Goal: Information Seeking & Learning: Learn about a topic

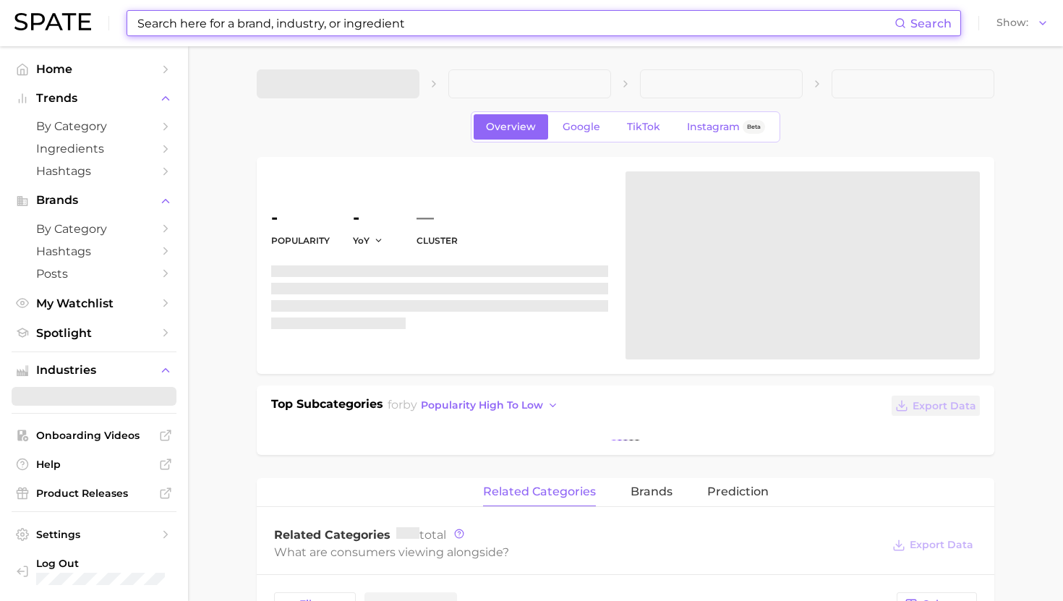
click at [246, 14] on input at bounding box center [515, 23] width 759 height 25
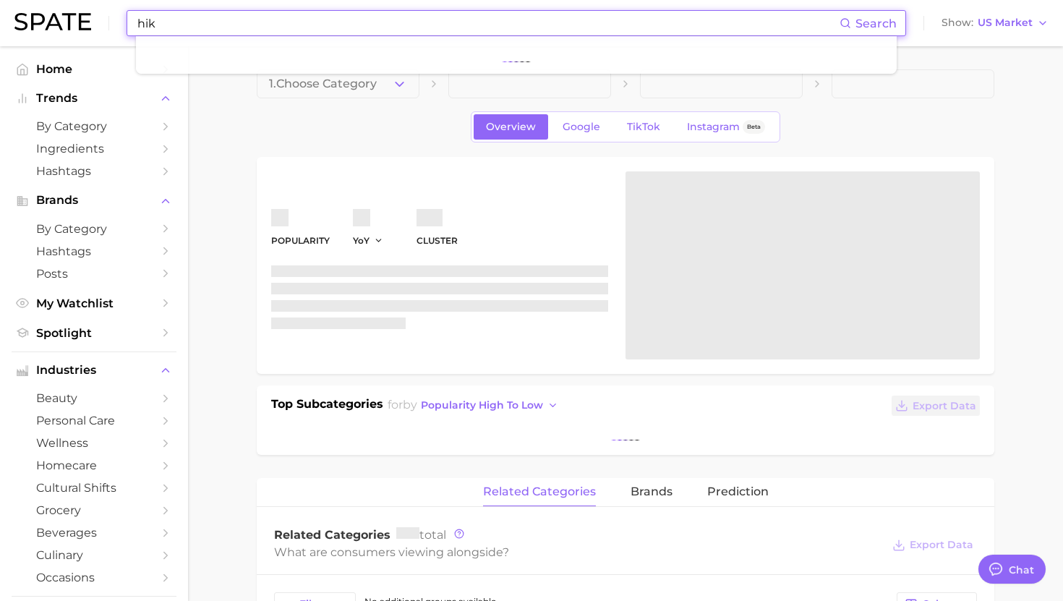
scroll to position [1453, 0]
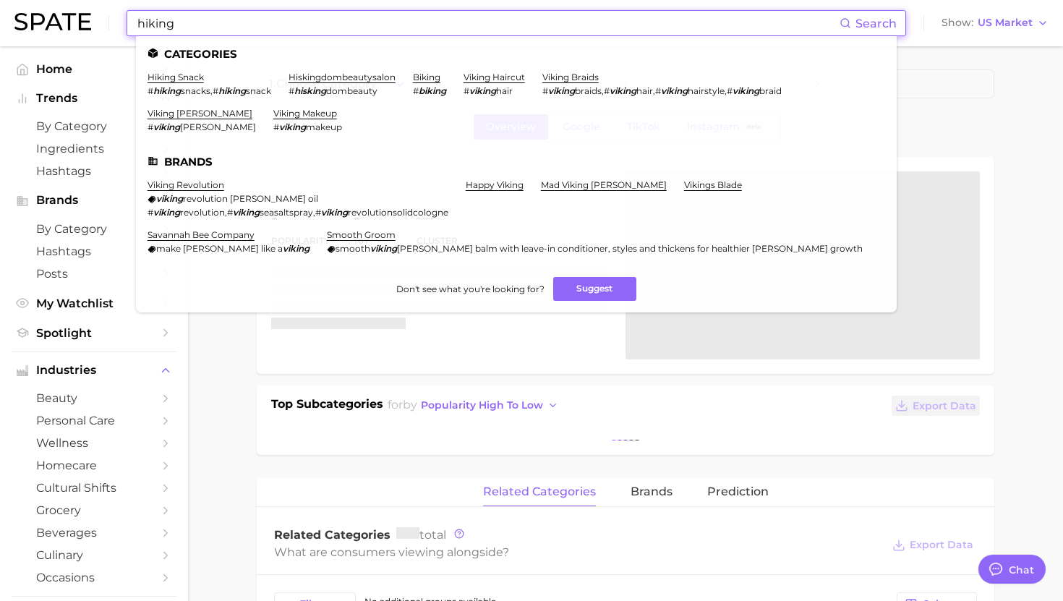
type input "hiking"
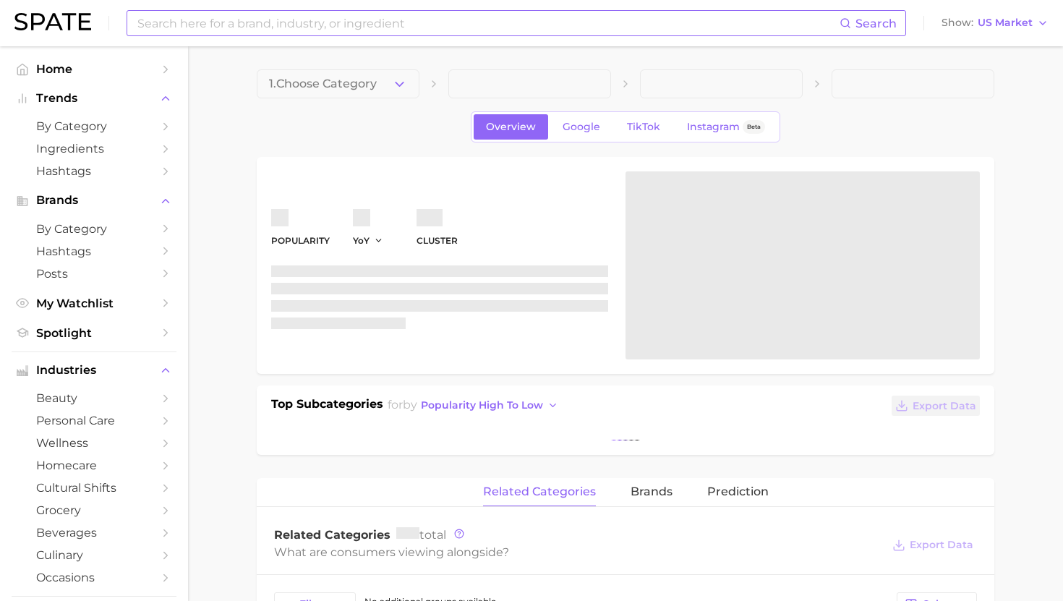
click at [562, 31] on input at bounding box center [488, 23] width 704 height 25
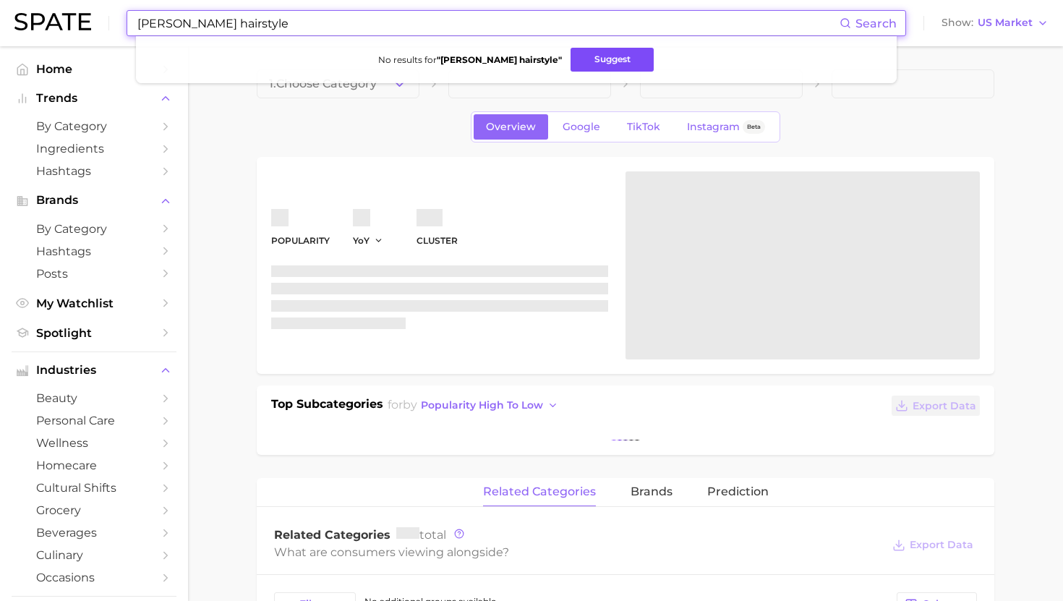
click at [571, 58] on button "Suggest" at bounding box center [612, 60] width 83 height 24
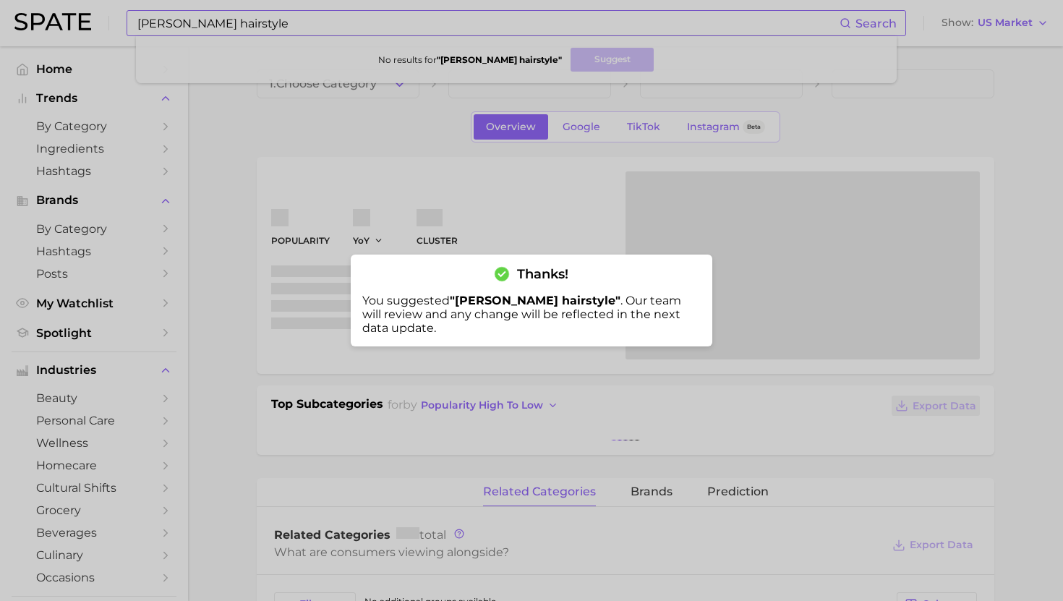
click at [379, 33] on div at bounding box center [531, 300] width 1063 height 601
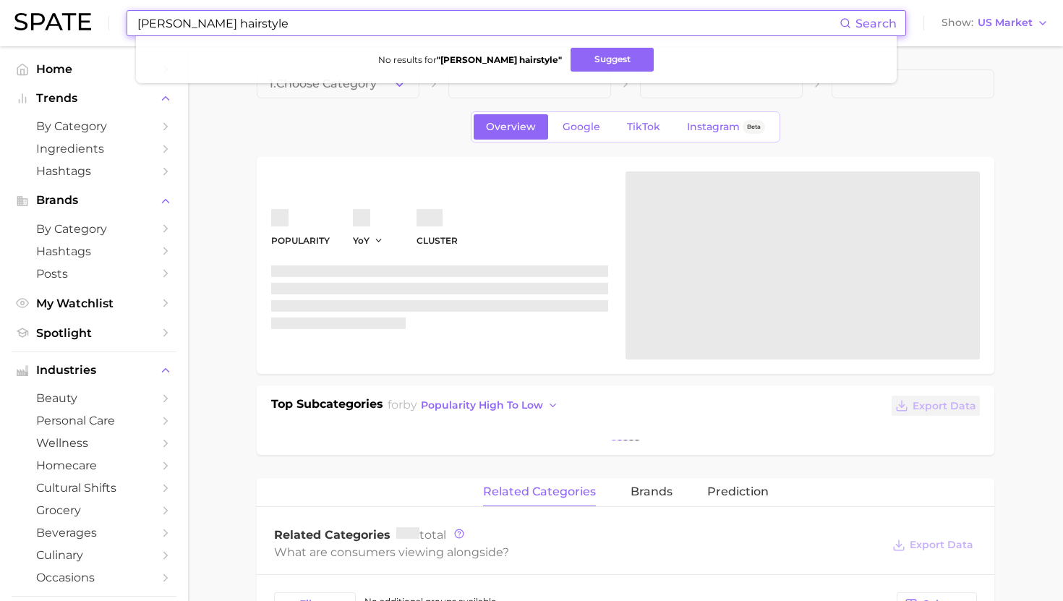
click at [379, 19] on input "rumi hairstyle" at bounding box center [488, 23] width 704 height 25
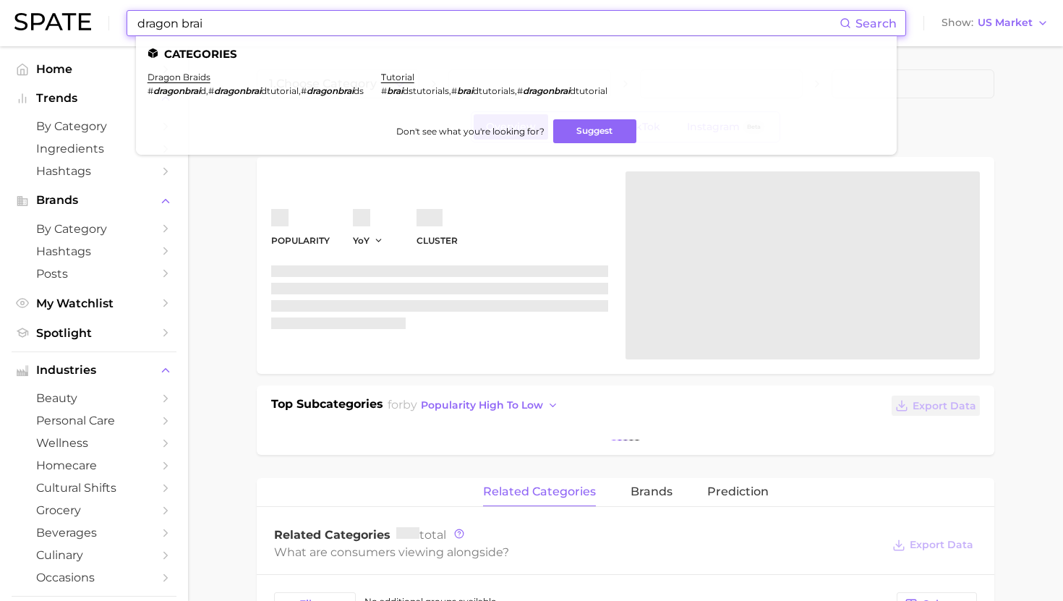
drag, startPoint x: 336, startPoint y: 19, endPoint x: 211, endPoint y: 33, distance: 126.6
click at [211, 33] on input "dragon brai" at bounding box center [488, 23] width 704 height 25
drag, startPoint x: 213, startPoint y: 22, endPoint x: 56, endPoint y: 22, distance: 157.0
click at [56, 22] on div "dragon brai Search Categories dragon braids # dragonbrai d , # dragonbrai dtuto…" at bounding box center [531, 23] width 1034 height 46
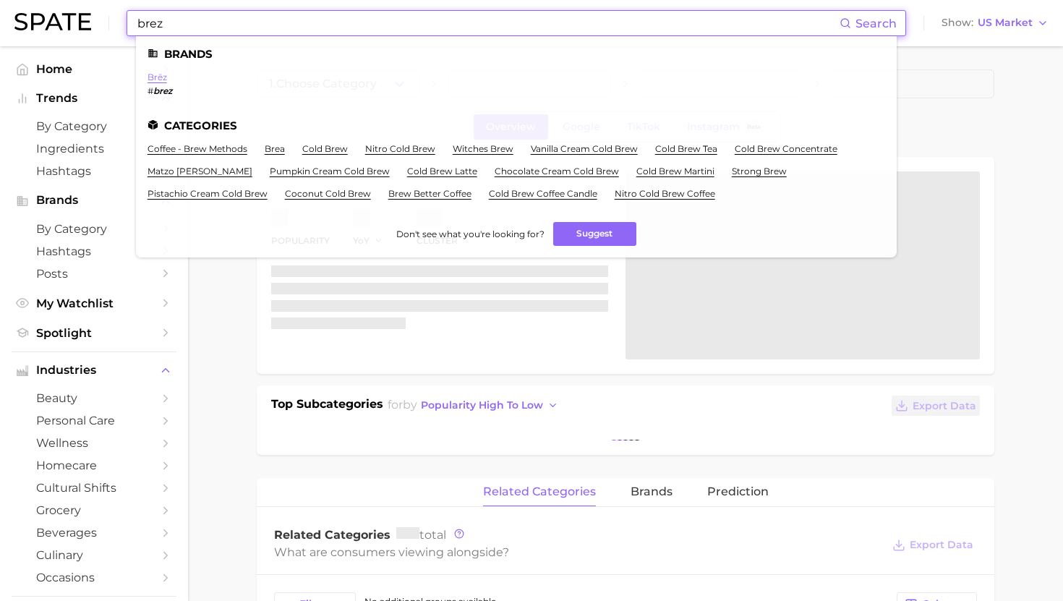
type input "brez"
click at [160, 74] on link "brēz" at bounding box center [158, 77] width 20 height 11
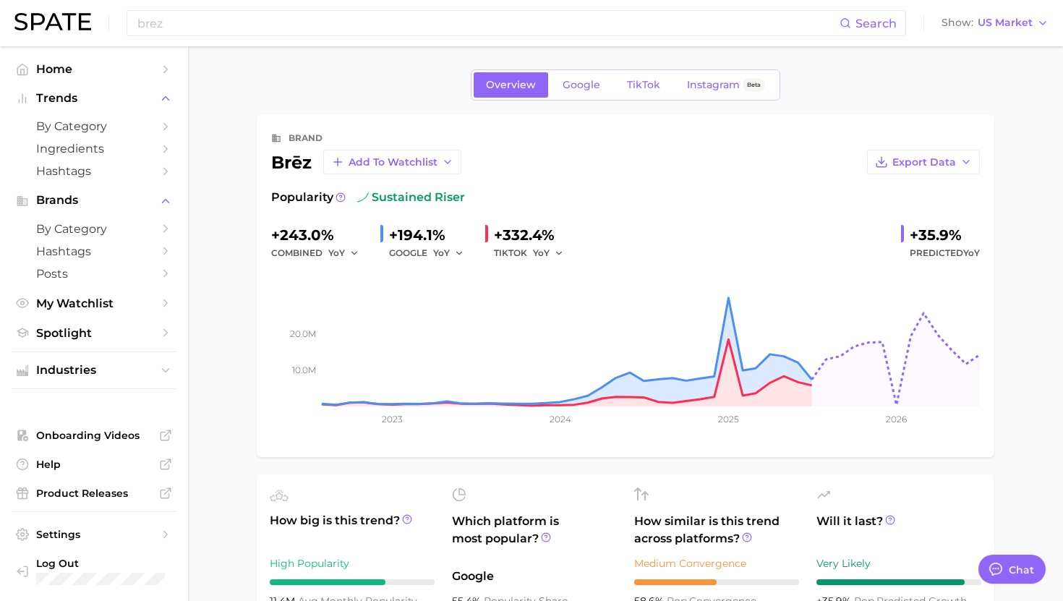
type textarea "x"
click at [664, 87] on link "TikTok" at bounding box center [644, 84] width 58 height 25
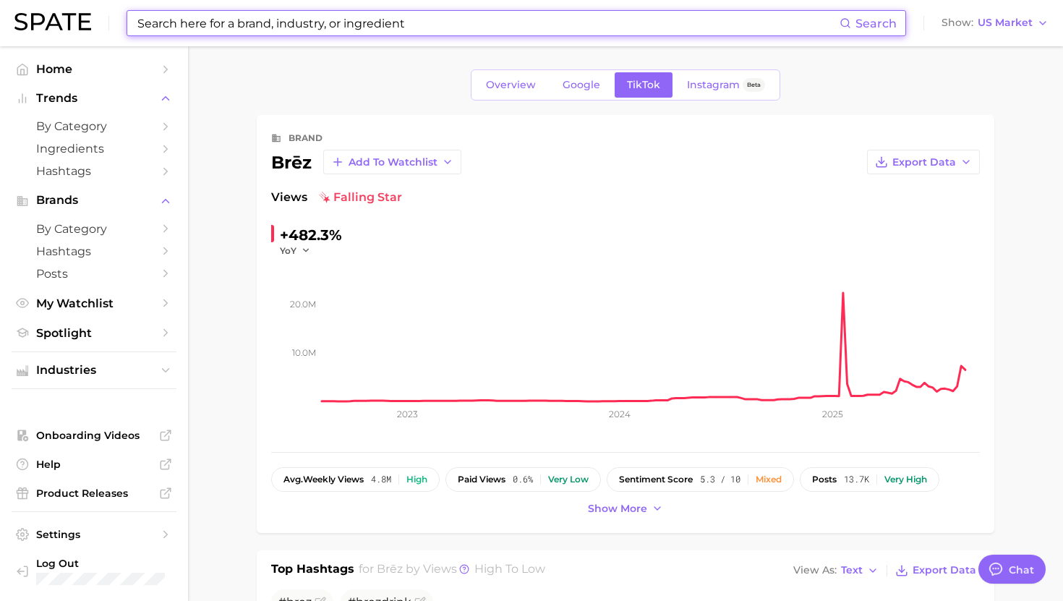
click at [328, 30] on input at bounding box center [488, 23] width 704 height 25
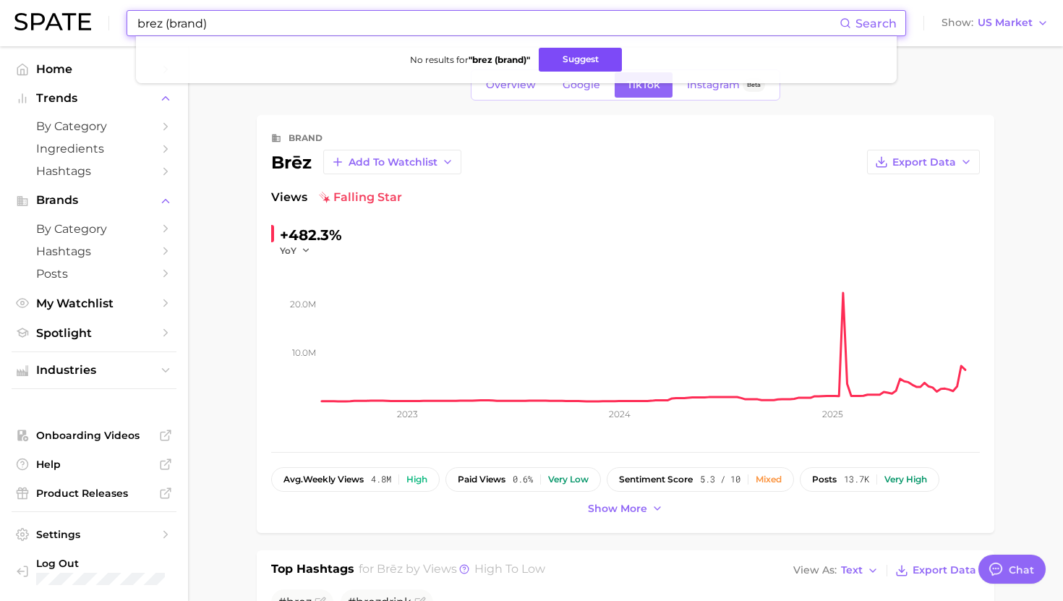
type input "brez (brand)"
click at [569, 65] on button "Suggest" at bounding box center [580, 60] width 83 height 24
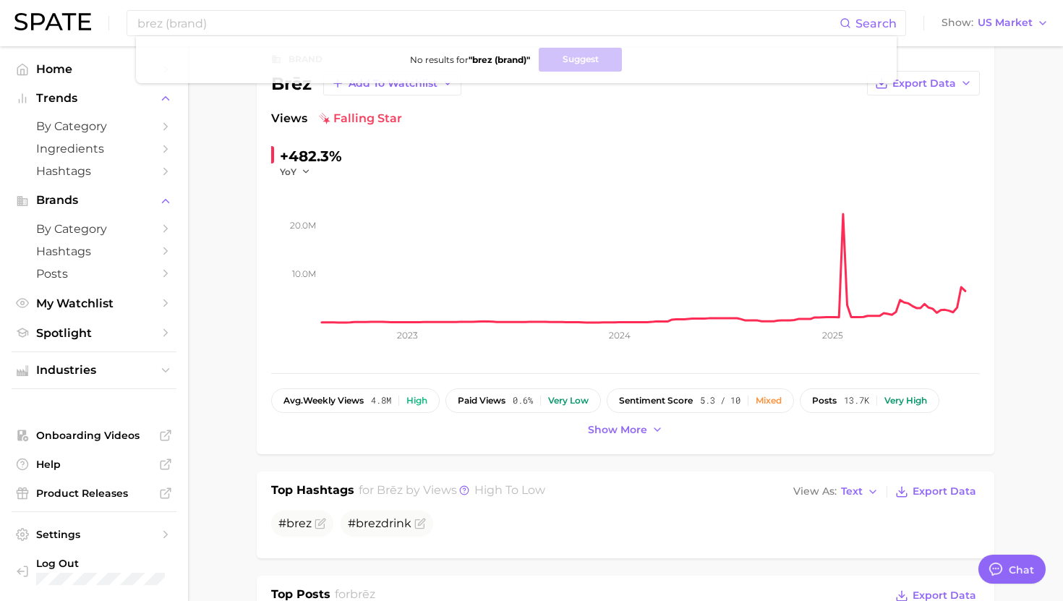
scroll to position [81, 0]
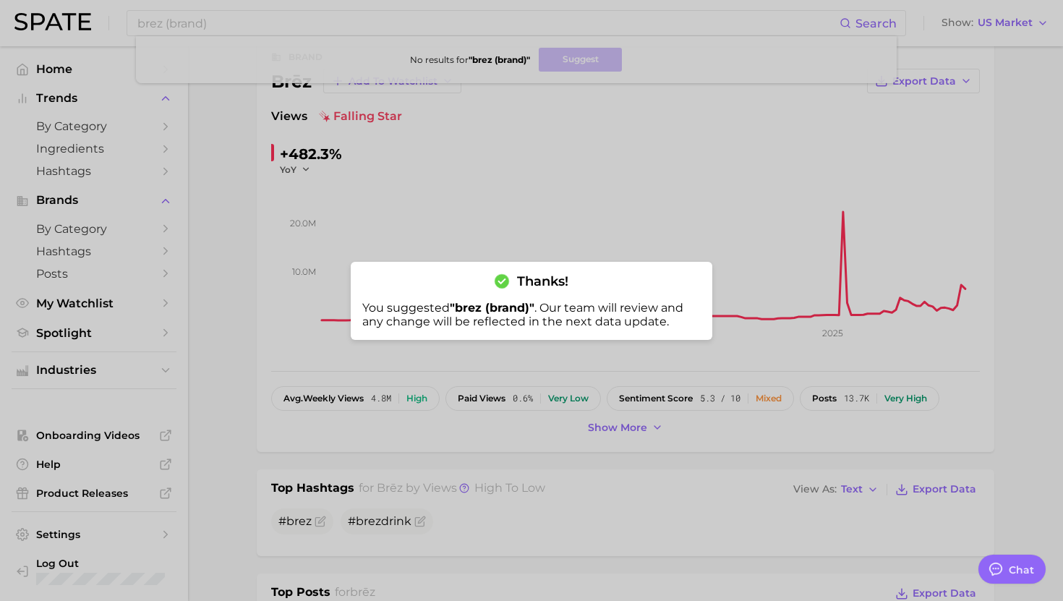
click at [553, 298] on div "Thanks! You suggested " brez (brand) " . Our team will review and any change wi…" at bounding box center [532, 301] width 362 height 78
click at [553, 231] on div at bounding box center [531, 300] width 1063 height 601
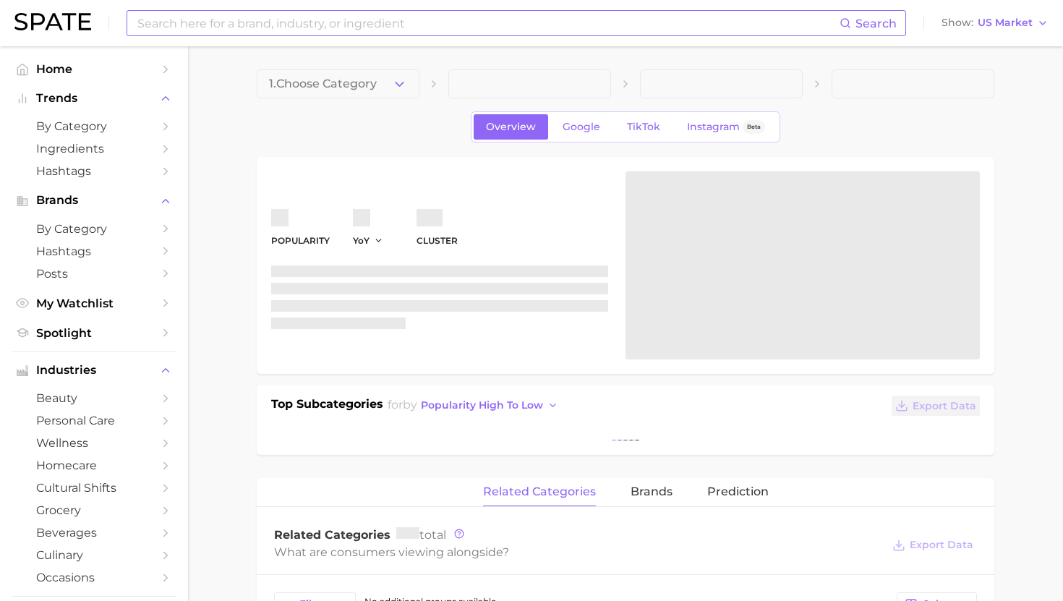
click at [499, 19] on input at bounding box center [488, 23] width 704 height 25
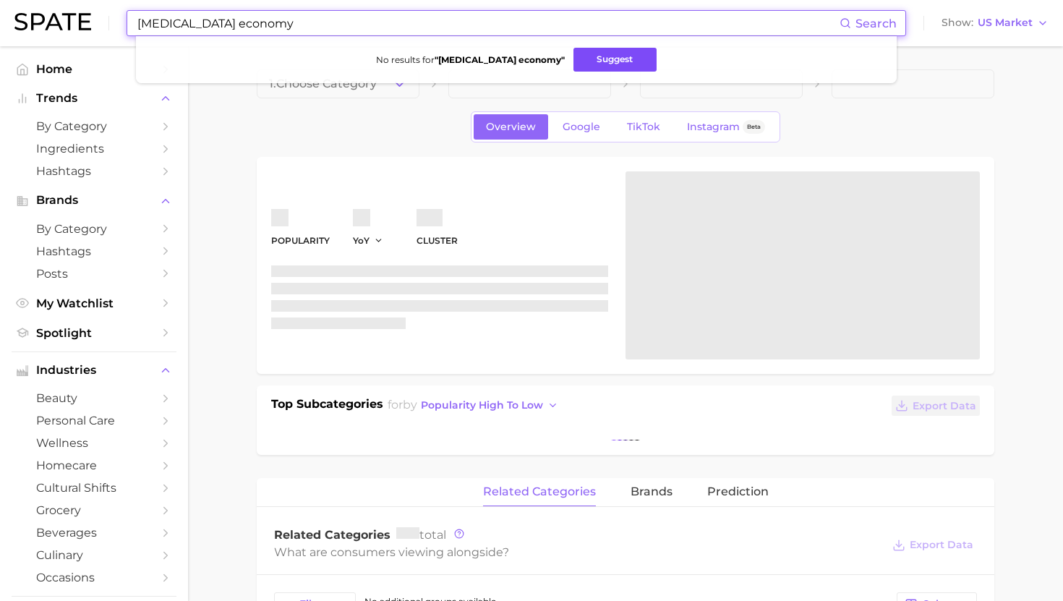
type input "dopamine economy"
click at [584, 65] on button "Suggest" at bounding box center [615, 60] width 83 height 24
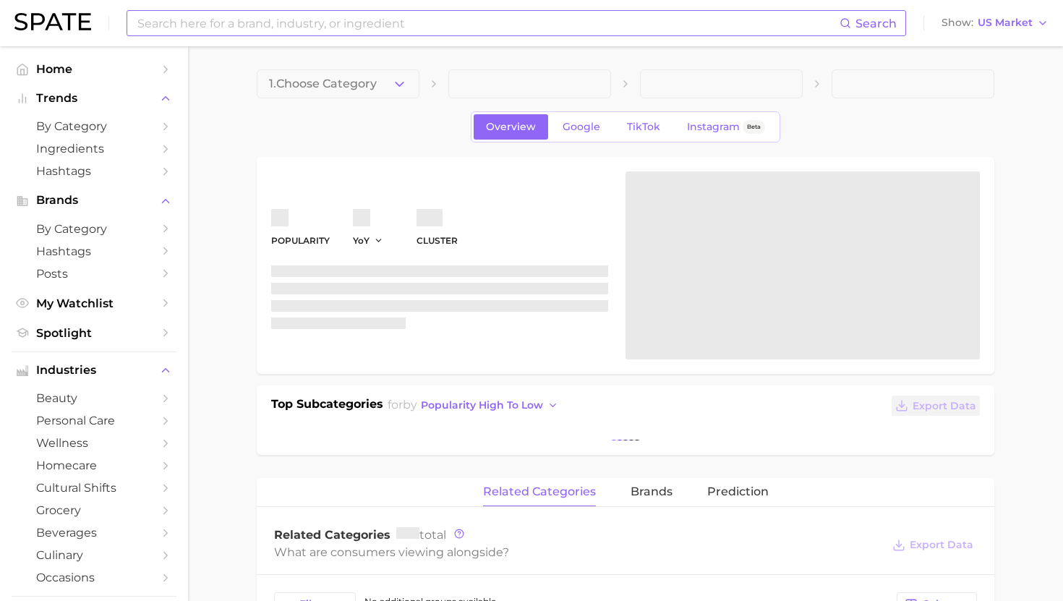
click at [383, 24] on input at bounding box center [488, 23] width 704 height 25
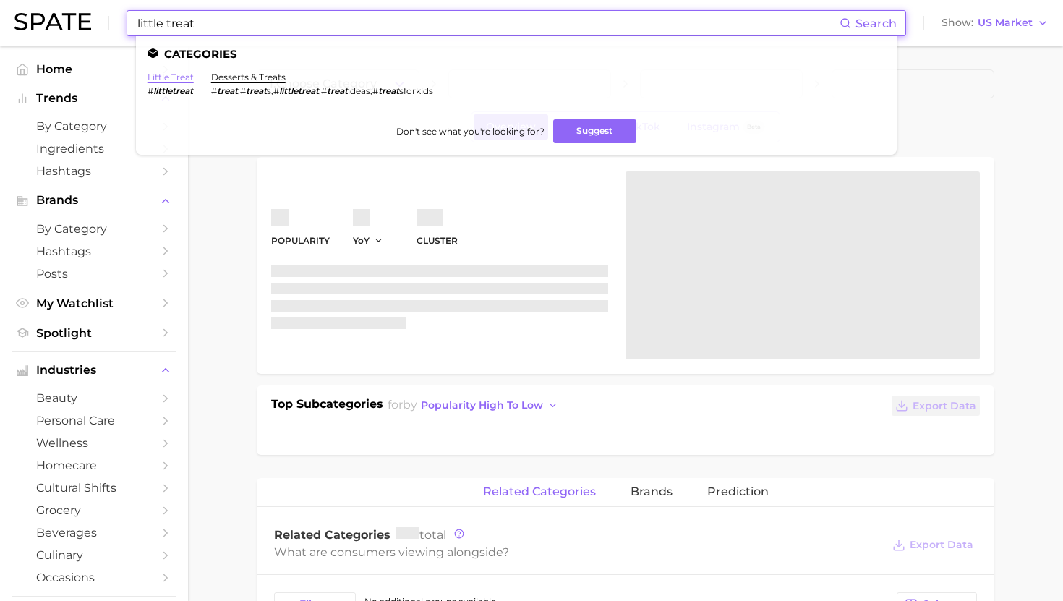
type input "little treat"
click at [171, 76] on link "little treat" at bounding box center [171, 77] width 46 height 11
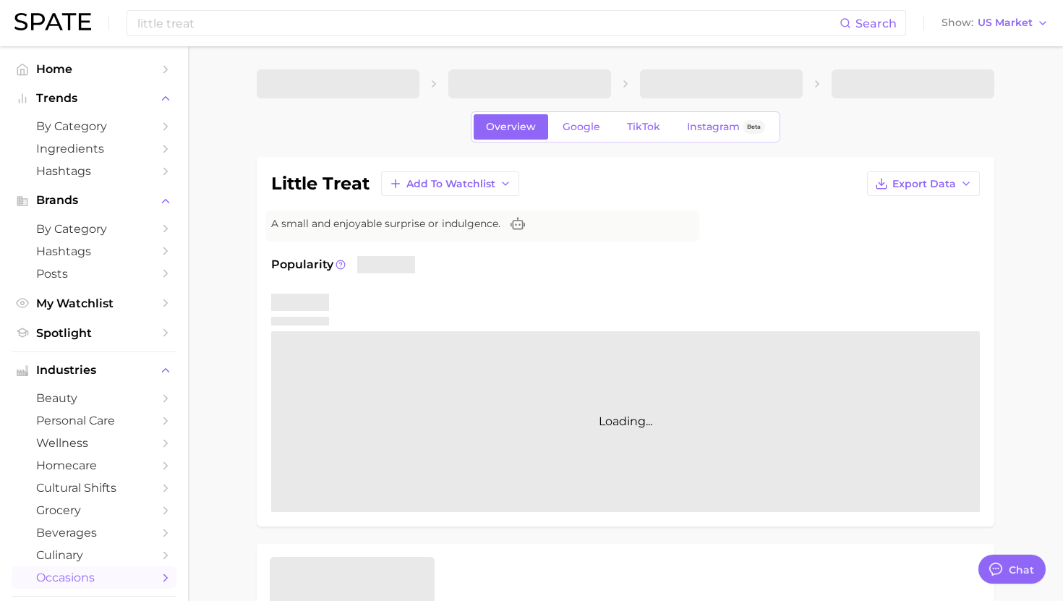
type textarea "x"
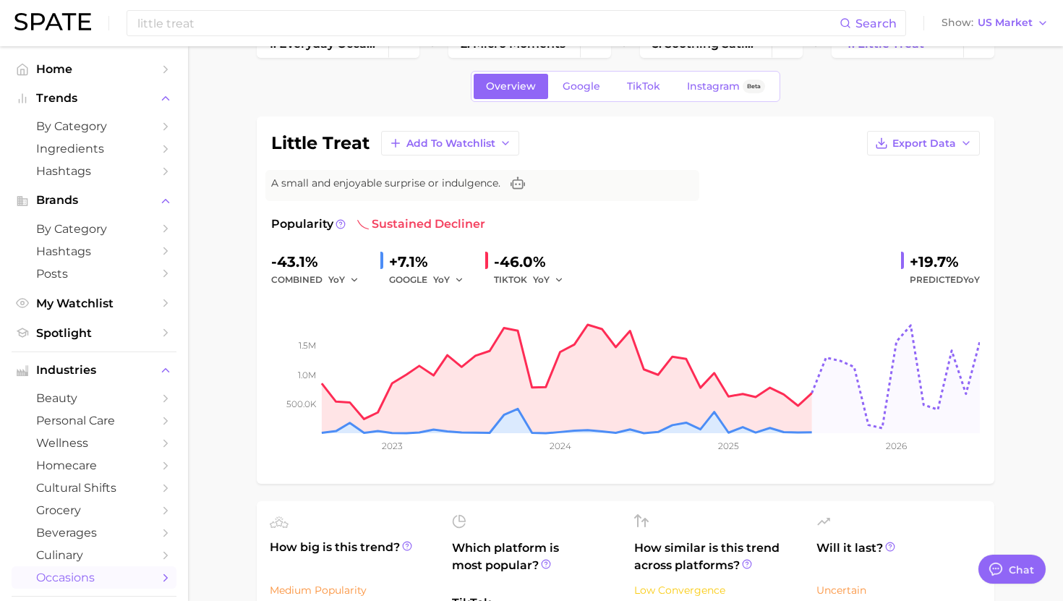
scroll to position [46, 0]
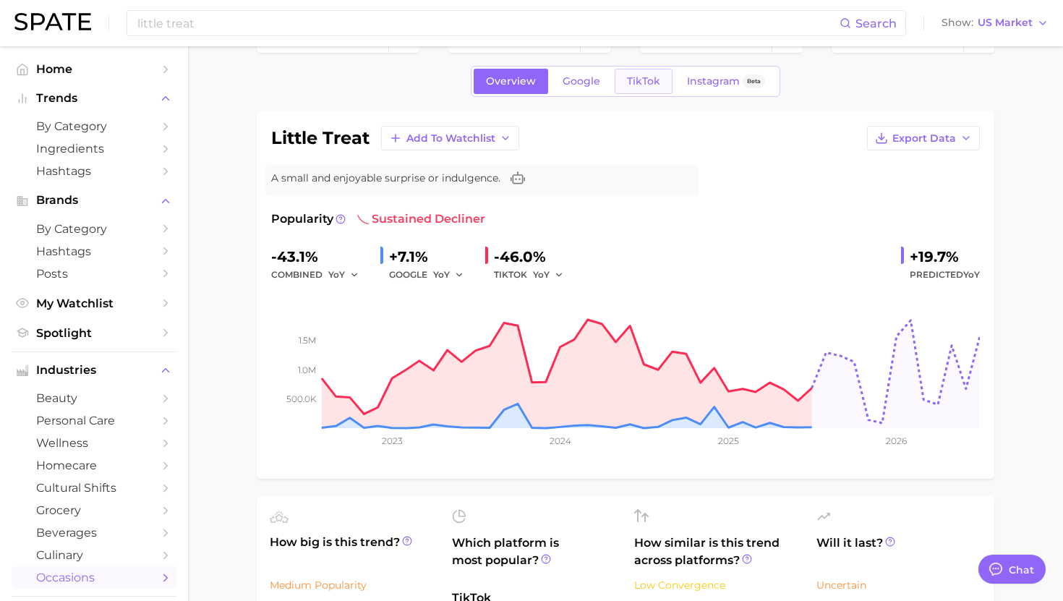
click at [647, 90] on link "TikTok" at bounding box center [644, 81] width 58 height 25
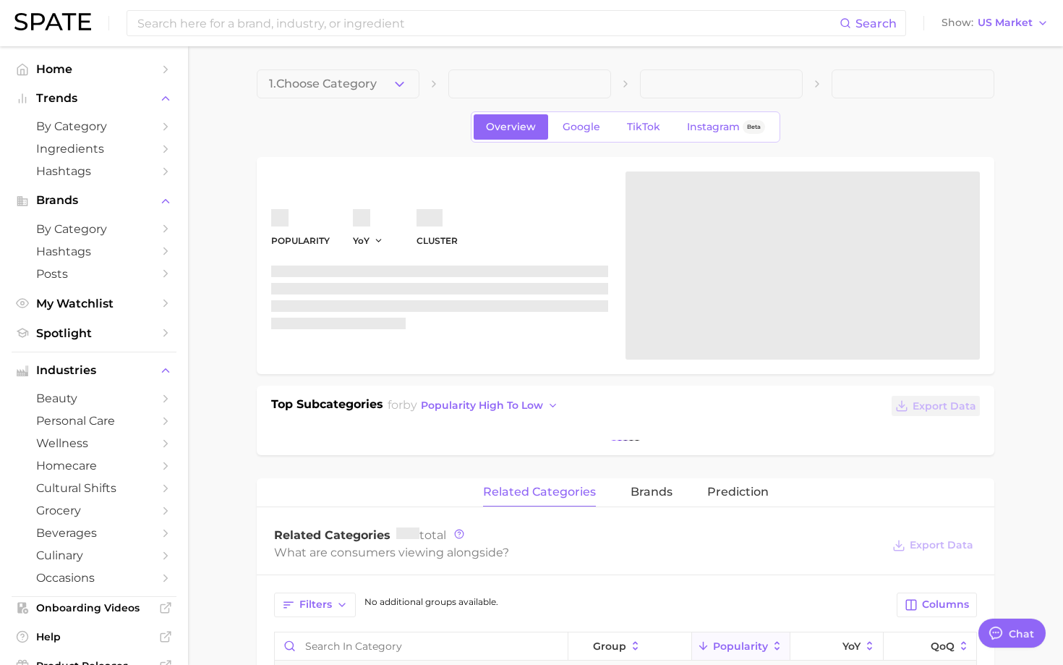
type textarea "x"
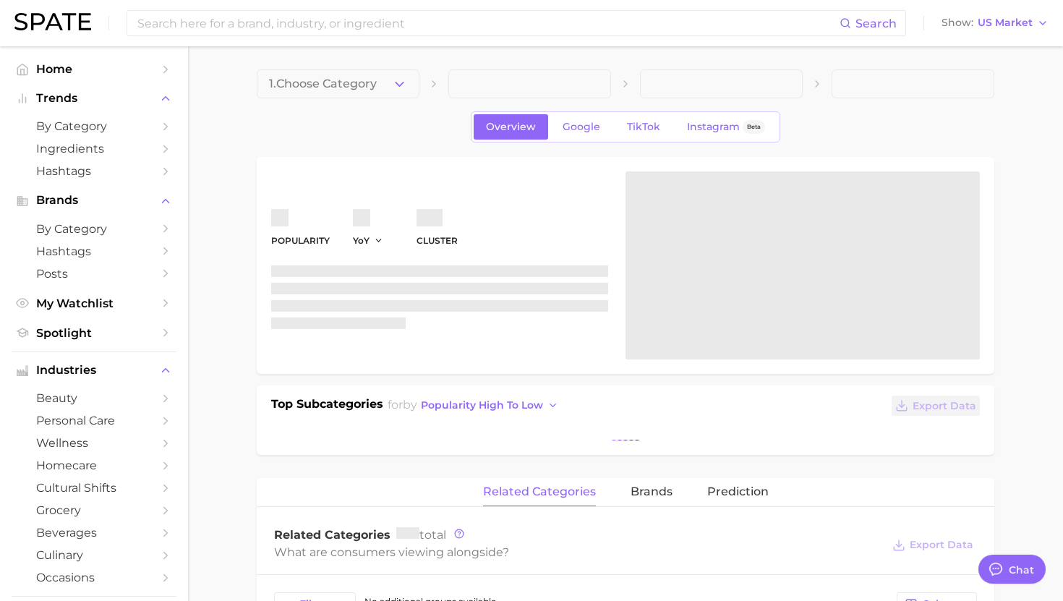
scroll to position [1453, 0]
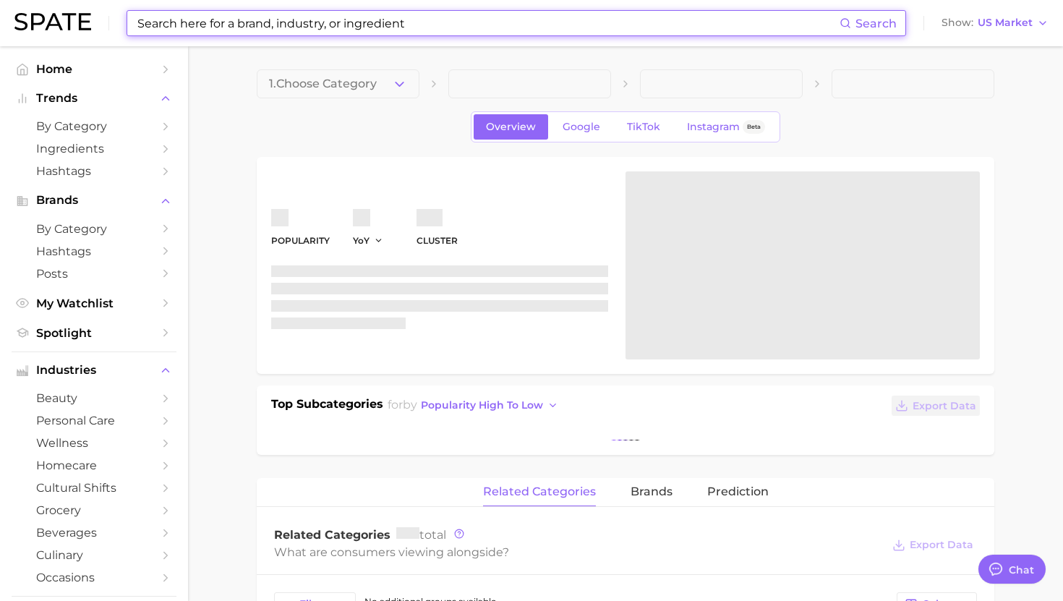
click at [275, 18] on input at bounding box center [488, 23] width 704 height 25
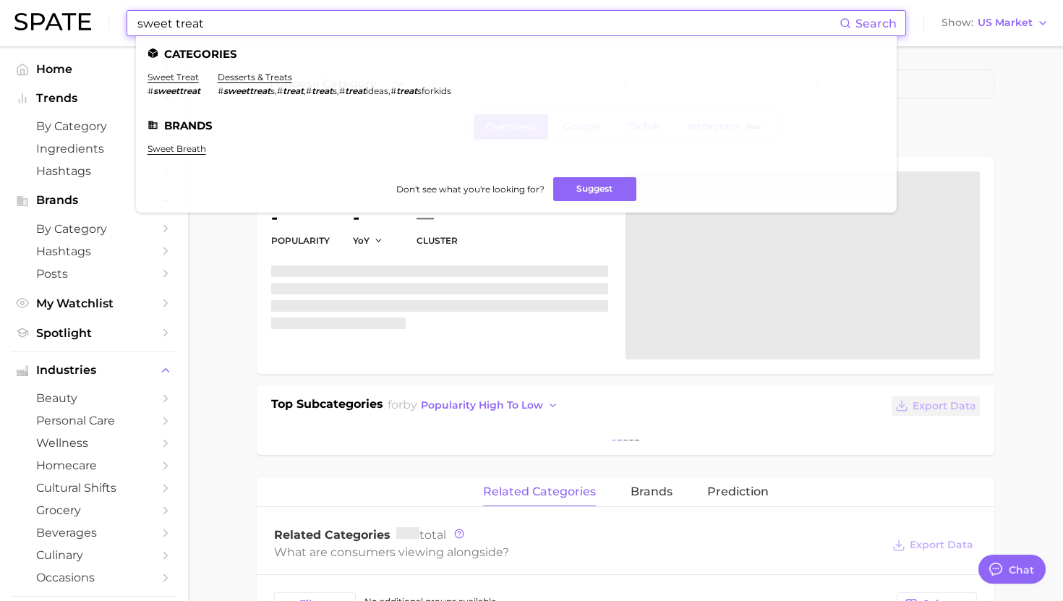
click at [323, 20] on input "sweet treat" at bounding box center [488, 23] width 704 height 25
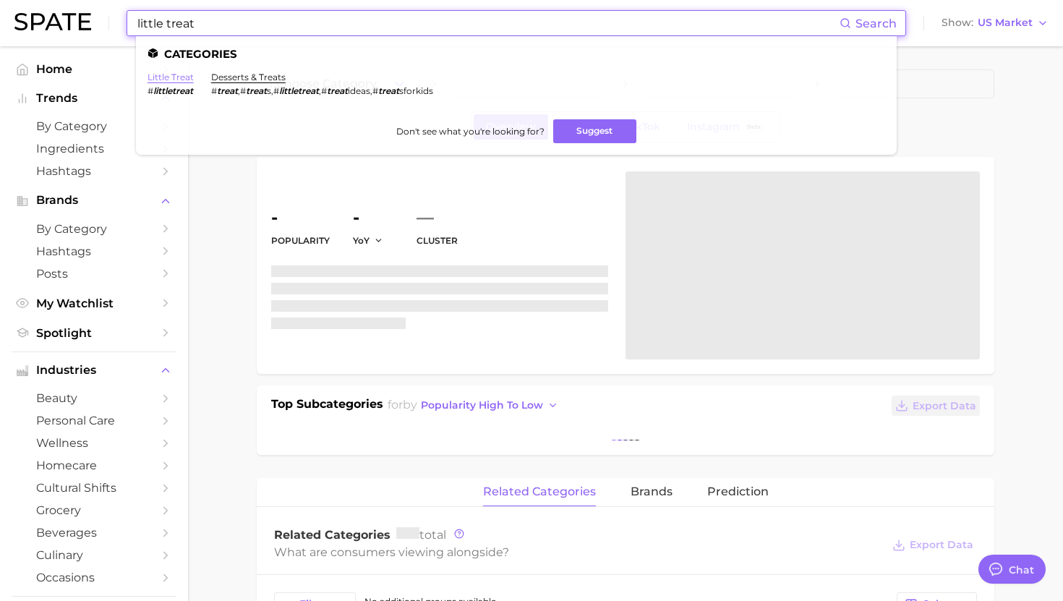
type input "little treat"
click at [179, 76] on link "little treat" at bounding box center [171, 77] width 46 height 11
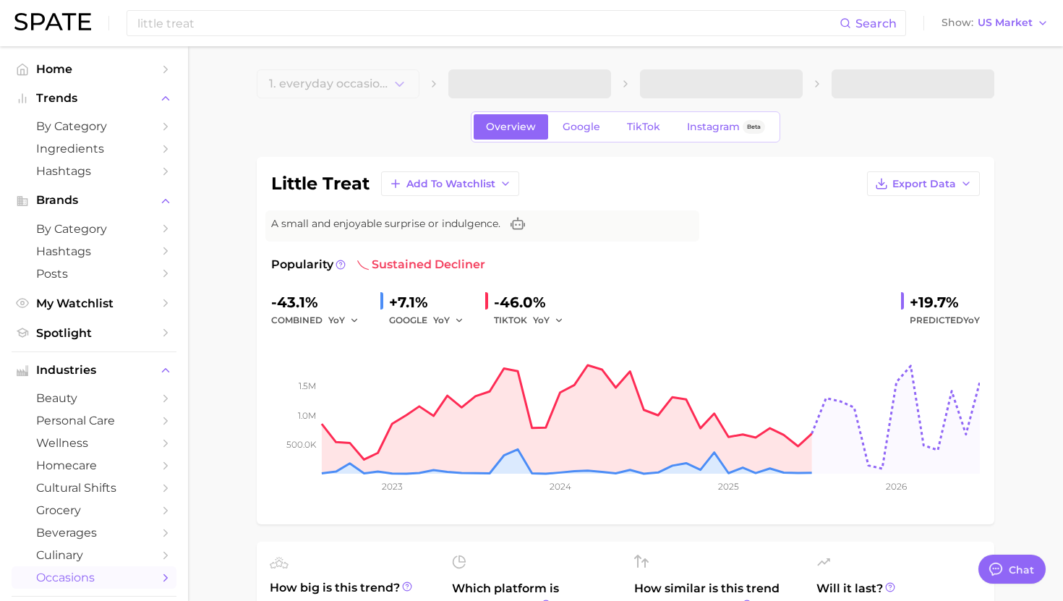
type textarea "x"
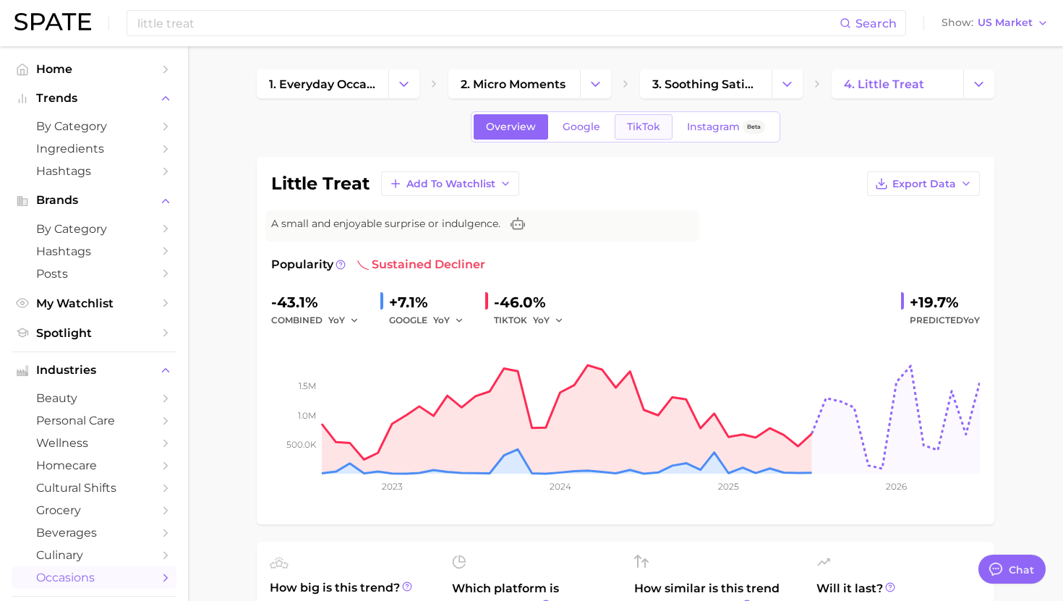
click at [637, 132] on span "TikTok" at bounding box center [643, 127] width 33 height 12
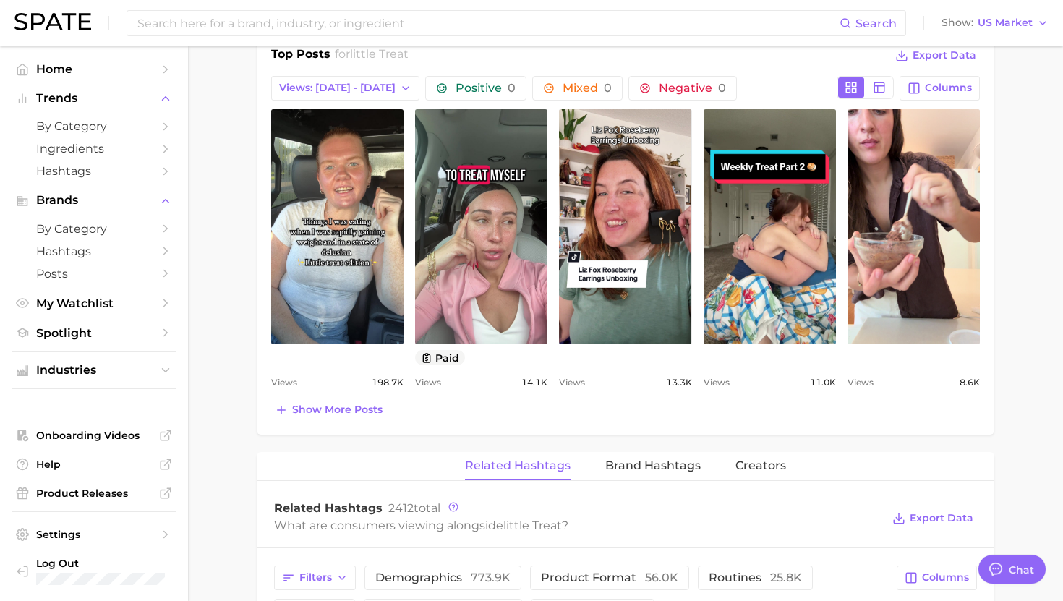
scroll to position [688, 0]
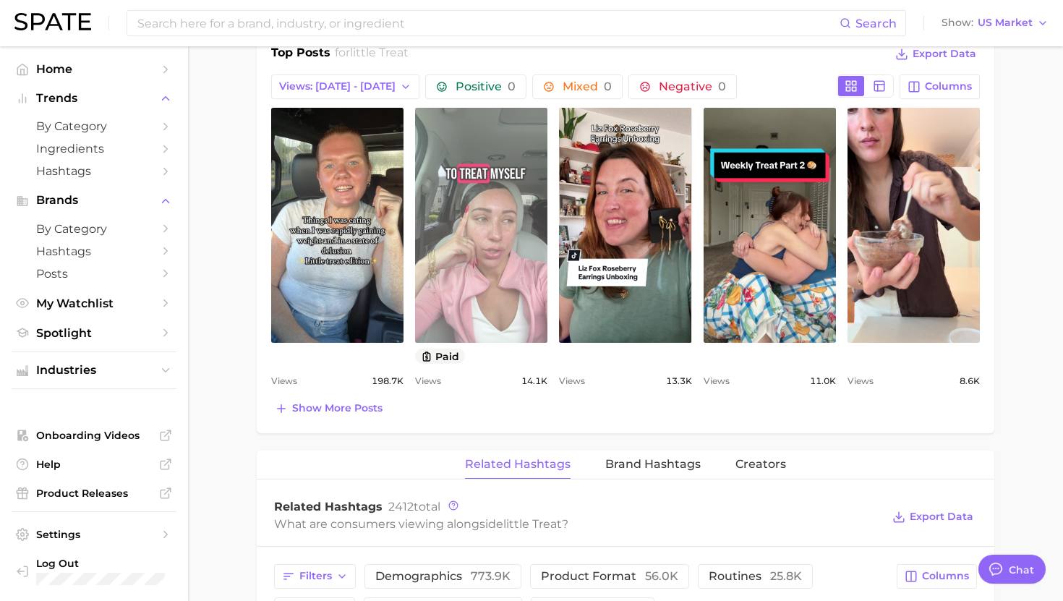
click at [502, 297] on link "view post on TikTok" at bounding box center [481, 225] width 132 height 235
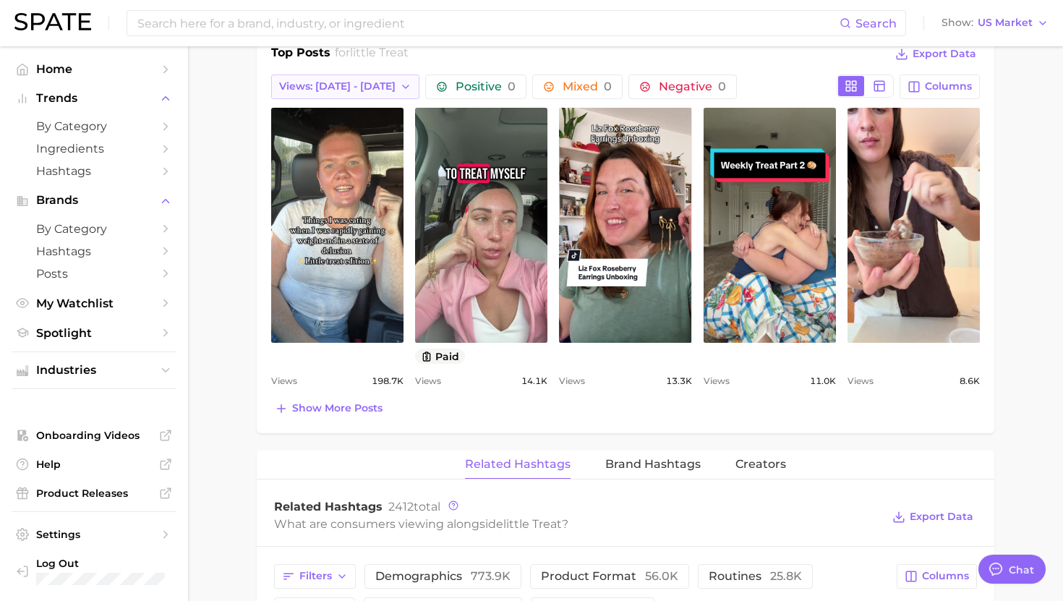
click at [400, 88] on icon "button" at bounding box center [406, 87] width 12 height 12
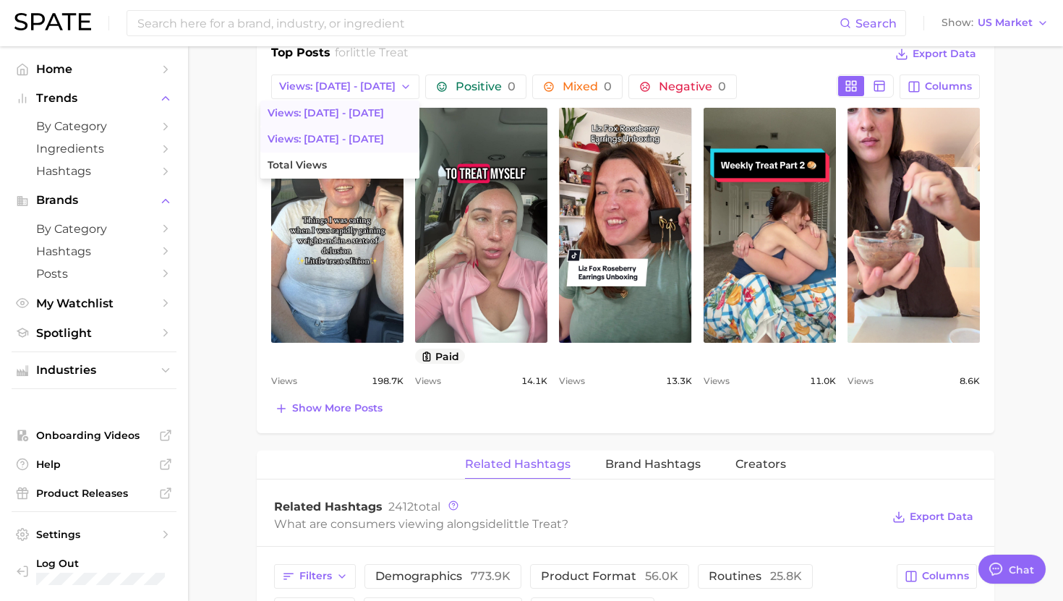
click at [327, 145] on button "Views: [DATE] - [DATE]" at bounding box center [339, 140] width 159 height 26
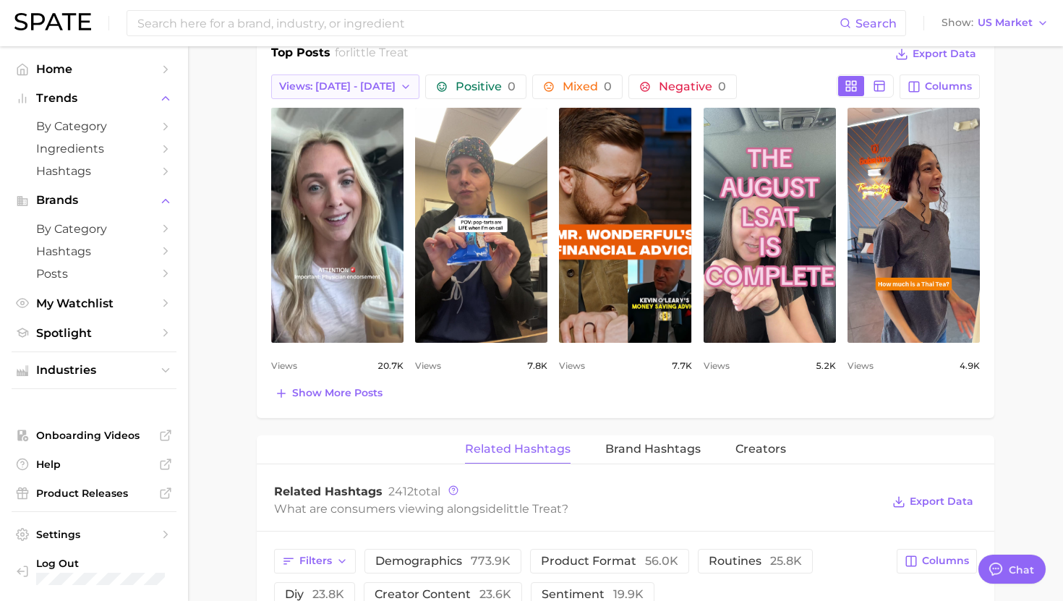
scroll to position [0, 0]
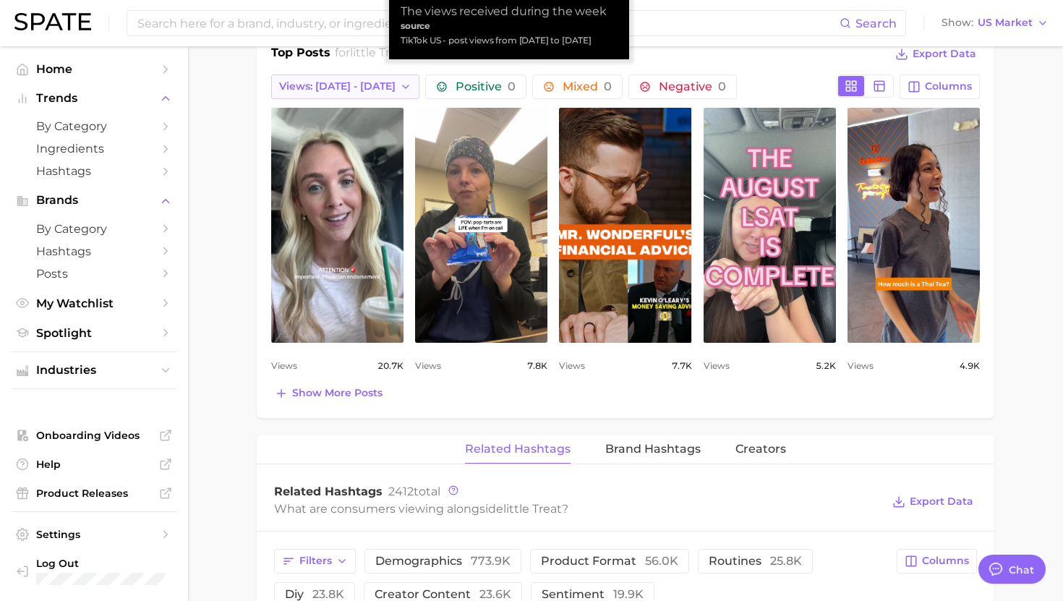
click at [351, 83] on span "Views: [DATE] - [DATE]" at bounding box center [337, 86] width 116 height 12
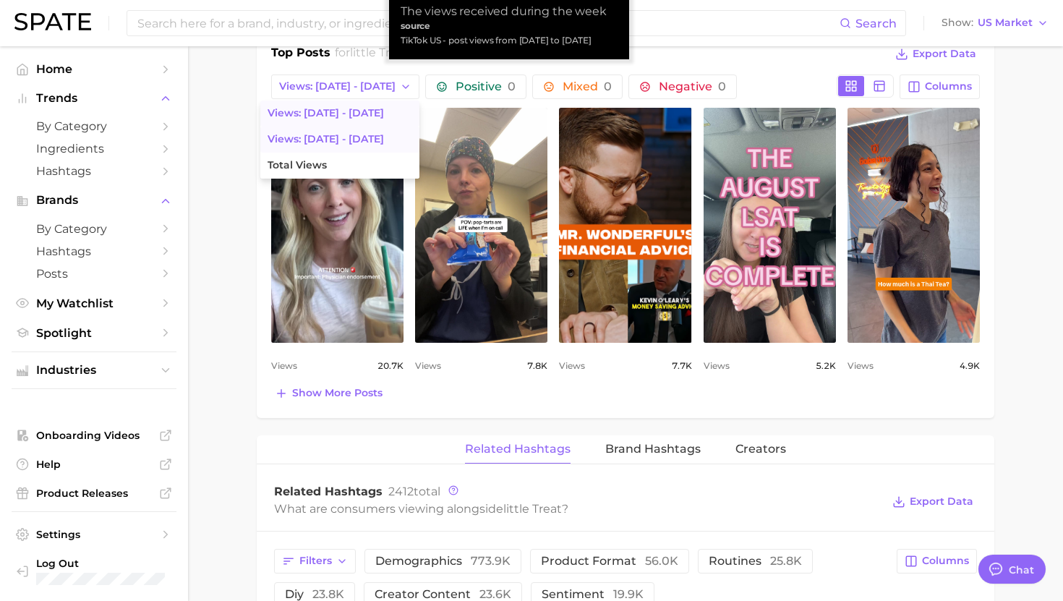
click at [345, 117] on button "Views: [DATE] - [DATE]" at bounding box center [339, 114] width 159 height 26
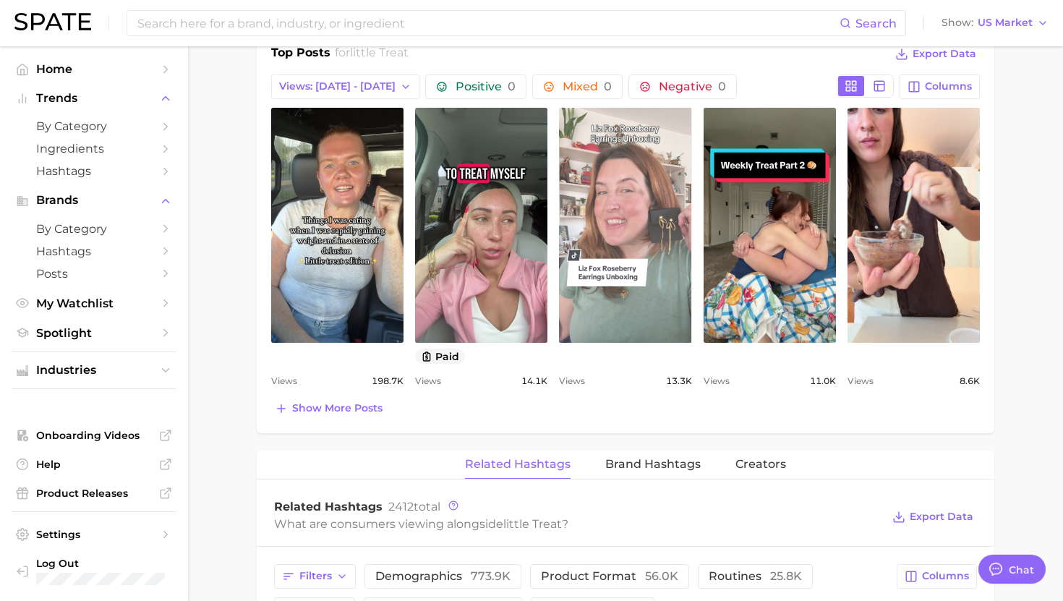
click at [607, 284] on link "view post on TikTok" at bounding box center [625, 225] width 132 height 235
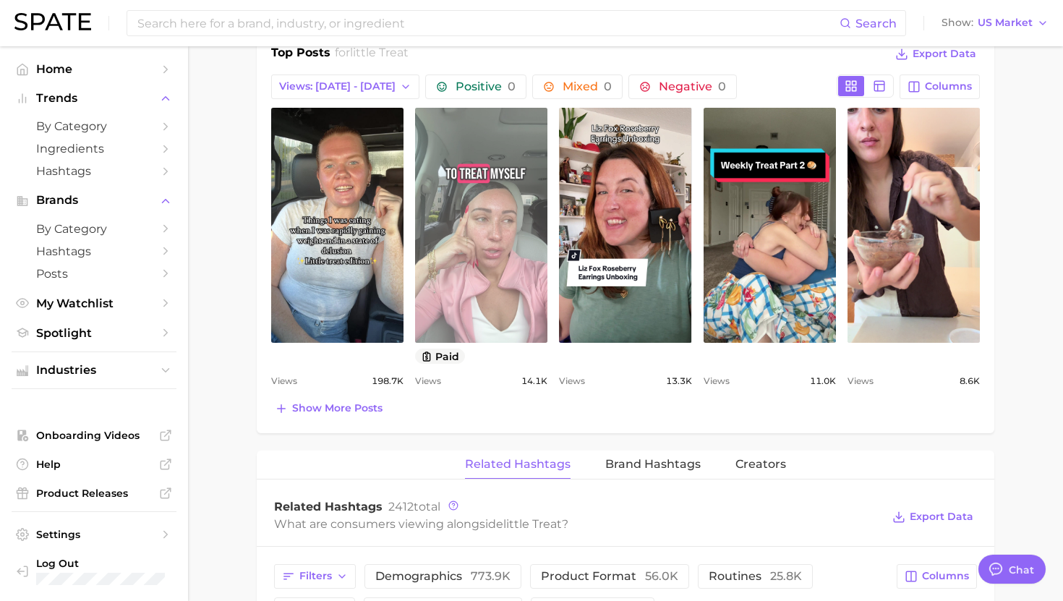
click at [438, 181] on link "view post on TikTok" at bounding box center [481, 225] width 132 height 235
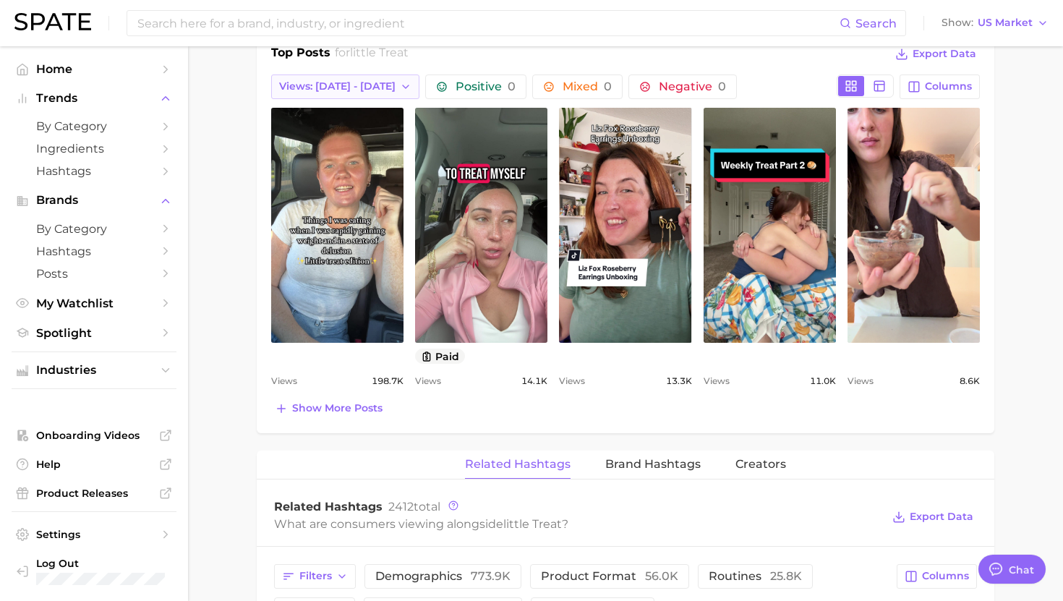
click at [325, 88] on span "Views: [DATE] - [DATE]" at bounding box center [337, 86] width 116 height 12
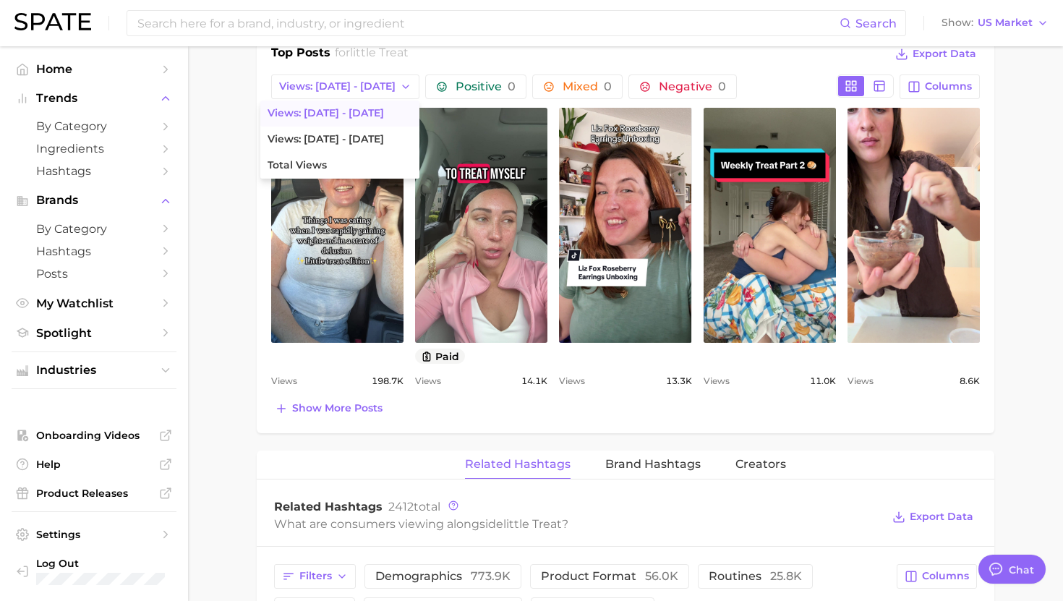
click at [331, 115] on span "Views: [DATE] - [DATE]" at bounding box center [326, 113] width 116 height 12
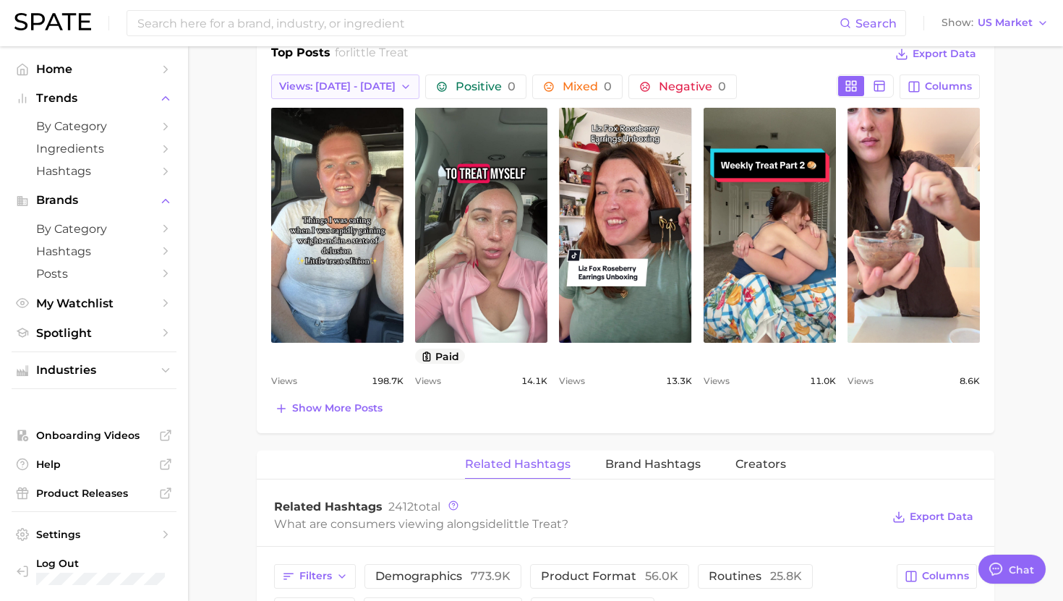
click at [339, 94] on button "Views: [DATE] - [DATE]" at bounding box center [345, 87] width 148 height 25
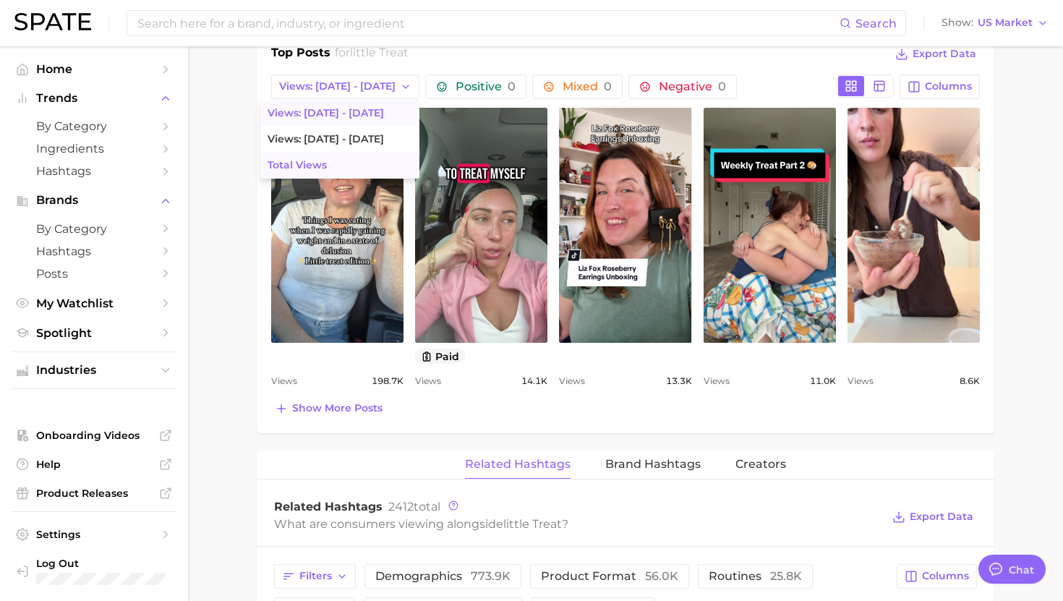
click at [327, 170] on button "Total Views" at bounding box center [339, 166] width 159 height 26
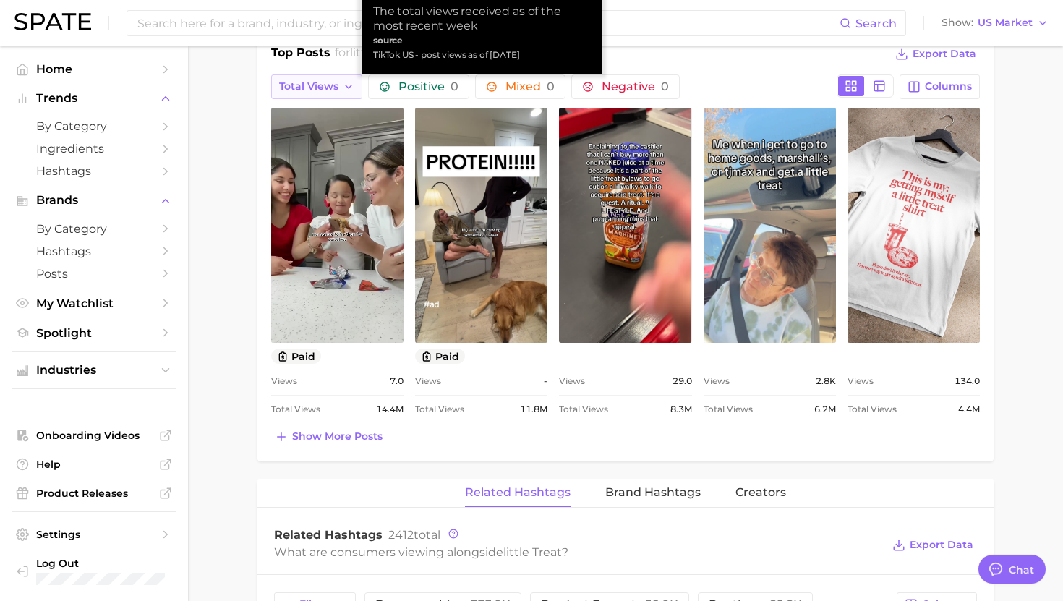
drag, startPoint x: 344, startPoint y: 82, endPoint x: 340, endPoint y: 97, distance: 15.8
click at [344, 82] on icon "button" at bounding box center [349, 87] width 12 height 12
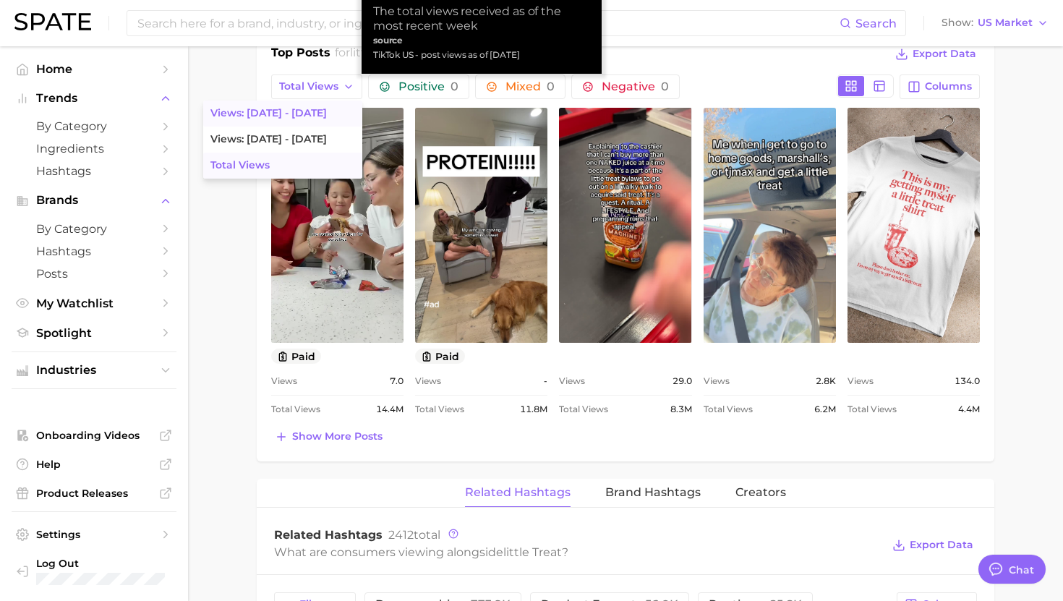
click at [327, 109] on button "Views: [DATE] - [DATE]" at bounding box center [282, 114] width 159 height 26
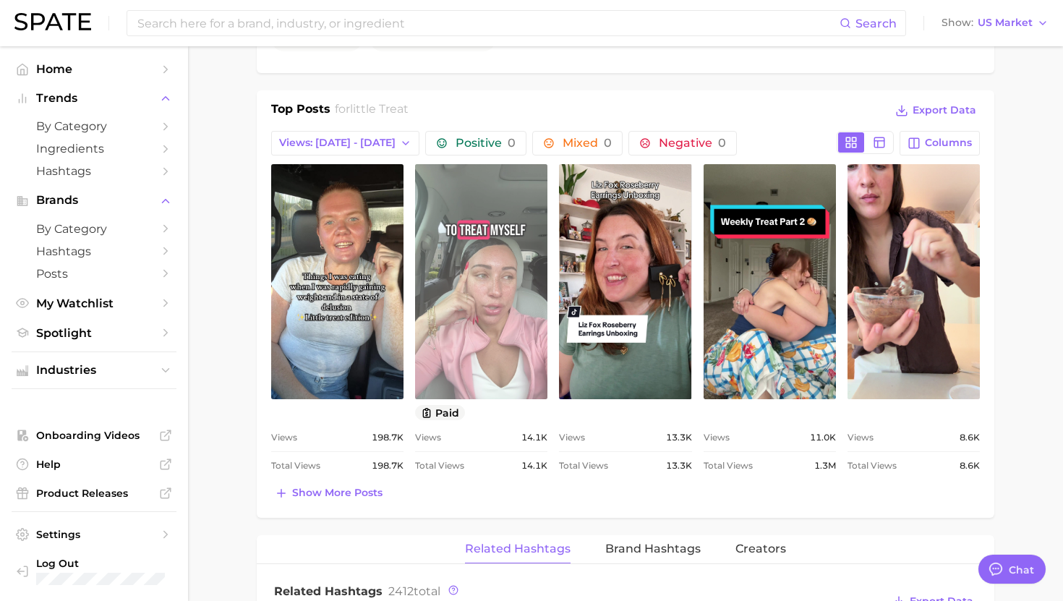
scroll to position [631, 0]
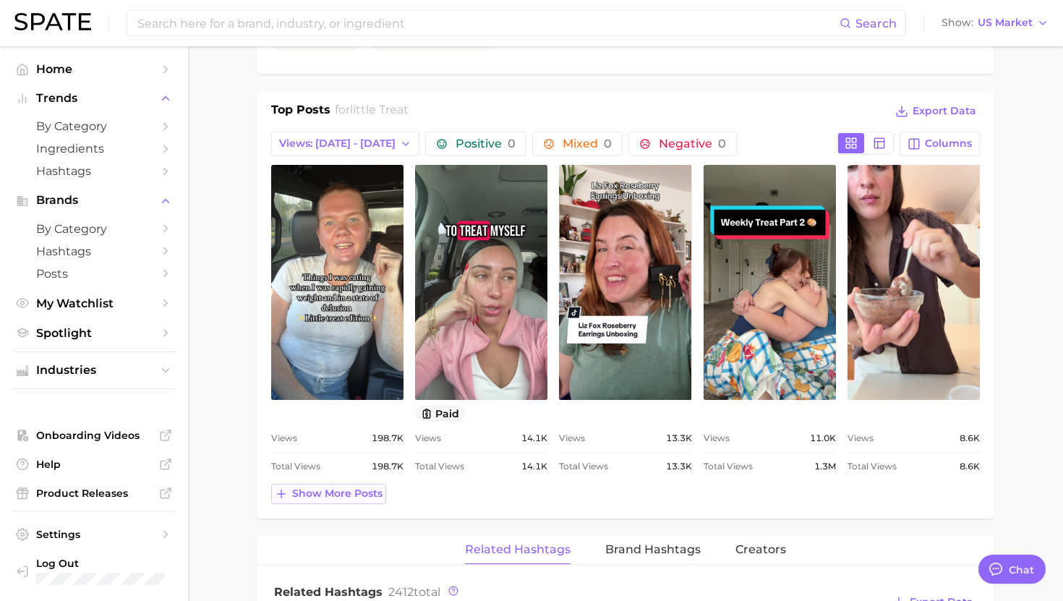
click at [344, 497] on span "Show more posts" at bounding box center [337, 494] width 90 height 12
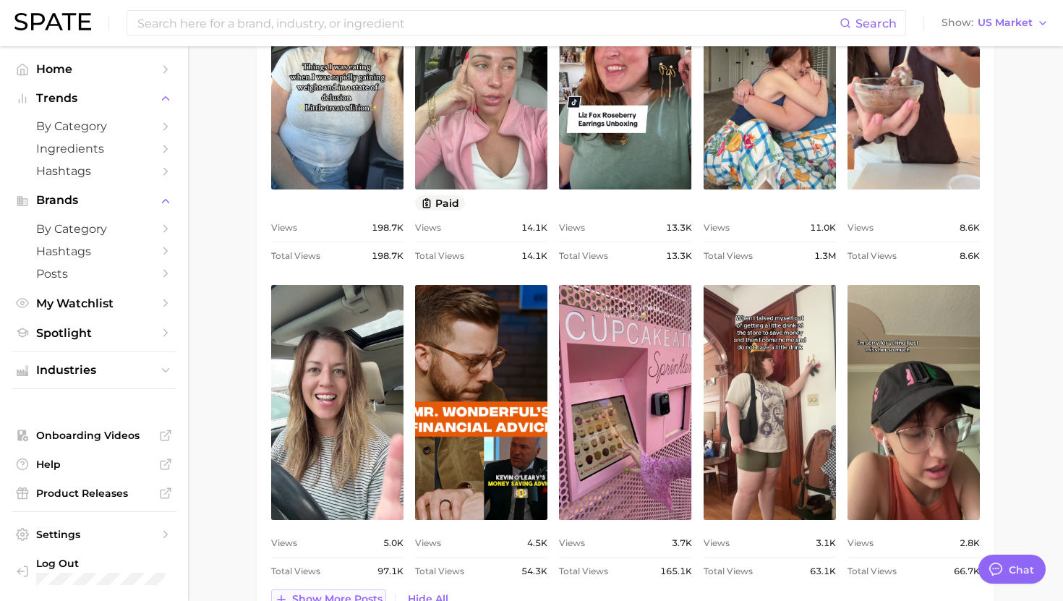
scroll to position [844, 0]
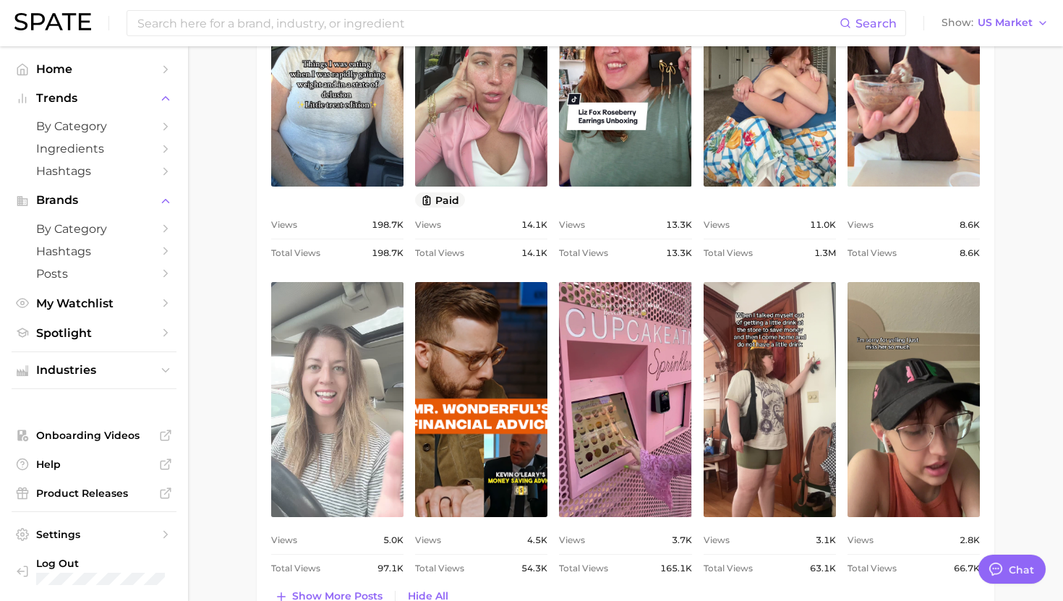
click at [341, 459] on link "view post on TikTok" at bounding box center [337, 399] width 132 height 235
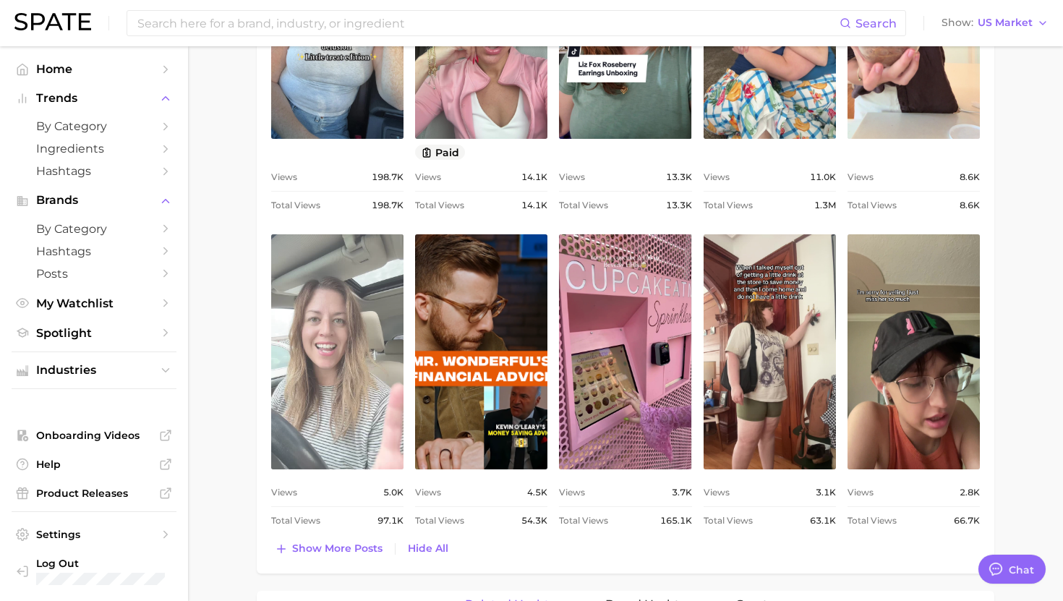
scroll to position [893, 0]
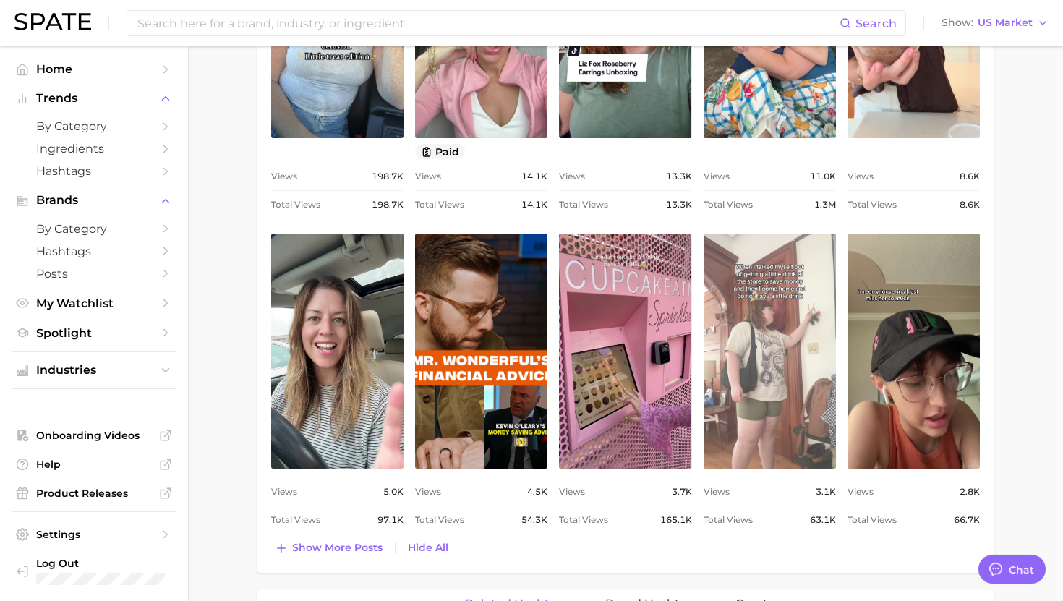
click at [752, 401] on link "view post on TikTok" at bounding box center [770, 351] width 132 height 235
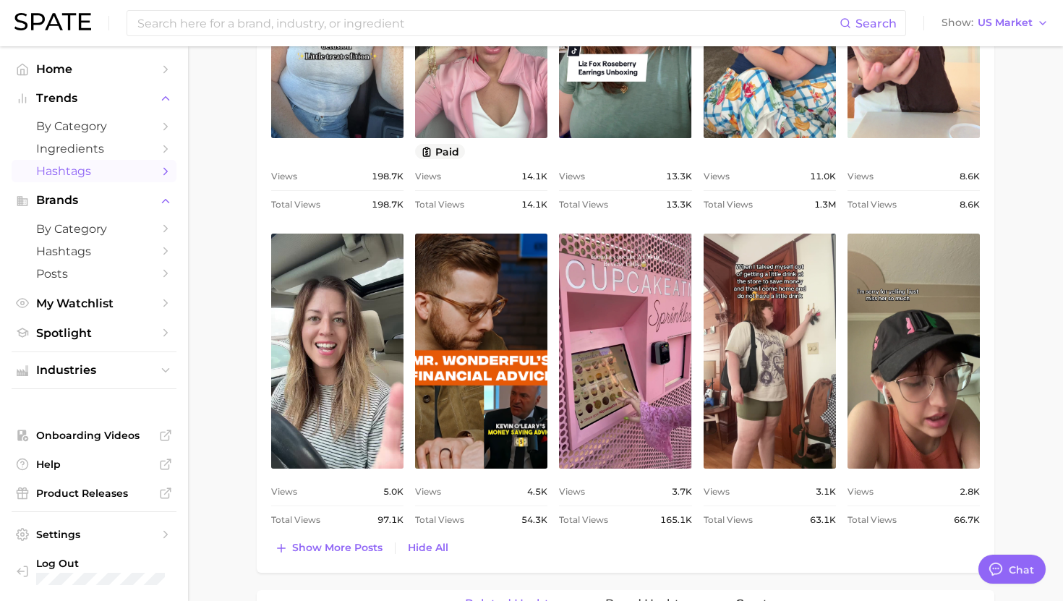
click at [85, 178] on span "Hashtags" at bounding box center [94, 171] width 116 height 14
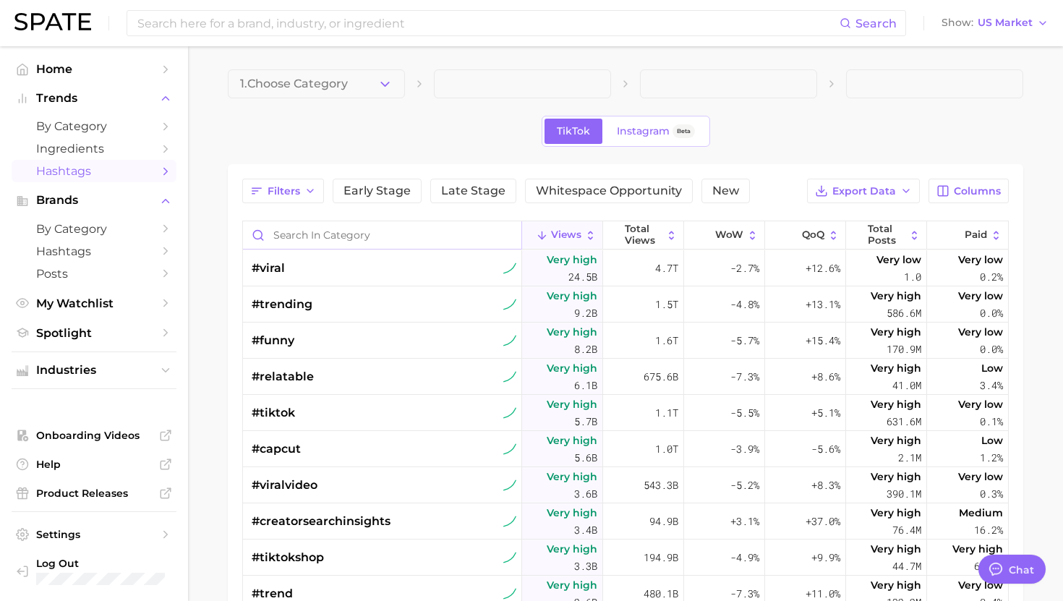
click at [305, 242] on input "Search in category" at bounding box center [382, 234] width 279 height 27
type input "LITTLETREAT"
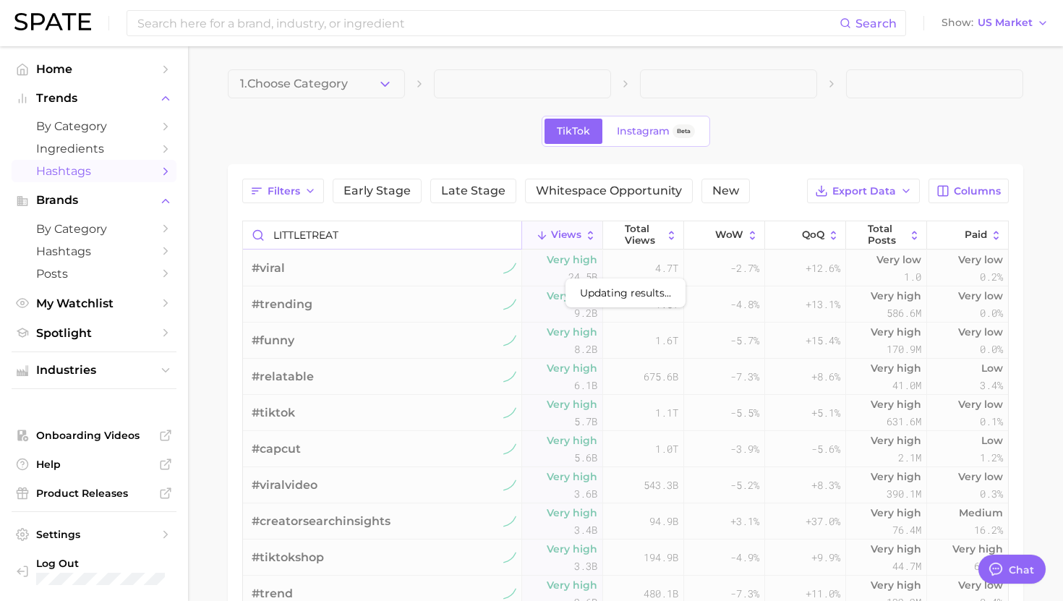
click at [370, 224] on input "LITTLETREAT" at bounding box center [382, 234] width 279 height 27
click at [374, 234] on input "LITTLETREAT" at bounding box center [382, 234] width 279 height 27
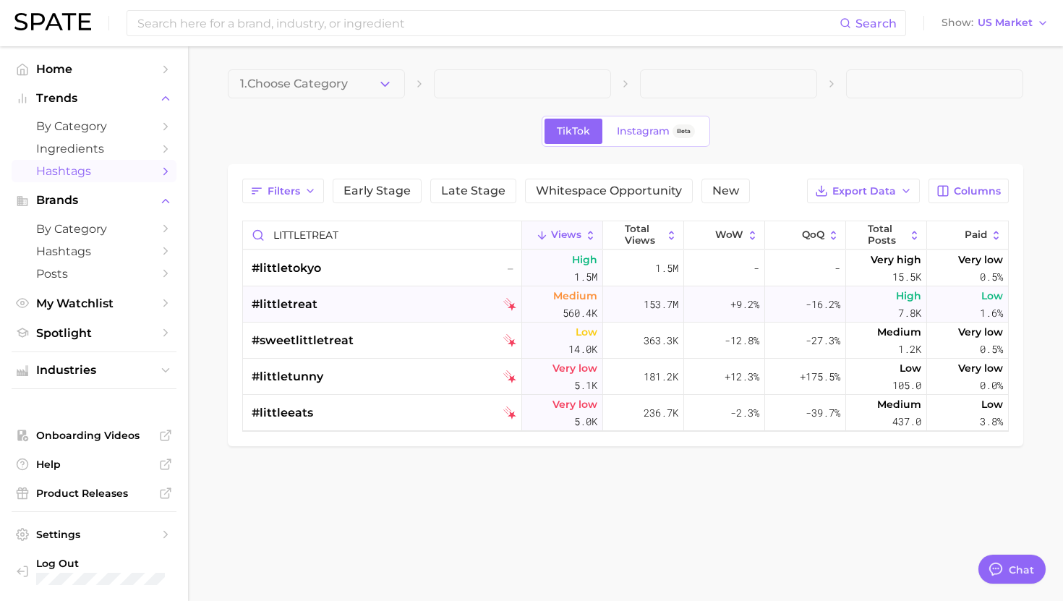
click at [375, 292] on div "#littletreat" at bounding box center [384, 304] width 265 height 36
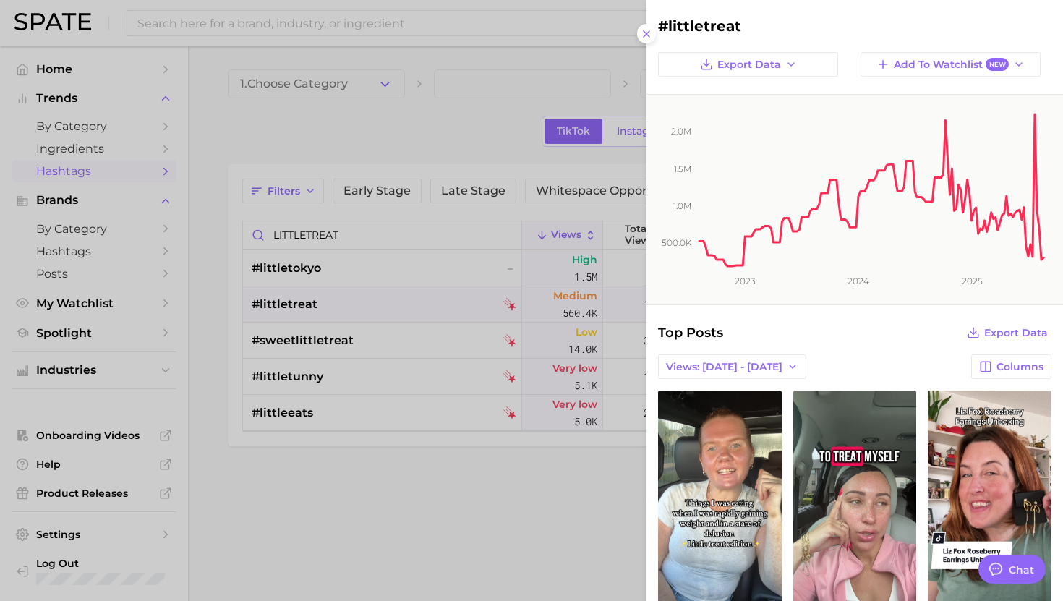
click at [530, 316] on div at bounding box center [531, 300] width 1063 height 601
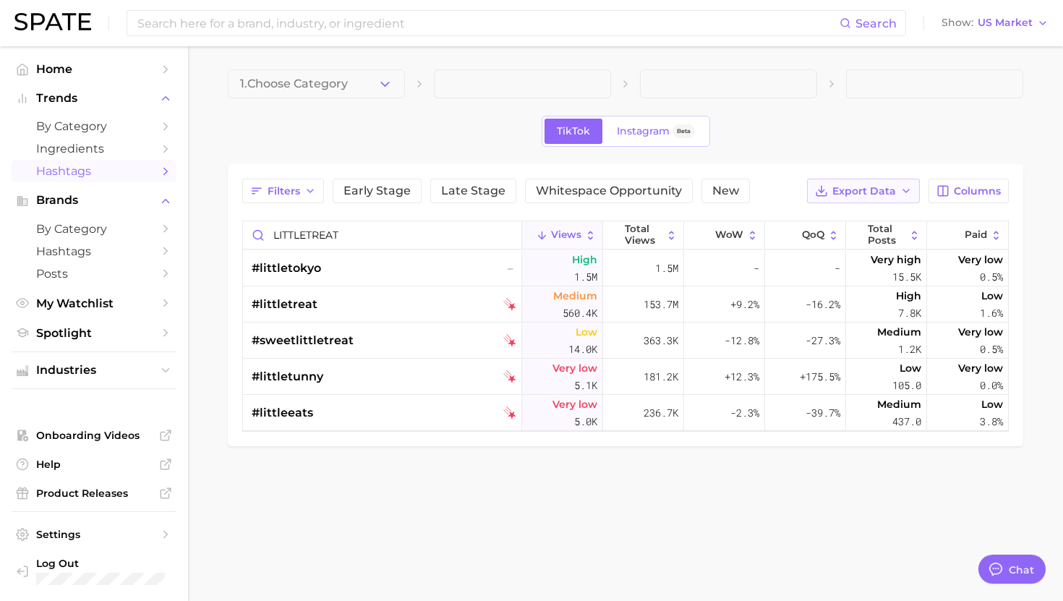
click at [852, 189] on span "Export Data" at bounding box center [865, 191] width 64 height 12
click at [942, 201] on button "Columns" at bounding box center [969, 191] width 80 height 25
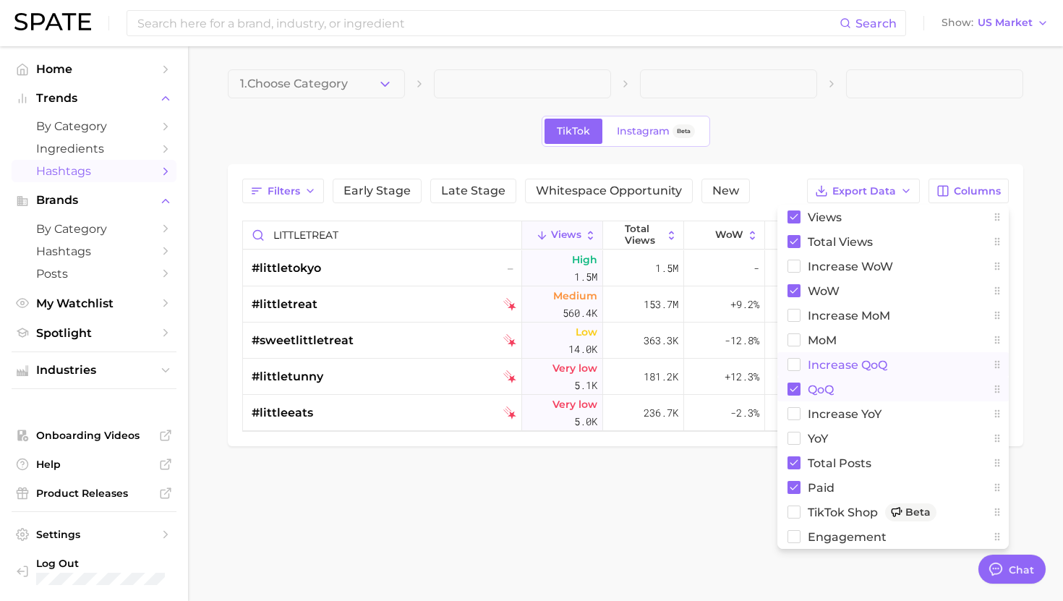
click at [806, 386] on button "QoQ" at bounding box center [893, 389] width 231 height 25
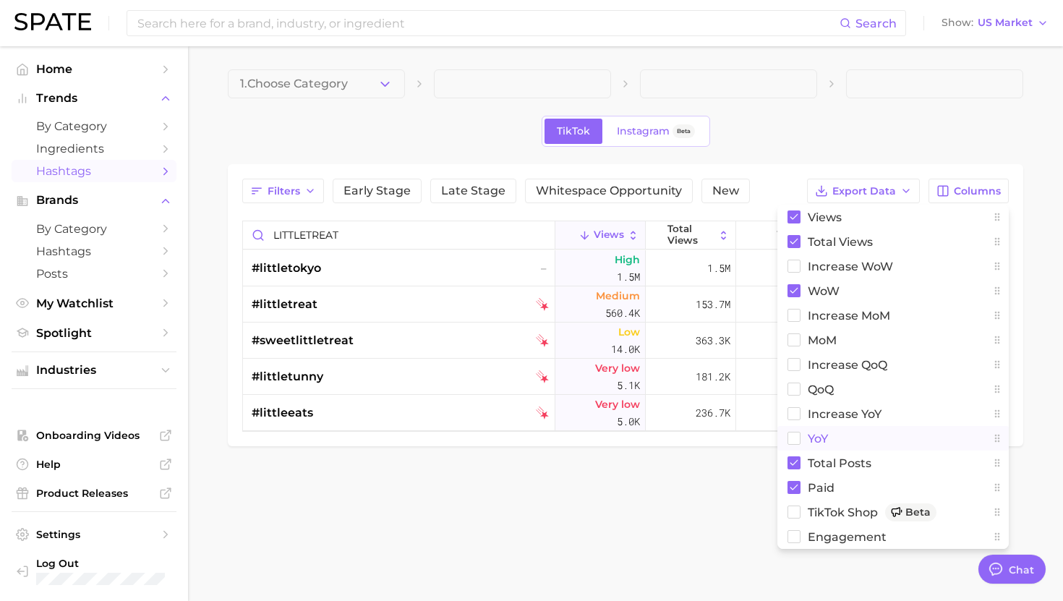
click at [815, 433] on span "YoY" at bounding box center [818, 439] width 20 height 12
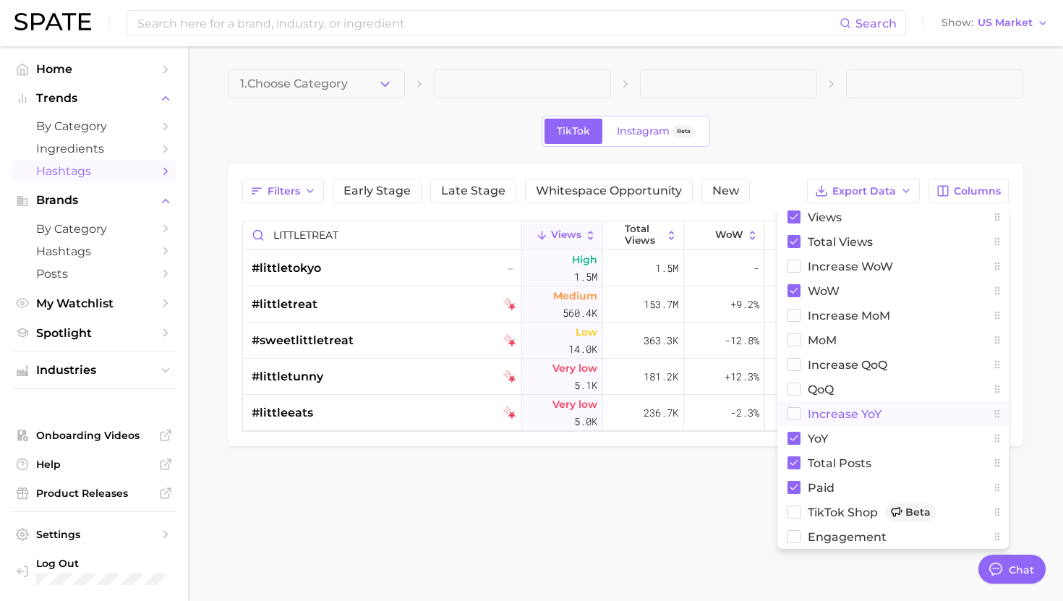
click at [815, 415] on span "increase YoY" at bounding box center [845, 414] width 74 height 12
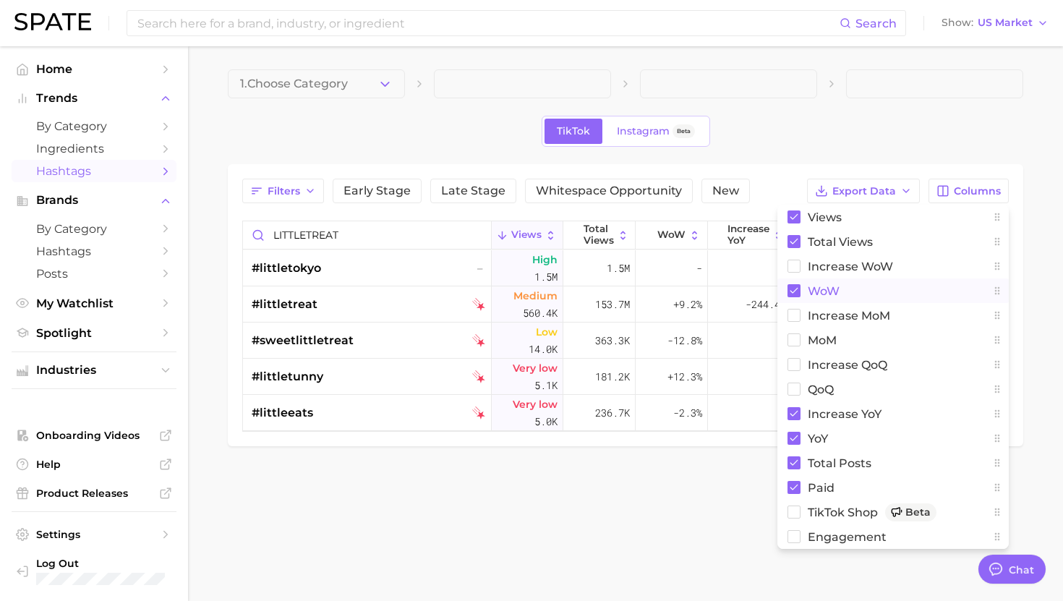
click at [815, 285] on span "WoW" at bounding box center [824, 291] width 32 height 12
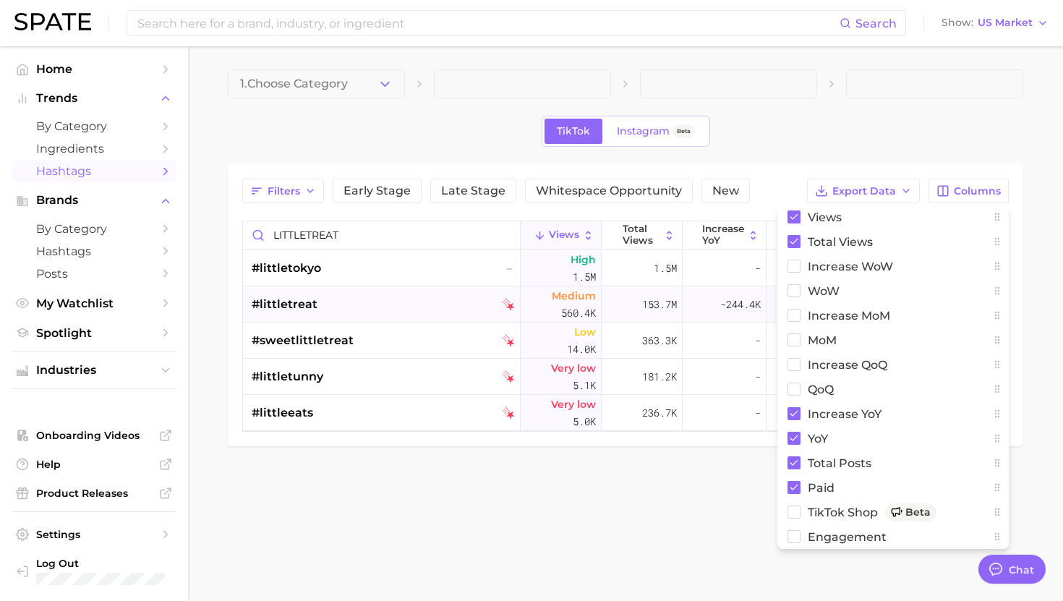
click at [726, 293] on div "-244.4k" at bounding box center [725, 304] width 84 height 36
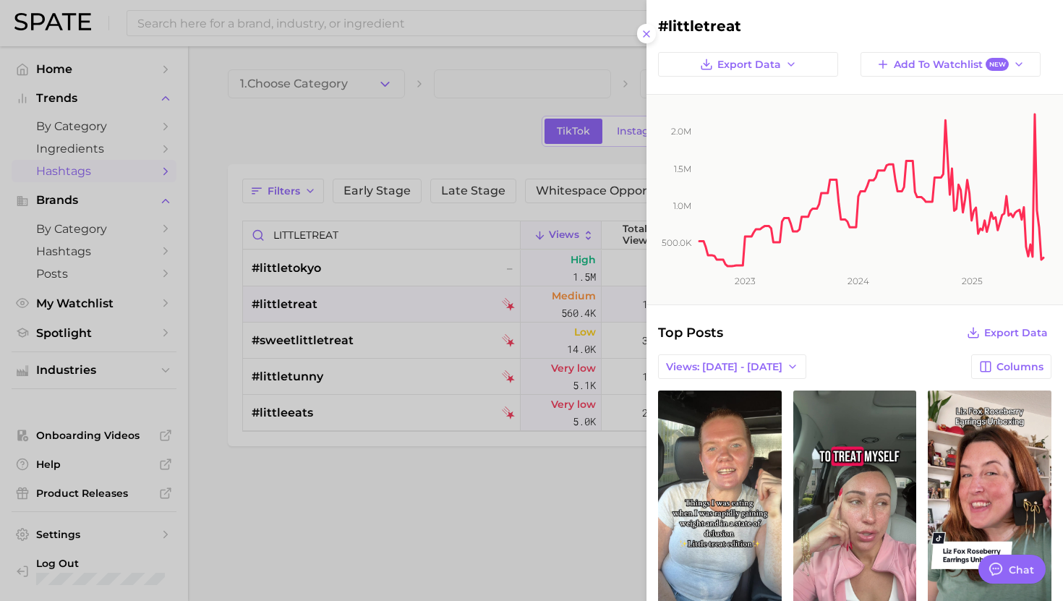
click at [588, 275] on div at bounding box center [531, 300] width 1063 height 601
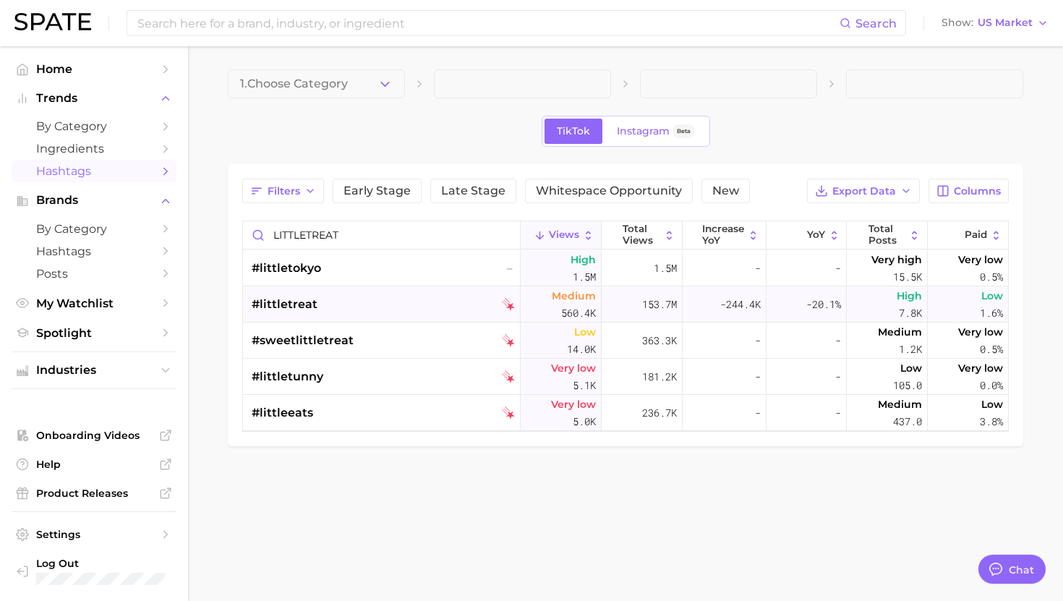
click at [335, 302] on div "#littletreat" at bounding box center [383, 304] width 263 height 36
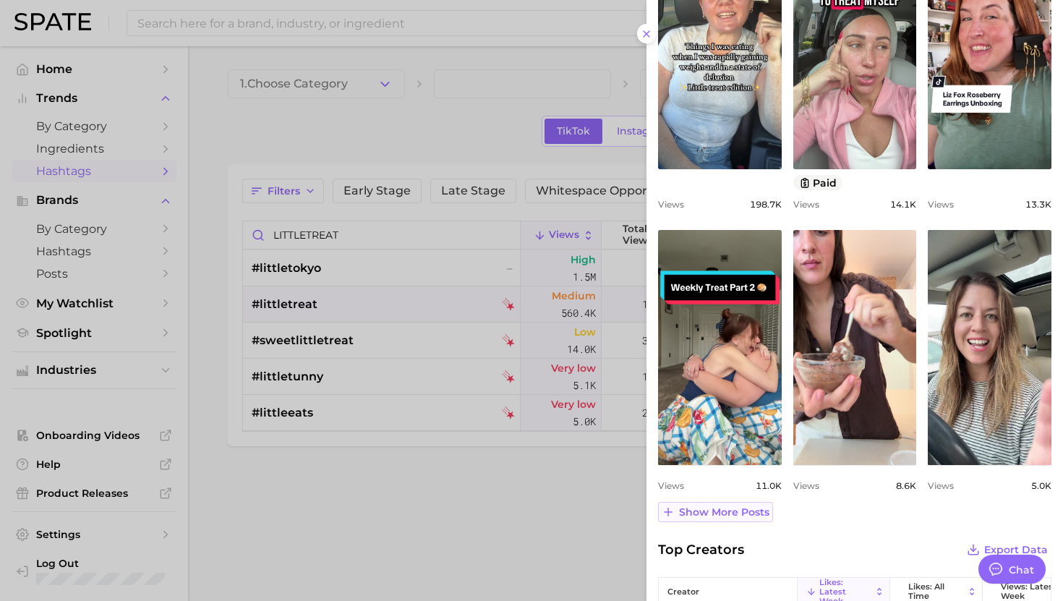
click at [746, 510] on span "Show more posts" at bounding box center [724, 512] width 90 height 12
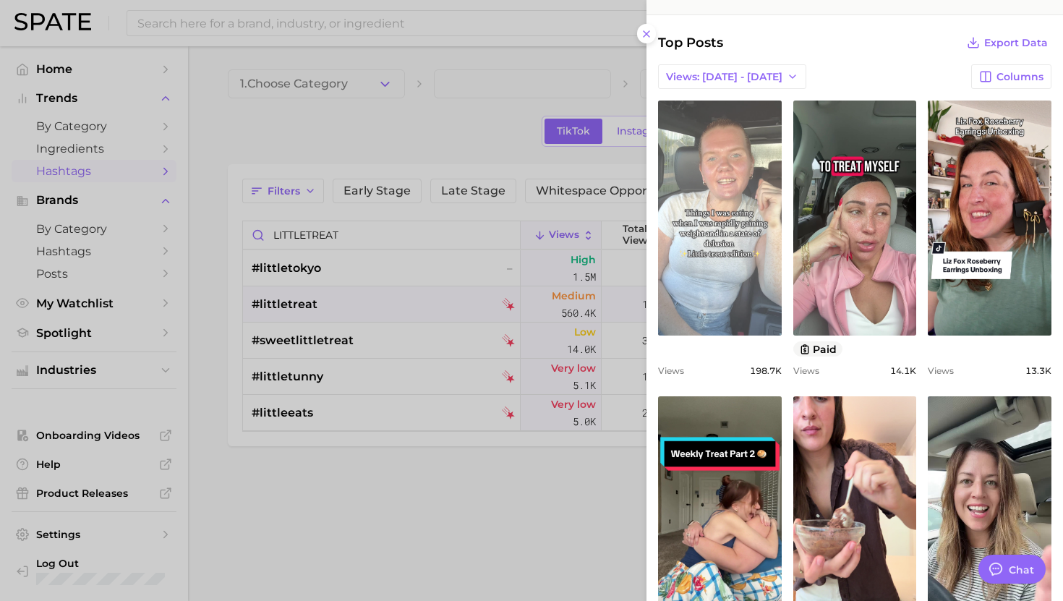
scroll to position [250, 0]
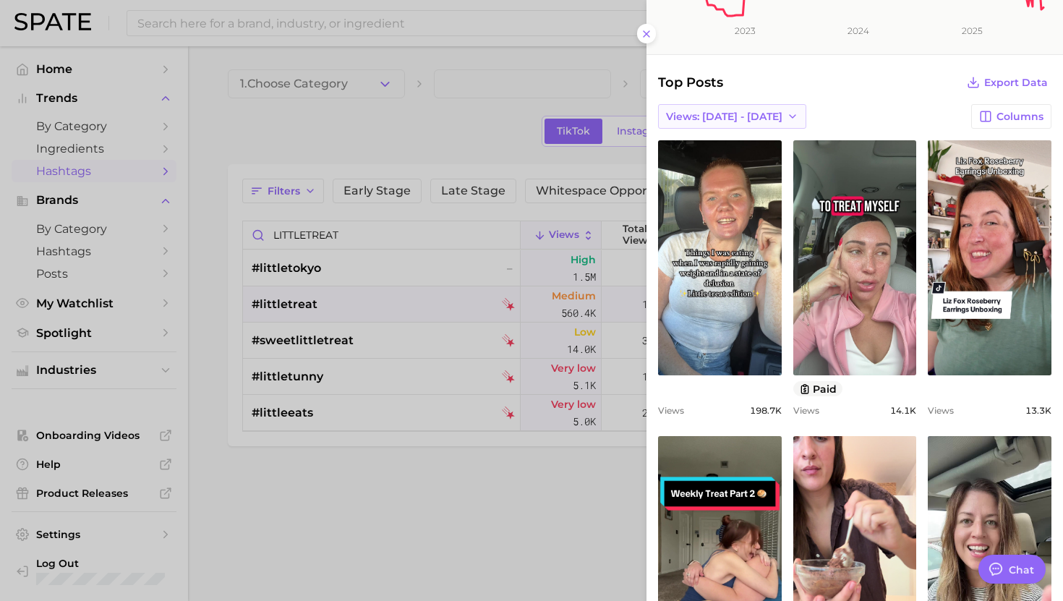
click at [732, 120] on span "Views: [DATE] - [DATE]" at bounding box center [724, 117] width 116 height 12
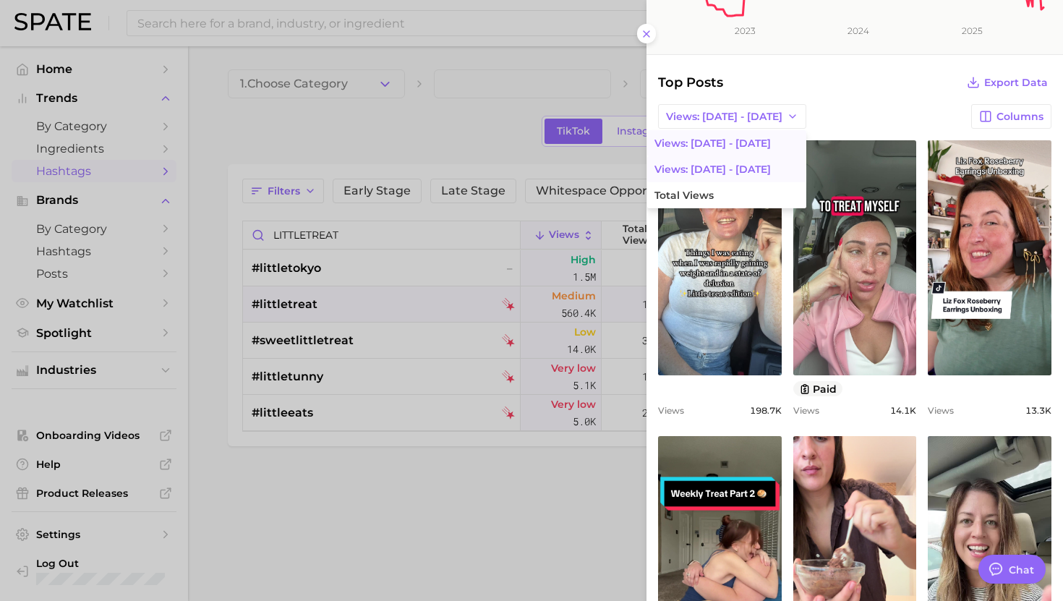
click at [721, 170] on button "Views: Aug 3 - 10" at bounding box center [726, 169] width 159 height 26
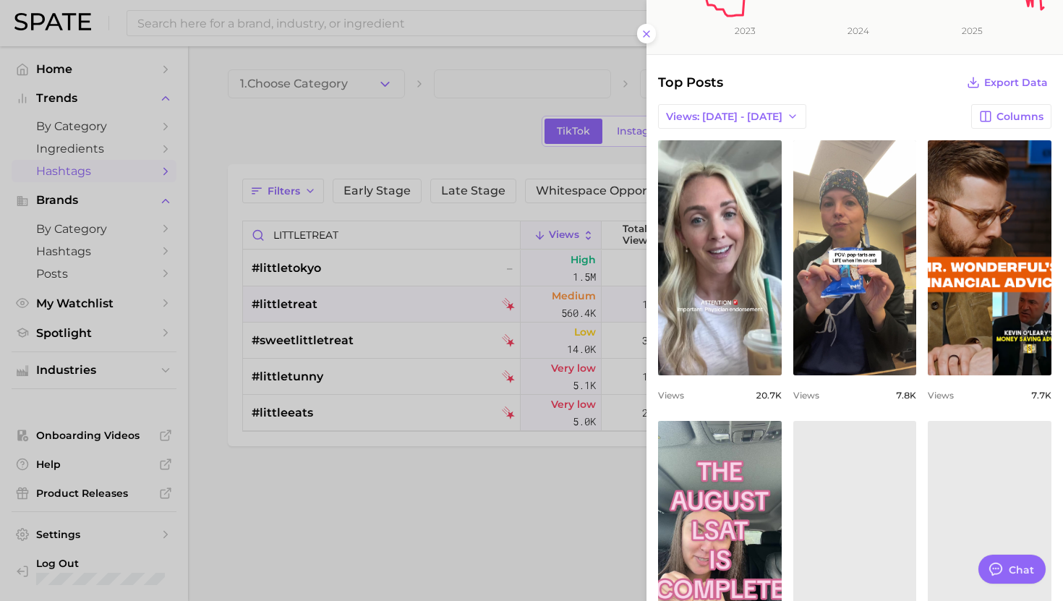
scroll to position [0, 0]
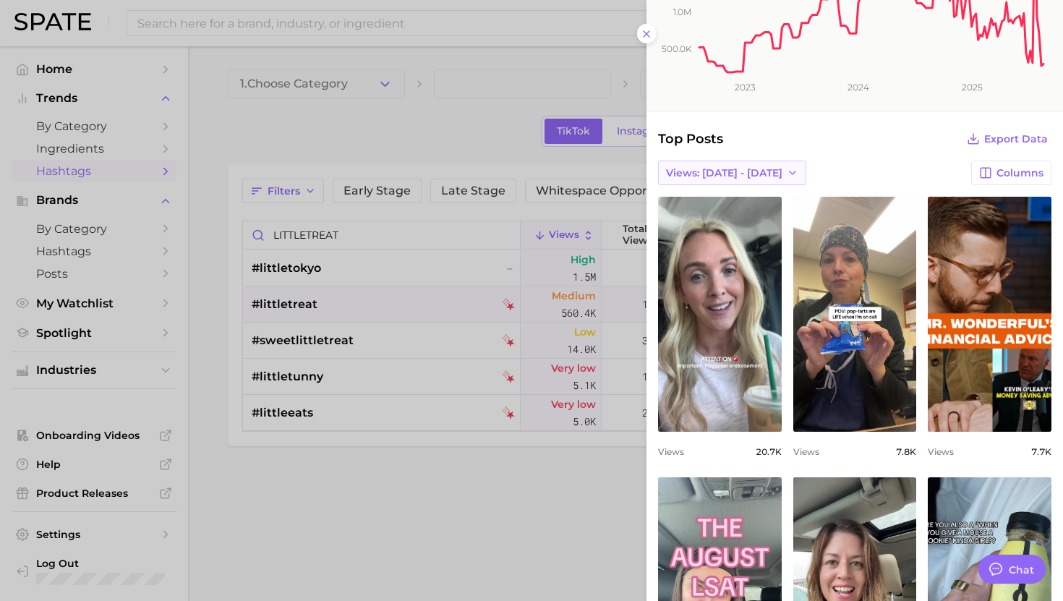
click at [731, 161] on button "Views: Aug 3 - 10" at bounding box center [732, 173] width 148 height 25
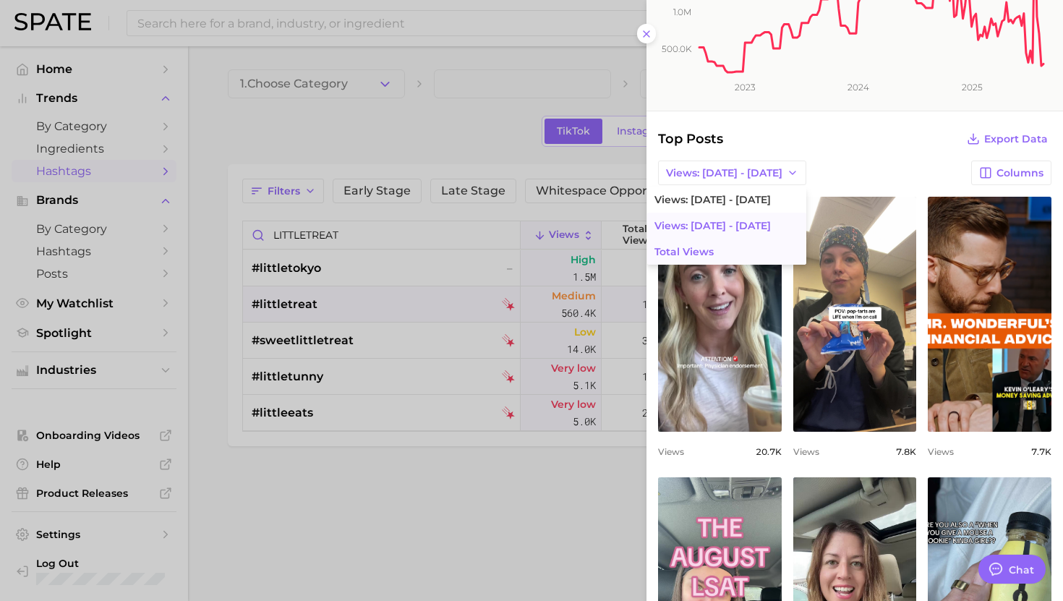
click at [700, 244] on button "Total Views" at bounding box center [726, 252] width 159 height 26
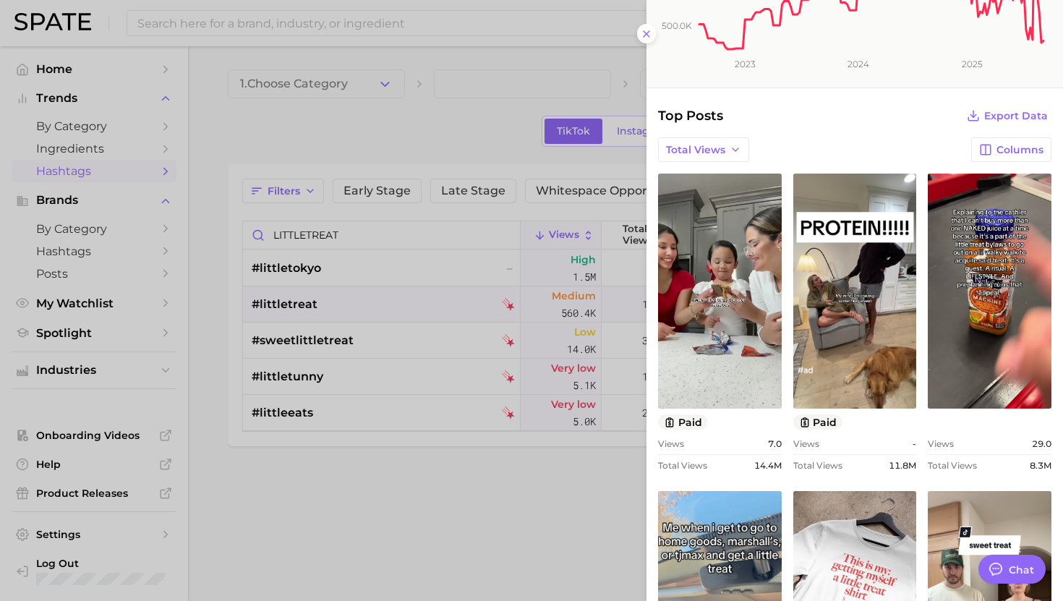
click at [729, 140] on button "Total Views" at bounding box center [703, 149] width 91 height 25
click at [712, 170] on button "Views: [DATE] - [DATE]" at bounding box center [669, 176] width 159 height 26
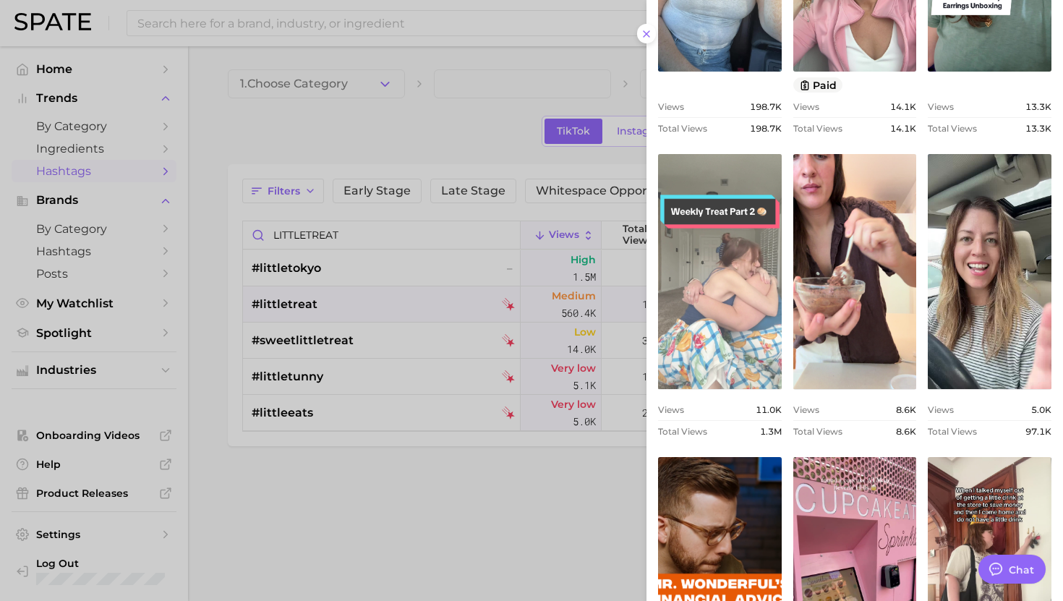
click at [733, 233] on link "view post on TikTok" at bounding box center [720, 271] width 124 height 235
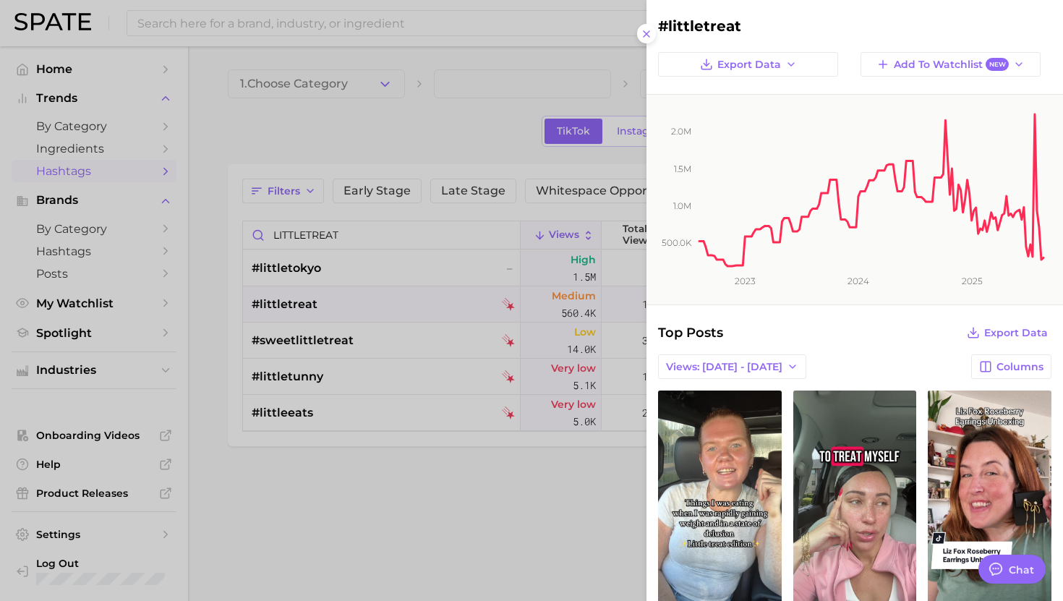
click at [480, 292] on div at bounding box center [531, 300] width 1063 height 601
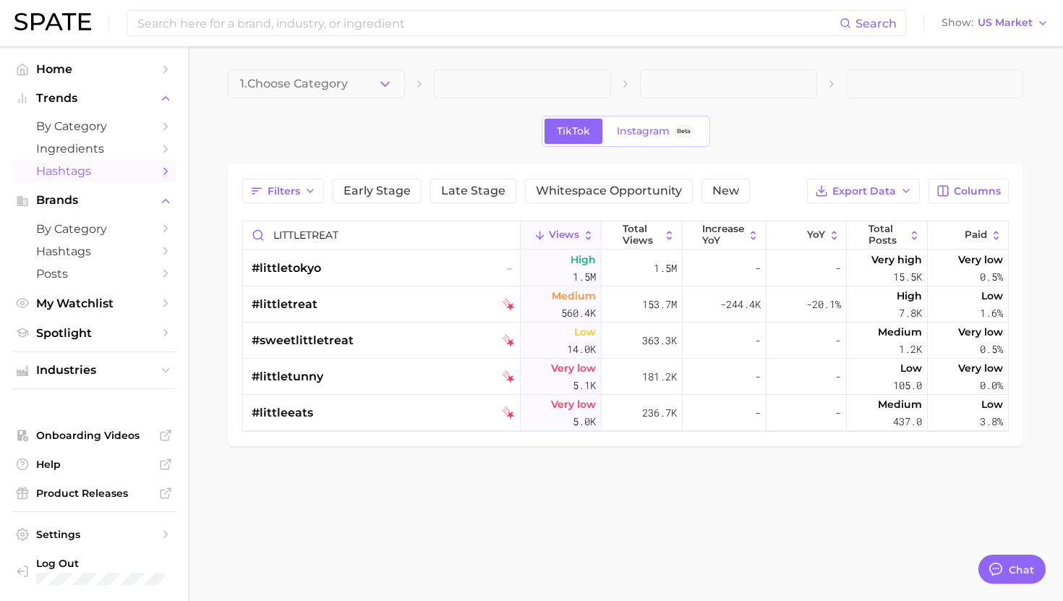
click at [365, 211] on div "Filters Early Stage Late Stage Whitespace Opportunity New Export Data Columns L…" at bounding box center [625, 305] width 767 height 253
click at [363, 229] on input "LITTLETREAT" at bounding box center [381, 234] width 277 height 27
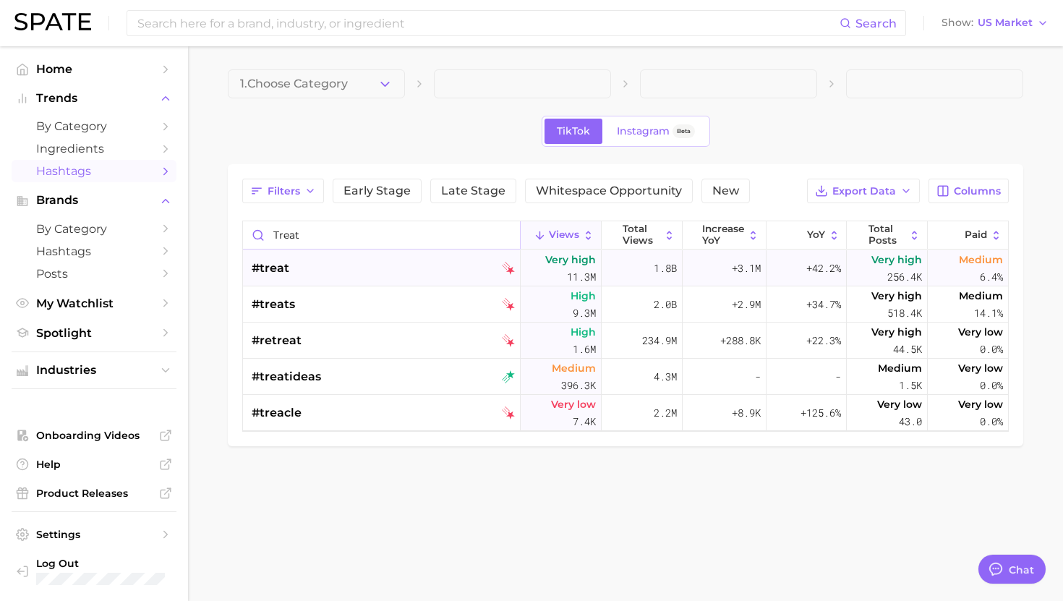
type input "treat"
click at [340, 270] on div "#treat" at bounding box center [383, 268] width 263 height 36
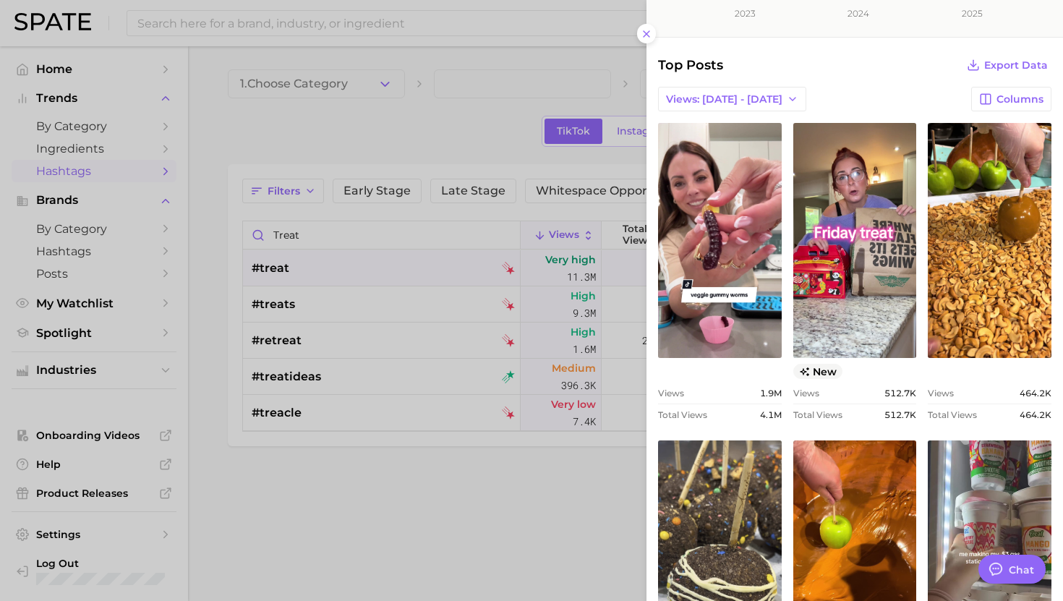
scroll to position [238, 0]
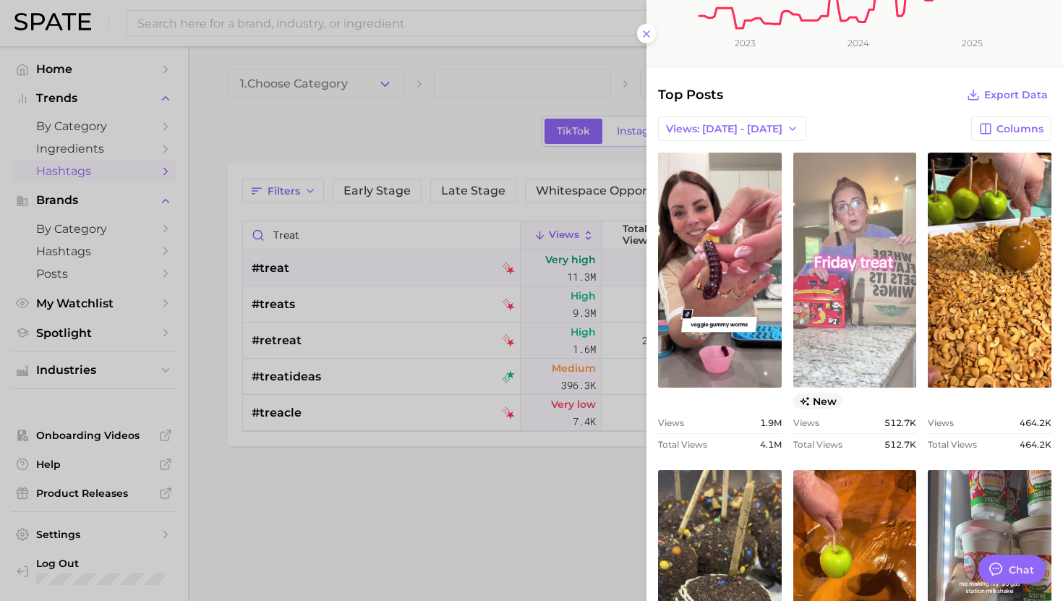
click at [859, 275] on link "view post on TikTok" at bounding box center [856, 270] width 124 height 235
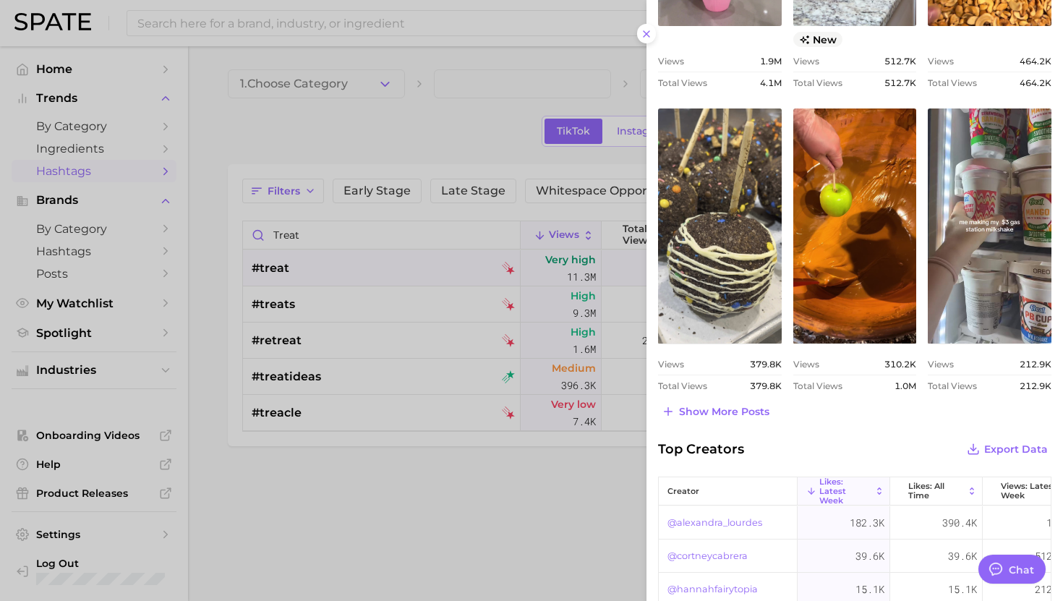
scroll to position [621, 0]
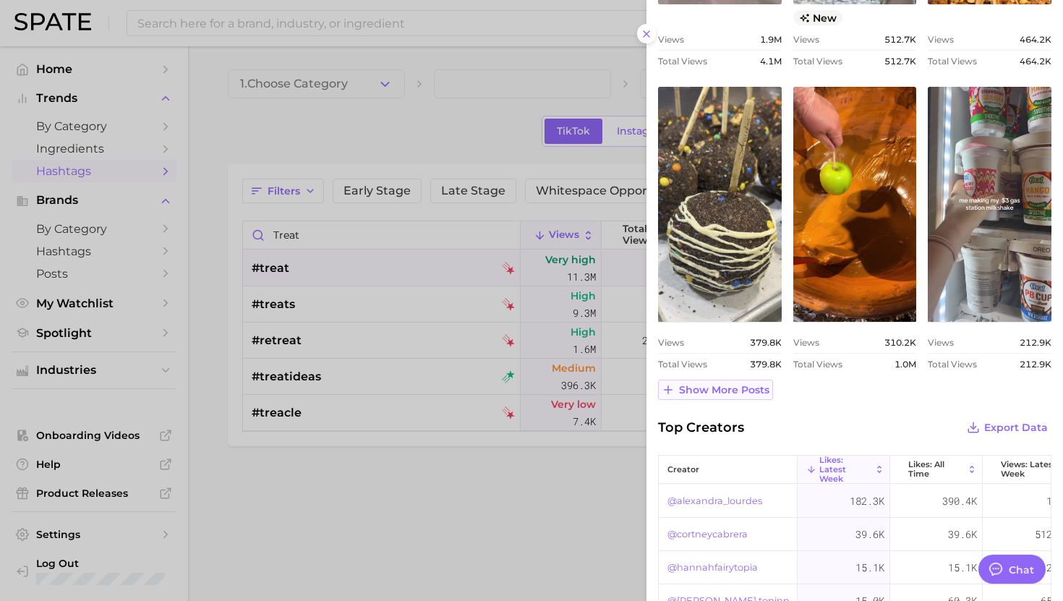
click at [694, 396] on button "Show more posts" at bounding box center [715, 390] width 115 height 20
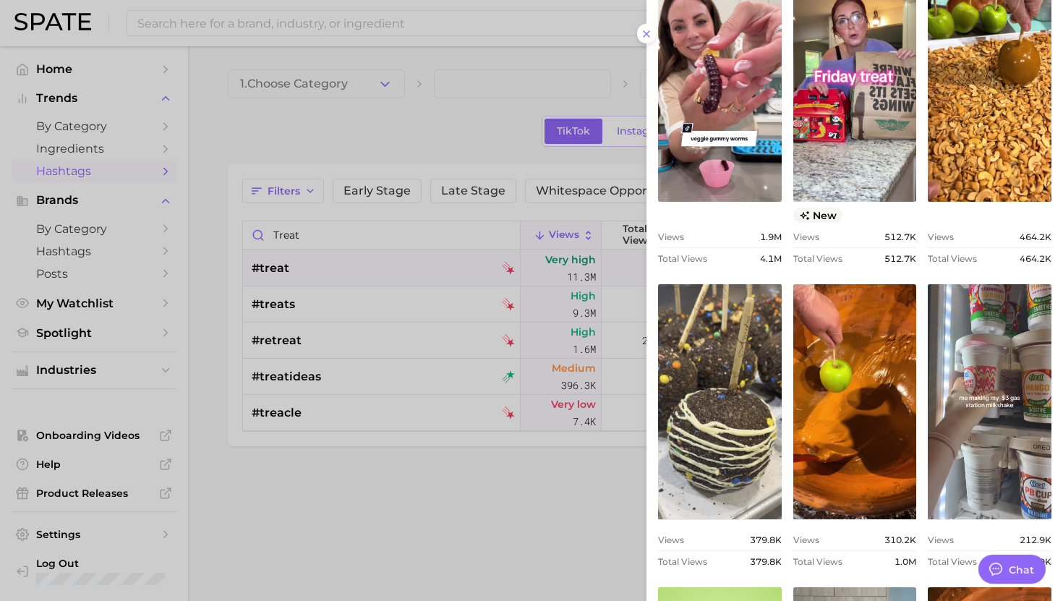
scroll to position [95, 0]
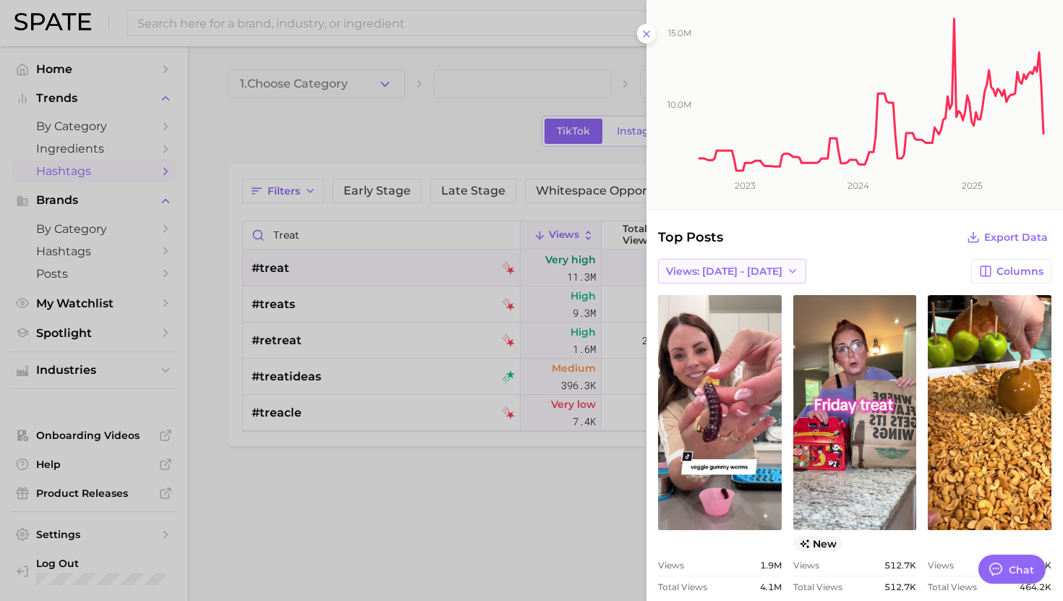
click at [734, 264] on button "Views: [DATE] - [DATE]" at bounding box center [732, 271] width 148 height 25
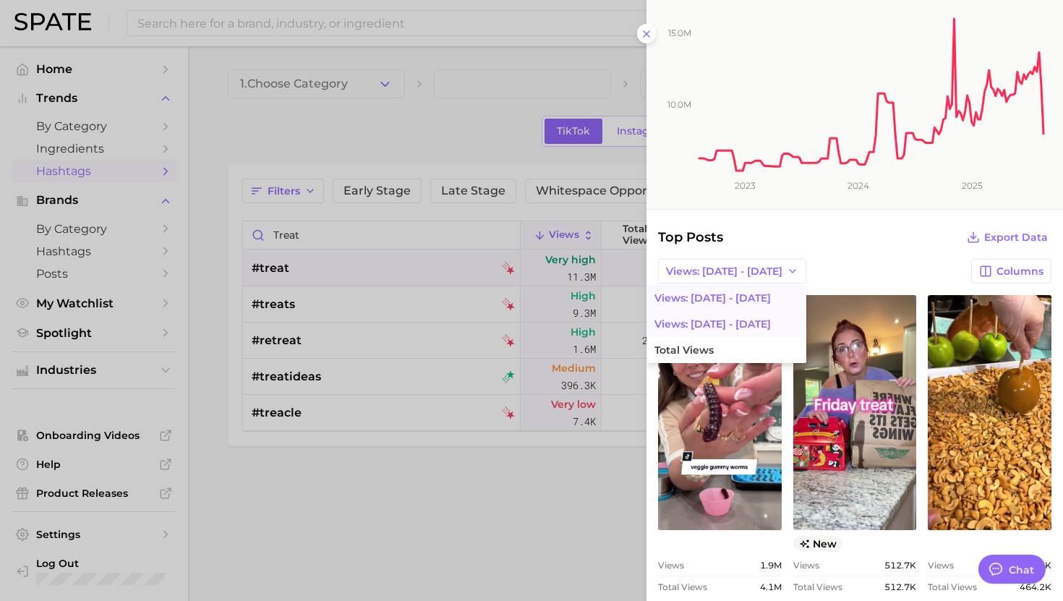
click at [715, 322] on button "Views: [DATE] - [DATE]" at bounding box center [726, 324] width 159 height 26
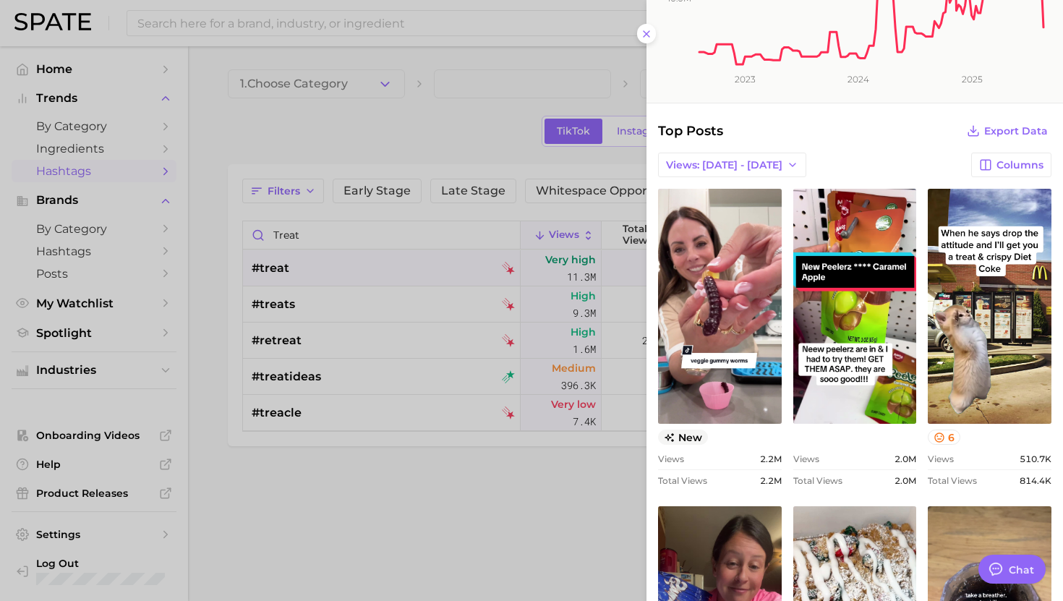
scroll to position [0, 0]
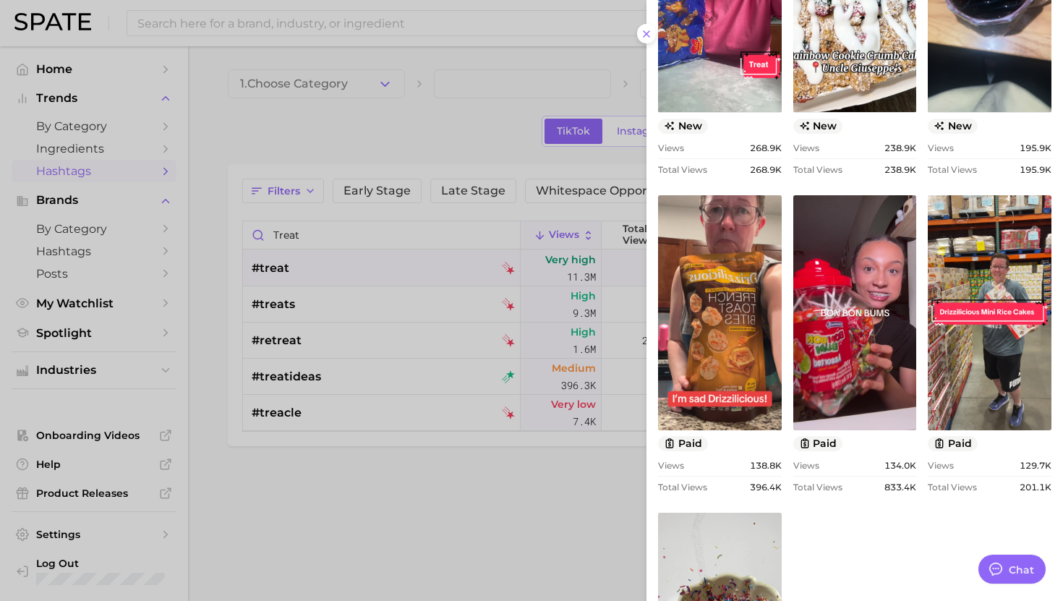
click at [440, 331] on div at bounding box center [531, 300] width 1063 height 601
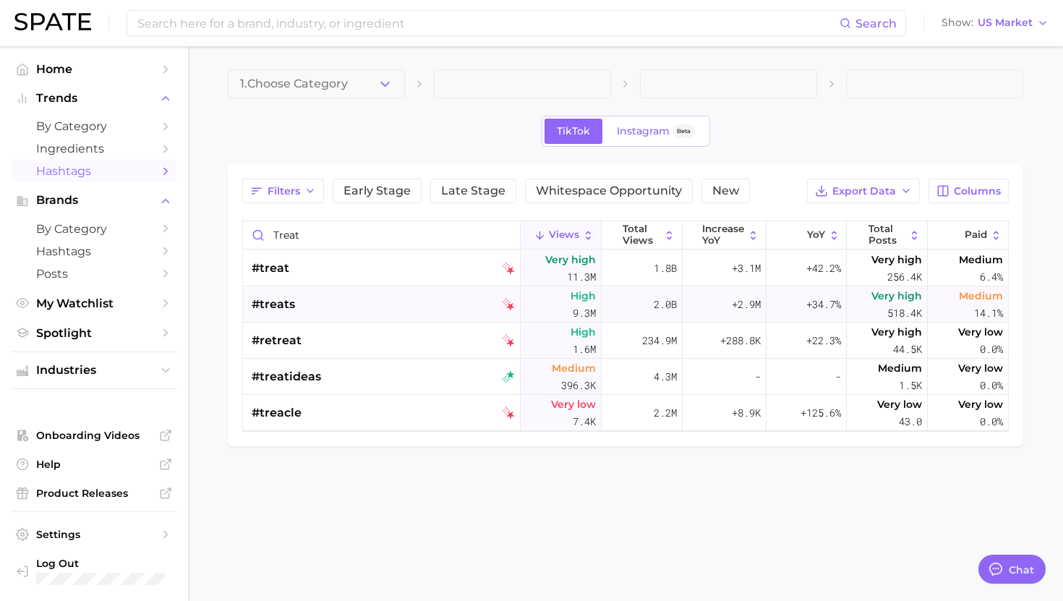
click at [371, 316] on div "#treats" at bounding box center [383, 304] width 263 height 36
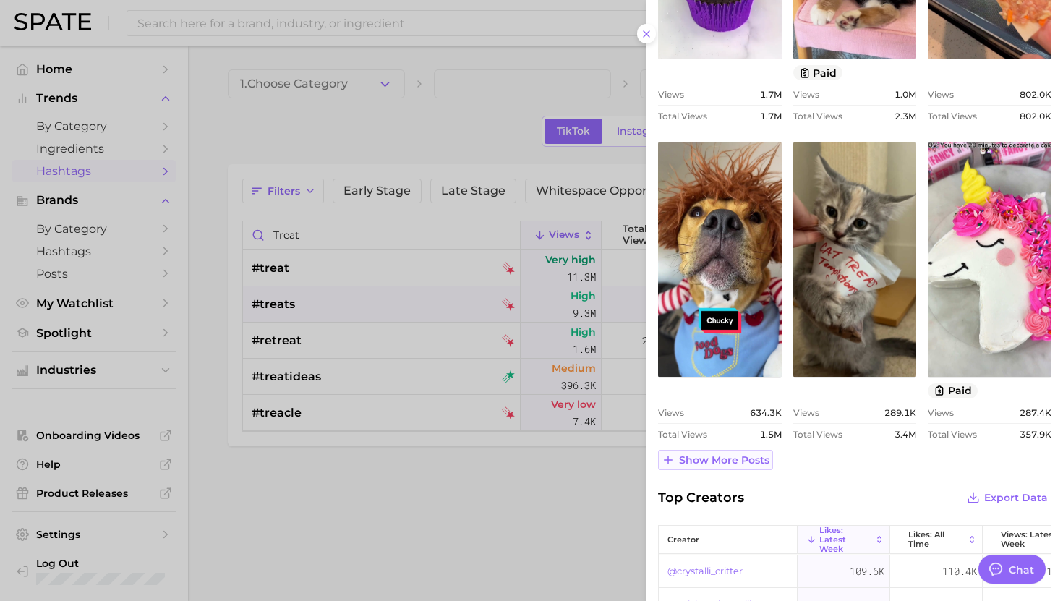
click at [716, 457] on span "Show more posts" at bounding box center [724, 460] width 90 height 12
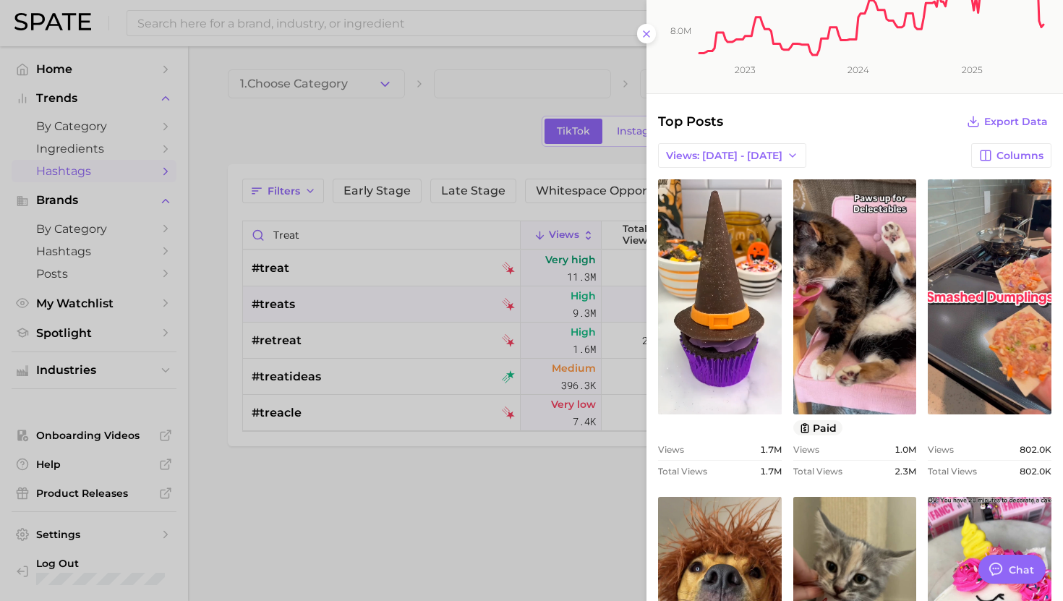
click at [451, 349] on div at bounding box center [531, 300] width 1063 height 601
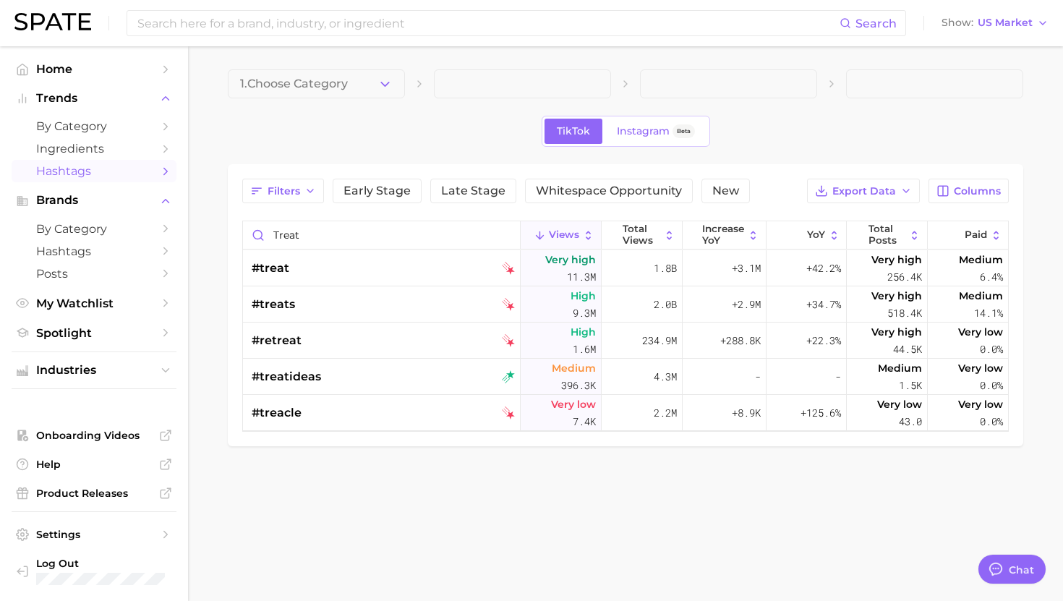
click at [476, 274] on div "#treat" at bounding box center [383, 268] width 263 height 36
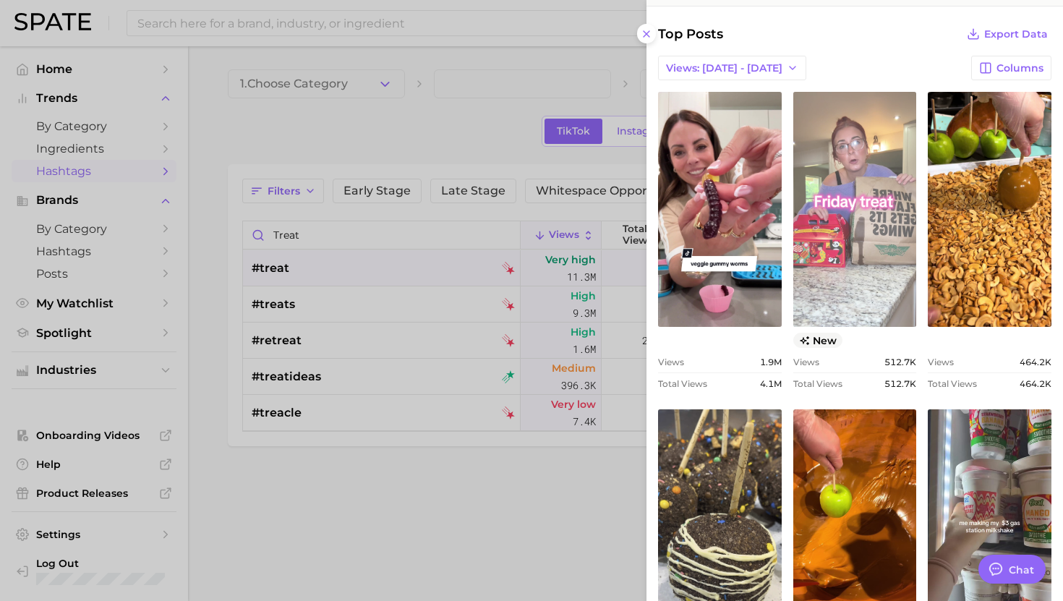
click at [831, 287] on link "view post on TikTok" at bounding box center [856, 209] width 124 height 235
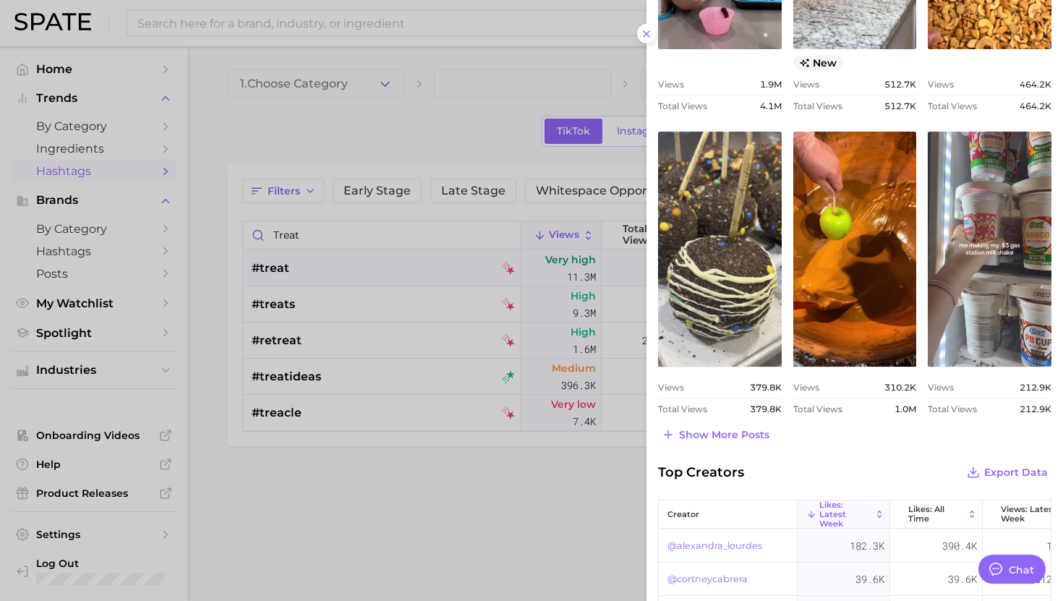
scroll to position [676, 0]
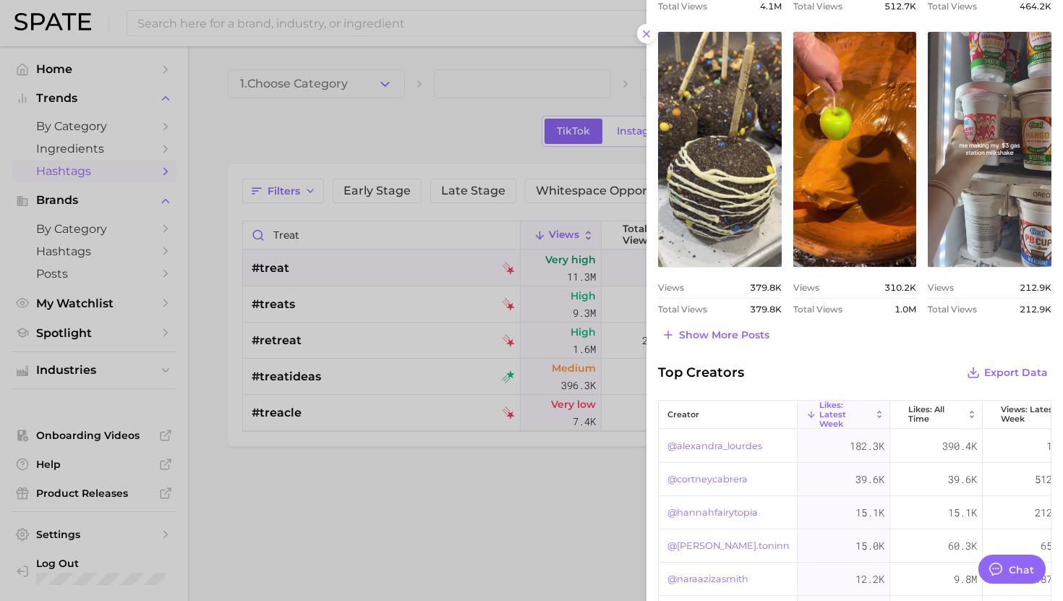
click at [428, 312] on div at bounding box center [531, 300] width 1063 height 601
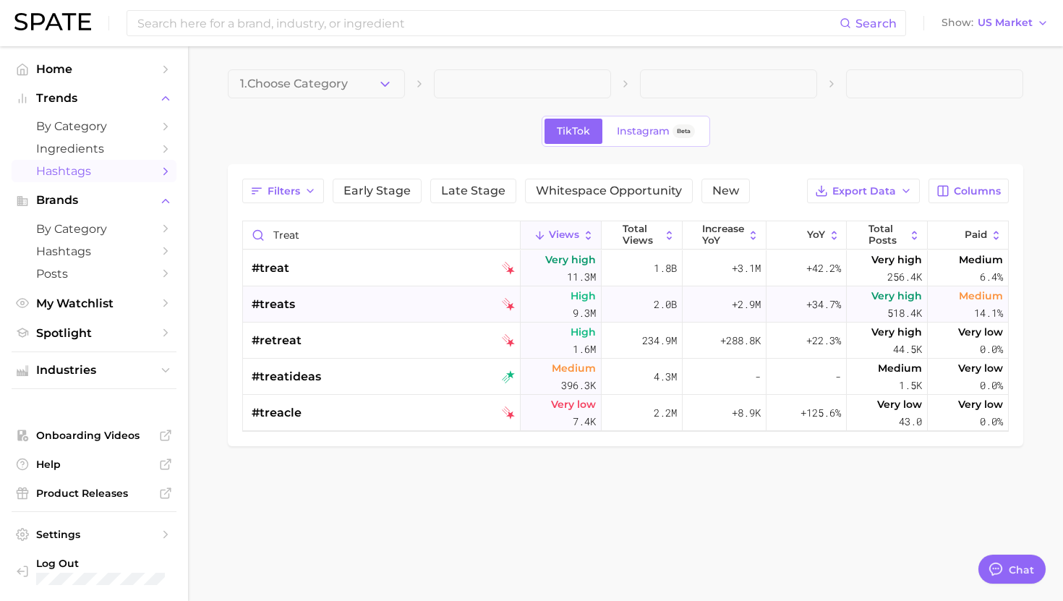
click at [378, 302] on div "#treats" at bounding box center [383, 304] width 263 height 36
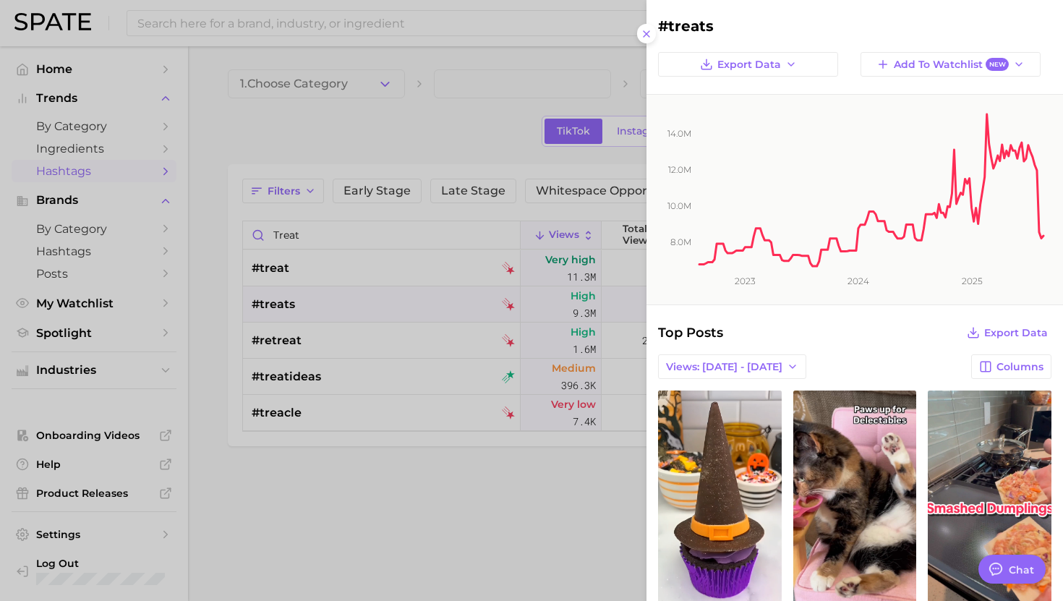
scroll to position [0, 0]
click at [378, 302] on div at bounding box center [531, 300] width 1063 height 601
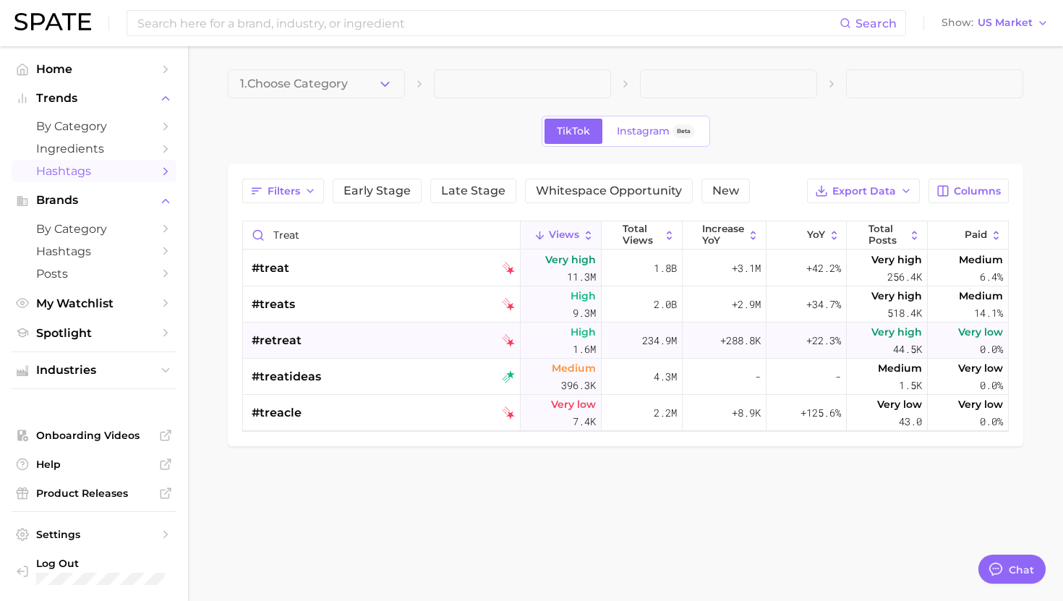
click at [371, 326] on div "#retreat" at bounding box center [383, 341] width 263 height 36
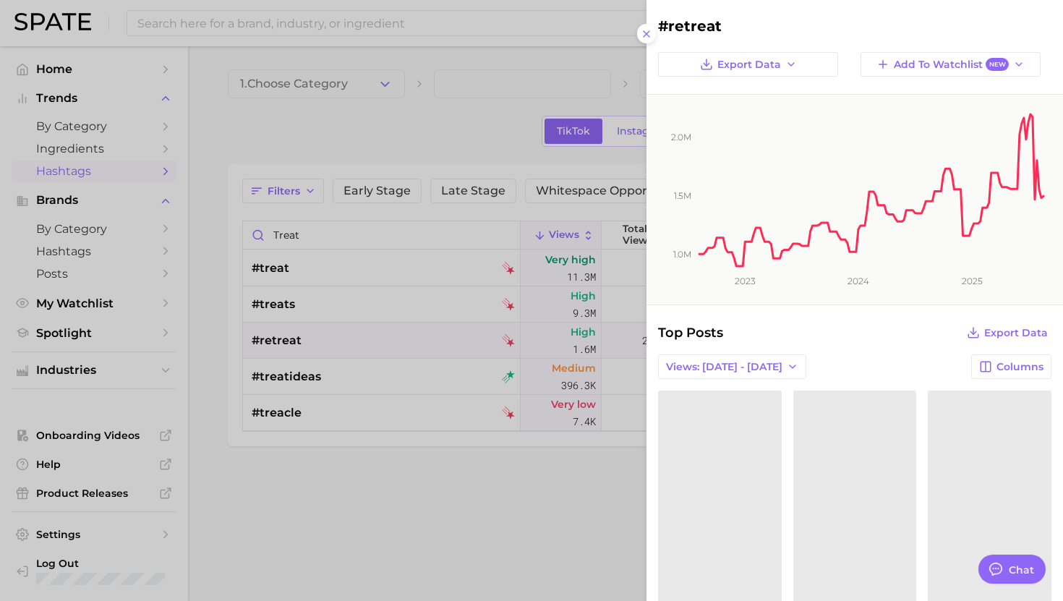
click at [389, 333] on div at bounding box center [531, 300] width 1063 height 601
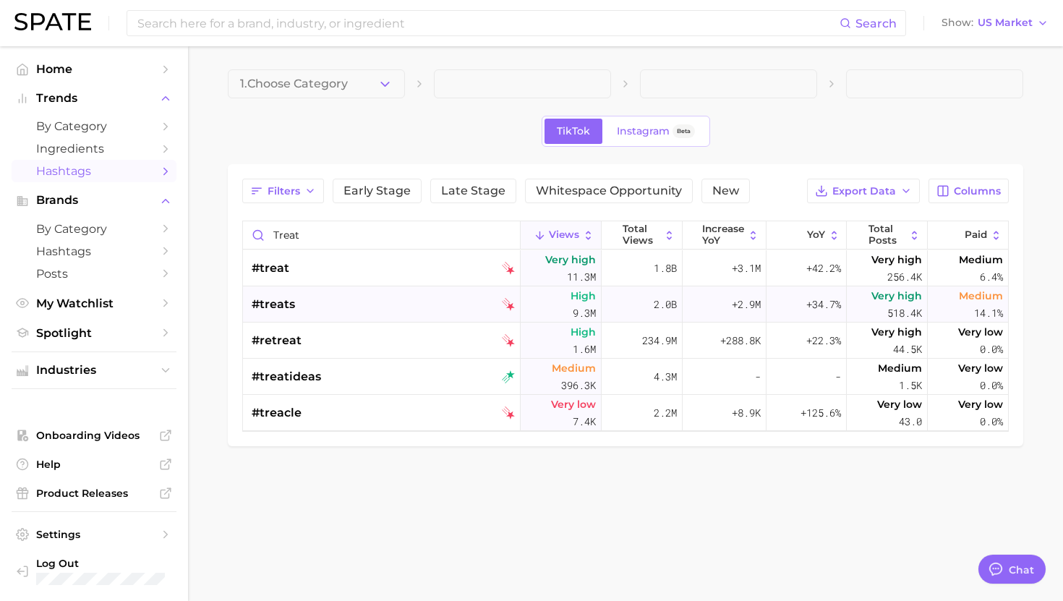
click at [366, 315] on div "#treats" at bounding box center [383, 304] width 263 height 36
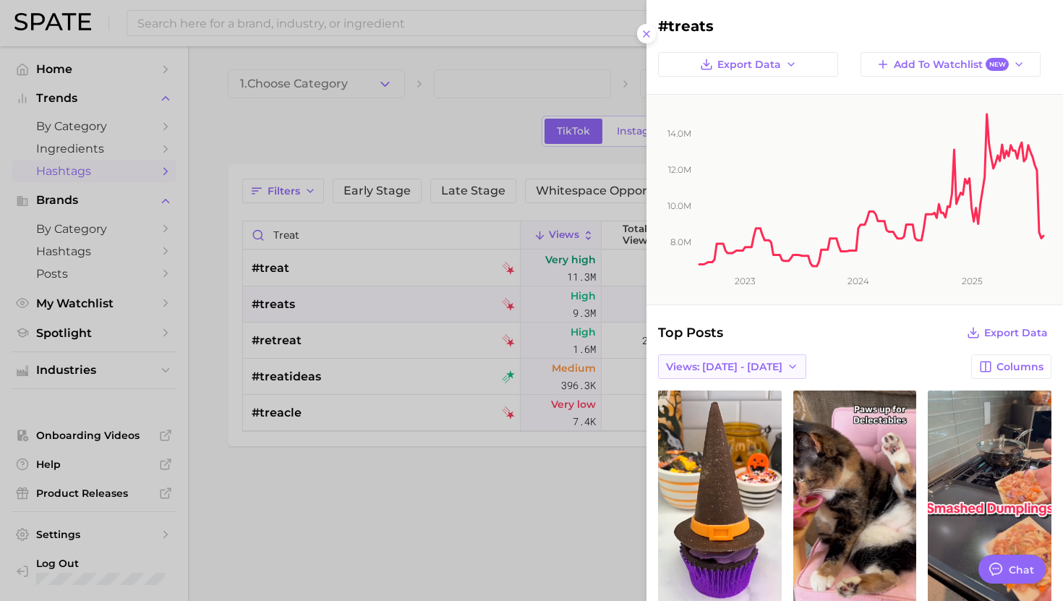
click at [717, 364] on span "Views: [DATE] - [DATE]" at bounding box center [724, 367] width 116 height 12
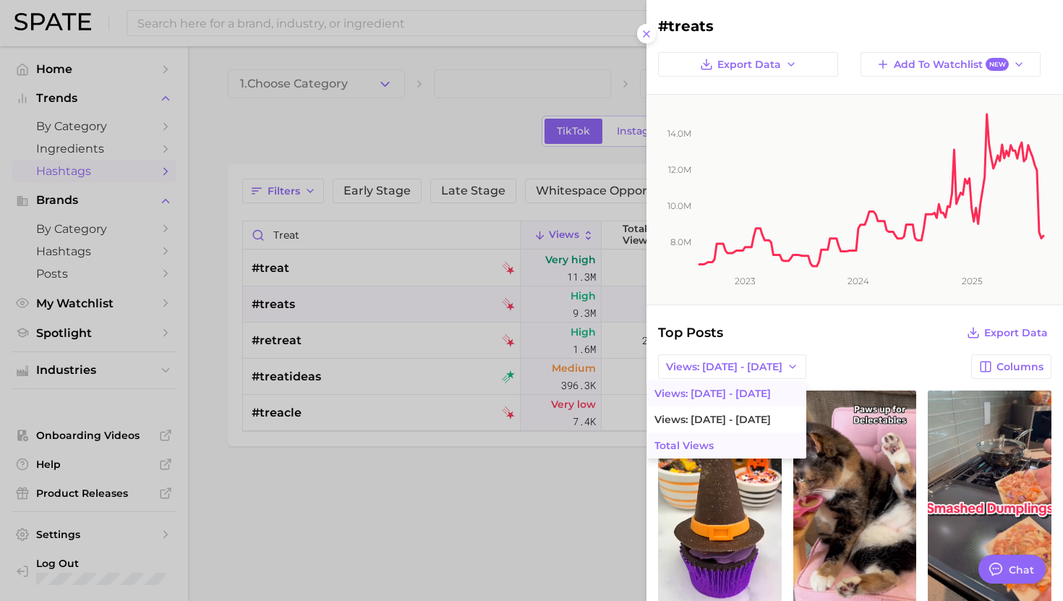
click at [700, 443] on button "Total Views" at bounding box center [726, 446] width 159 height 26
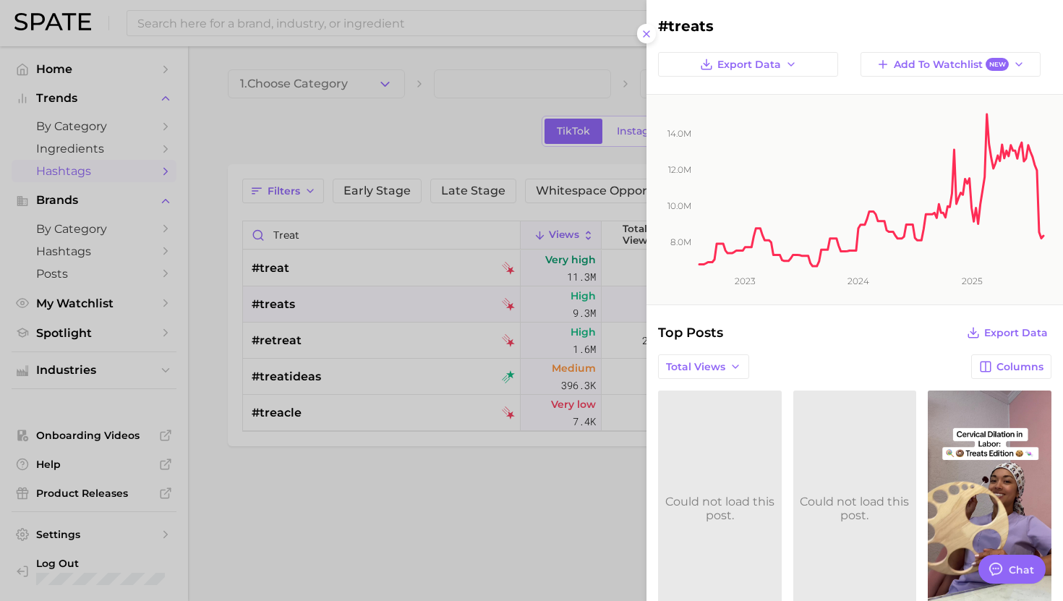
click at [374, 284] on div at bounding box center [531, 300] width 1063 height 601
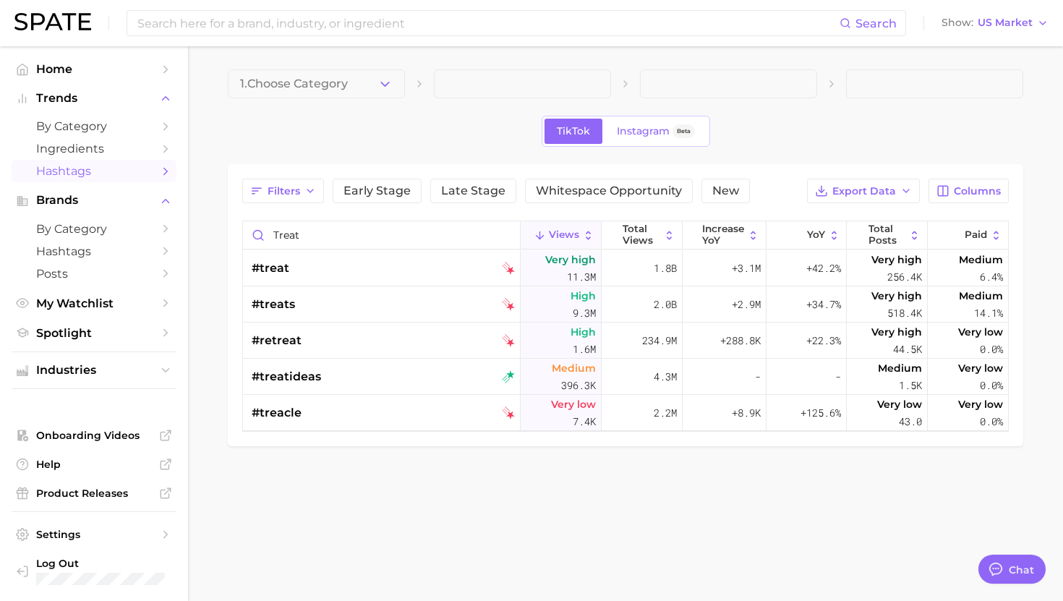
click at [374, 258] on div "#treat" at bounding box center [383, 268] width 263 height 36
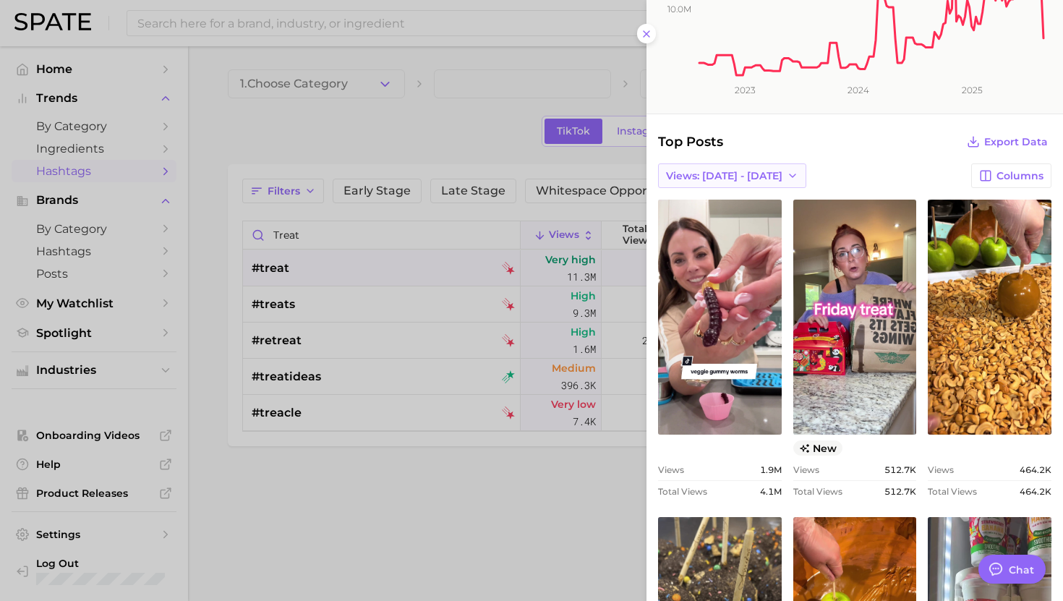
click at [762, 183] on button "Views: [DATE] - [DATE]" at bounding box center [732, 175] width 148 height 25
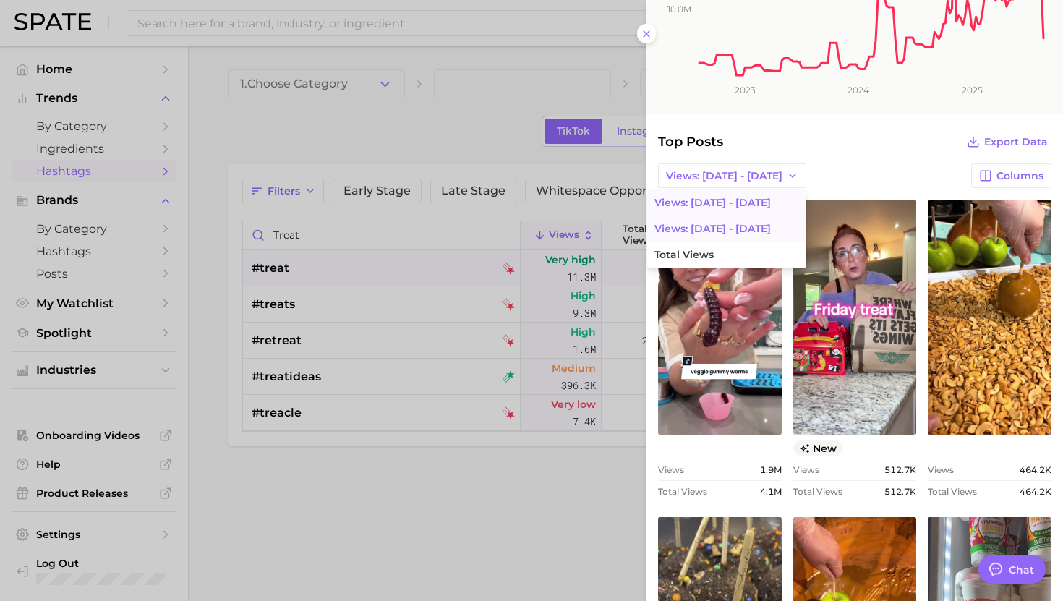
click at [736, 227] on button "Views: [DATE] - [DATE]" at bounding box center [726, 229] width 159 height 26
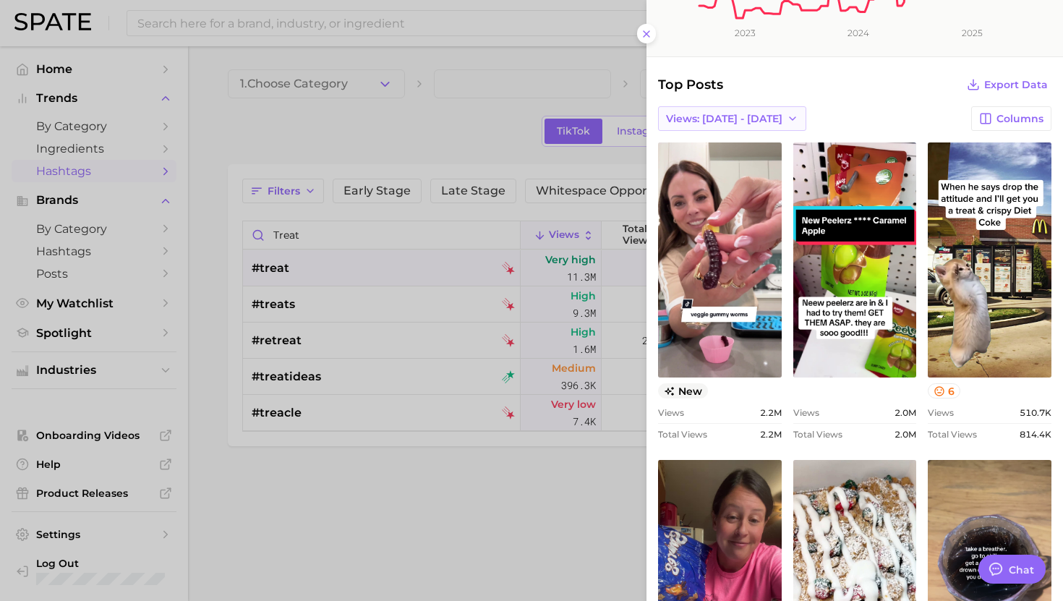
click at [738, 117] on span "Views: [DATE] - [DATE]" at bounding box center [724, 119] width 116 height 12
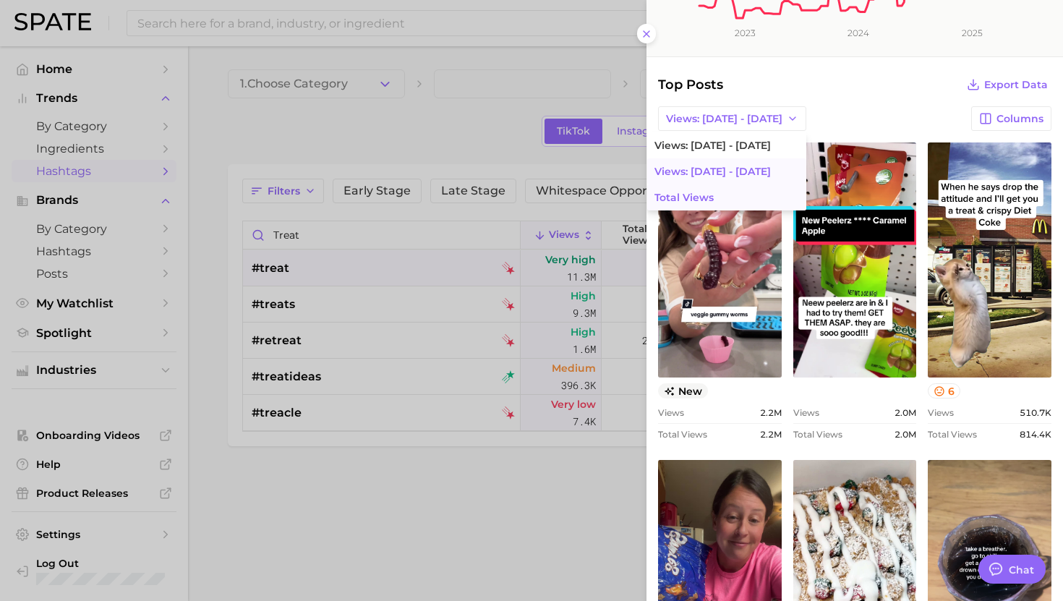
click at [719, 191] on button "Total Views" at bounding box center [726, 197] width 159 height 26
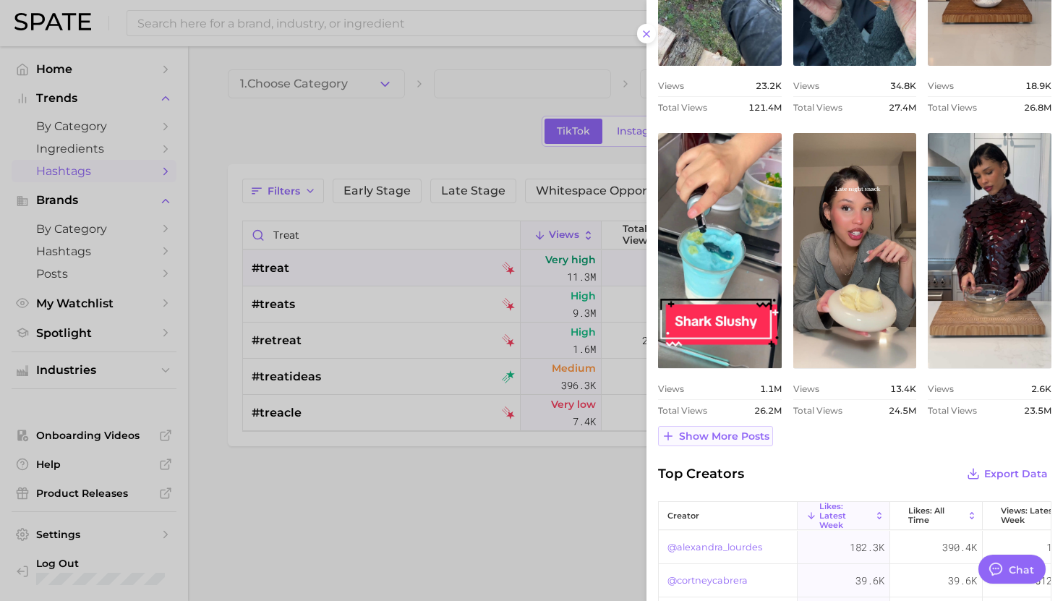
click at [714, 435] on span "Show more posts" at bounding box center [724, 436] width 90 height 12
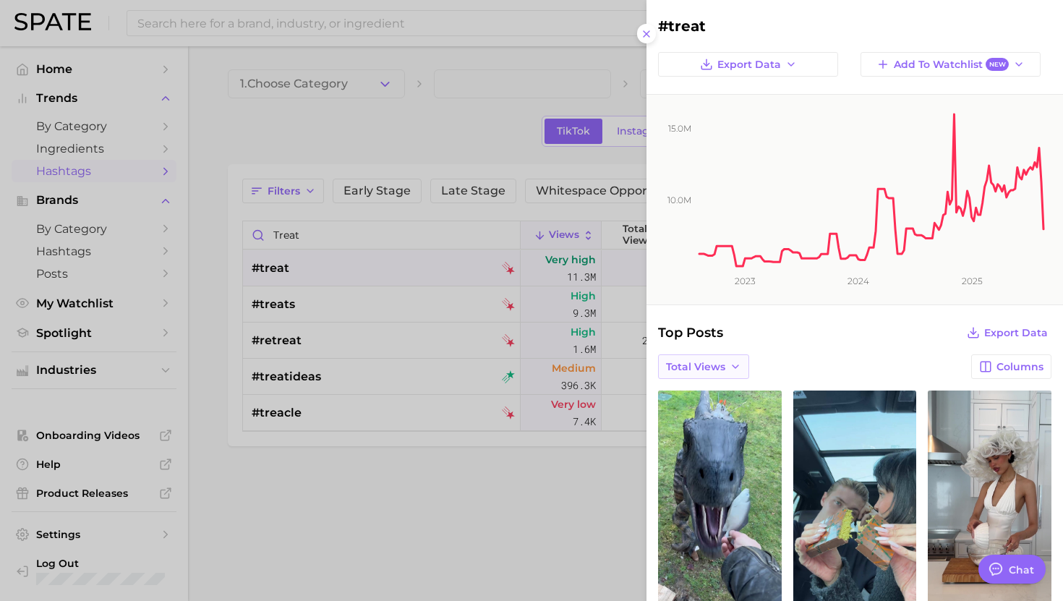
click at [693, 374] on button "Total Views" at bounding box center [703, 366] width 91 height 25
click at [693, 392] on button "Views: [DATE] - [DATE]" at bounding box center [669, 394] width 159 height 26
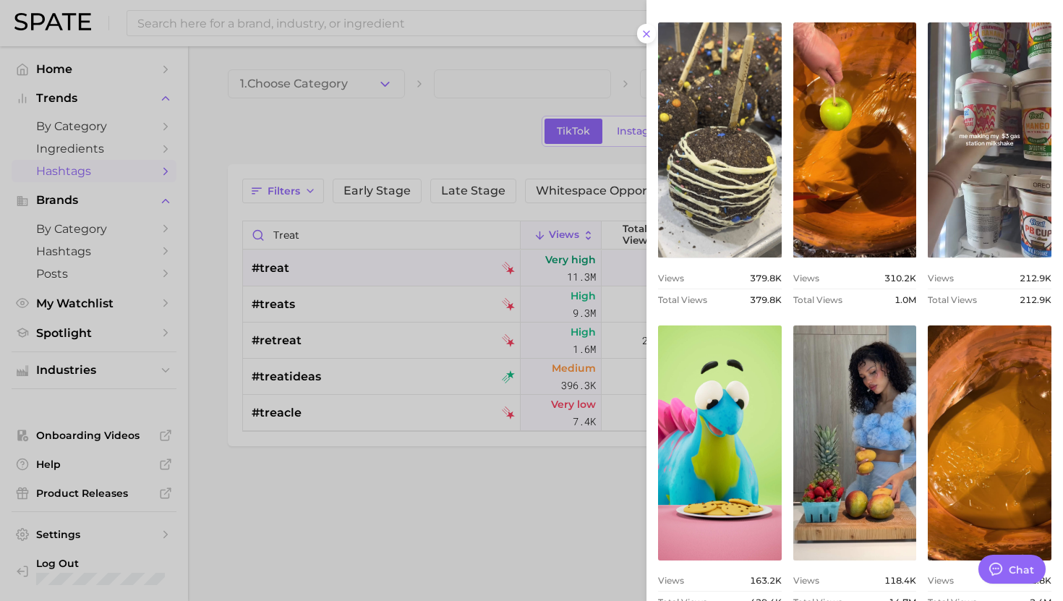
scroll to position [897, 0]
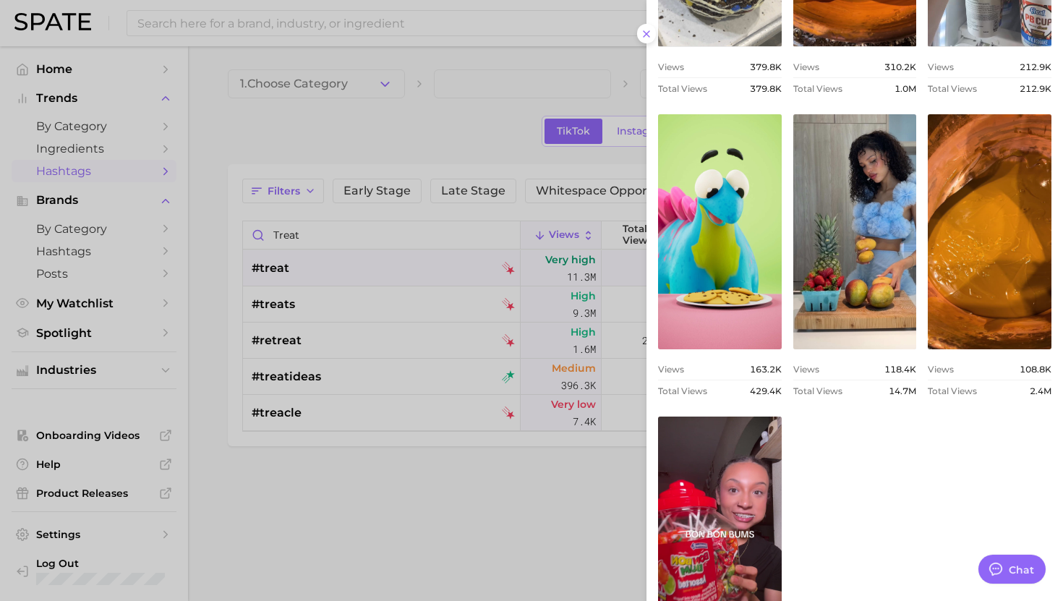
click at [436, 326] on div at bounding box center [531, 300] width 1063 height 601
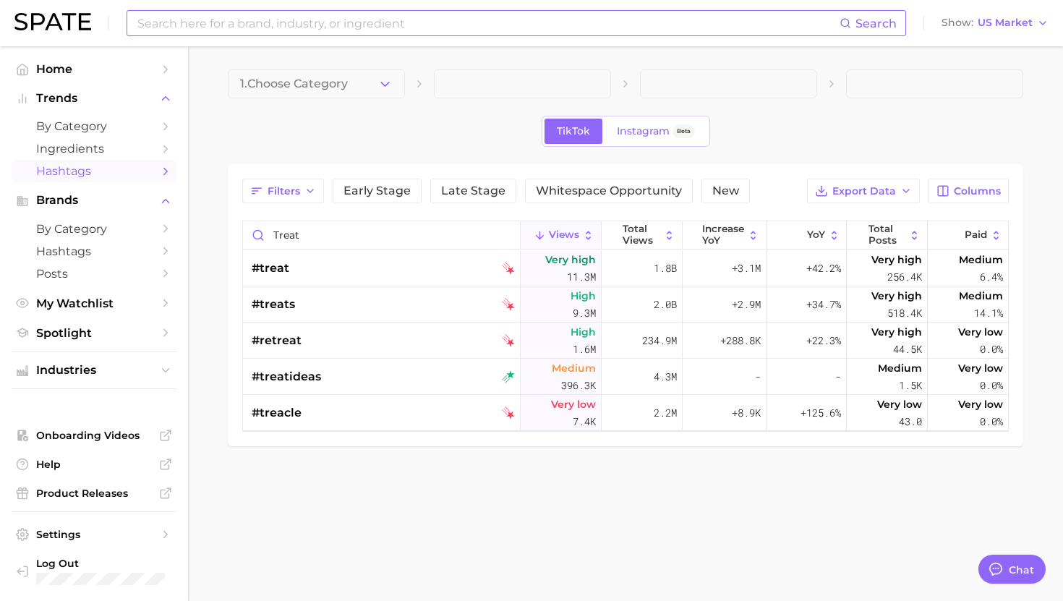
click at [303, 30] on input at bounding box center [488, 23] width 704 height 25
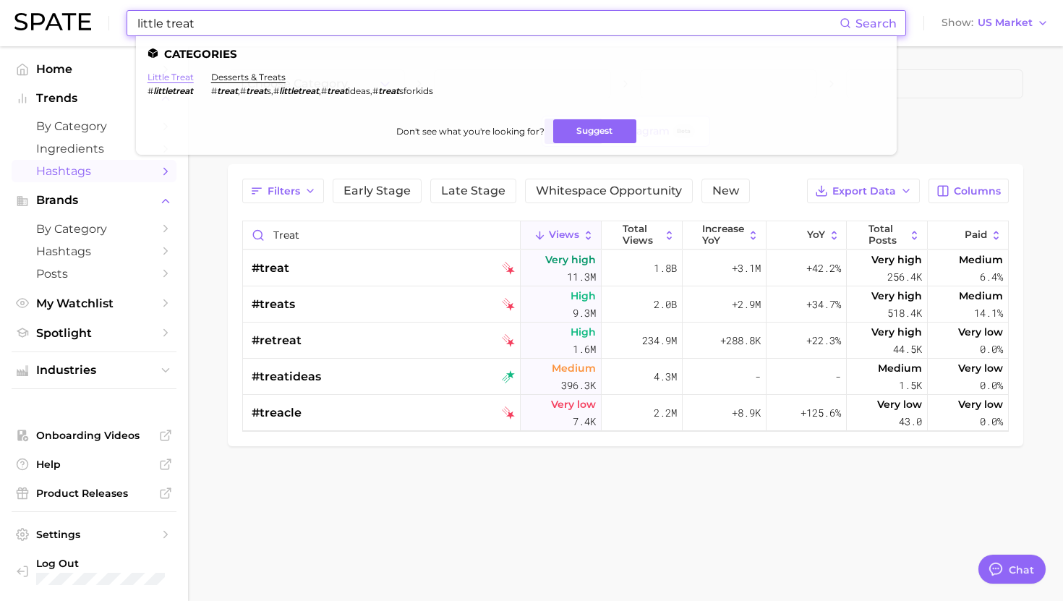
type input "little treat"
click at [177, 75] on link "little treat" at bounding box center [171, 77] width 46 height 11
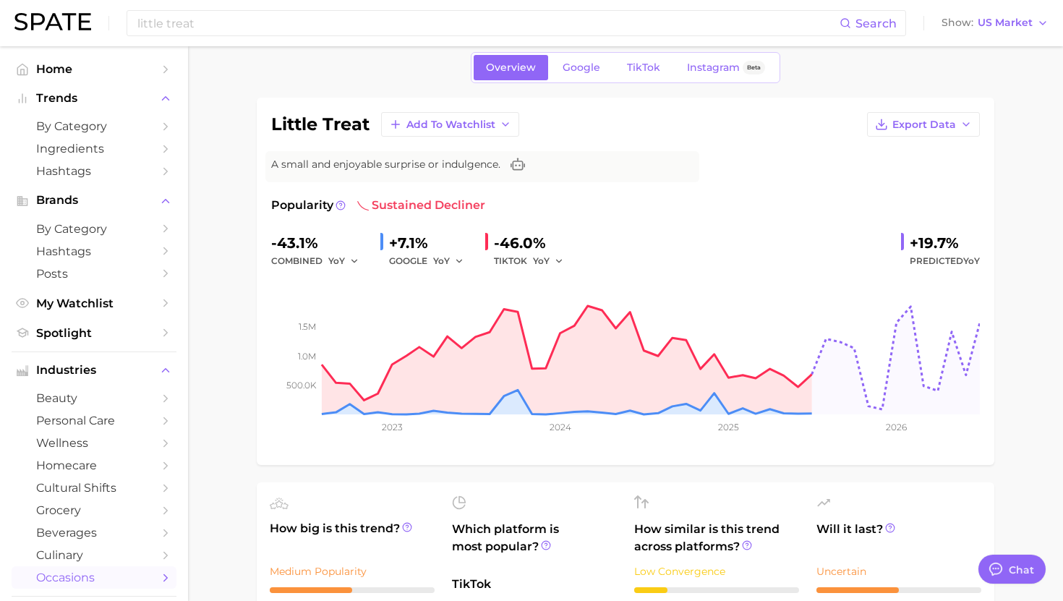
scroll to position [67, 0]
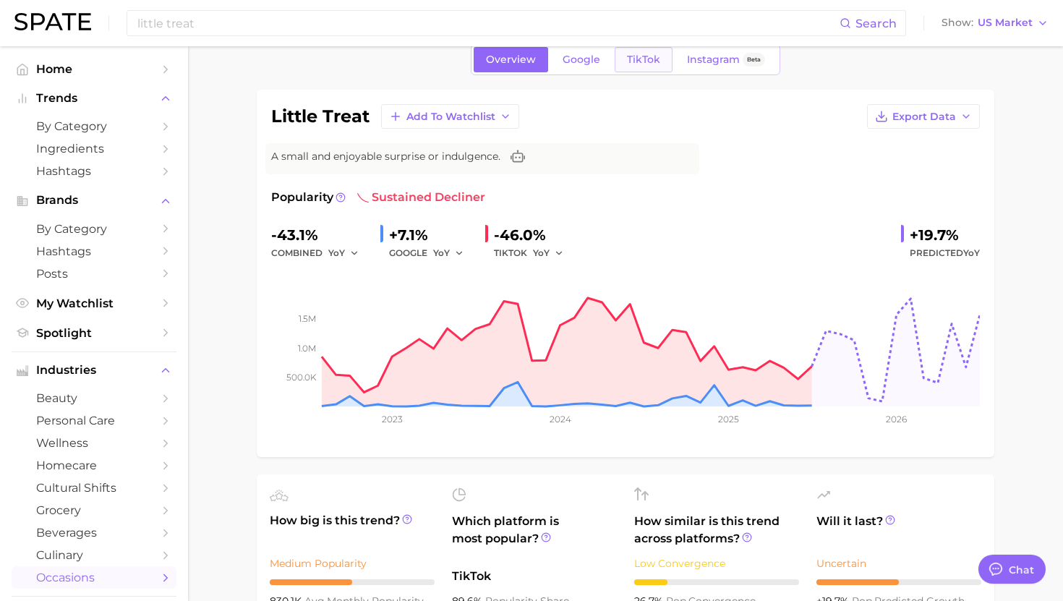
click at [645, 62] on span "TikTok" at bounding box center [643, 60] width 33 height 12
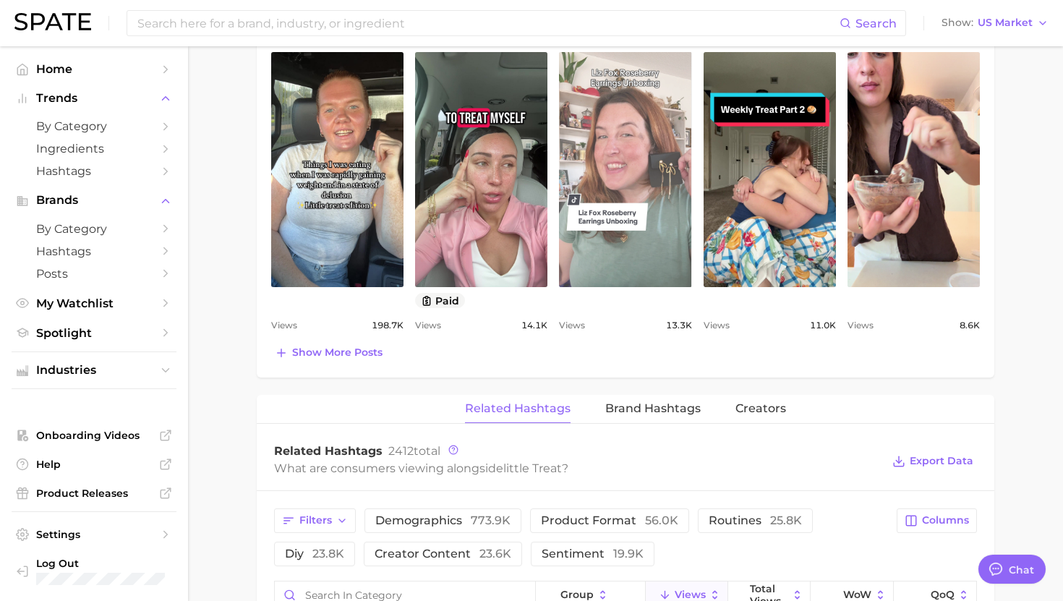
scroll to position [763, 0]
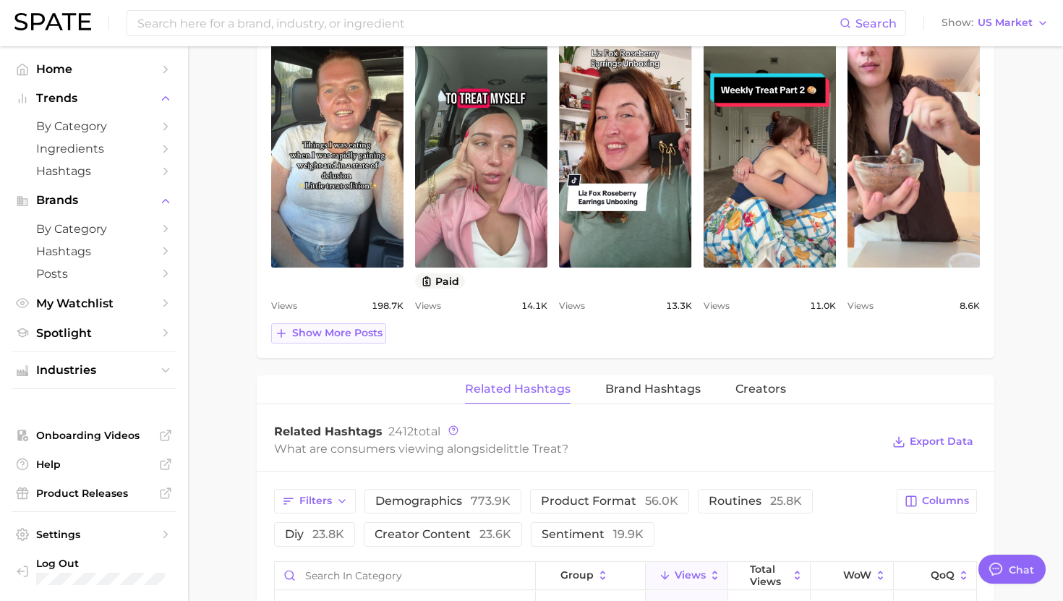
click at [333, 336] on span "Show more posts" at bounding box center [337, 333] width 90 height 12
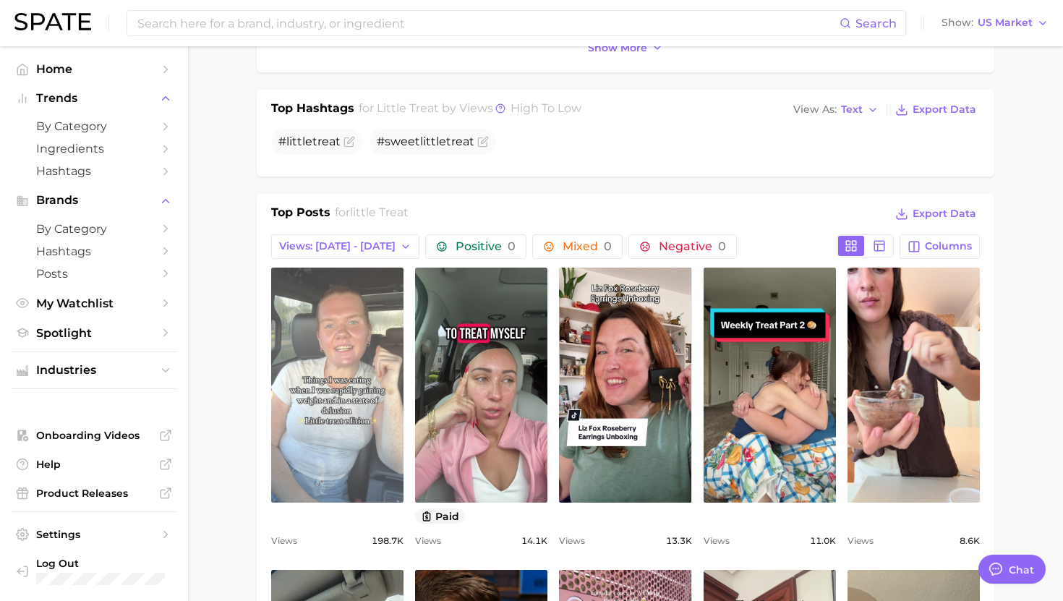
scroll to position [493, 0]
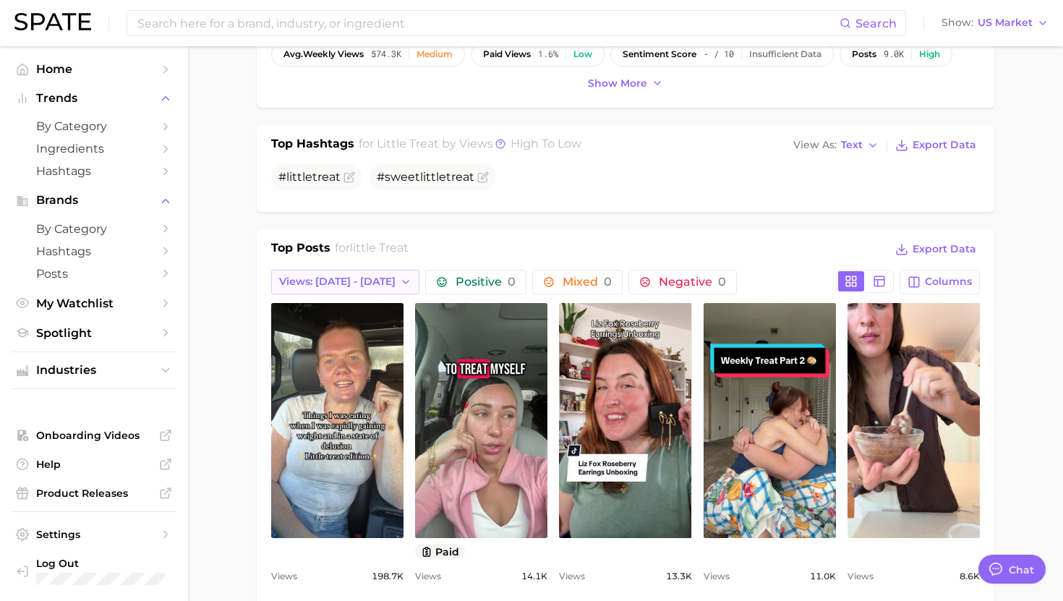
click at [324, 289] on button "Views: [DATE] - [DATE]" at bounding box center [345, 282] width 148 height 25
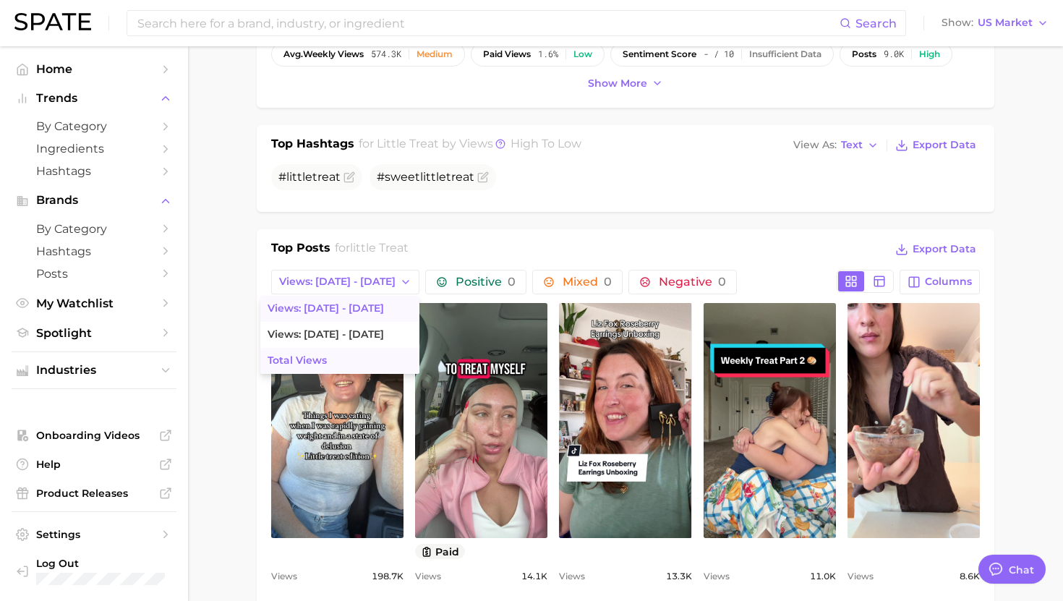
click at [307, 358] on button "Total Views" at bounding box center [339, 361] width 159 height 26
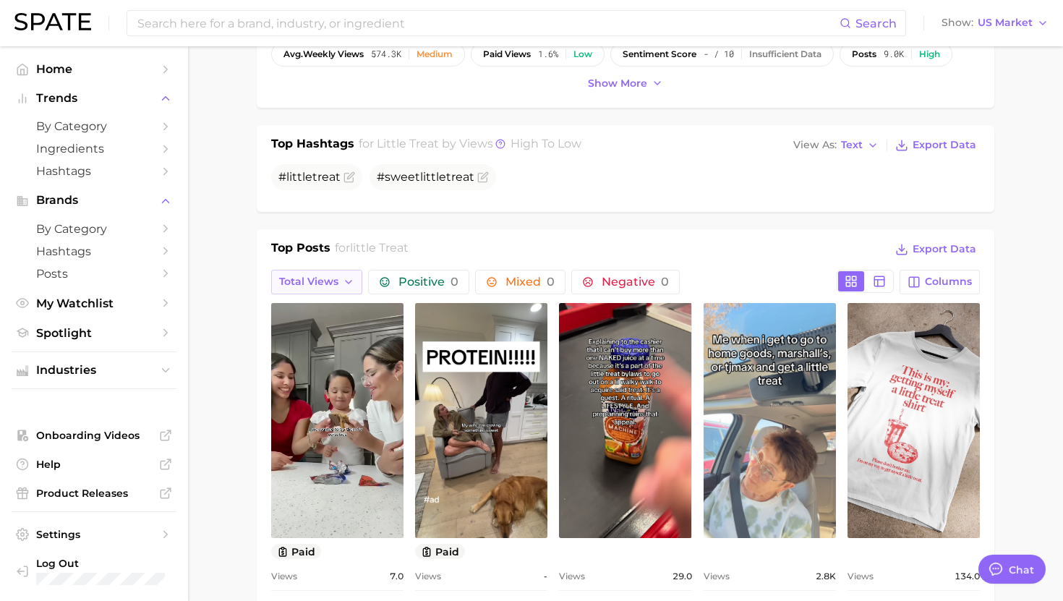
scroll to position [0, 0]
click at [331, 279] on span "Total Views" at bounding box center [308, 282] width 59 height 12
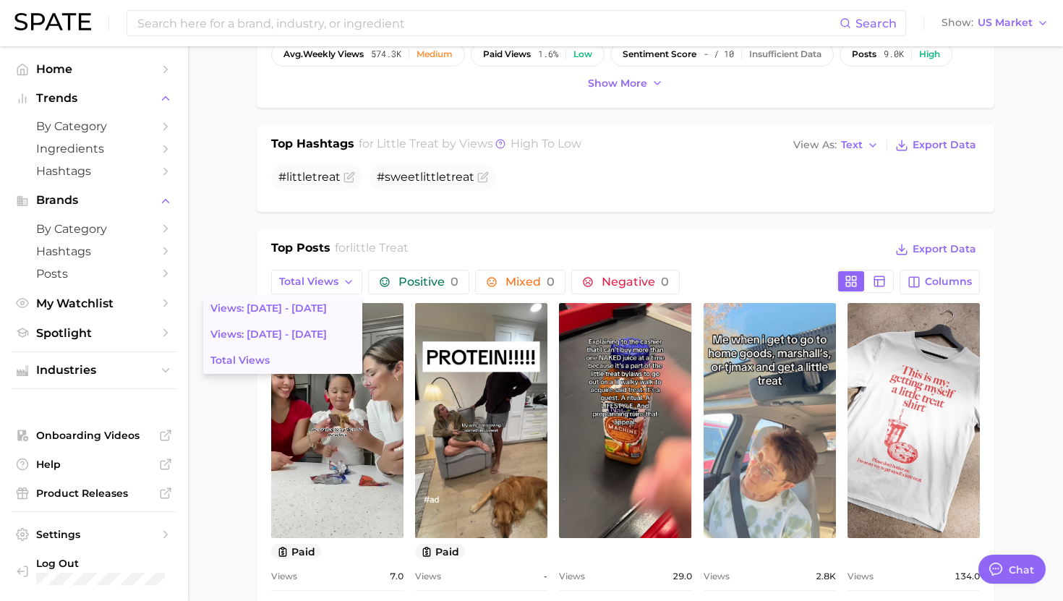
click at [320, 310] on button "Views: [DATE] - [DATE]" at bounding box center [282, 309] width 159 height 26
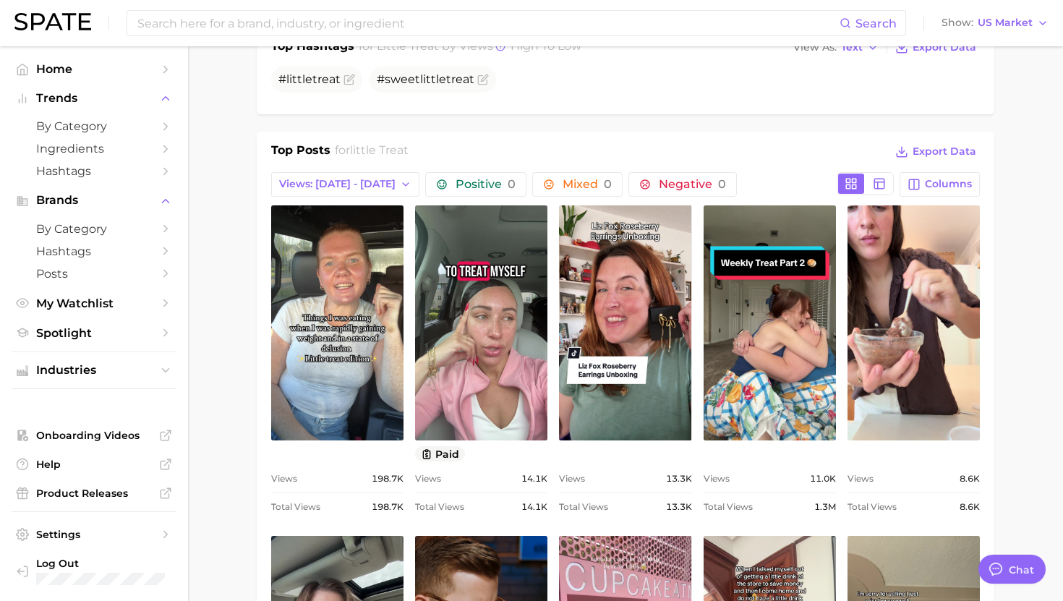
scroll to position [289, 0]
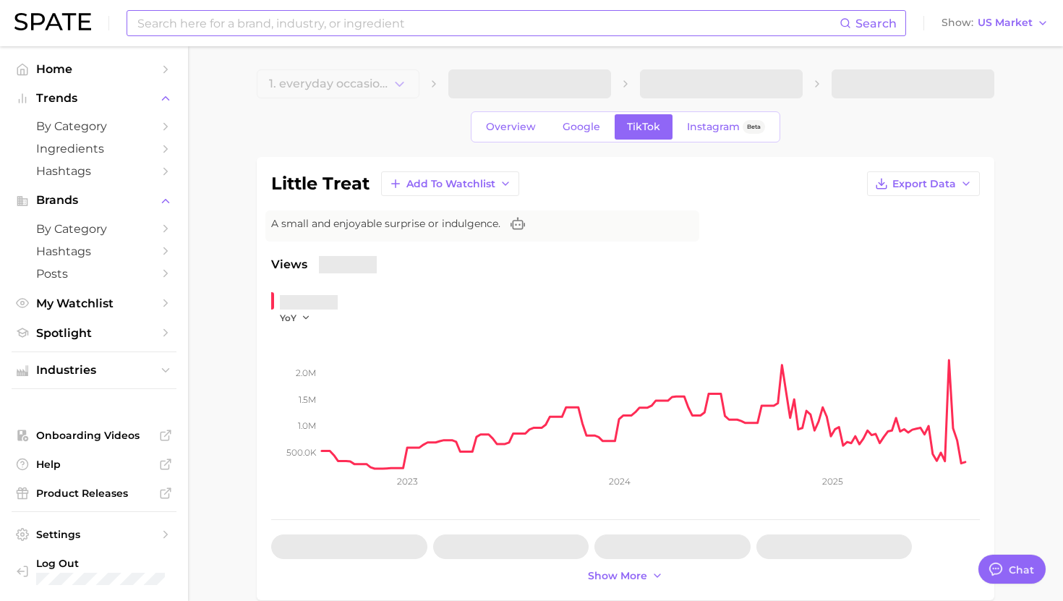
click at [317, 32] on input at bounding box center [488, 23] width 704 height 25
type textarea "x"
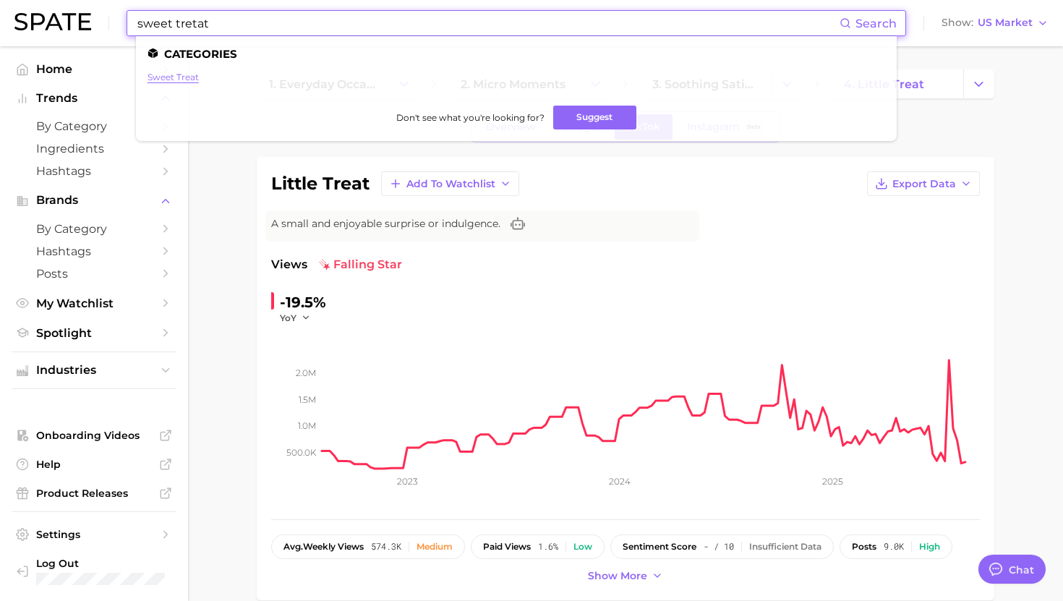
type input "sweet tretat"
click at [180, 81] on link "sweet treat" at bounding box center [173, 77] width 51 height 11
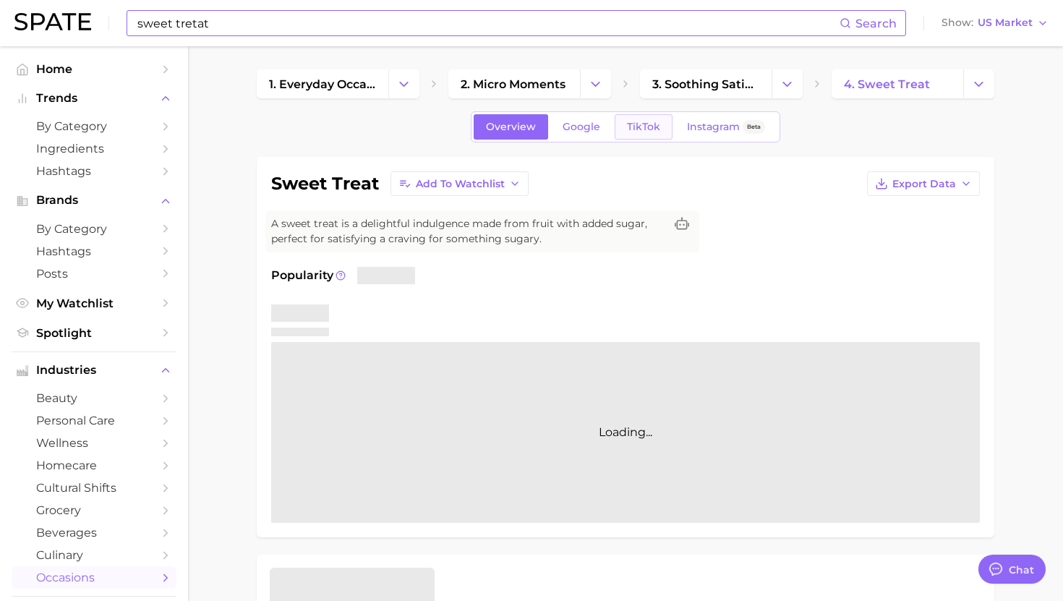
click at [640, 124] on span "TikTok" at bounding box center [643, 127] width 33 height 12
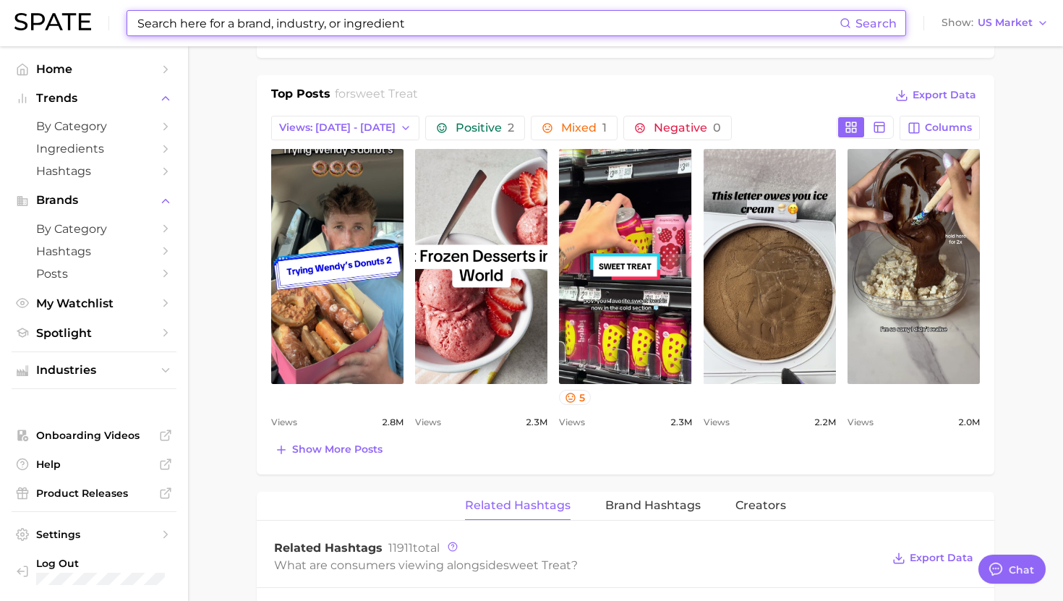
scroll to position [667, 0]
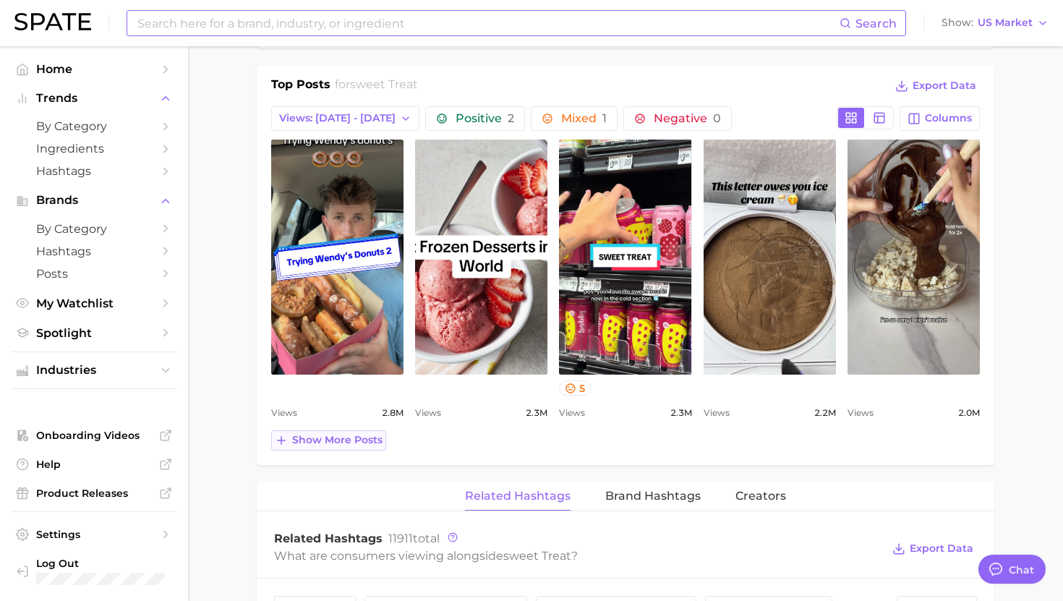
click at [338, 441] on span "Show more posts" at bounding box center [337, 440] width 90 height 12
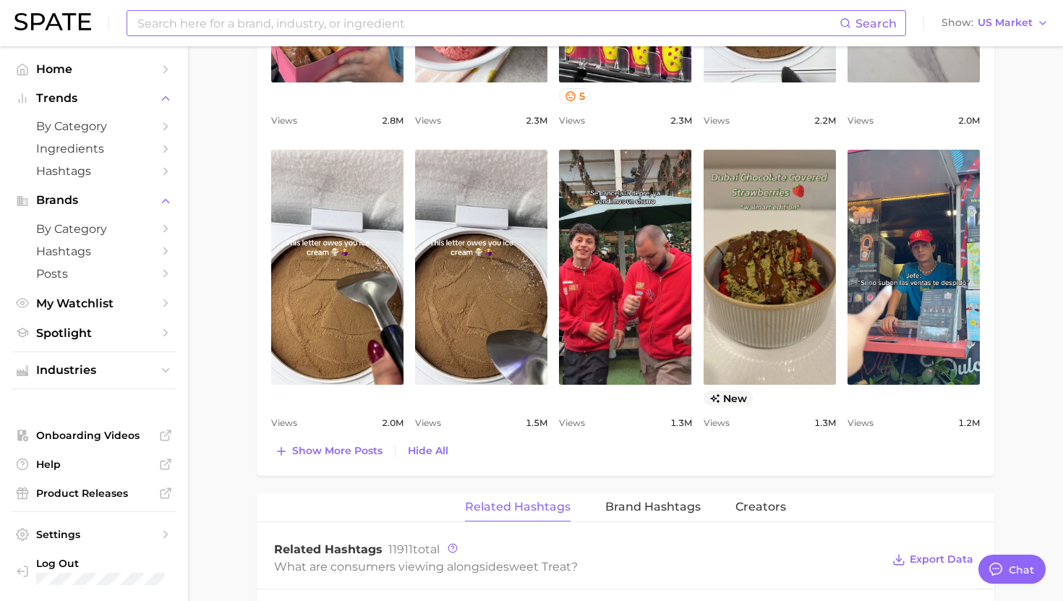
scroll to position [1002, 0]
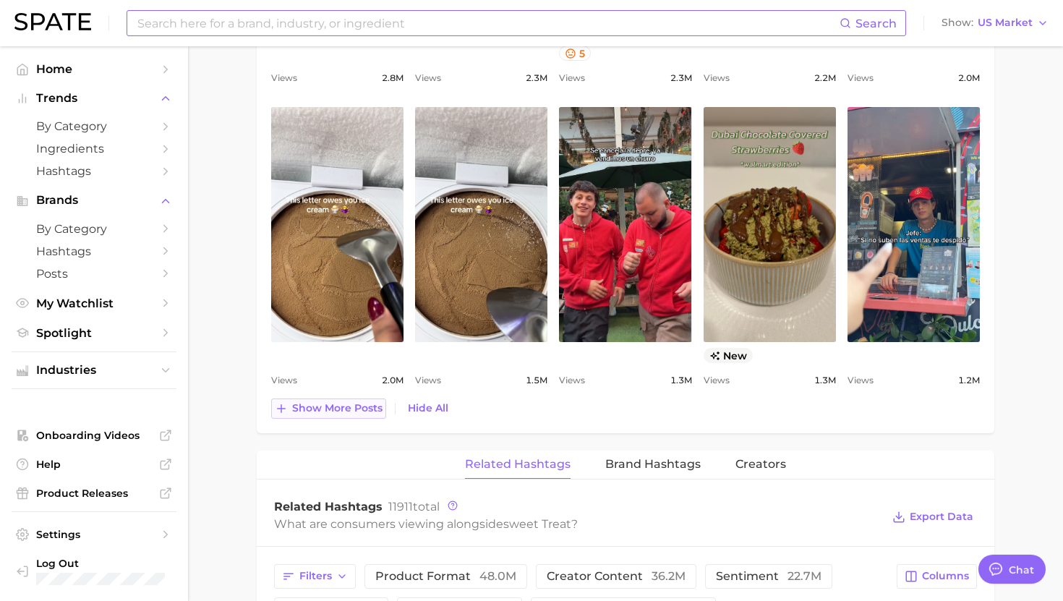
click at [339, 407] on span "Show more posts" at bounding box center [337, 408] width 90 height 12
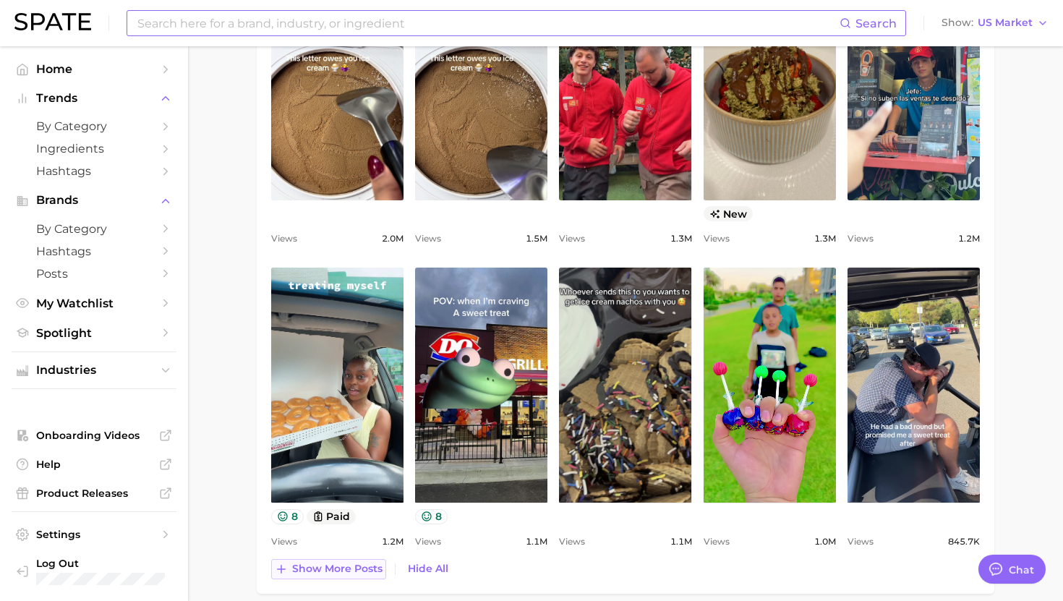
scroll to position [0, 0]
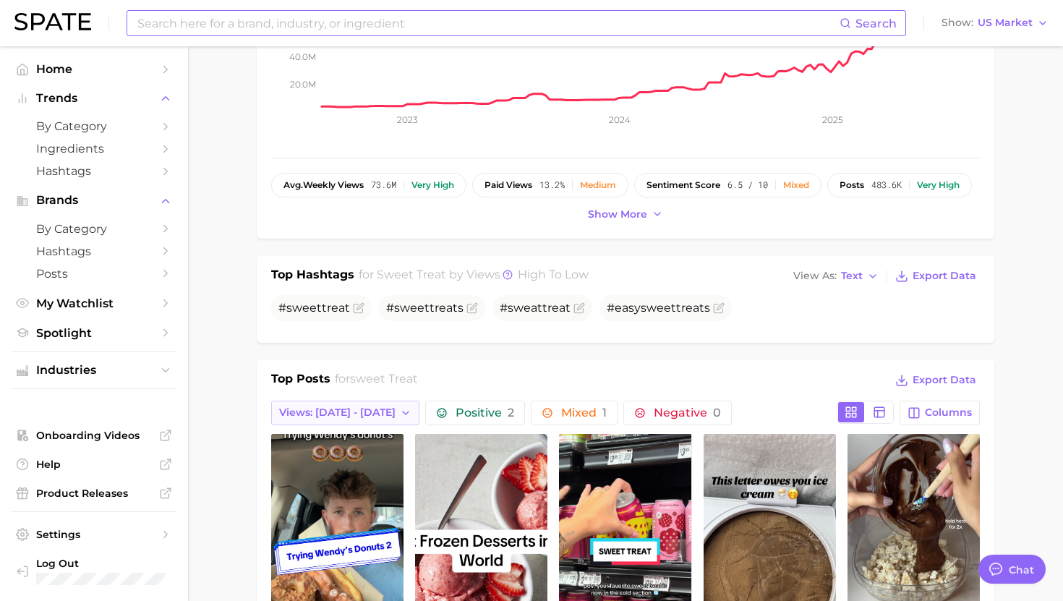
click at [341, 416] on span "Views: [DATE] - [DATE]" at bounding box center [337, 413] width 116 height 12
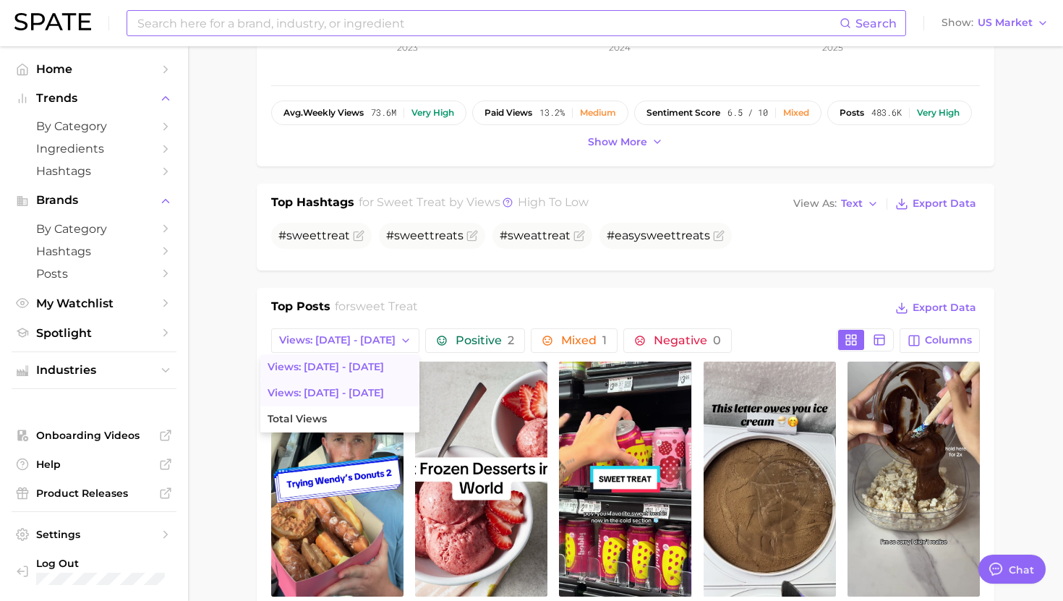
click at [323, 398] on span "Views: Aug 3 - 10" at bounding box center [326, 393] width 116 height 12
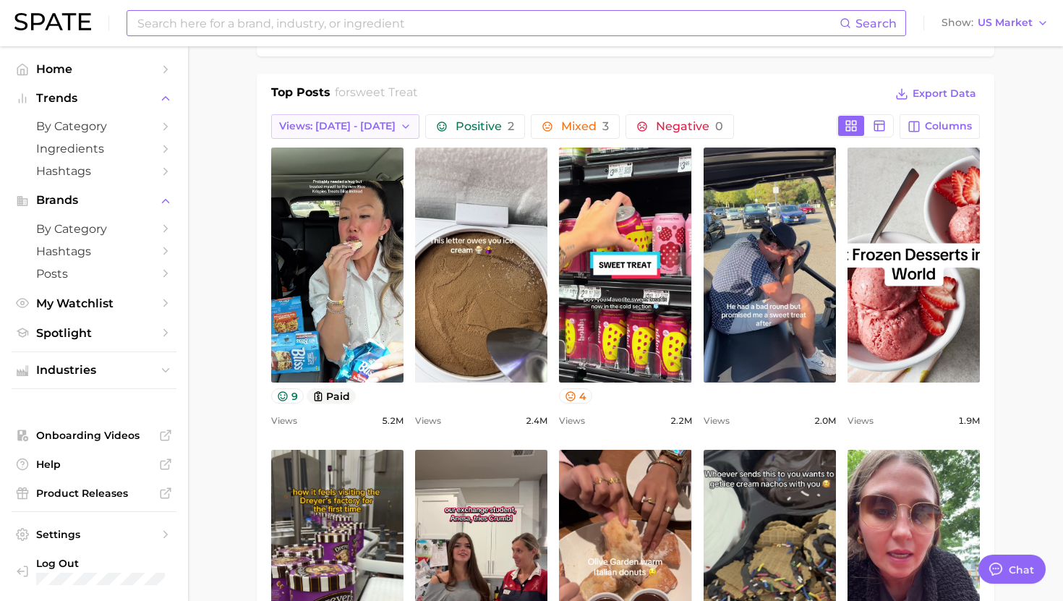
click at [311, 132] on span "Views: [DATE] - [DATE]" at bounding box center [337, 126] width 116 height 12
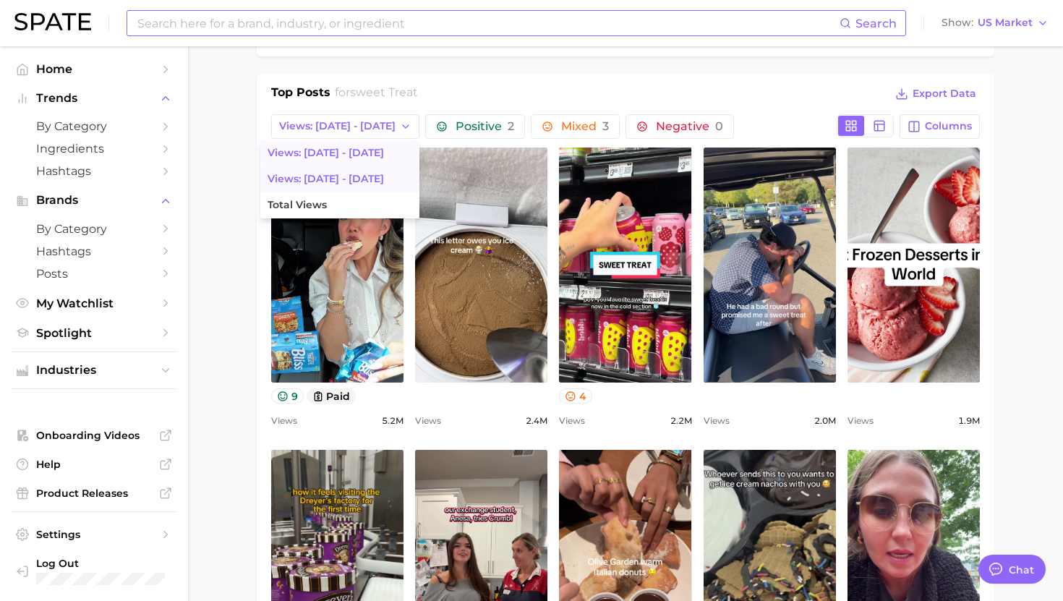
click at [315, 158] on span "Views: [DATE] - [DATE]" at bounding box center [326, 153] width 116 height 12
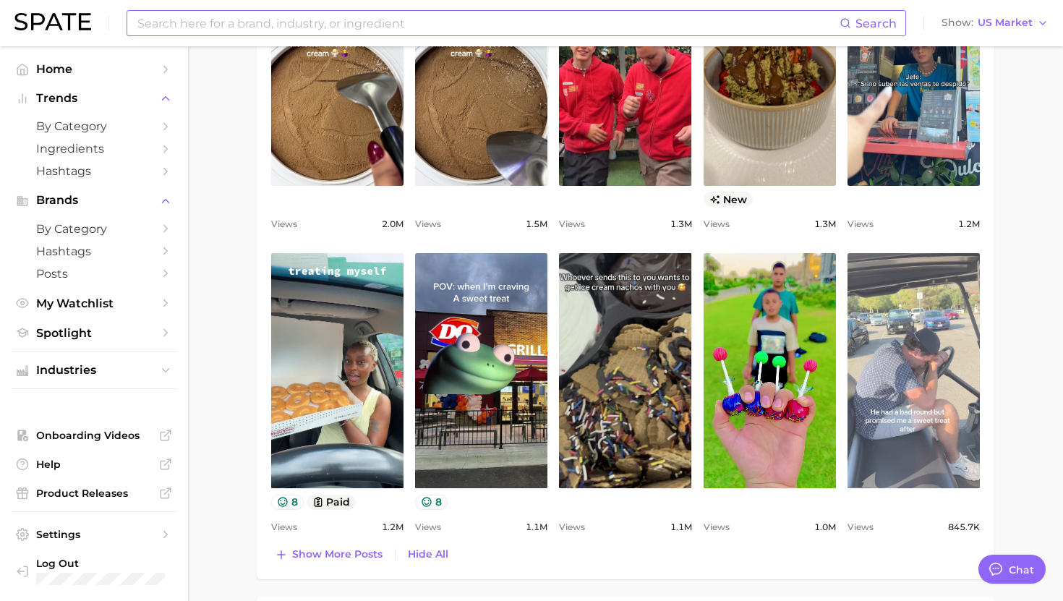
click at [919, 396] on link "view post on TikTok" at bounding box center [914, 370] width 132 height 235
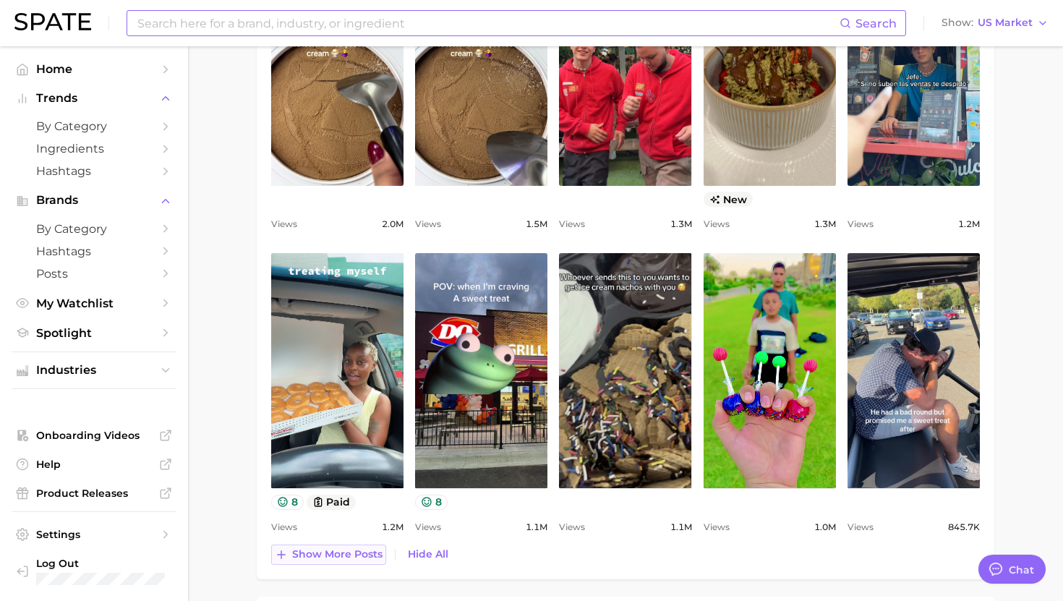
click at [336, 548] on button "Show more posts" at bounding box center [328, 555] width 115 height 20
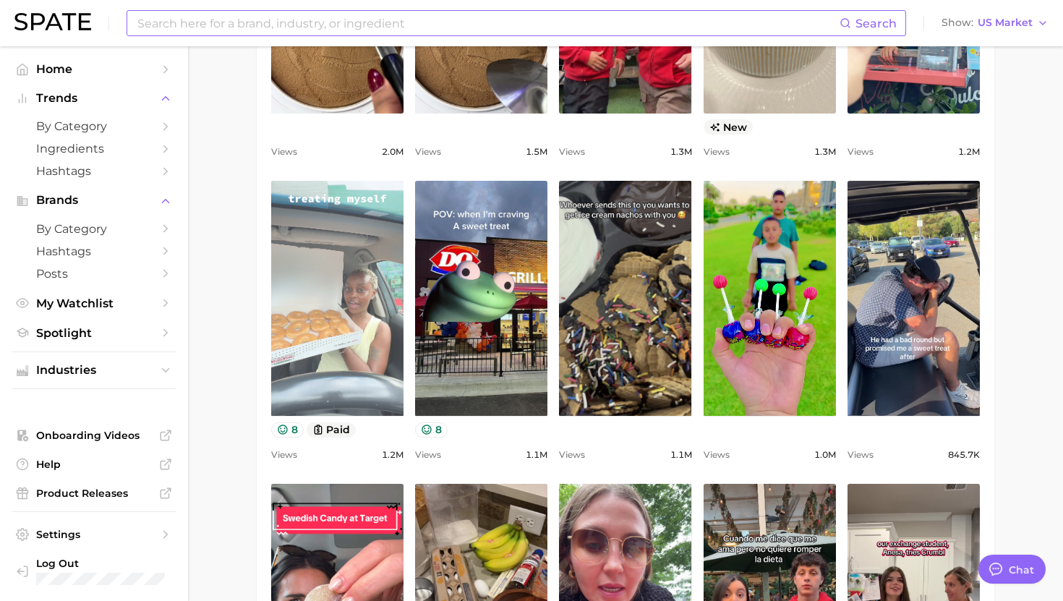
click at [357, 285] on link "view post on TikTok" at bounding box center [337, 298] width 132 height 235
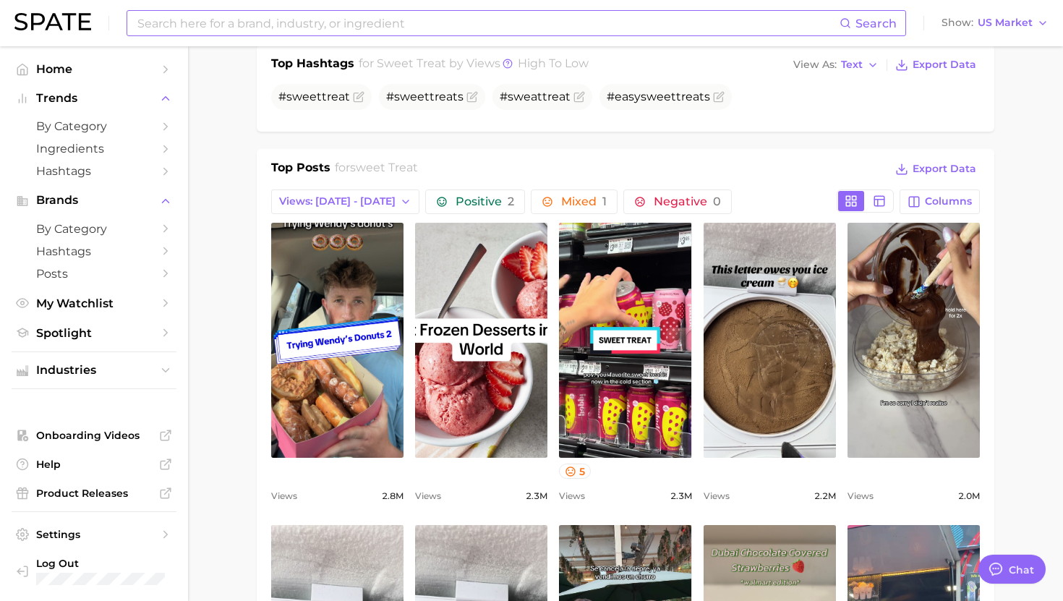
scroll to position [536, 0]
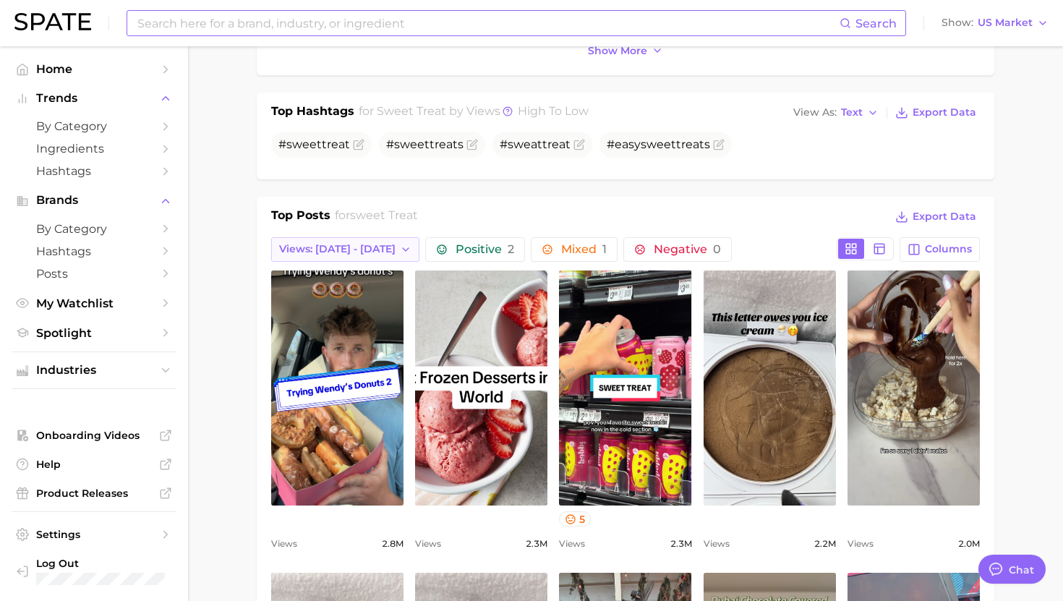
click at [339, 253] on span "Views: [DATE] - [DATE]" at bounding box center [337, 249] width 116 height 12
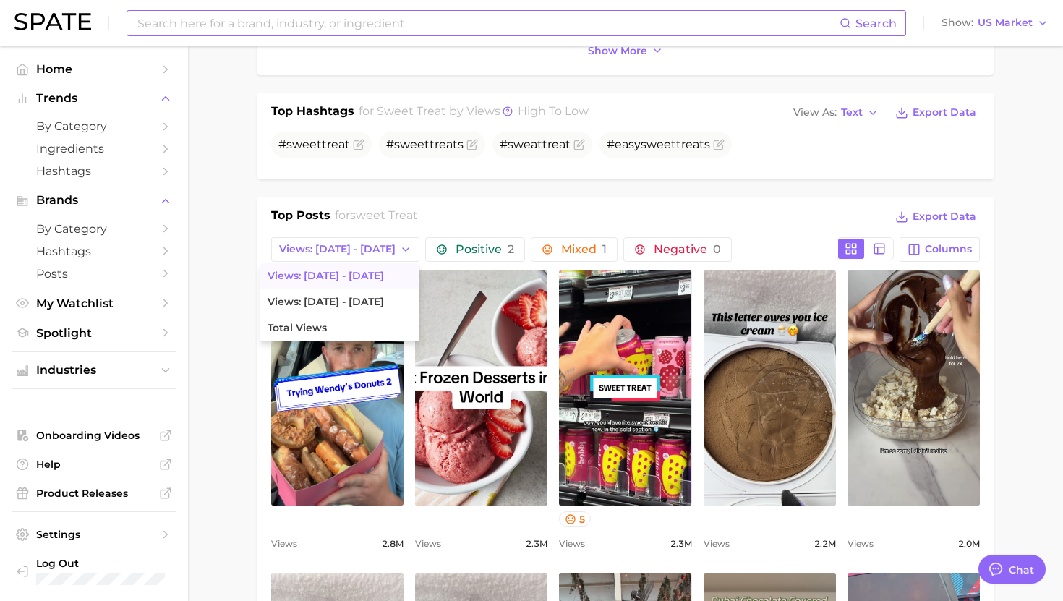
click at [324, 278] on span "Views: [DATE] - [DATE]" at bounding box center [326, 276] width 116 height 12
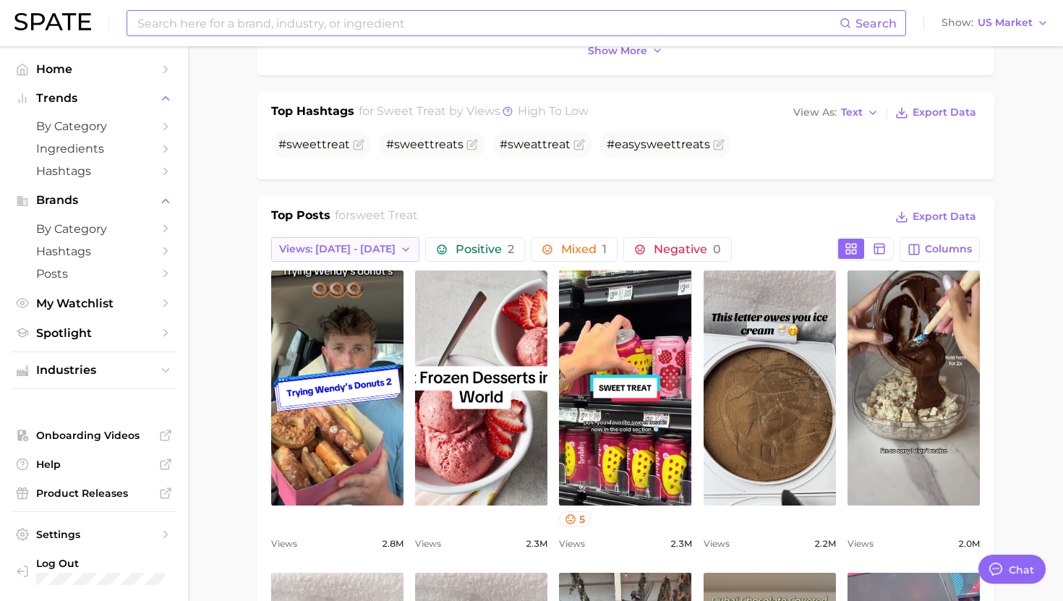
click at [342, 245] on span "Views: [DATE] - [DATE]" at bounding box center [337, 249] width 116 height 12
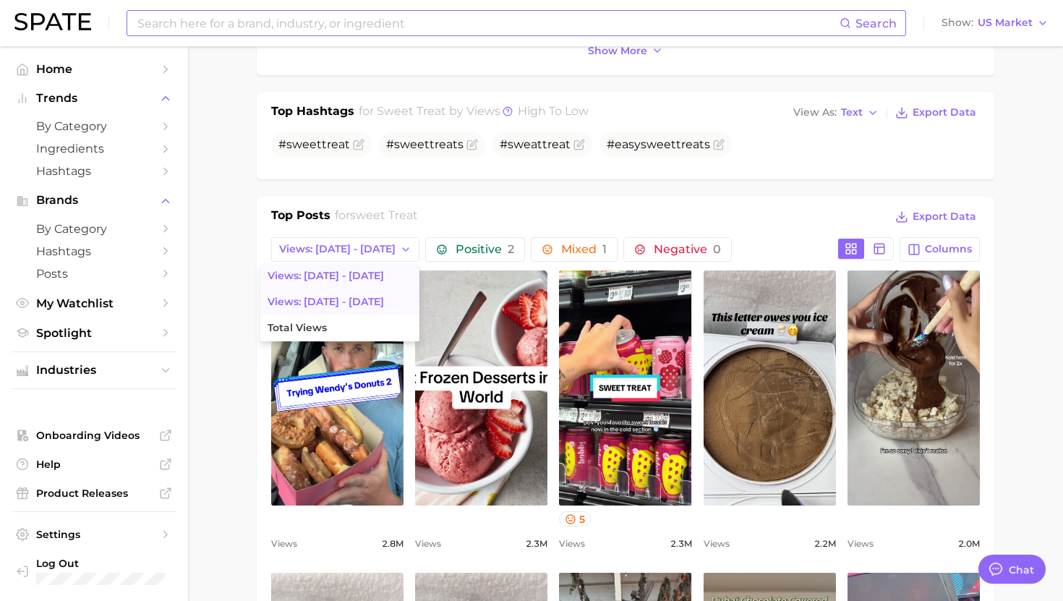
click at [331, 293] on button "Views: [DATE] - [DATE]" at bounding box center [339, 302] width 159 height 26
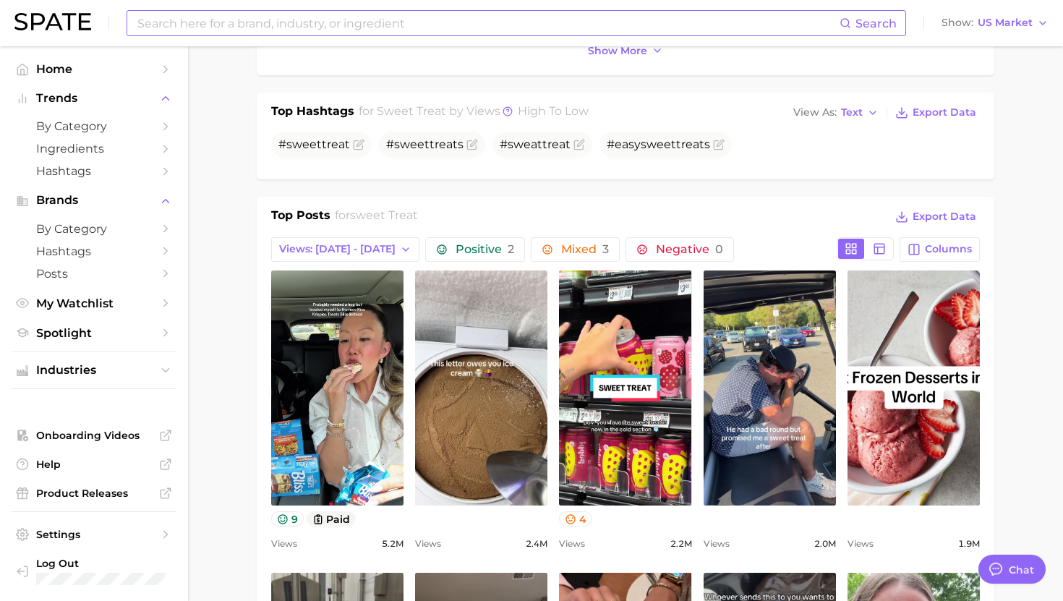
scroll to position [651, 0]
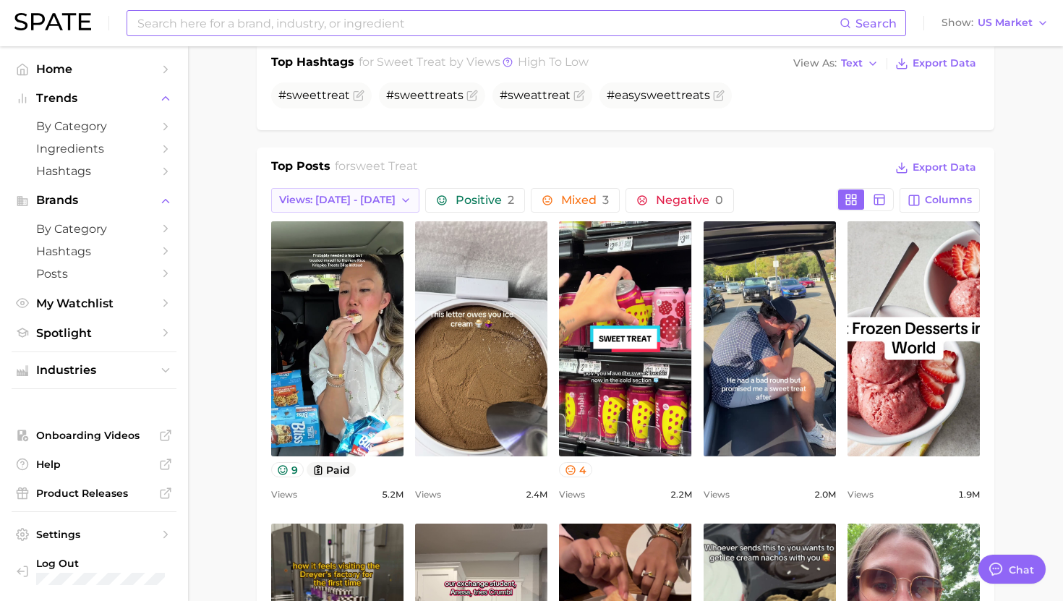
click at [341, 194] on span "Views: Aug 3 - 10" at bounding box center [337, 200] width 116 height 12
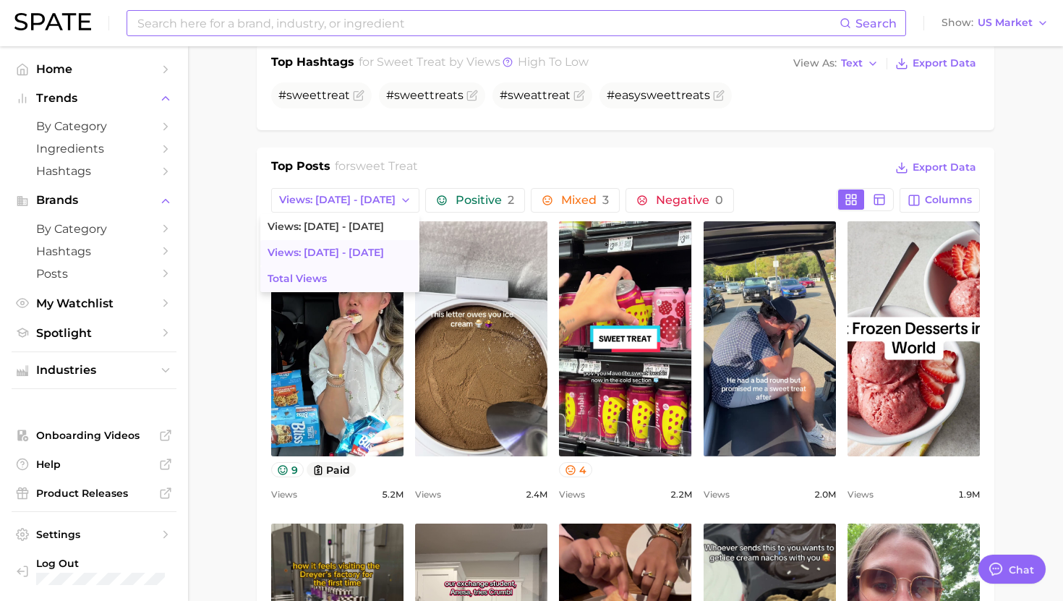
click at [310, 273] on button "Total Views" at bounding box center [339, 279] width 159 height 26
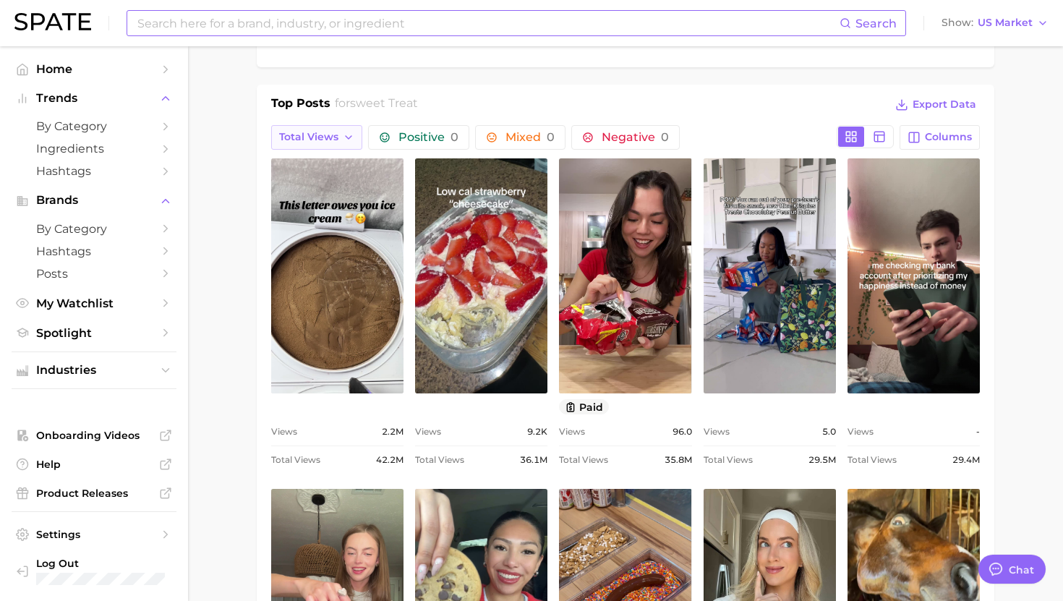
click at [338, 137] on span "Total Views" at bounding box center [308, 137] width 59 height 12
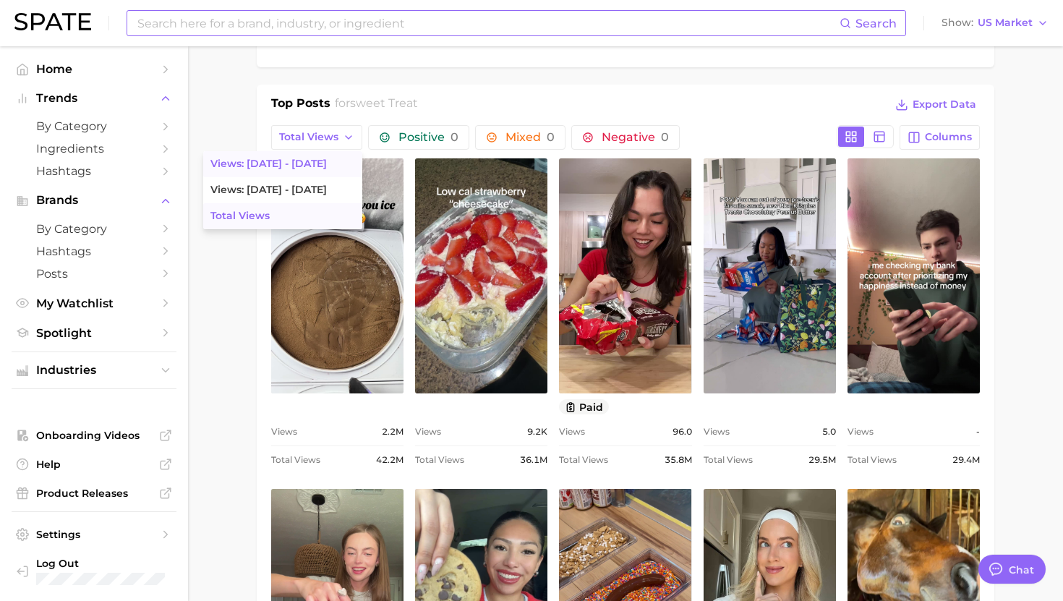
click at [320, 164] on button "Views: [DATE] - [DATE]" at bounding box center [282, 164] width 159 height 26
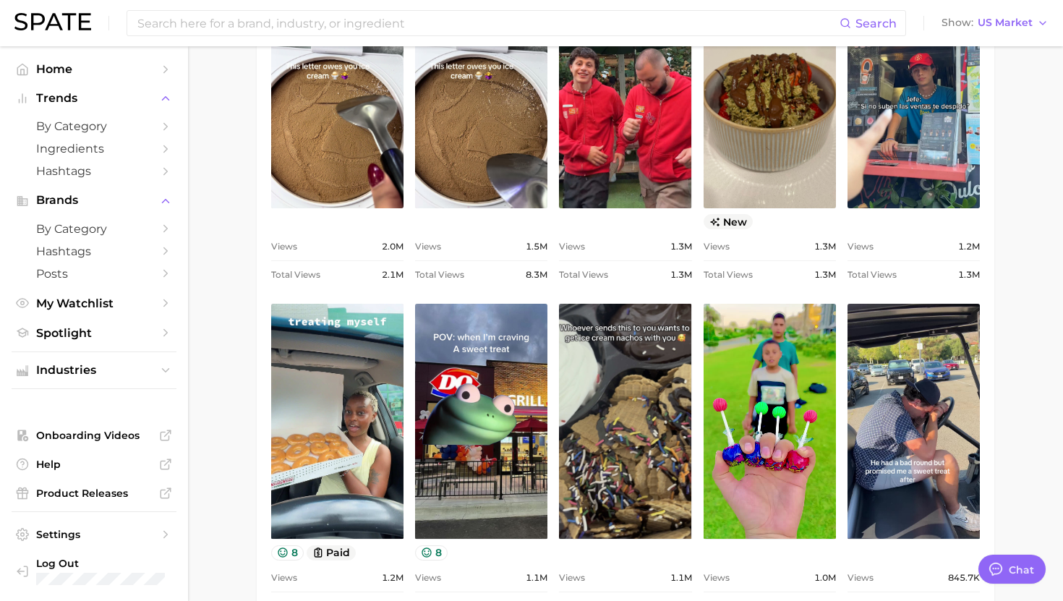
scroll to position [303, 0]
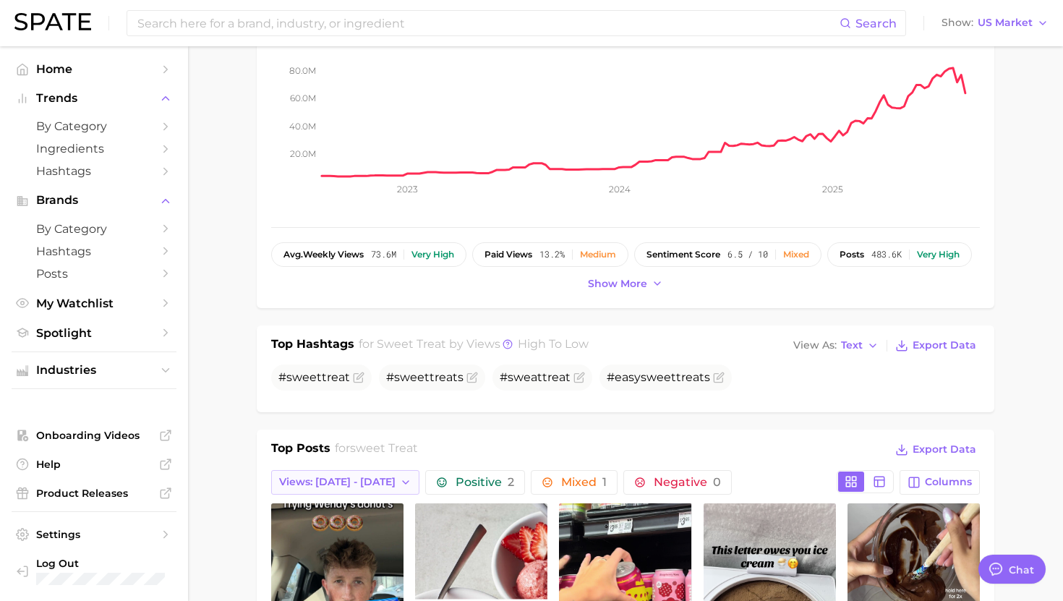
click at [315, 488] on span "Views: [DATE] - [DATE]" at bounding box center [337, 482] width 116 height 12
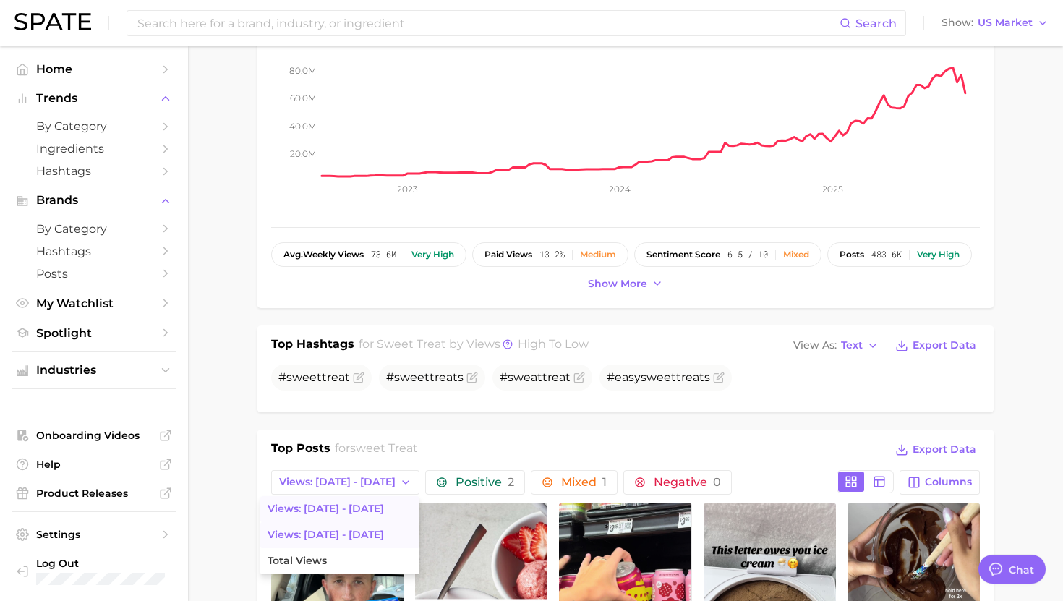
click at [312, 535] on span "Views: [DATE] - [DATE]" at bounding box center [326, 535] width 116 height 12
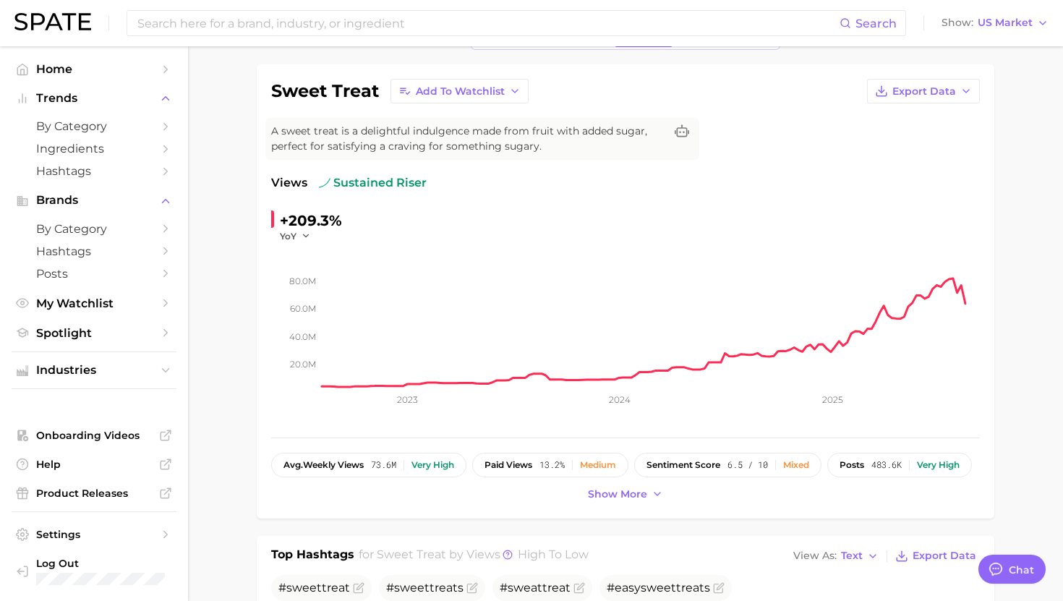
scroll to position [0, 0]
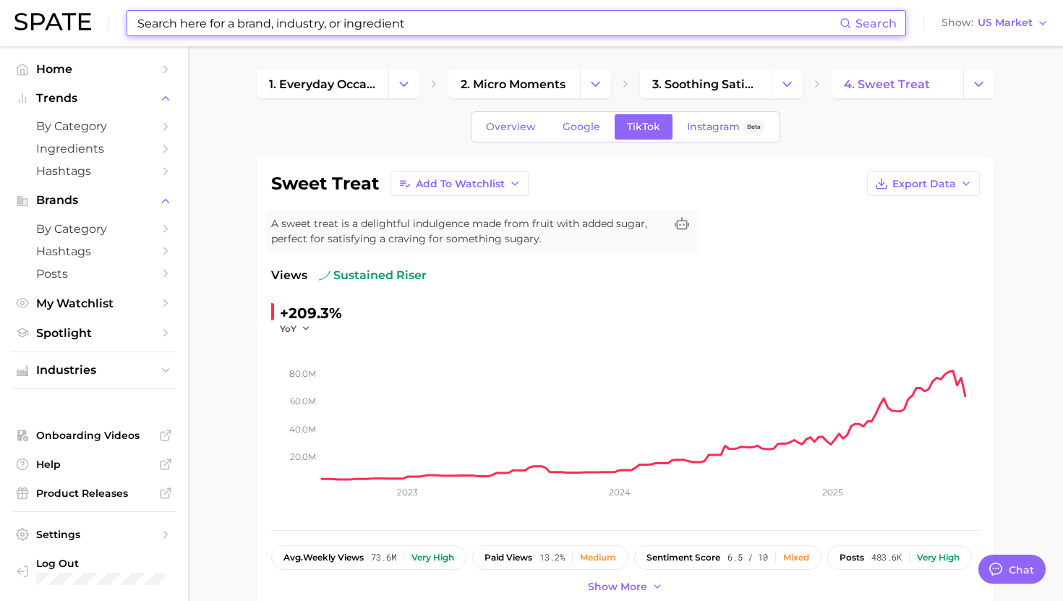
click at [326, 16] on input at bounding box center [488, 23] width 704 height 25
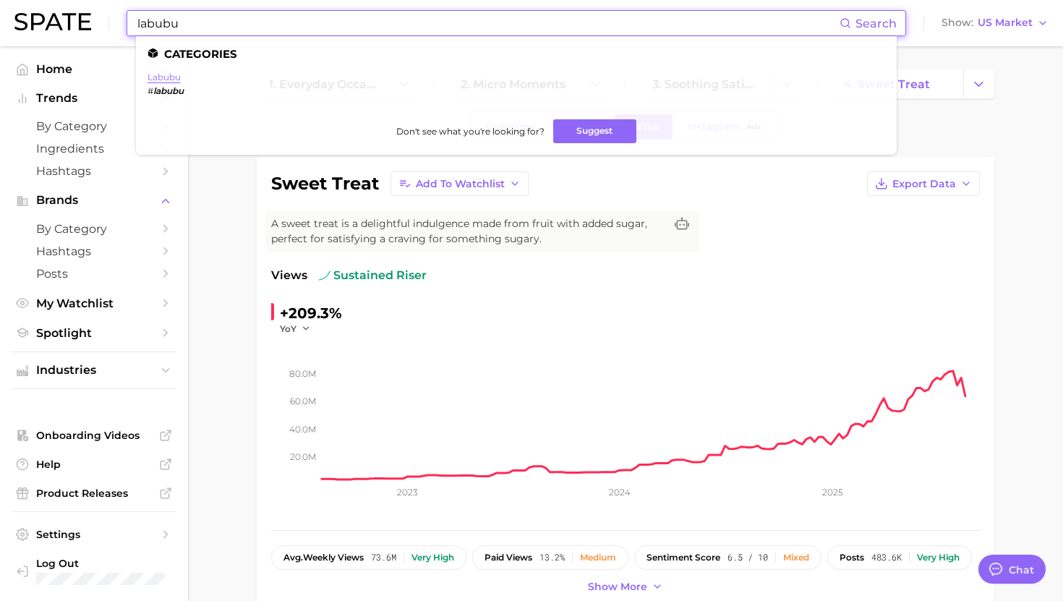
type input "labubu"
click at [171, 75] on link "labubu" at bounding box center [164, 77] width 33 height 11
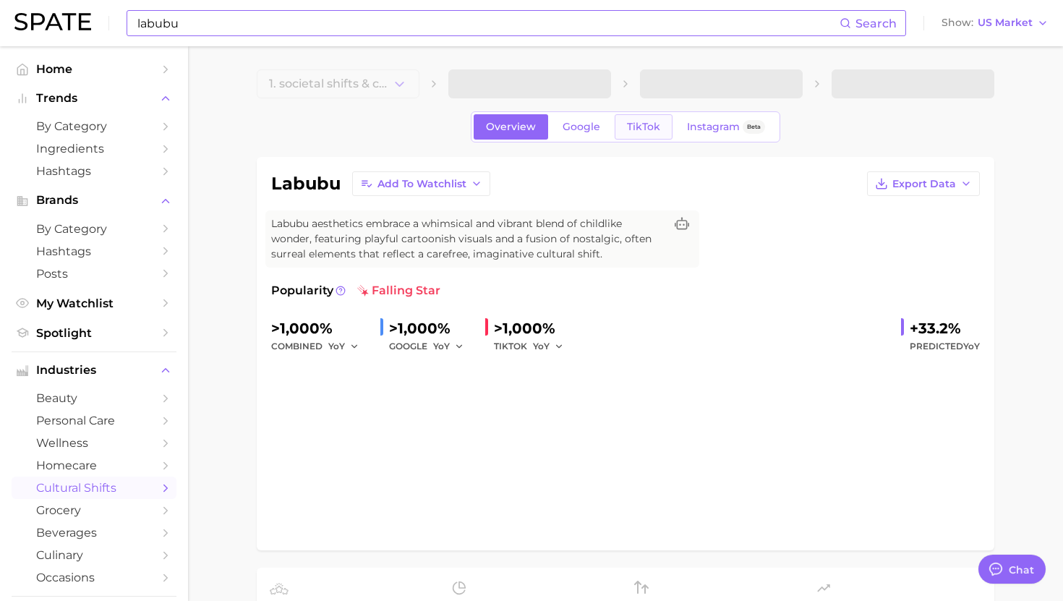
click at [647, 130] on span "TikTok" at bounding box center [643, 127] width 33 height 12
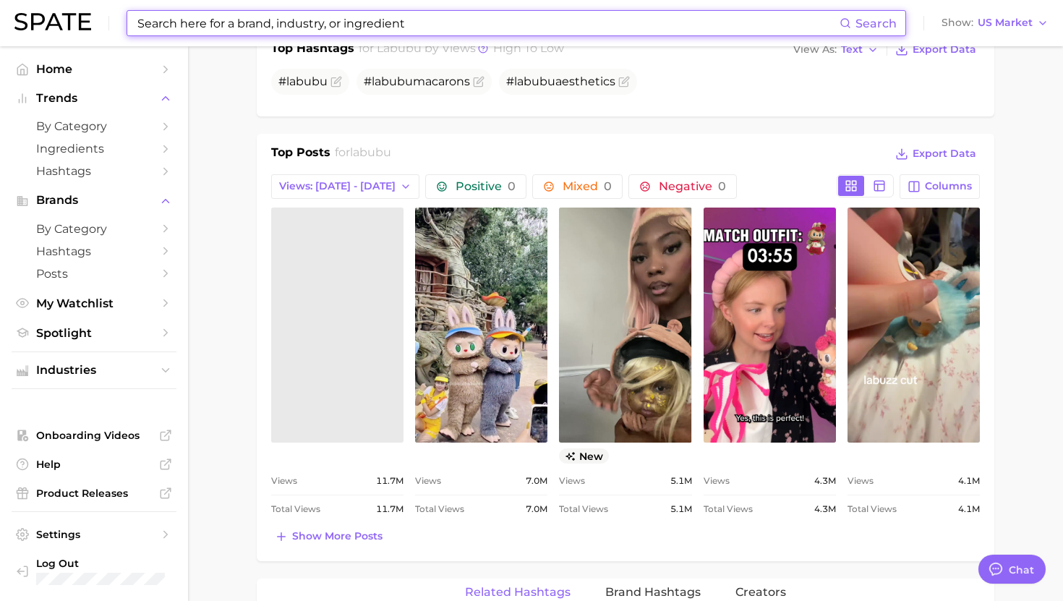
scroll to position [621, 0]
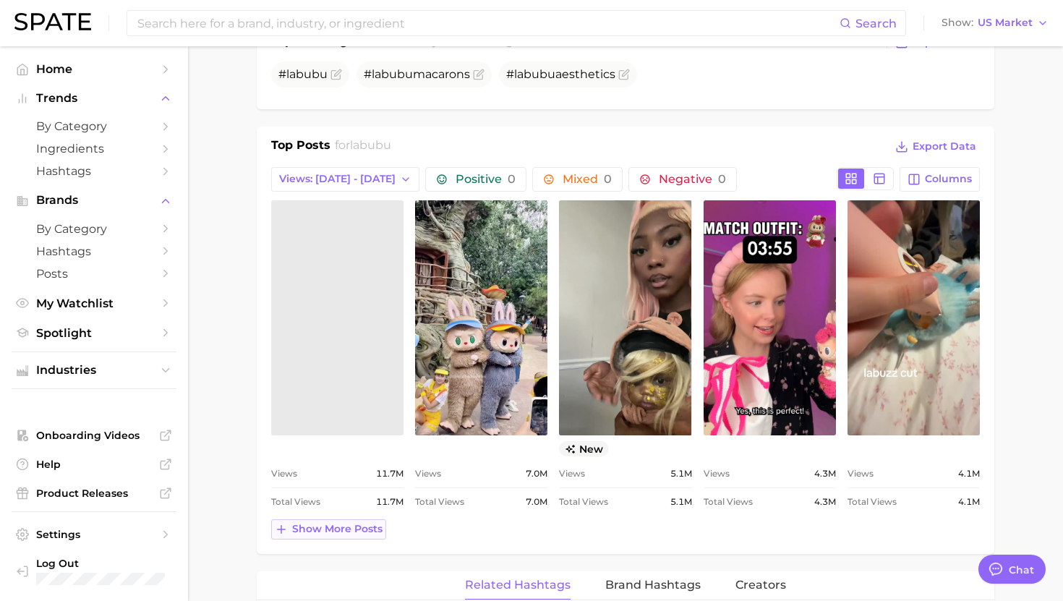
click at [352, 528] on span "Show more posts" at bounding box center [337, 529] width 90 height 12
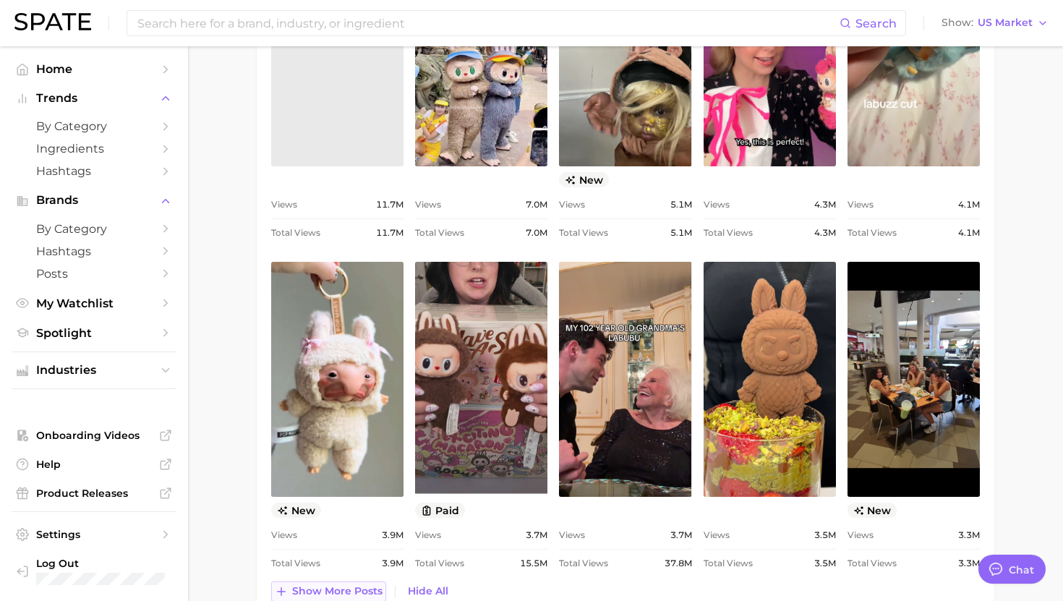
scroll to position [909, 0]
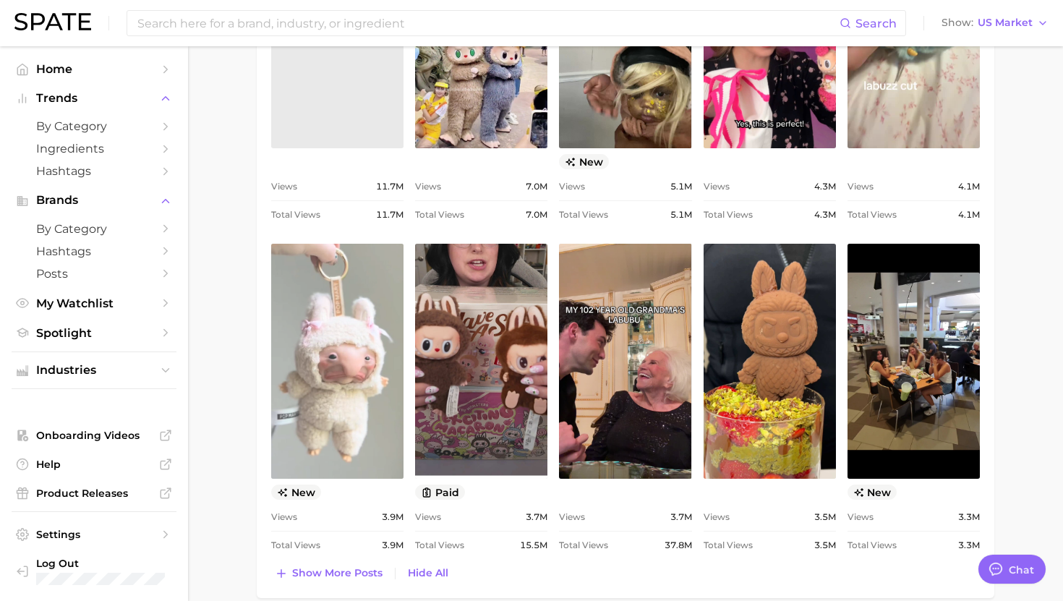
click at [341, 399] on link "view post on TikTok" at bounding box center [337, 361] width 132 height 235
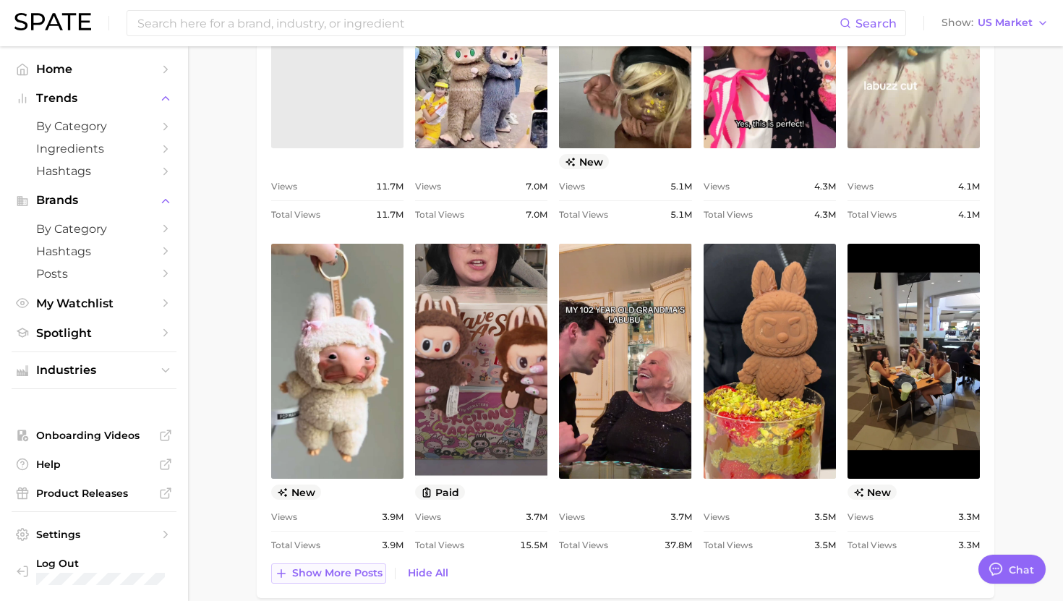
click at [326, 569] on span "Show more posts" at bounding box center [337, 573] width 90 height 12
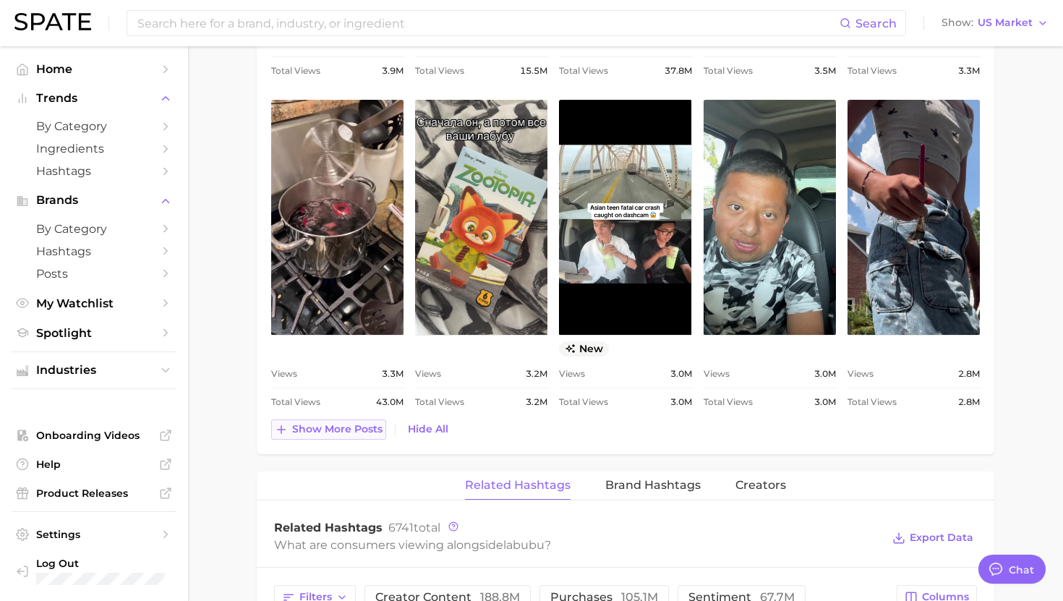
scroll to position [1395, 0]
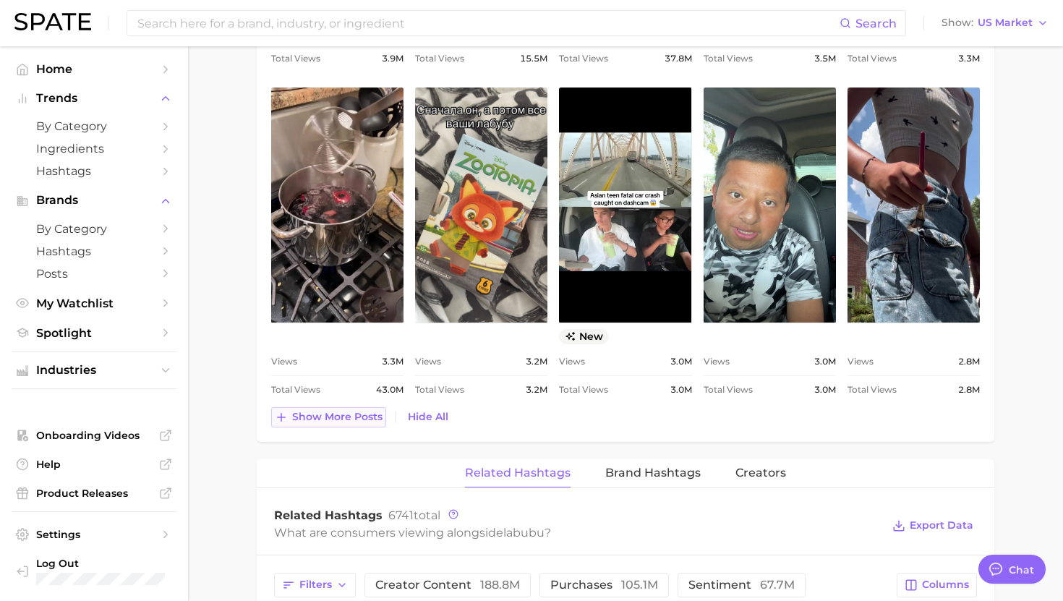
click at [320, 420] on span "Show more posts" at bounding box center [337, 417] width 90 height 12
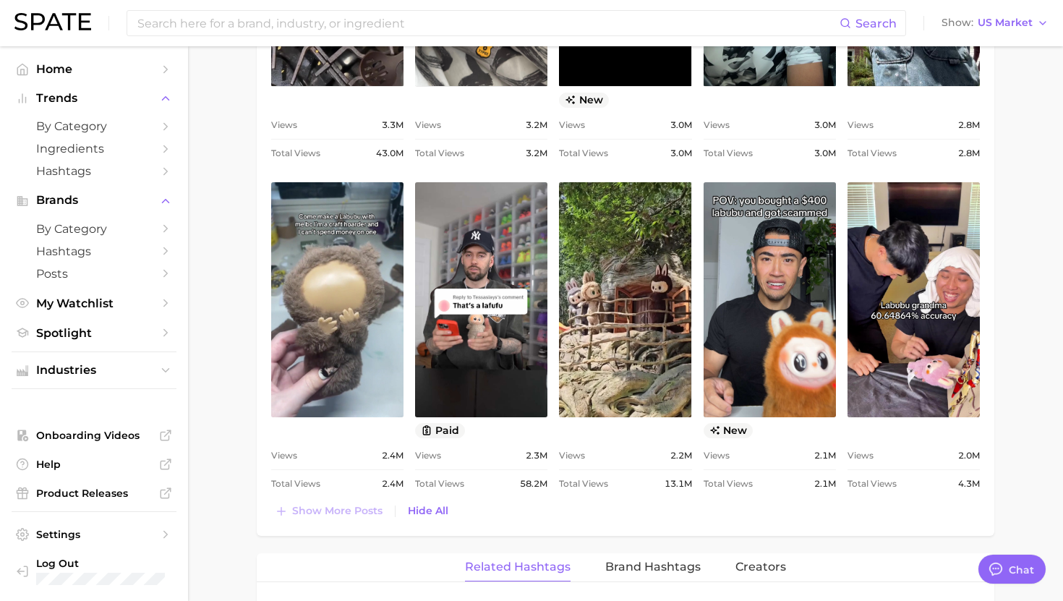
scroll to position [1637, 0]
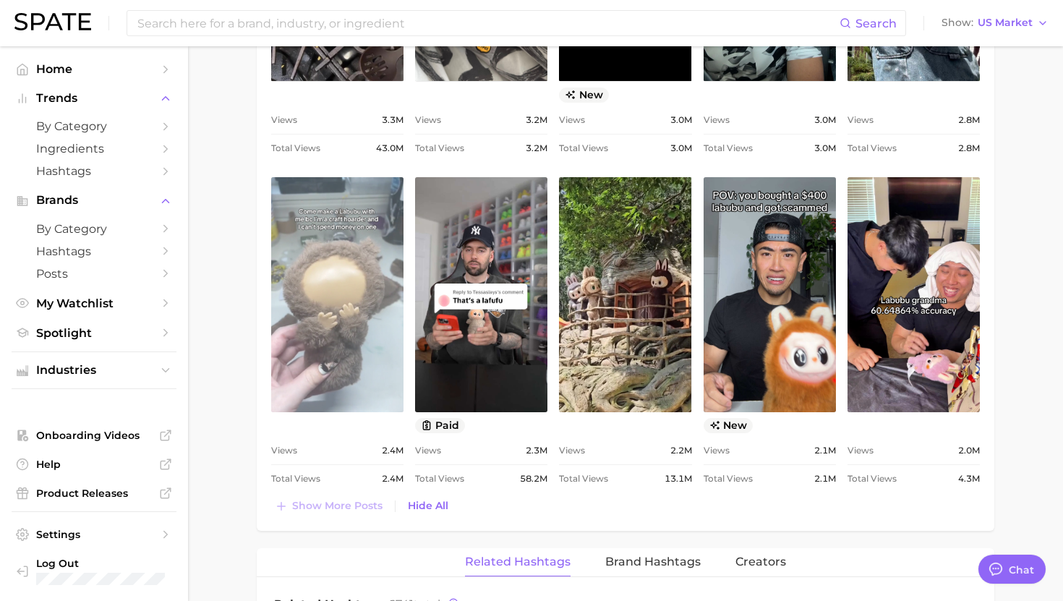
click at [350, 365] on link "view post on TikTok" at bounding box center [337, 294] width 132 height 235
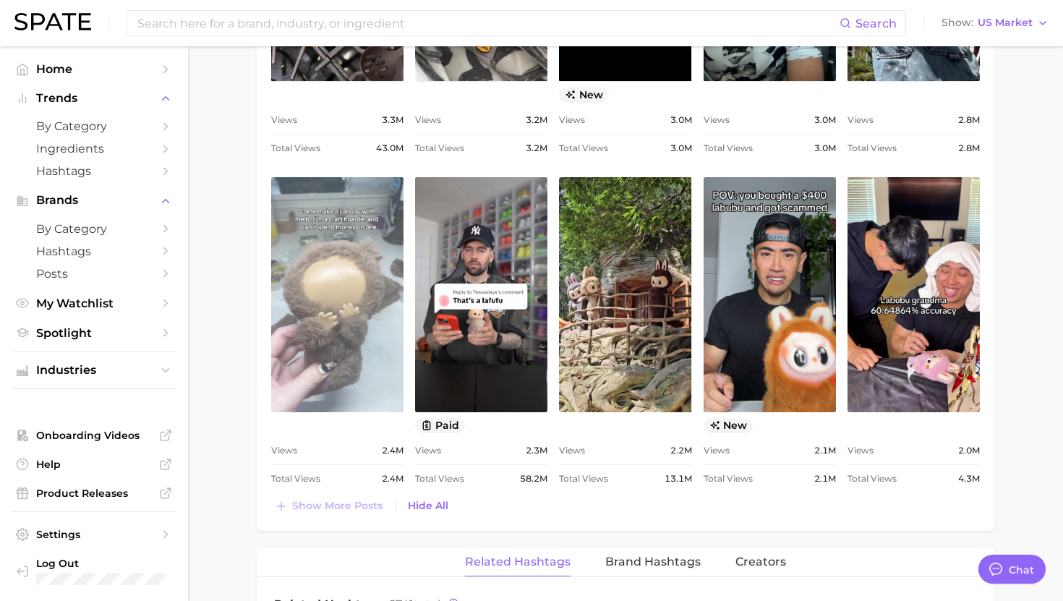
click at [331, 284] on link "view post on TikTok" at bounding box center [337, 294] width 132 height 235
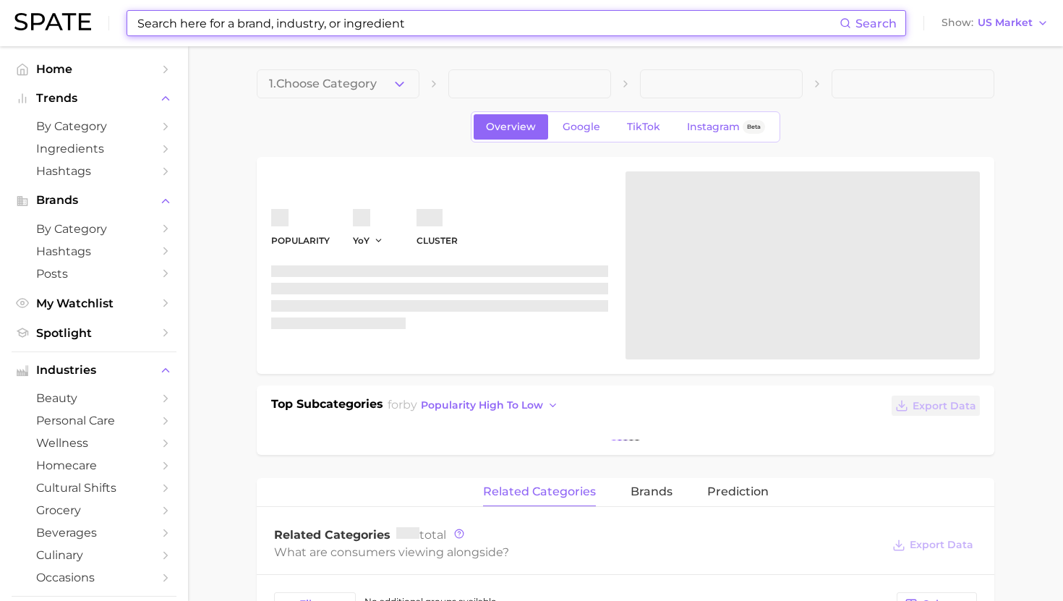
click at [451, 12] on input at bounding box center [488, 23] width 704 height 25
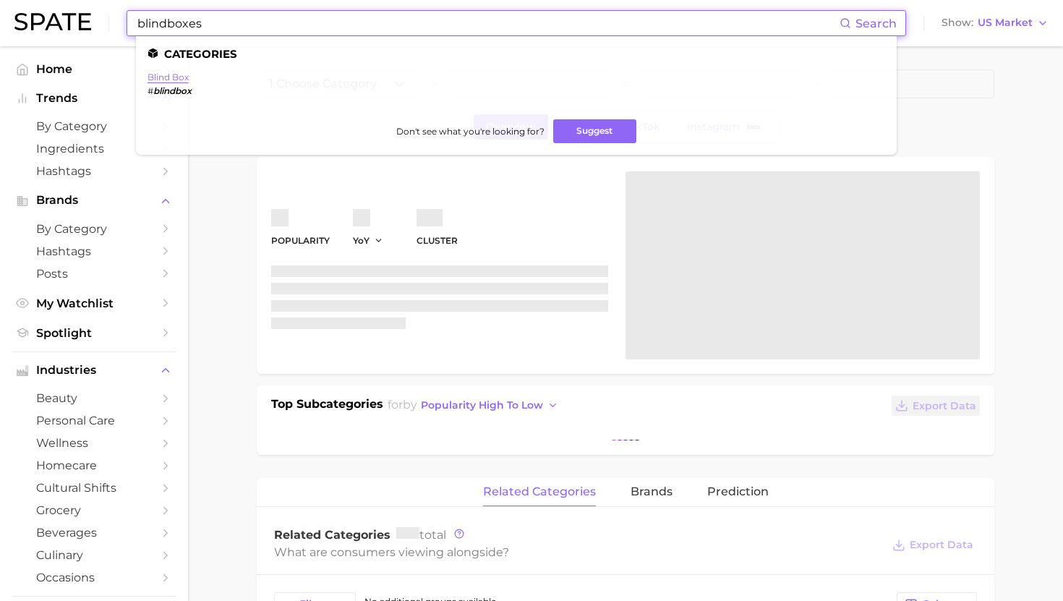
type input "blindboxes"
click at [166, 77] on link "blind box" at bounding box center [168, 77] width 41 height 11
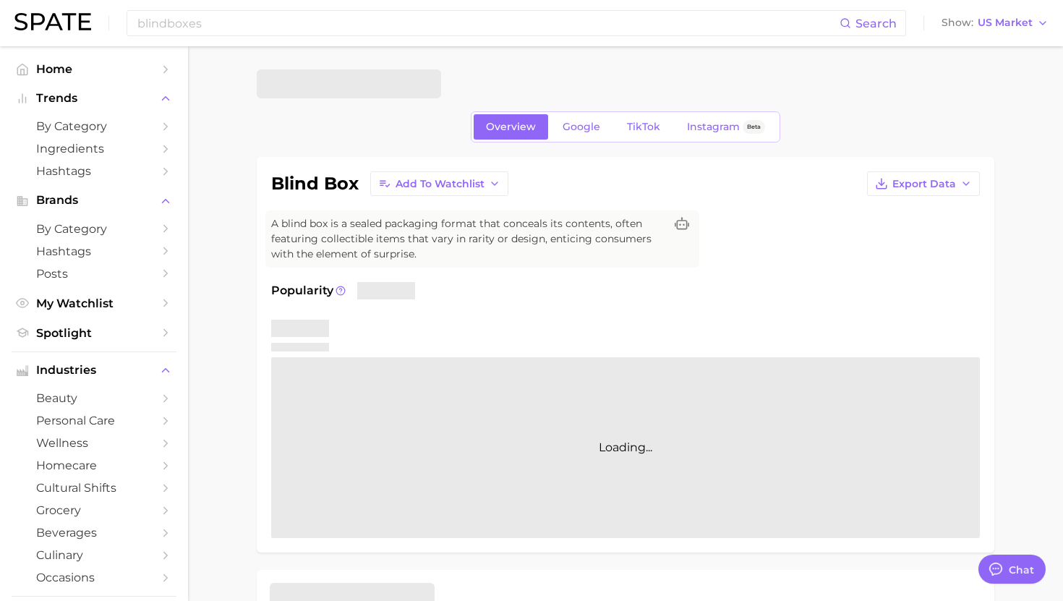
type textarea "x"
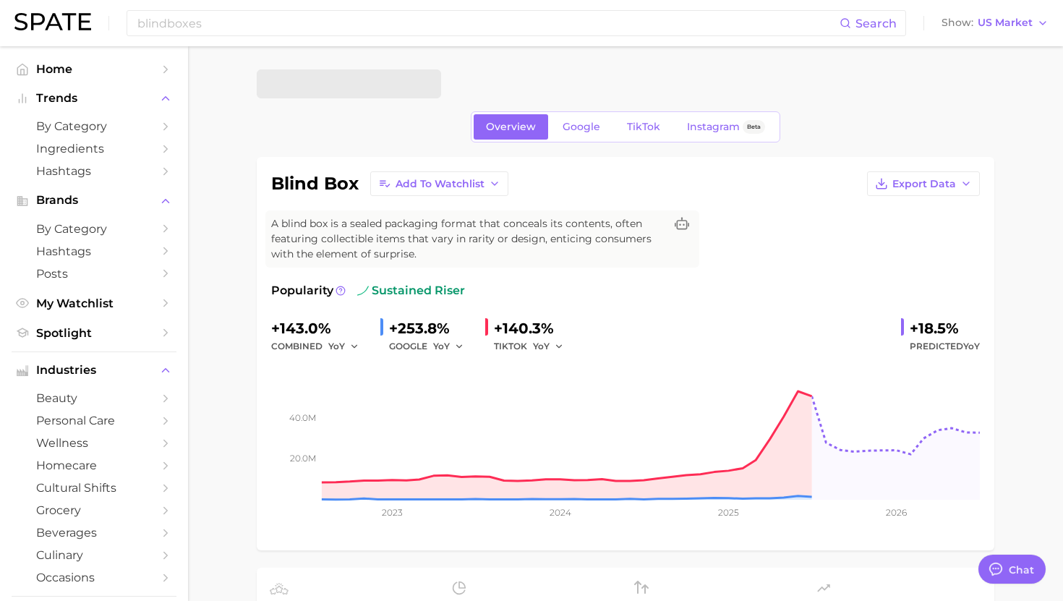
scroll to position [1453, 0]
click at [634, 127] on span "TikTok" at bounding box center [643, 127] width 33 height 12
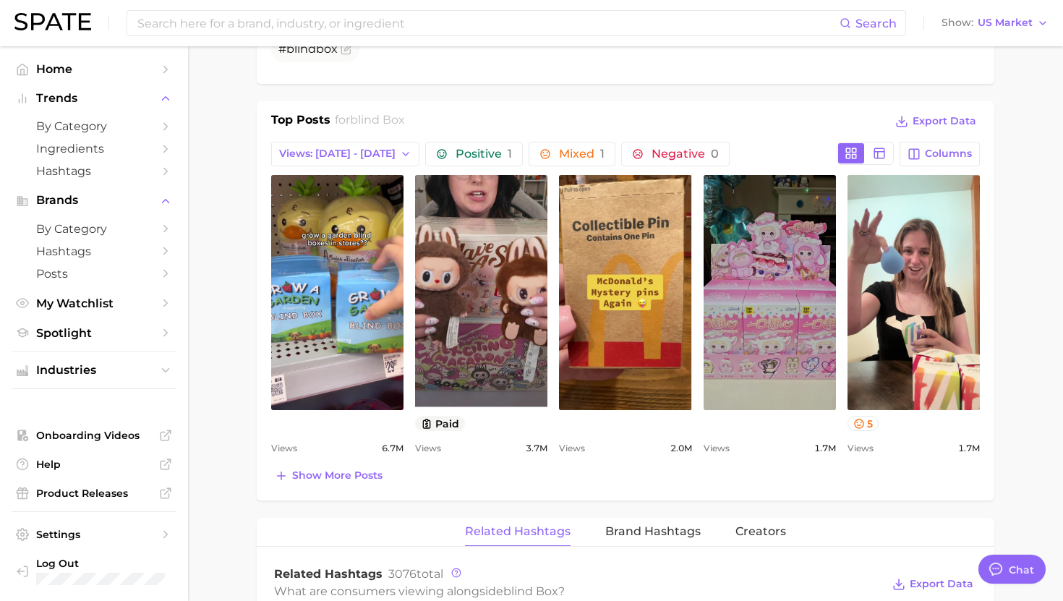
scroll to position [648, 0]
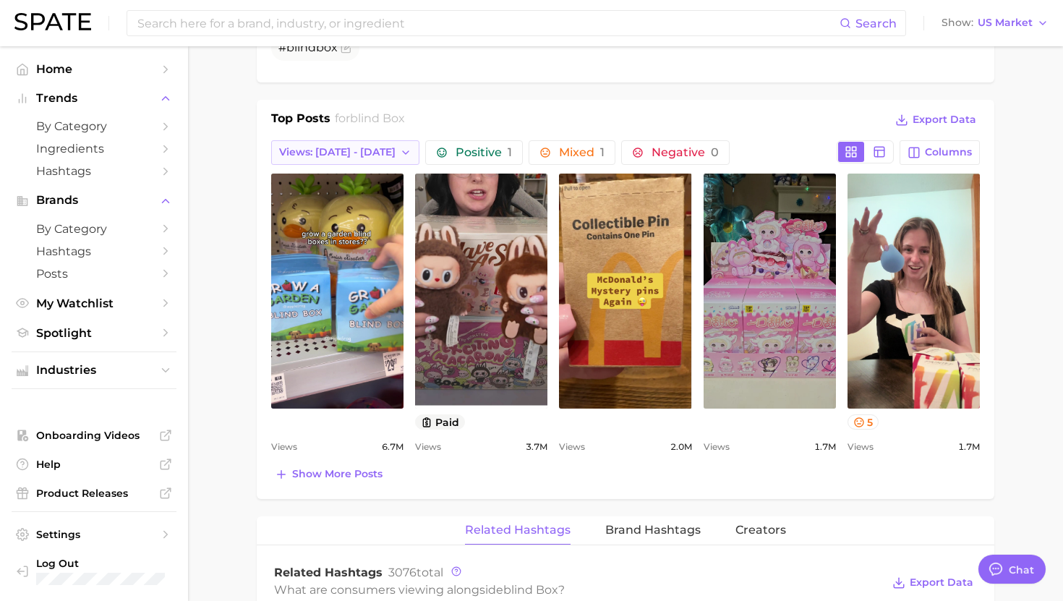
click at [339, 140] on button "Views: [DATE] - [DATE]" at bounding box center [345, 152] width 148 height 25
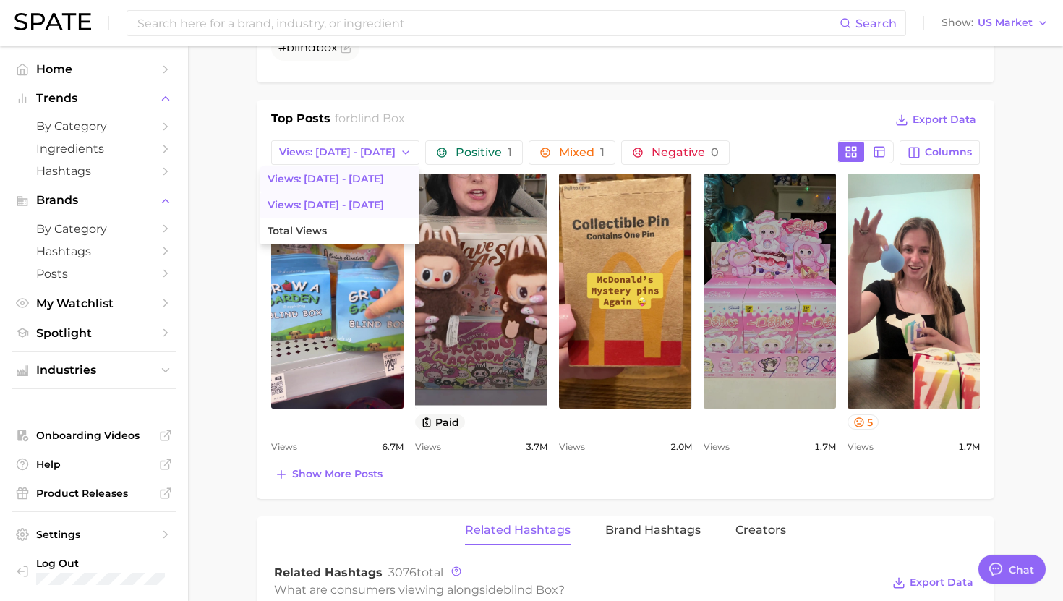
click at [328, 211] on button "Views: [DATE] - [DATE]" at bounding box center [339, 205] width 159 height 26
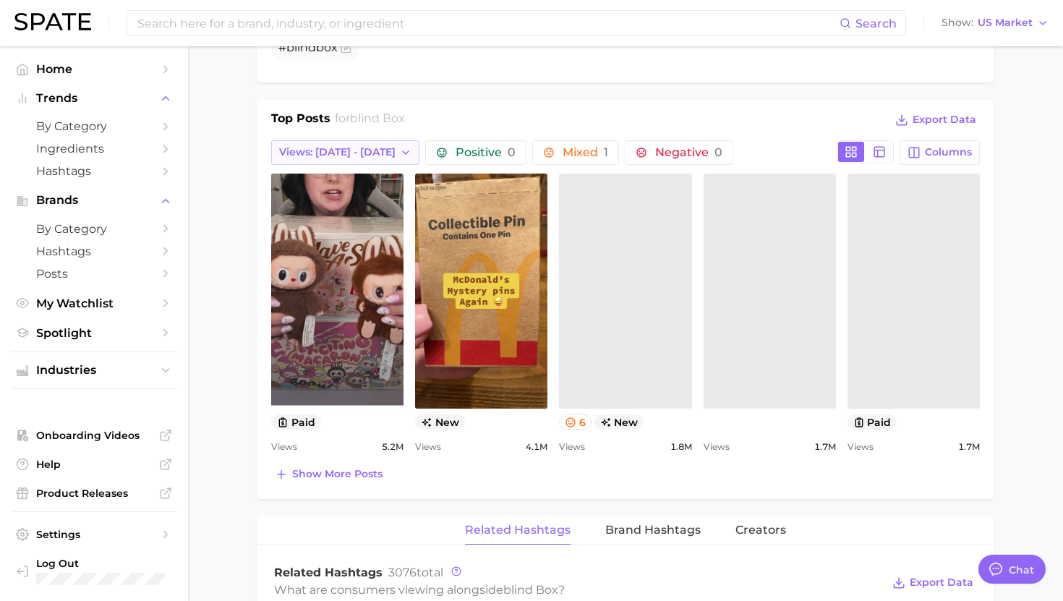
scroll to position [0, 0]
click at [343, 157] on span "Views: [DATE] - [DATE]" at bounding box center [337, 152] width 116 height 12
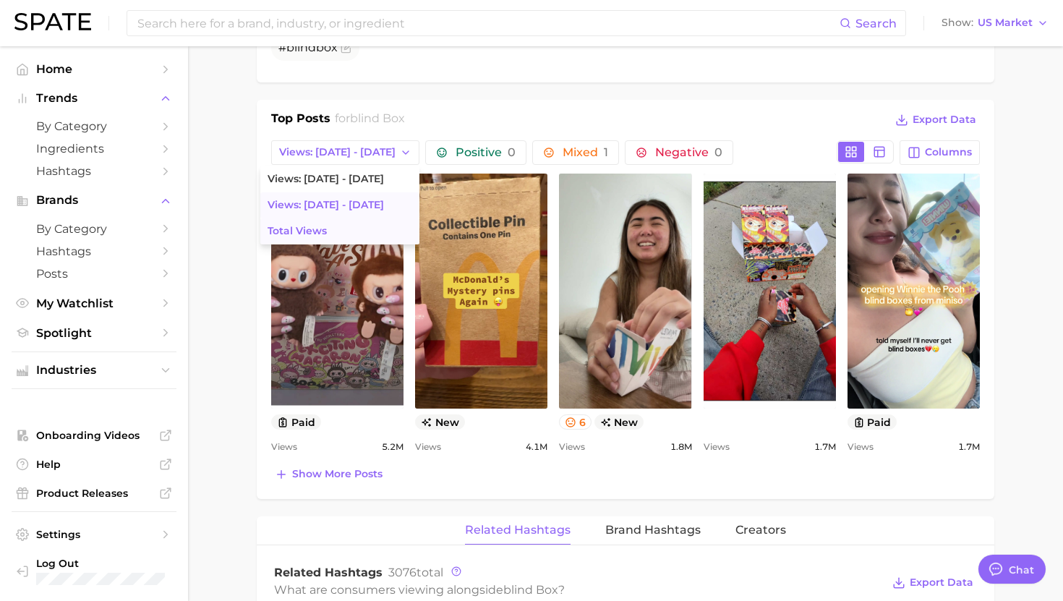
click at [305, 231] on button "Total Views" at bounding box center [339, 231] width 159 height 26
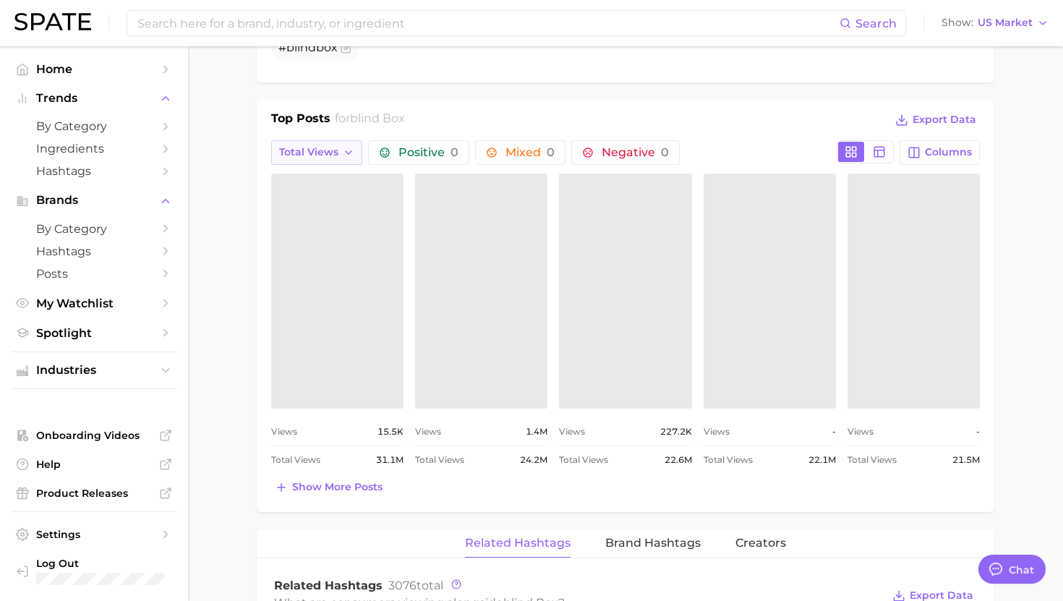
click at [358, 152] on button "Total Views" at bounding box center [316, 152] width 91 height 25
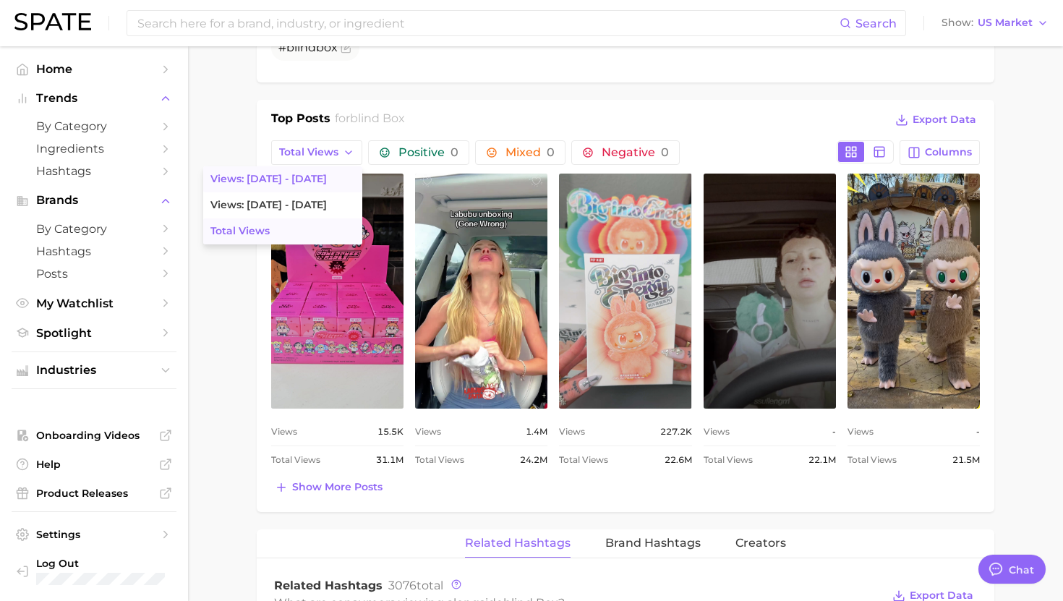
click at [331, 178] on button "Views: [DATE] - [DATE]" at bounding box center [282, 179] width 159 height 26
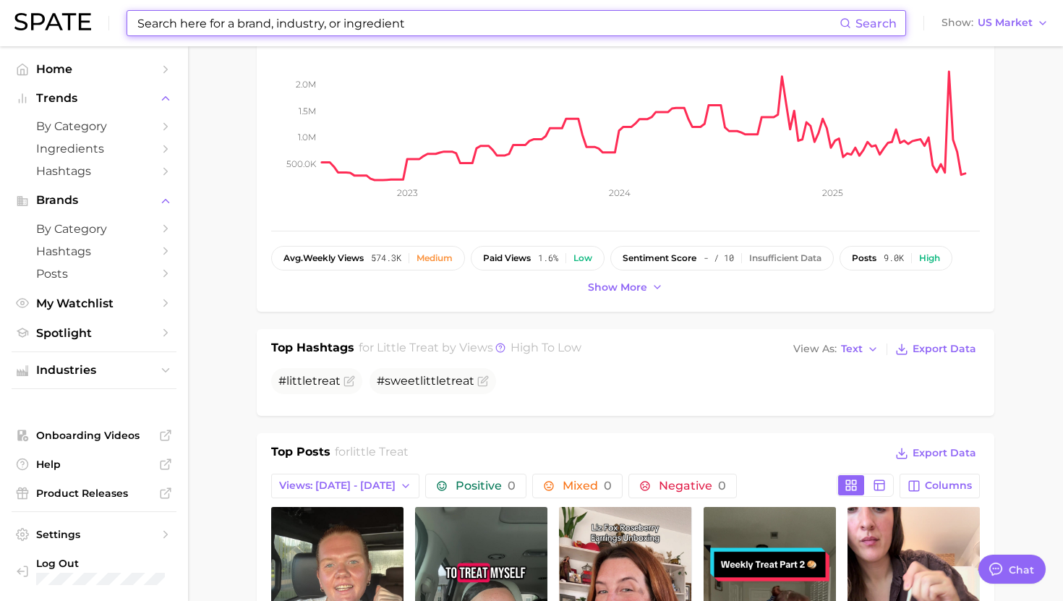
scroll to position [1453, 0]
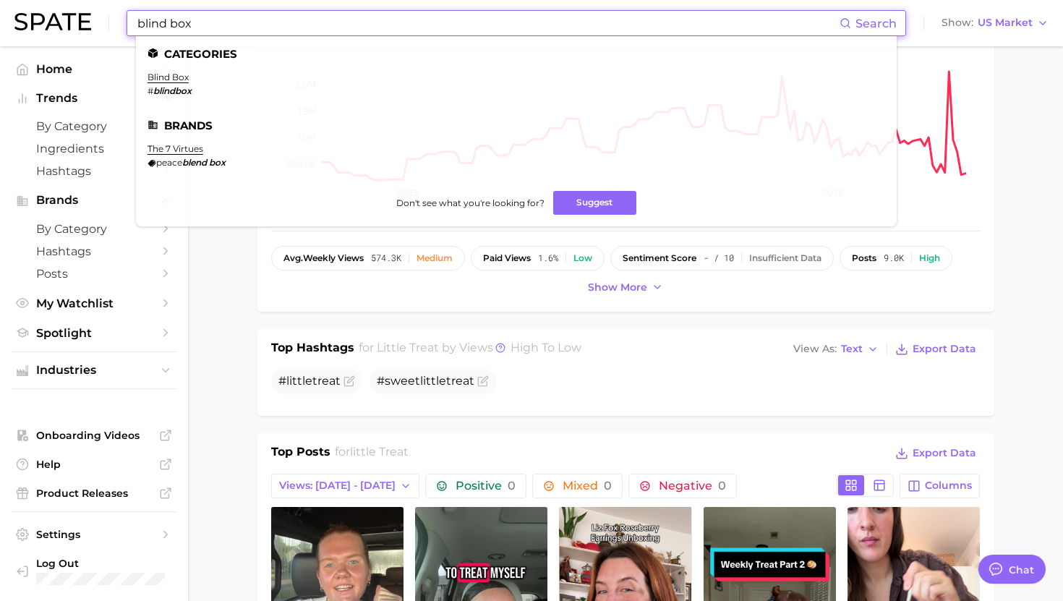
type input "blind box"
click at [166, 70] on ul "Categories blind box # blindbox Brands the 7 virtues peace blend box Don't see …" at bounding box center [516, 131] width 761 height 190
click at [168, 80] on link "blind box" at bounding box center [168, 77] width 41 height 11
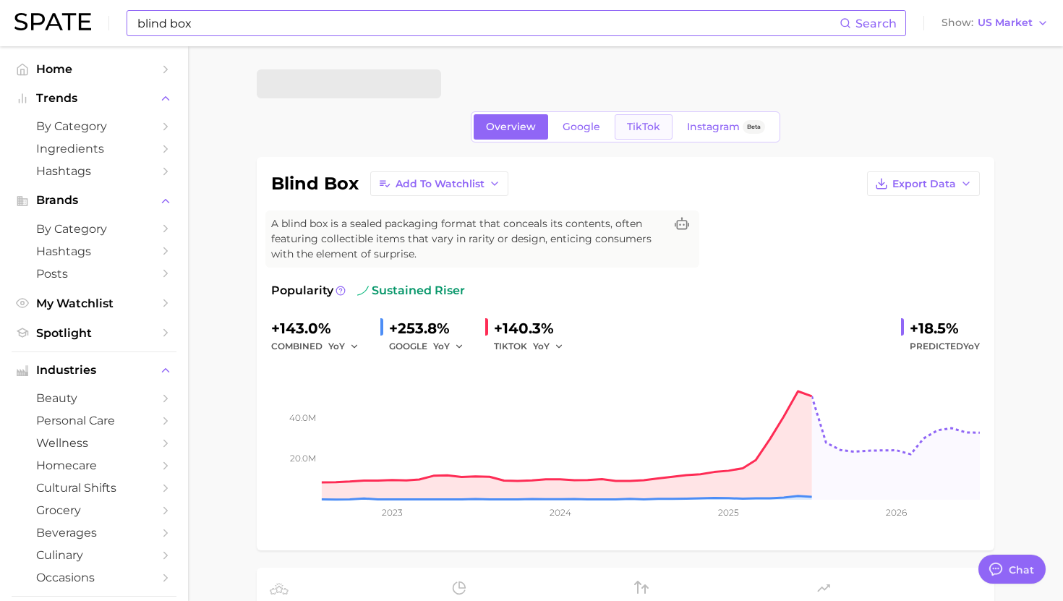
click at [644, 128] on span "TikTok" at bounding box center [643, 127] width 33 height 12
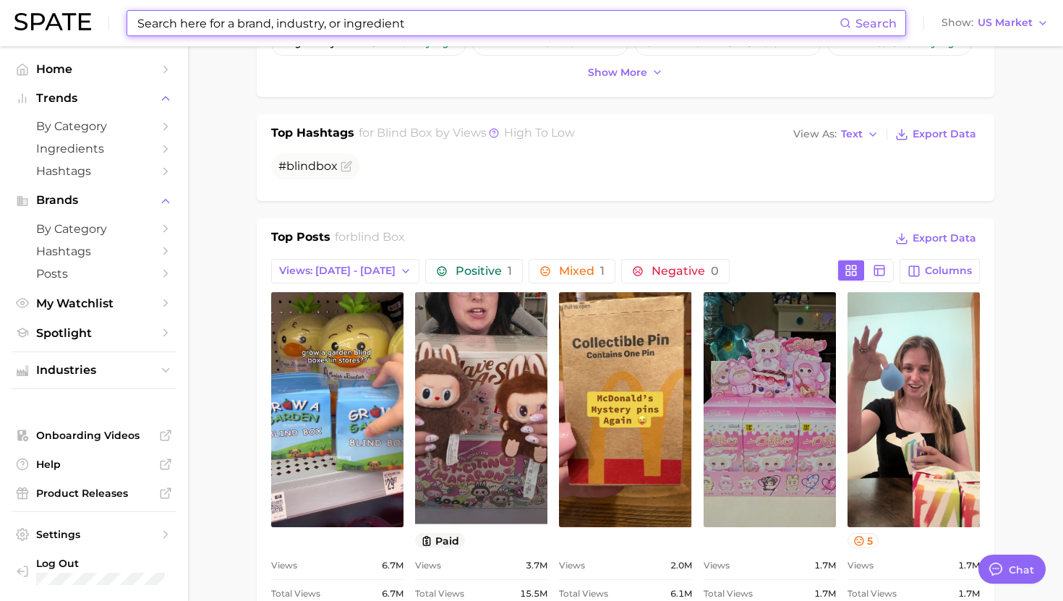
scroll to position [545, 0]
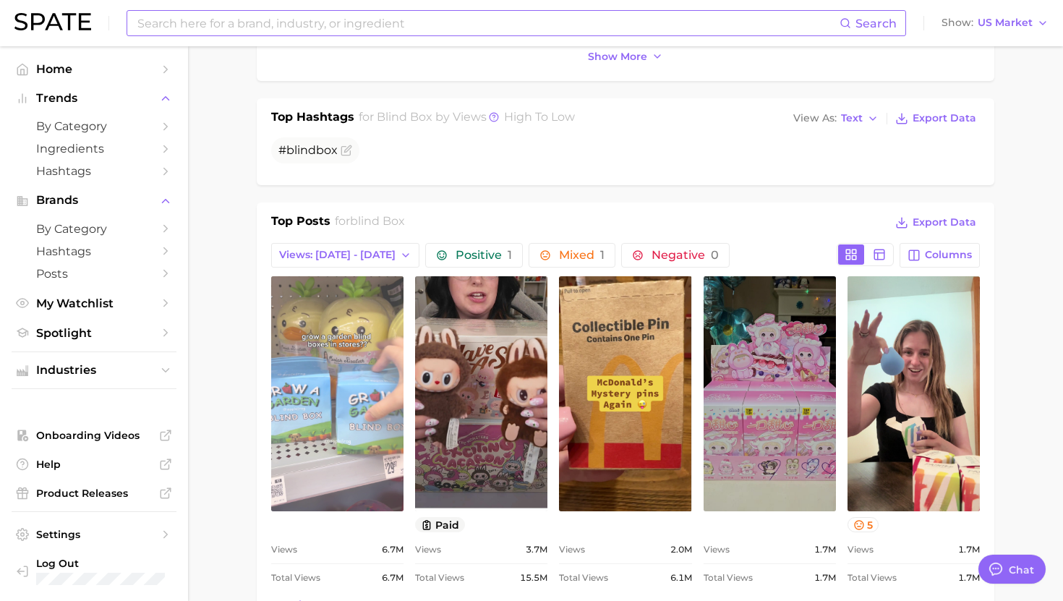
click at [311, 394] on link "view post on TikTok" at bounding box center [337, 393] width 132 height 235
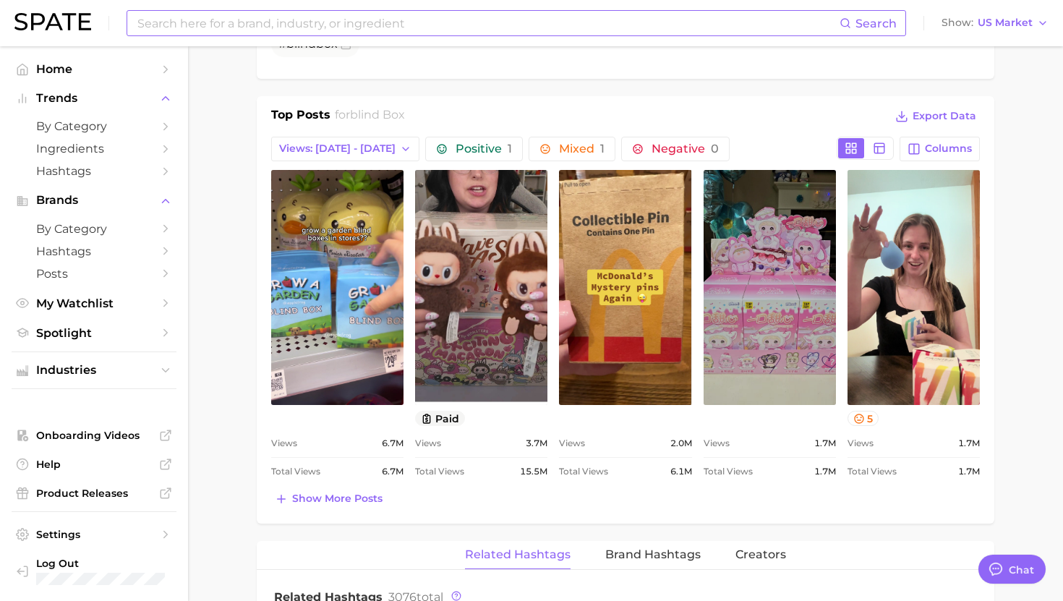
scroll to position [658, 0]
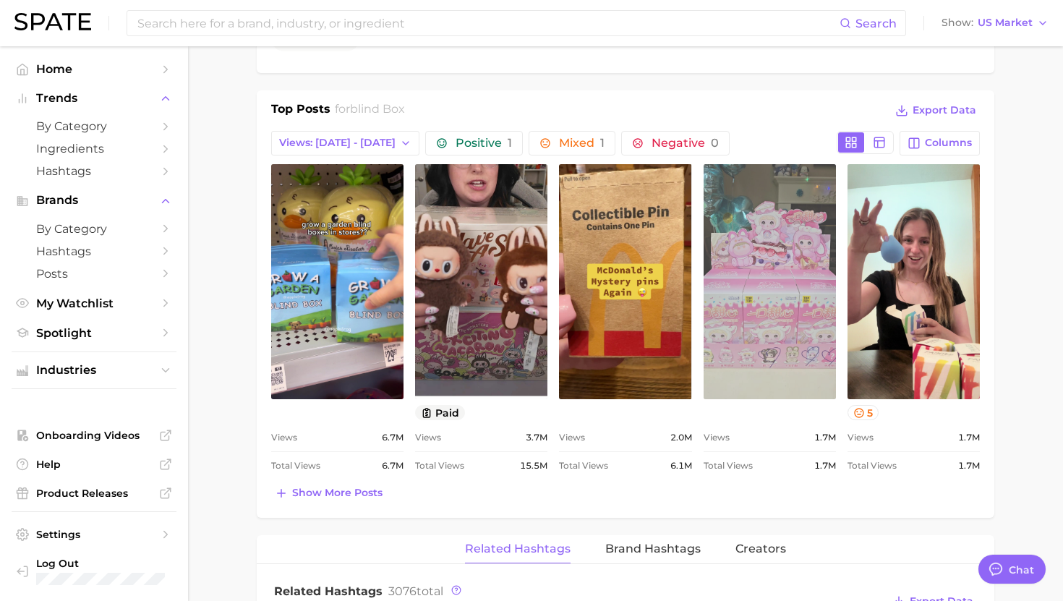
click at [791, 322] on link "view post on TikTok" at bounding box center [770, 281] width 132 height 235
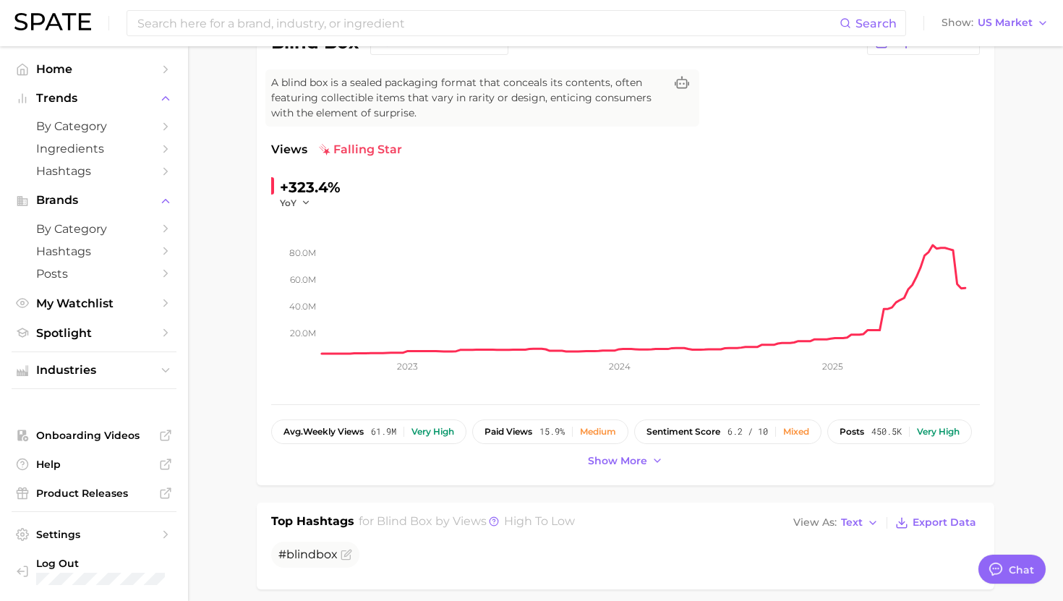
scroll to position [0, 0]
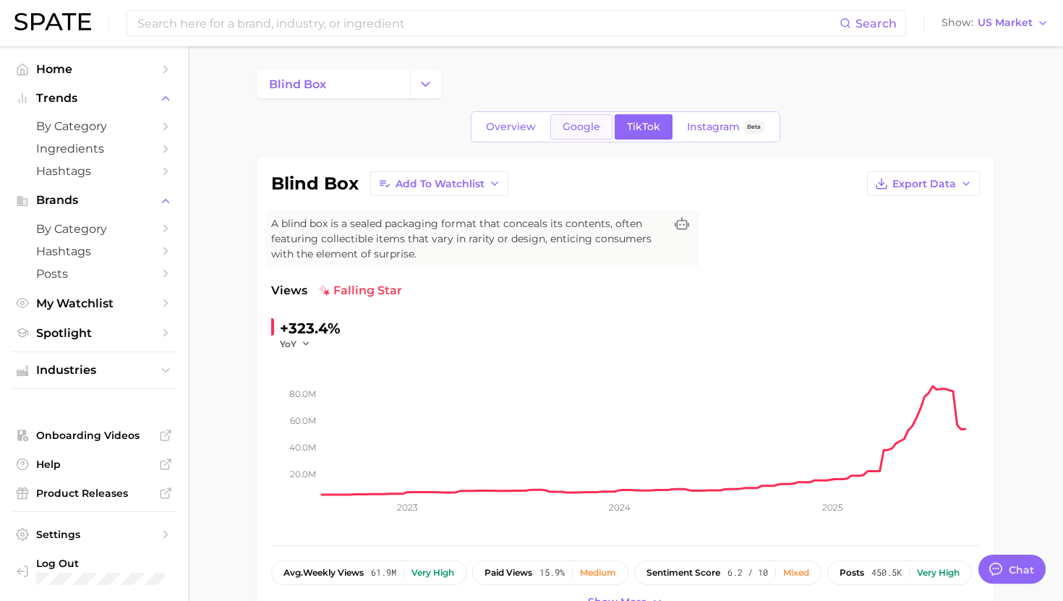
click at [562, 128] on link "Google" at bounding box center [582, 126] width 62 height 25
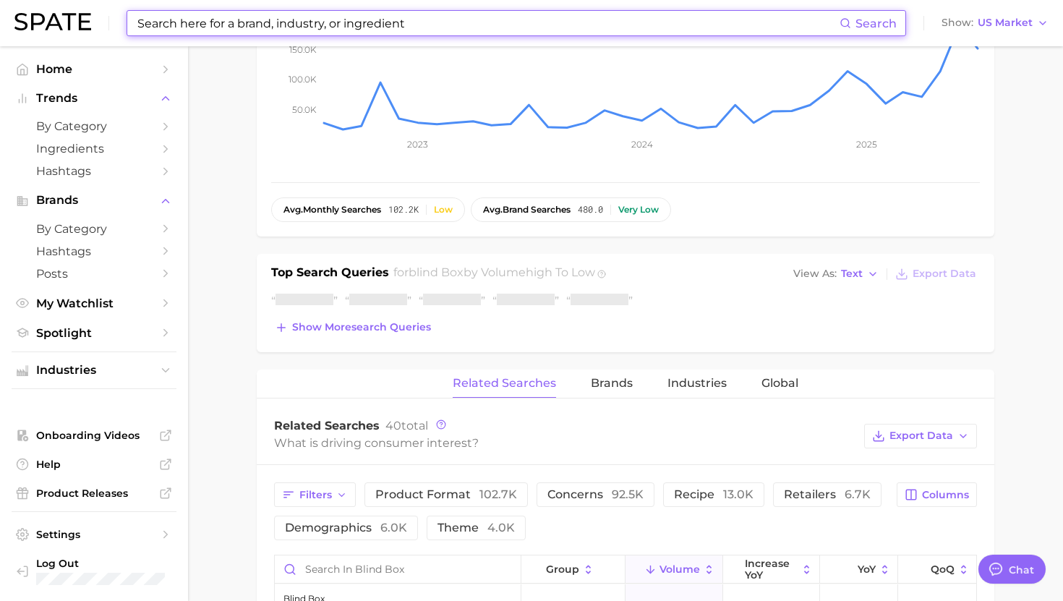
scroll to position [364, 0]
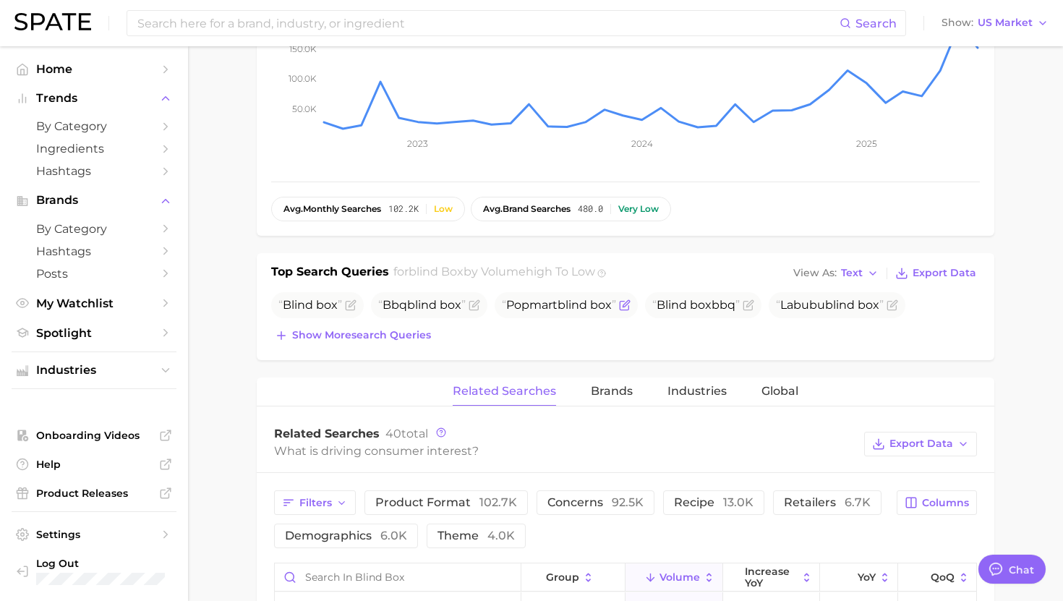
click at [553, 304] on span "Popmart blind box" at bounding box center [559, 305] width 114 height 14
copy span "Popmart blind box"
click at [800, 306] on span "Labubu blind box" at bounding box center [830, 305] width 108 height 14
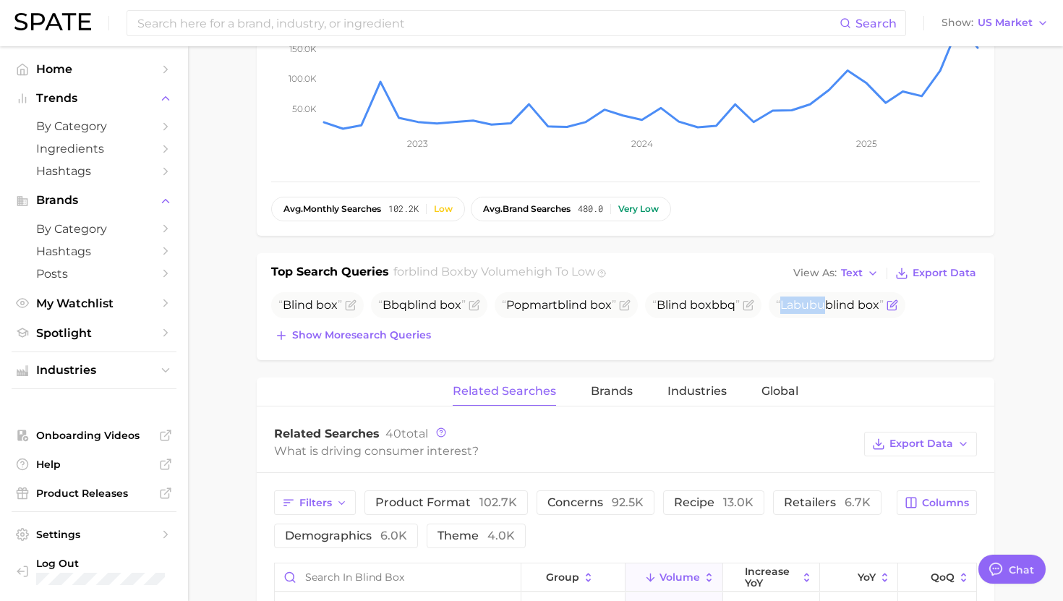
click at [800, 306] on span "Labubu blind box" at bounding box center [830, 305] width 108 height 14
copy div "Labubu blind box Show more search queries"
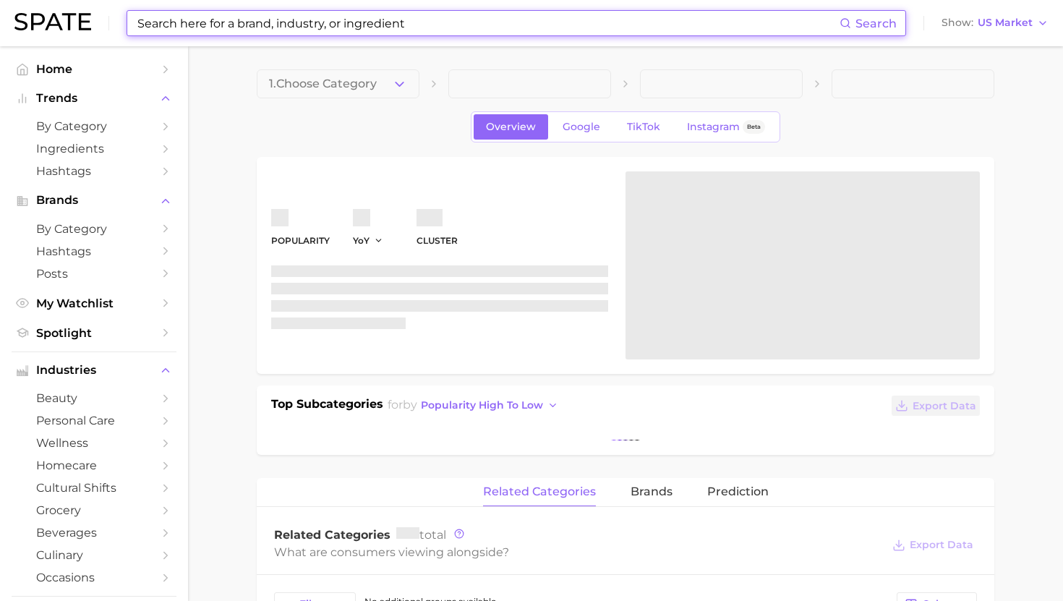
click at [371, 22] on input at bounding box center [488, 23] width 704 height 25
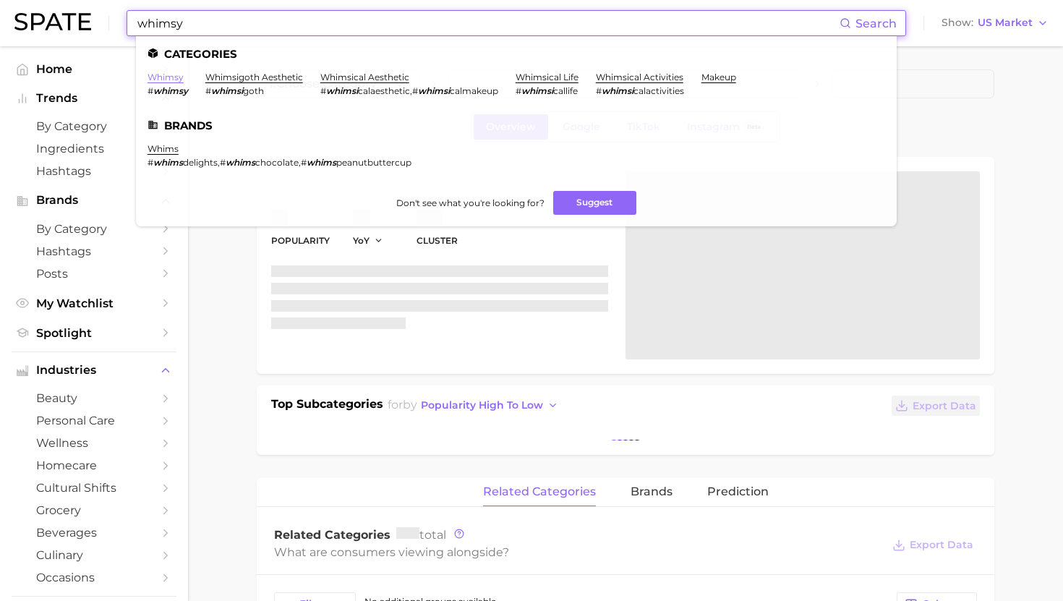
type input "whimsy"
click at [174, 76] on link "whimsy" at bounding box center [166, 77] width 36 height 11
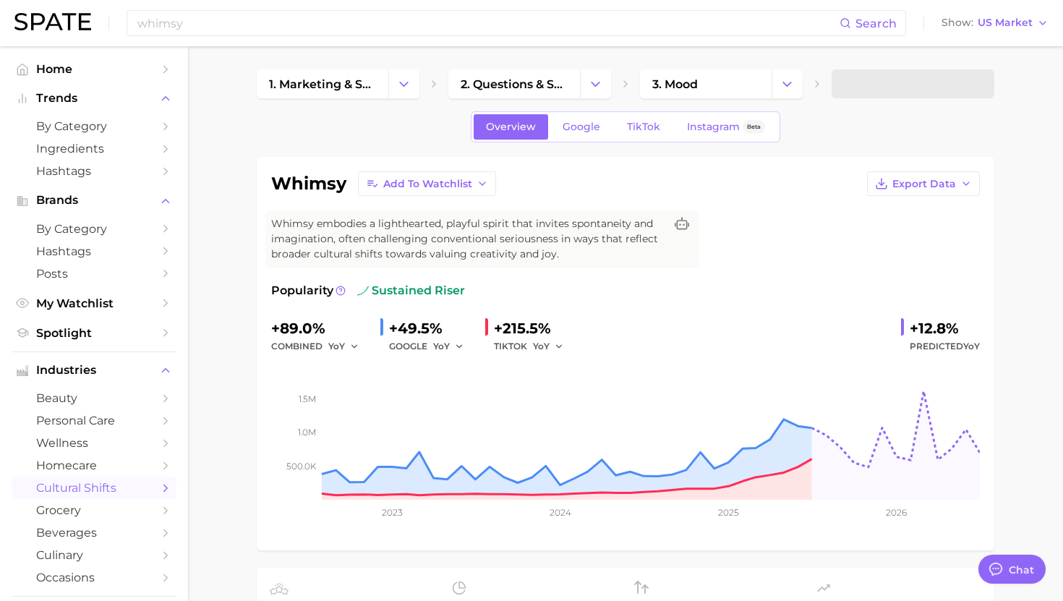
type textarea "x"
click at [641, 122] on span "TikTok" at bounding box center [643, 127] width 33 height 12
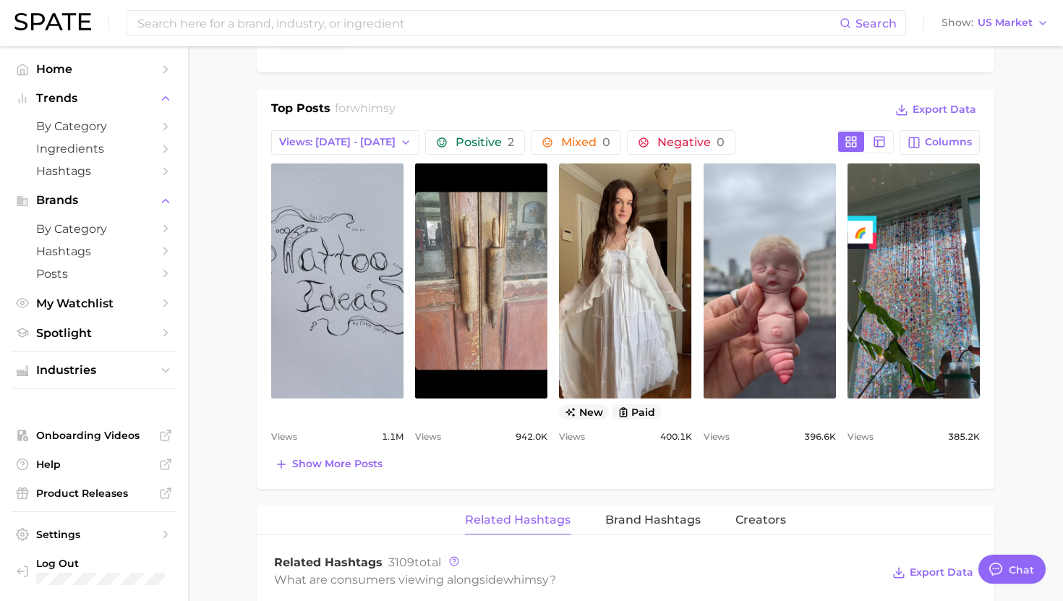
scroll to position [677, 0]
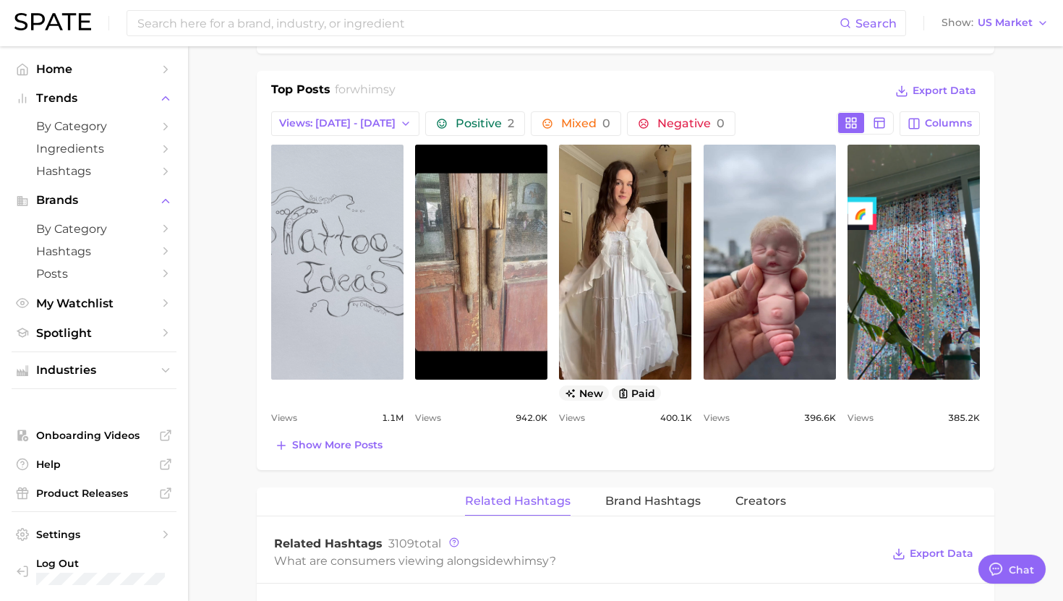
click at [340, 352] on link "view post on TikTok" at bounding box center [337, 262] width 132 height 235
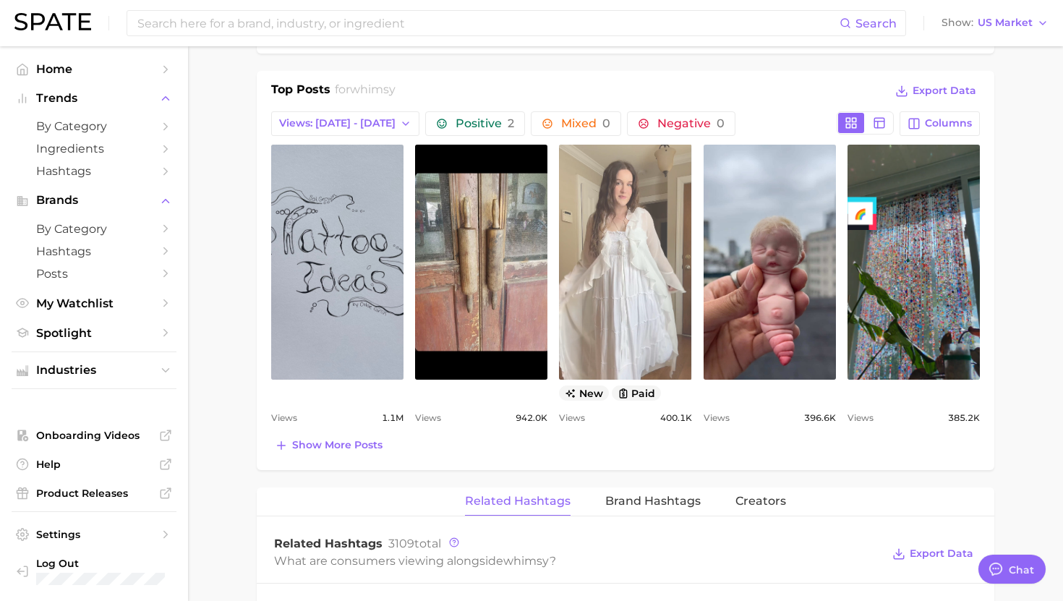
click at [621, 289] on link "view post on TikTok" at bounding box center [625, 262] width 132 height 235
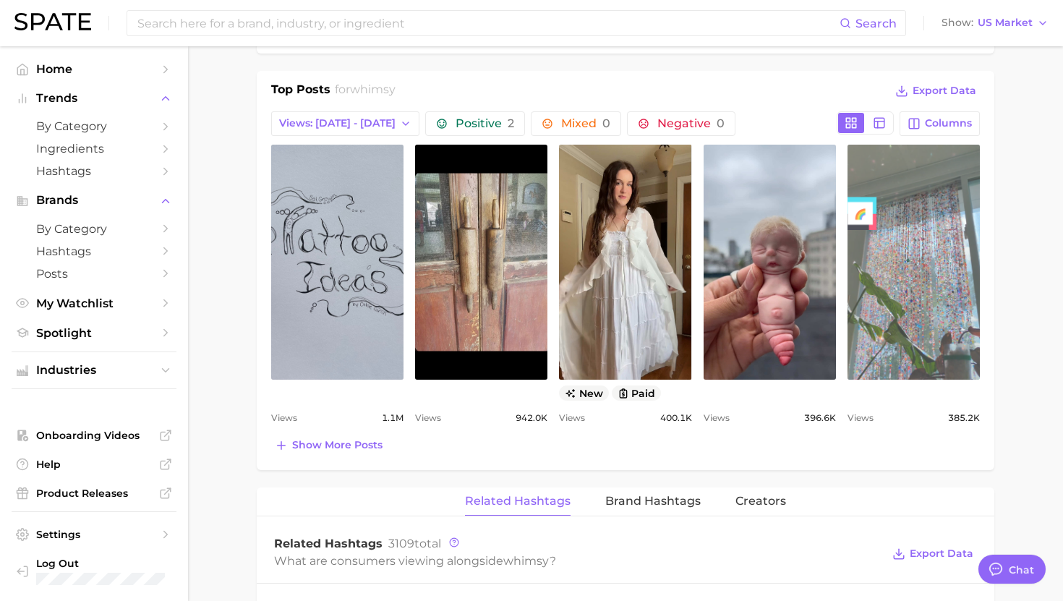
click at [910, 280] on link "view post on TikTok" at bounding box center [914, 262] width 132 height 235
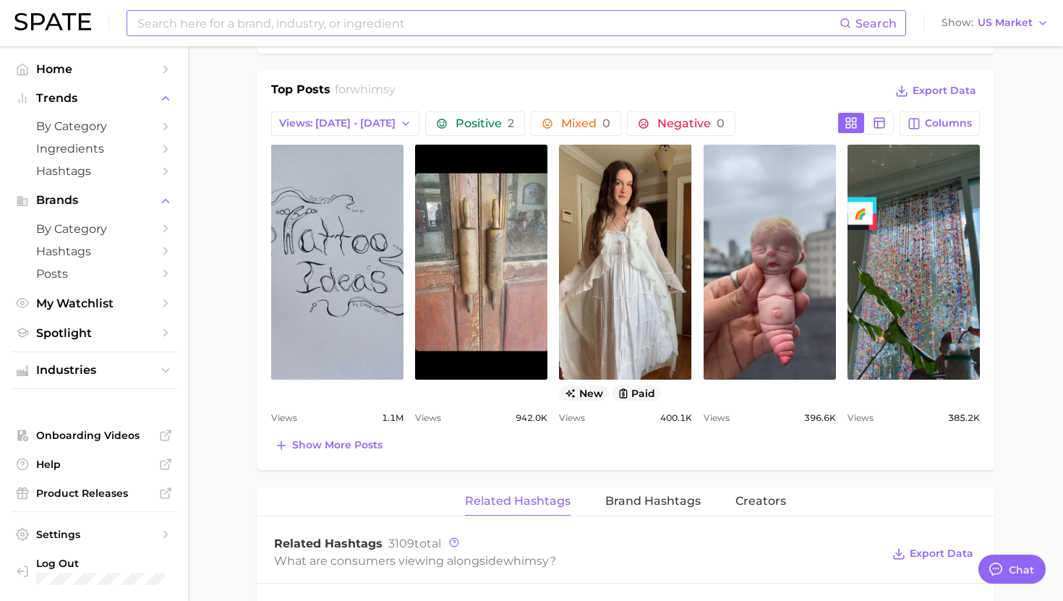
click at [390, 26] on input at bounding box center [488, 23] width 704 height 25
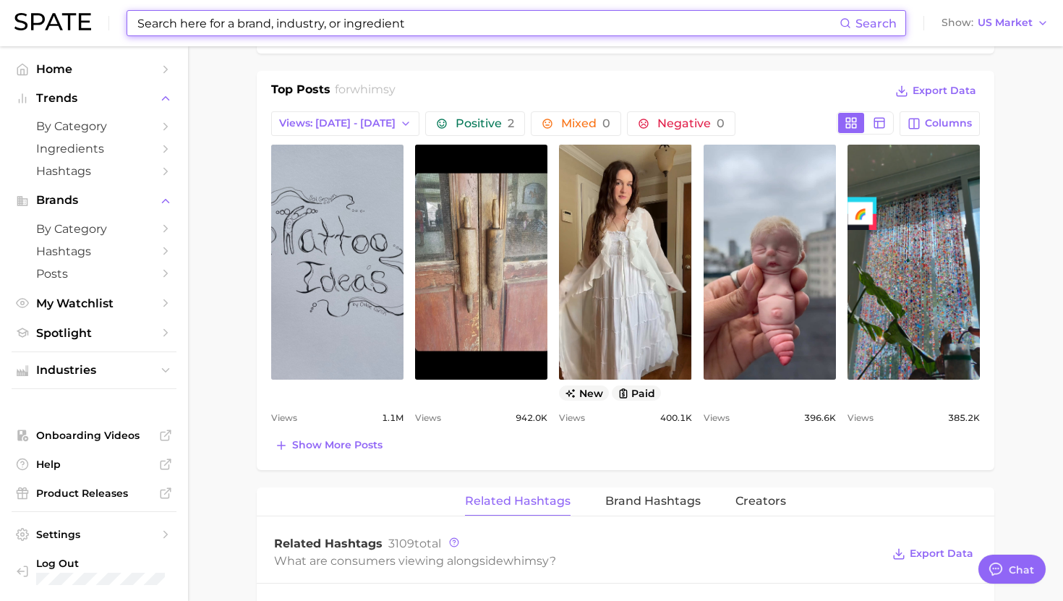
paste input "Define whimsy"
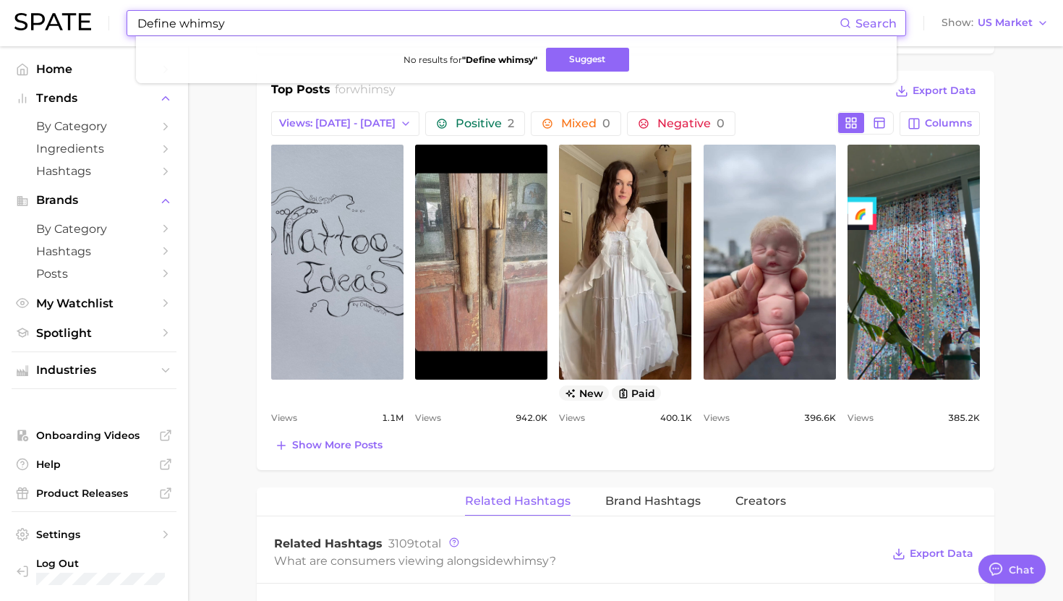
drag, startPoint x: 242, startPoint y: 25, endPoint x: 85, endPoint y: 25, distance: 157.0
click at [85, 25] on div "Define whimsy Search No results for " Define whimsy " Suggest Show US Market" at bounding box center [531, 23] width 1034 height 46
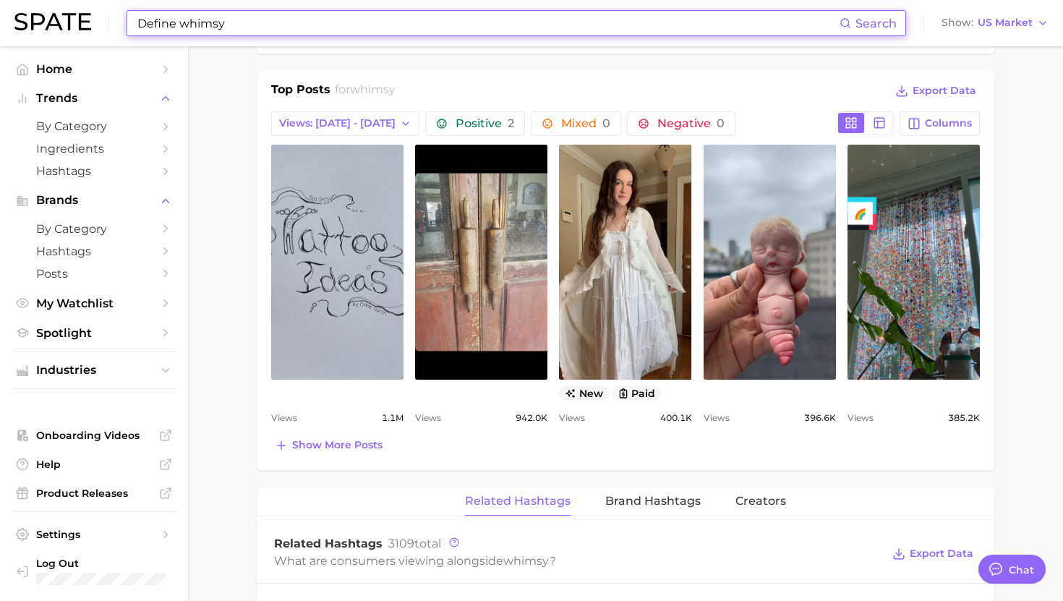
type input "@"
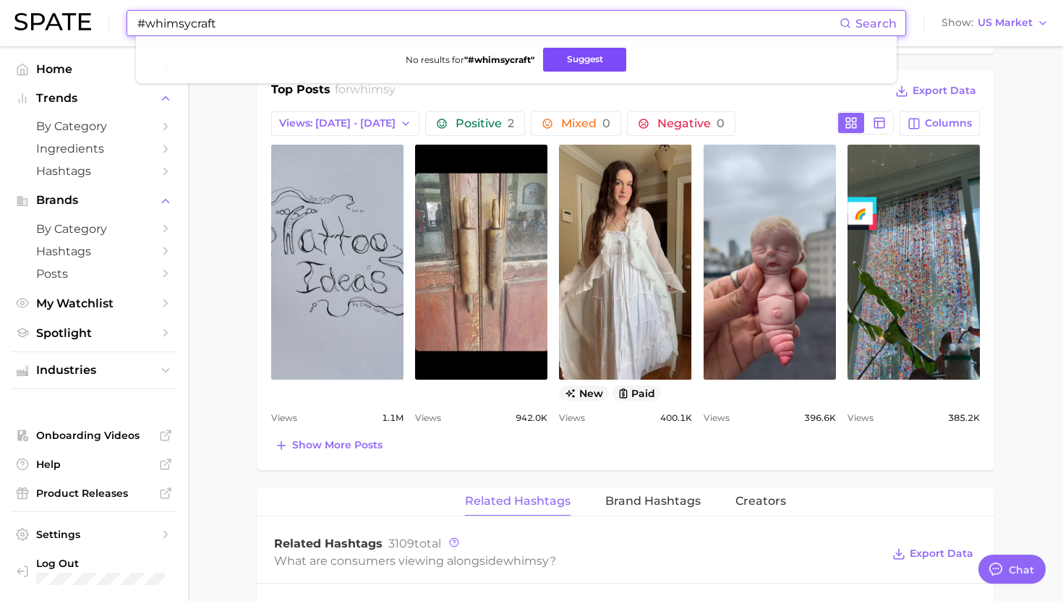
type input "#whimsycraft"
click at [564, 66] on button "Suggest" at bounding box center [584, 60] width 83 height 24
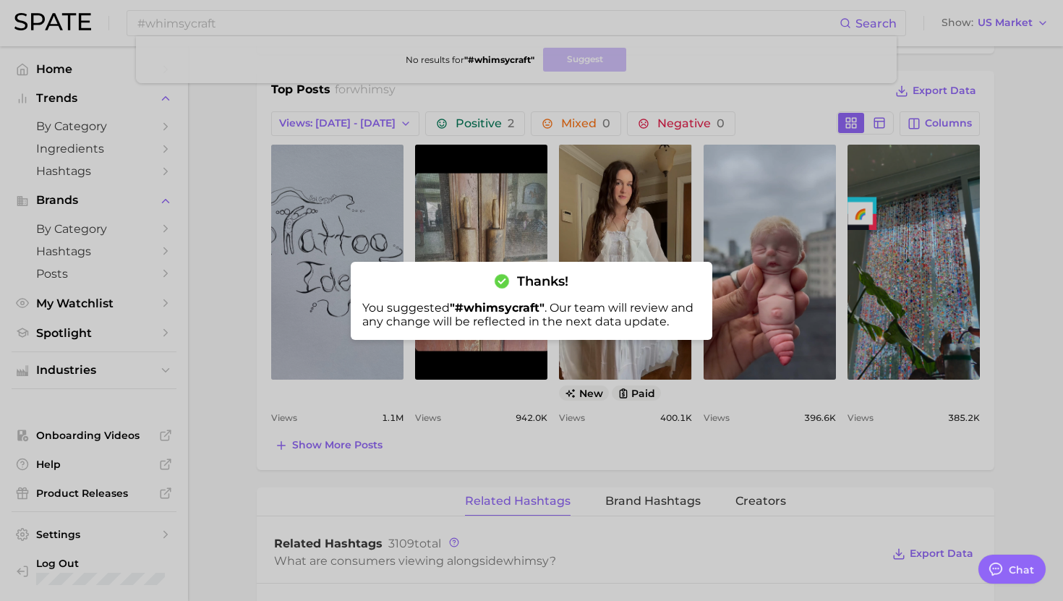
click at [706, 196] on div at bounding box center [531, 300] width 1063 height 601
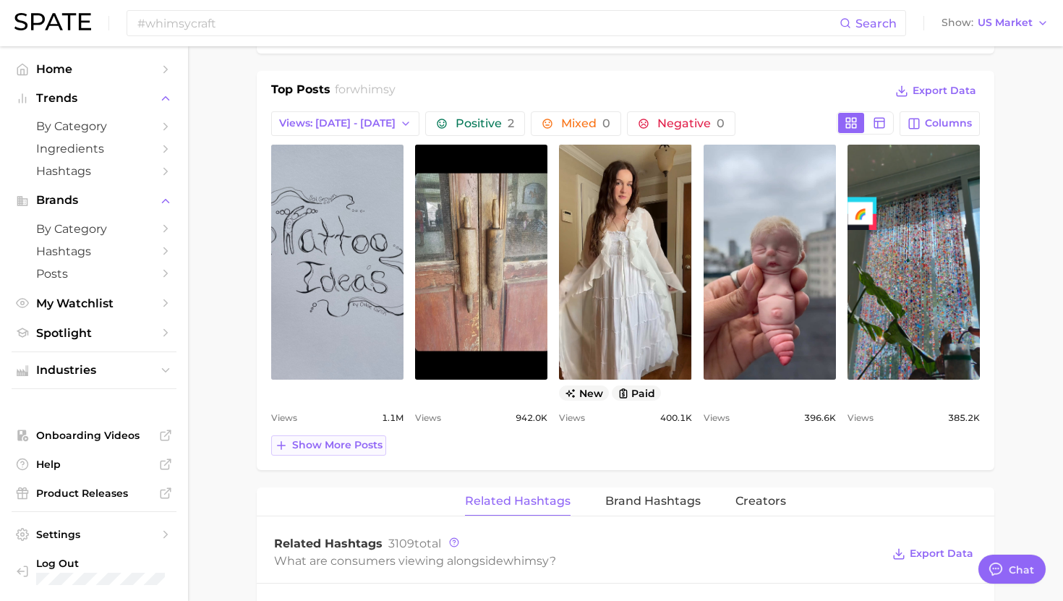
click at [325, 446] on span "Show more posts" at bounding box center [337, 445] width 90 height 12
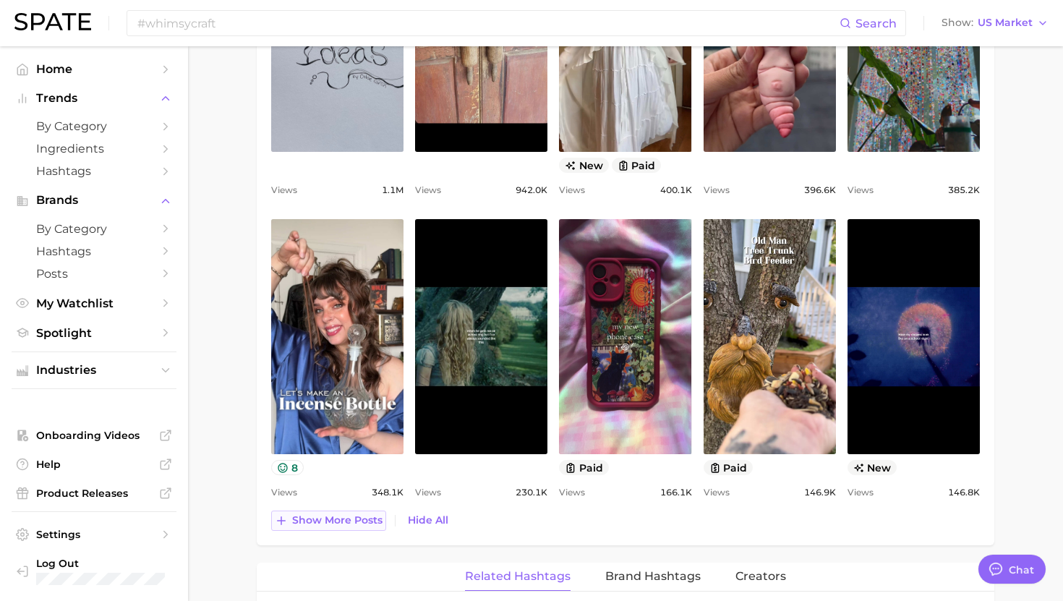
scroll to position [908, 0]
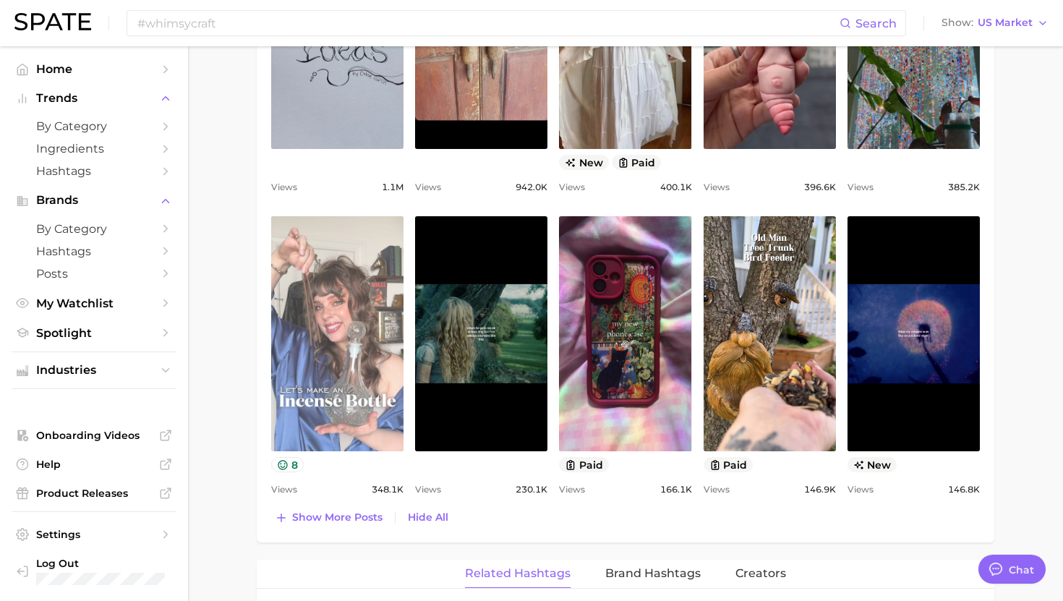
click at [341, 391] on link "view post on TikTok" at bounding box center [337, 333] width 132 height 235
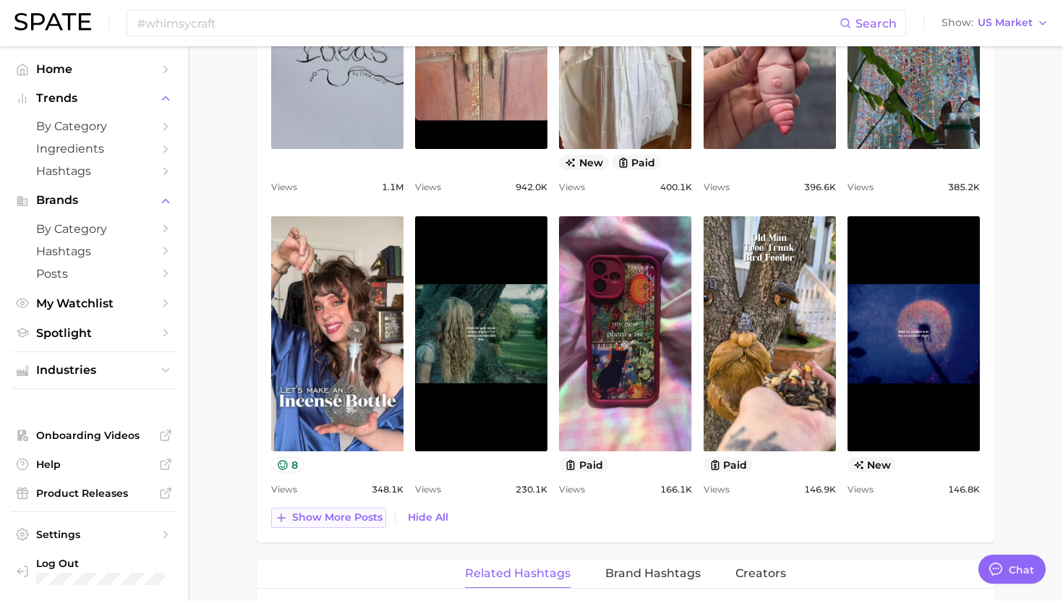
click at [347, 515] on span "Show more posts" at bounding box center [337, 517] width 90 height 12
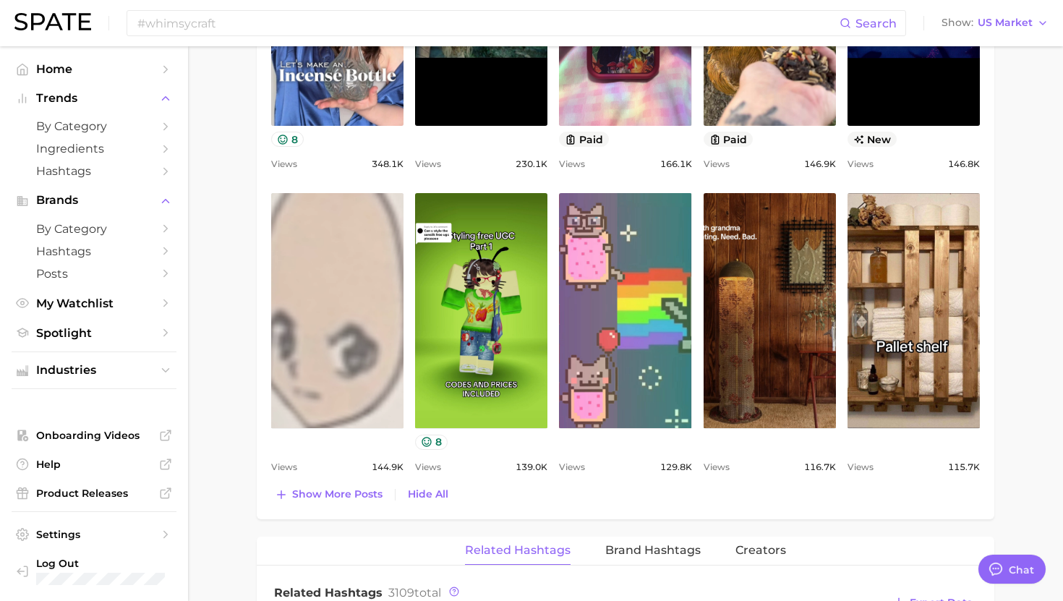
scroll to position [1234, 0]
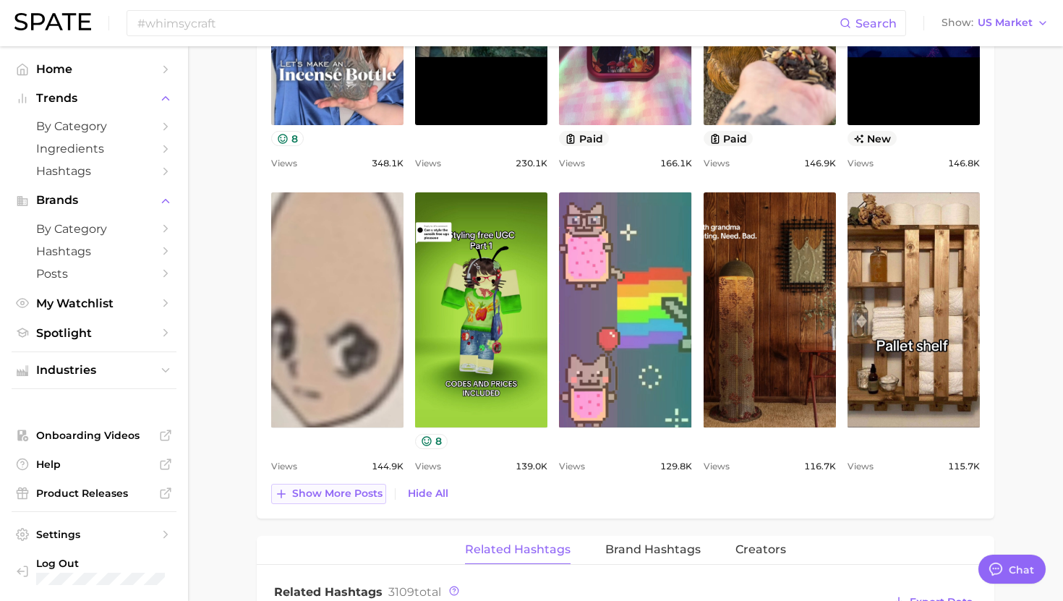
click at [344, 496] on span "Show more posts" at bounding box center [337, 494] width 90 height 12
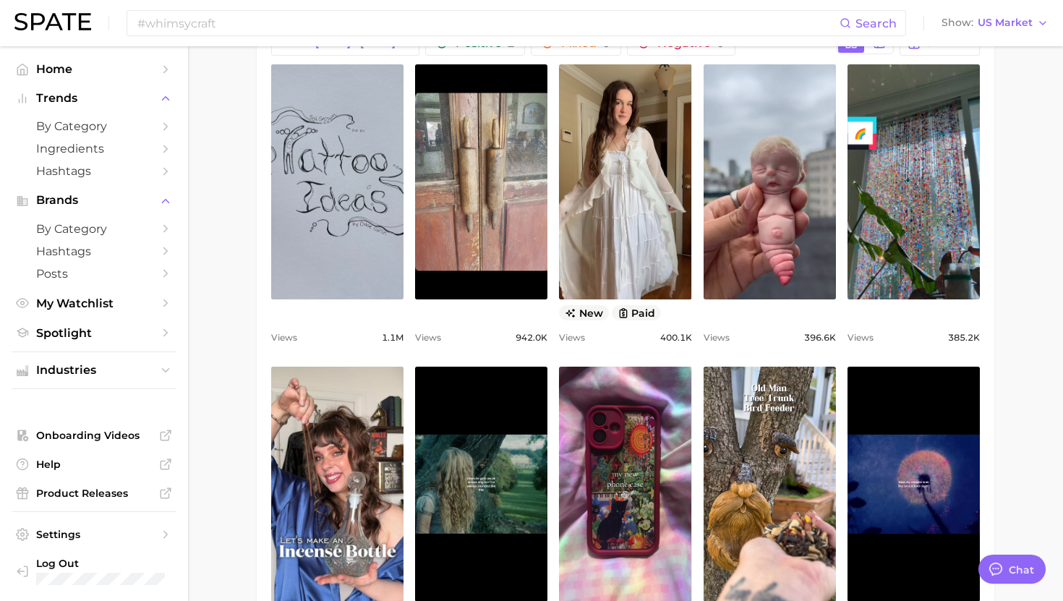
scroll to position [691, 0]
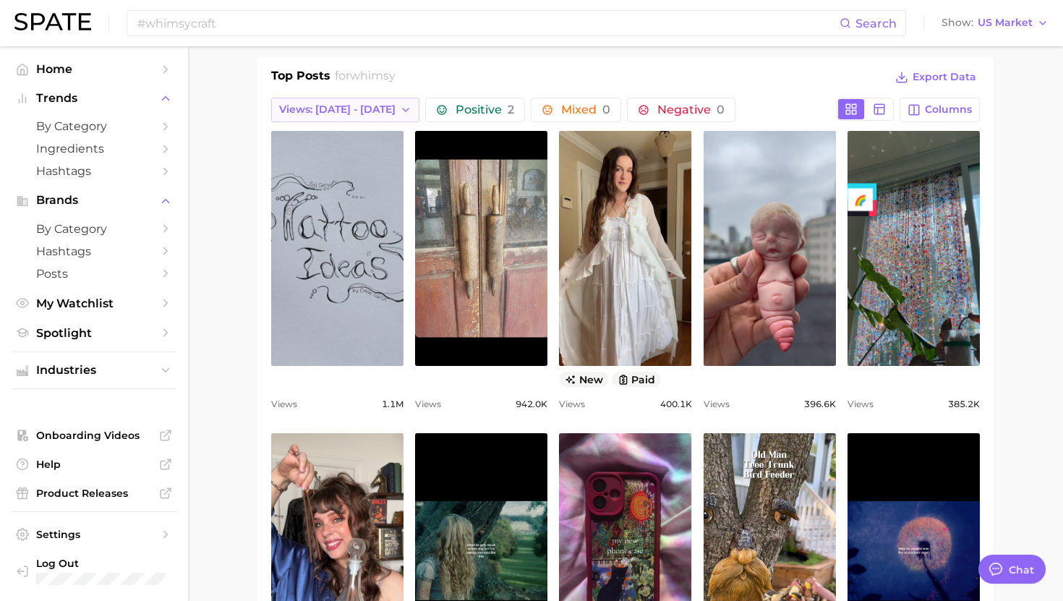
click at [337, 111] on span "Views: [DATE] - [DATE]" at bounding box center [337, 109] width 116 height 12
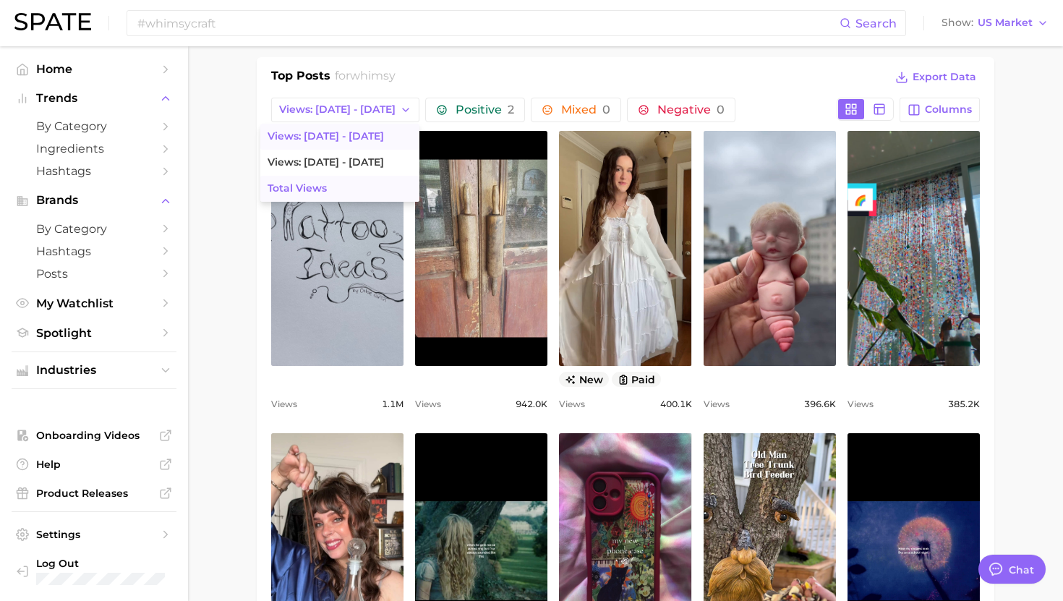
click at [276, 192] on span "Total Views" at bounding box center [297, 188] width 59 height 12
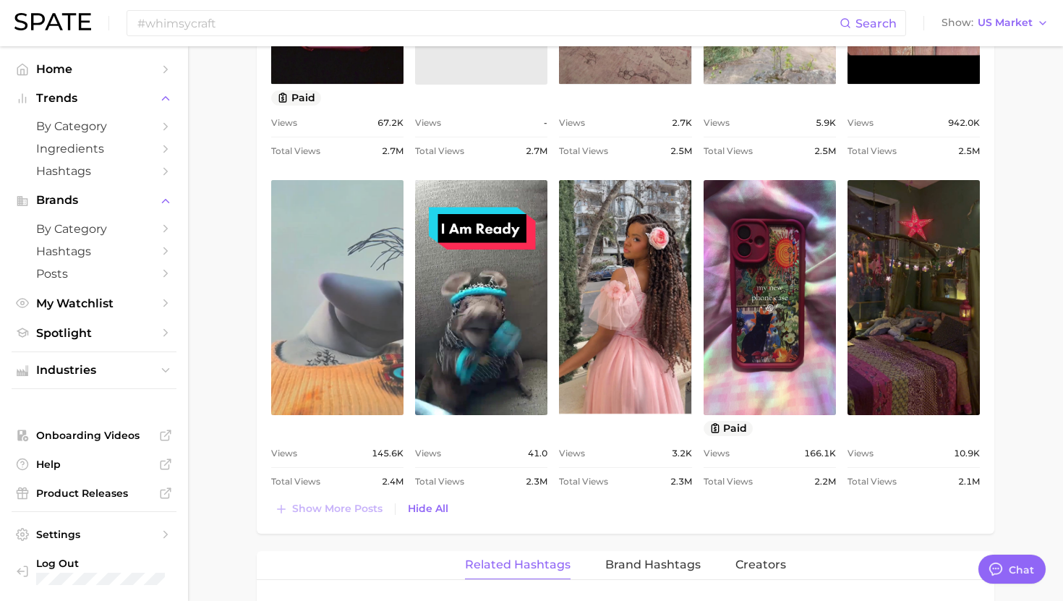
scroll to position [1614, 0]
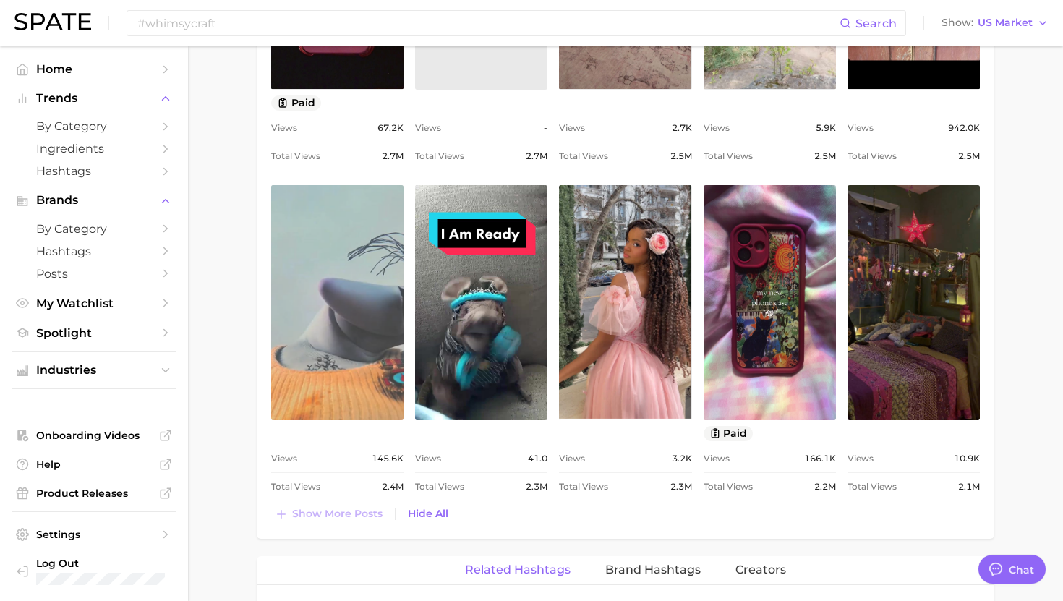
click at [358, 357] on link "view post on TikTok" at bounding box center [337, 302] width 132 height 235
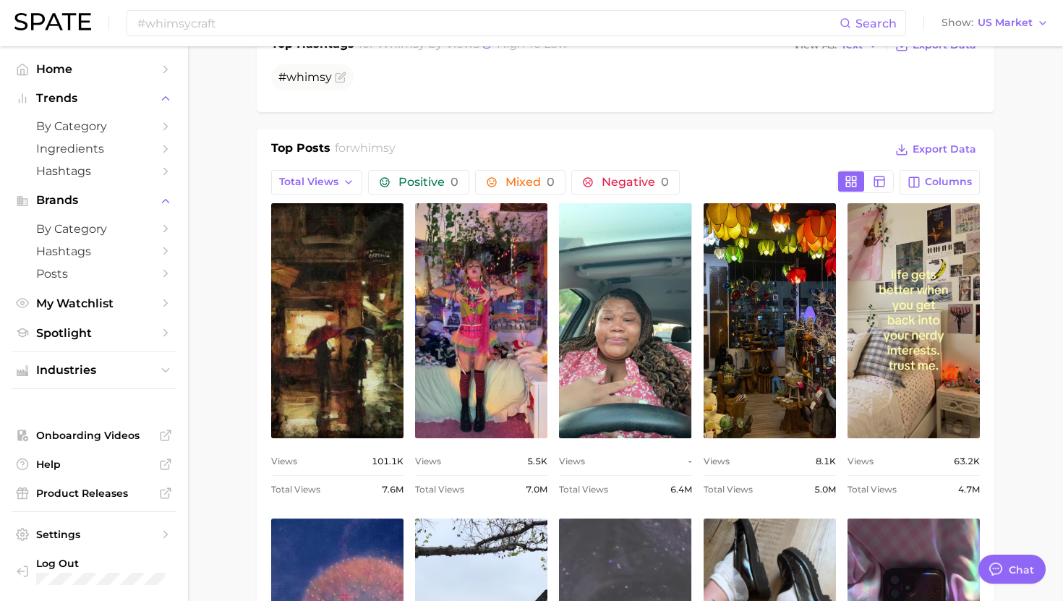
scroll to position [604, 0]
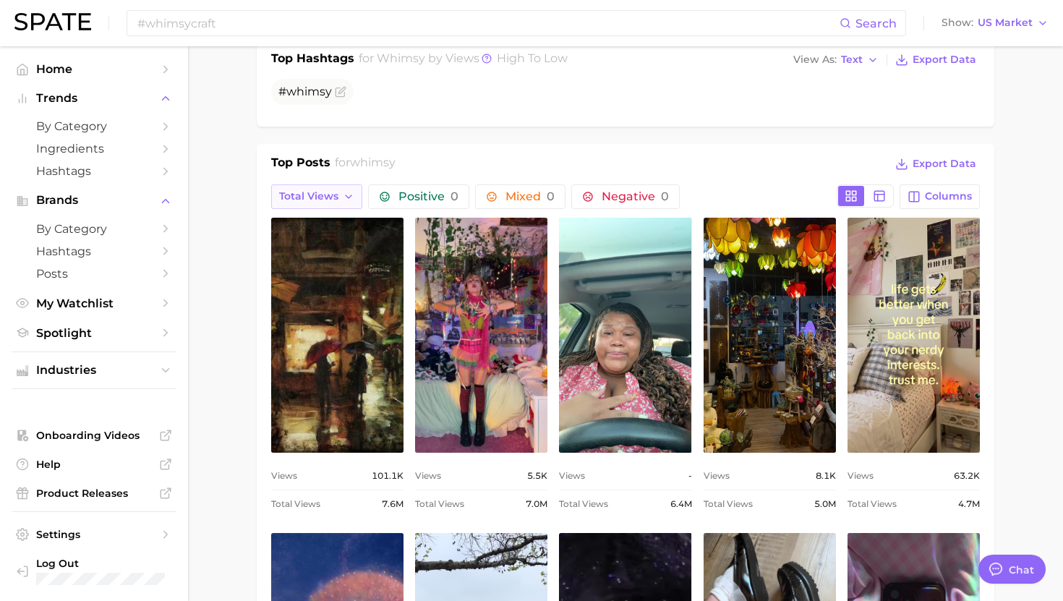
click at [346, 193] on icon "button" at bounding box center [349, 197] width 12 height 12
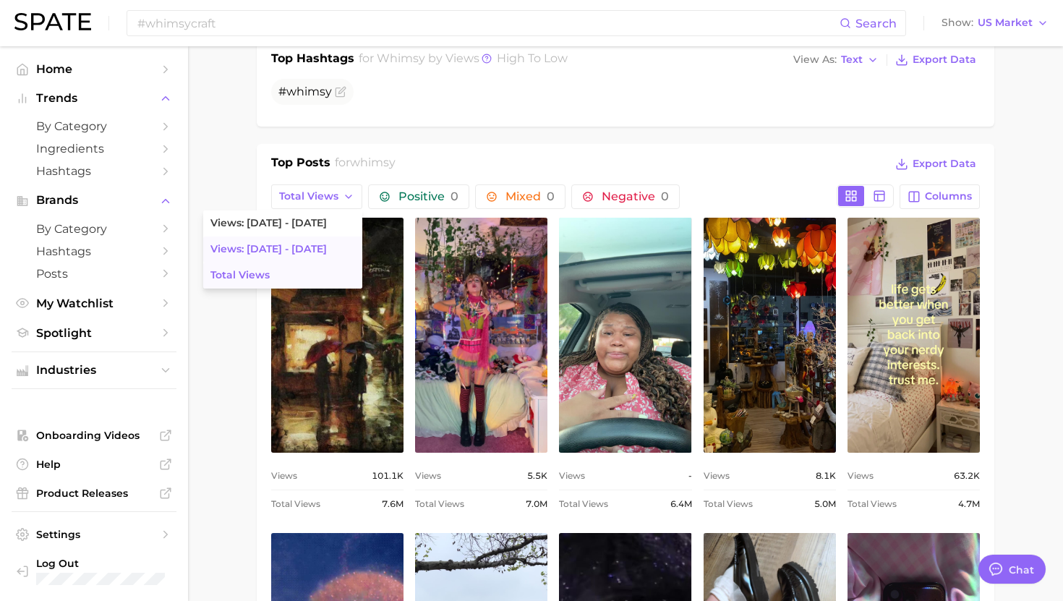
click at [288, 254] on span "Views: [DATE] - [DATE]" at bounding box center [269, 249] width 116 height 12
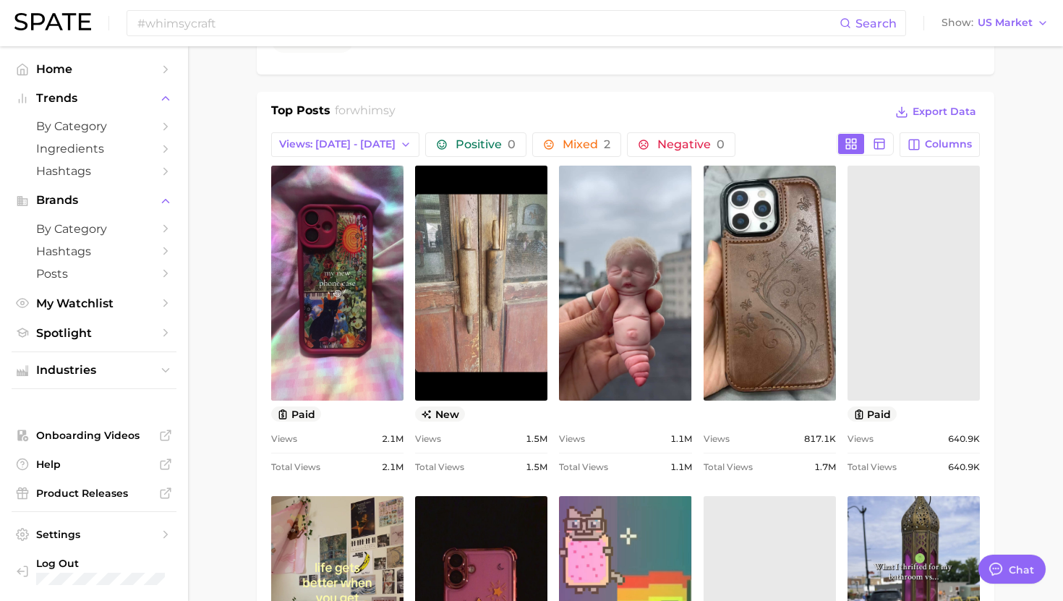
scroll to position [0, 0]
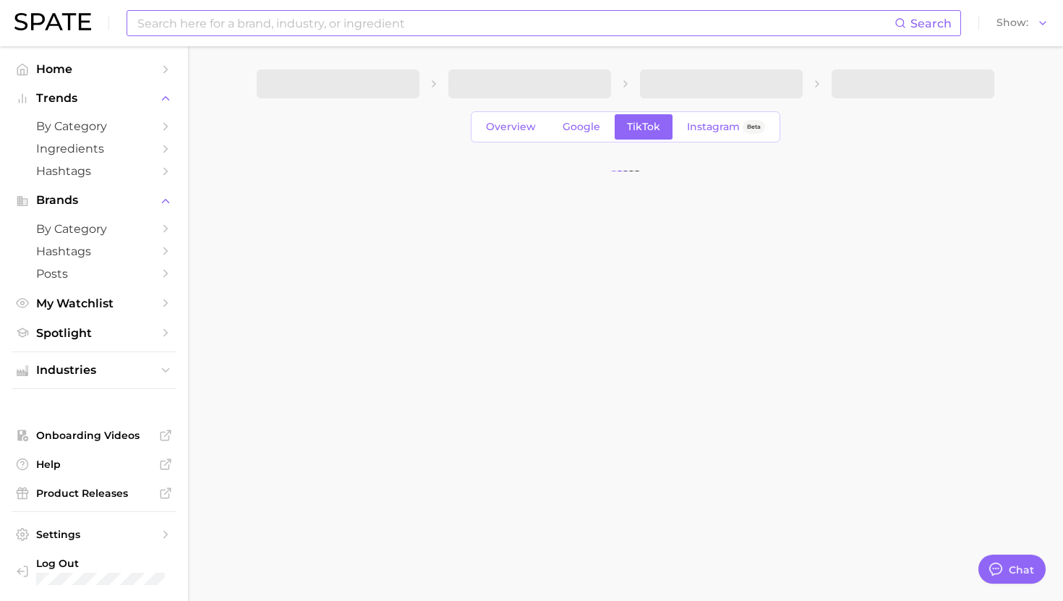
click at [299, 18] on input at bounding box center [515, 23] width 759 height 25
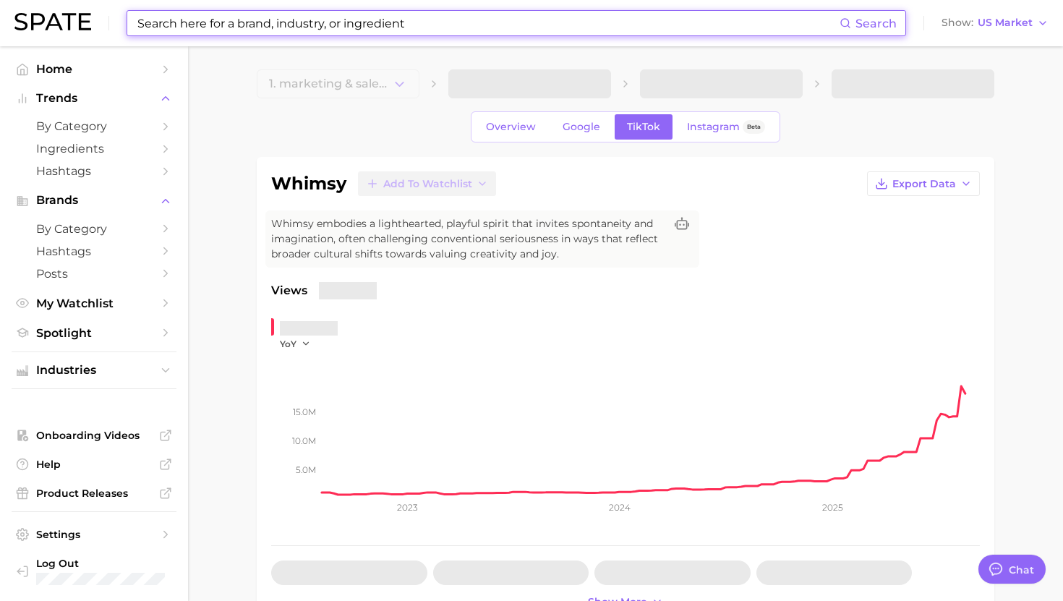
type textarea "x"
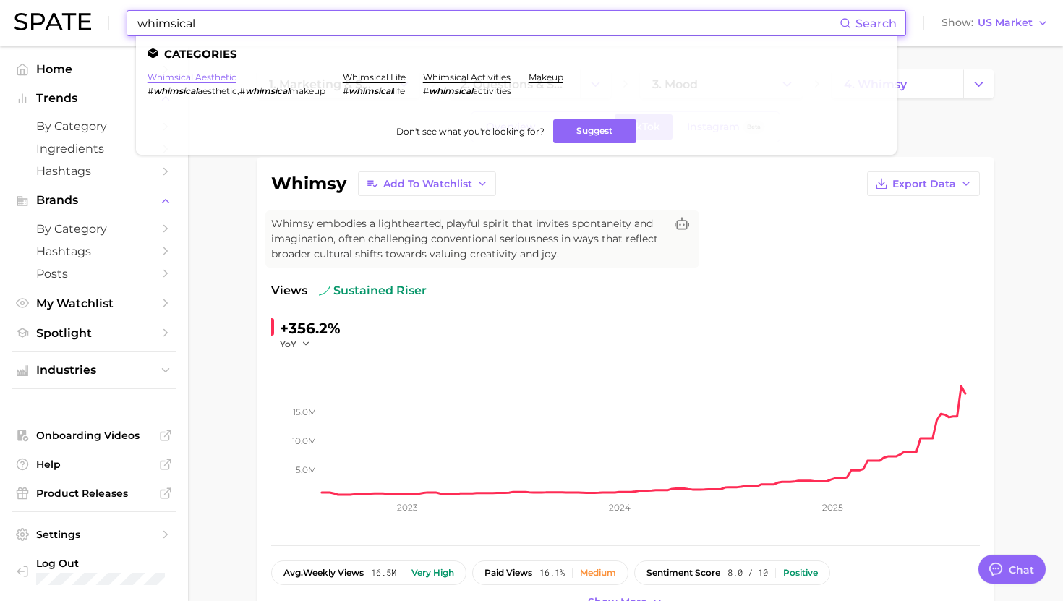
type input "whimsical"
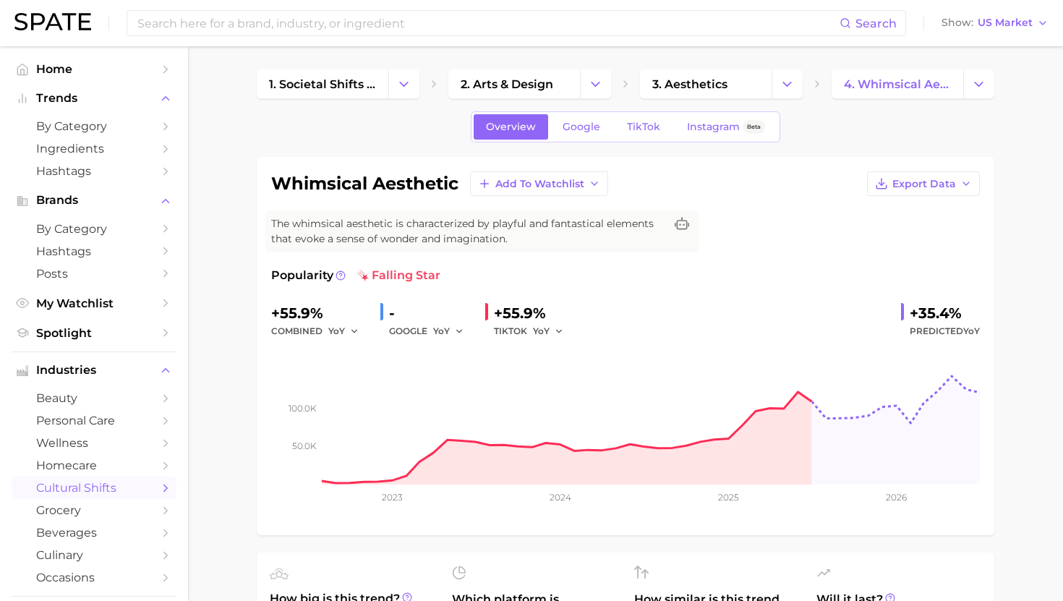
scroll to position [8, 0]
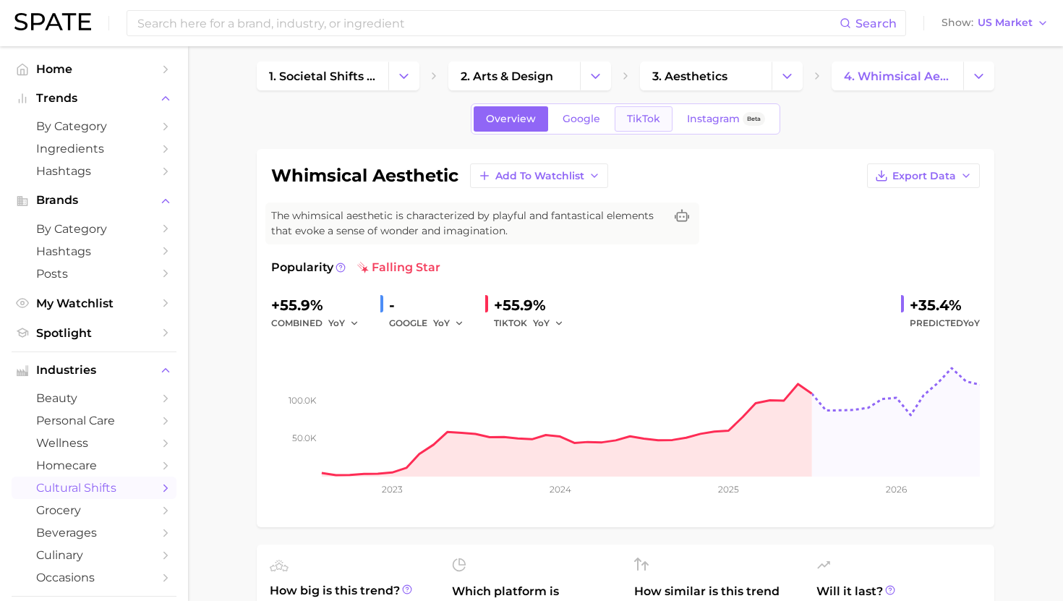
click at [648, 117] on span "TikTok" at bounding box center [643, 119] width 33 height 12
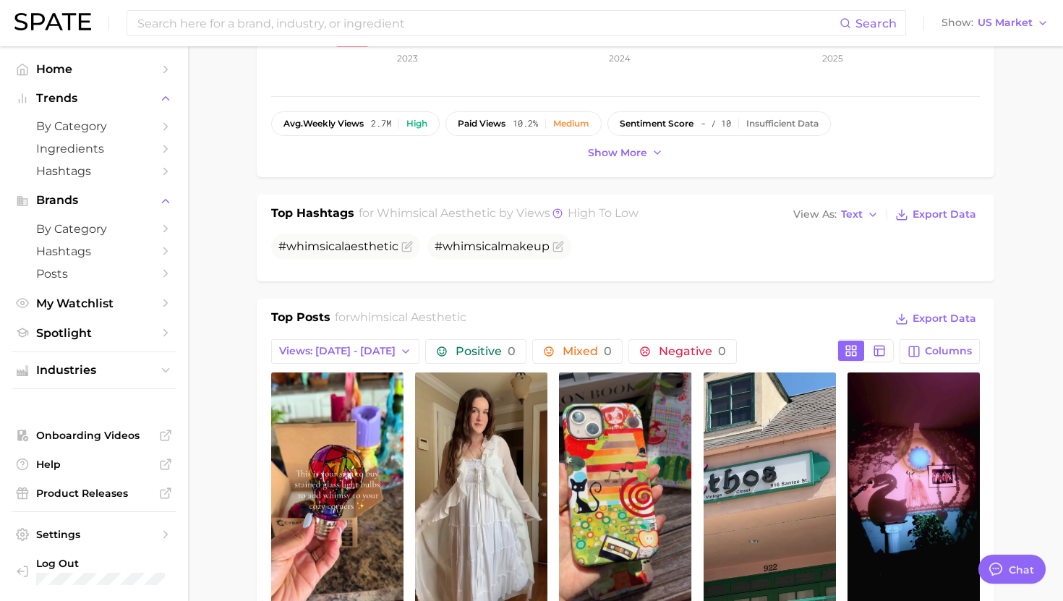
scroll to position [1228, 0]
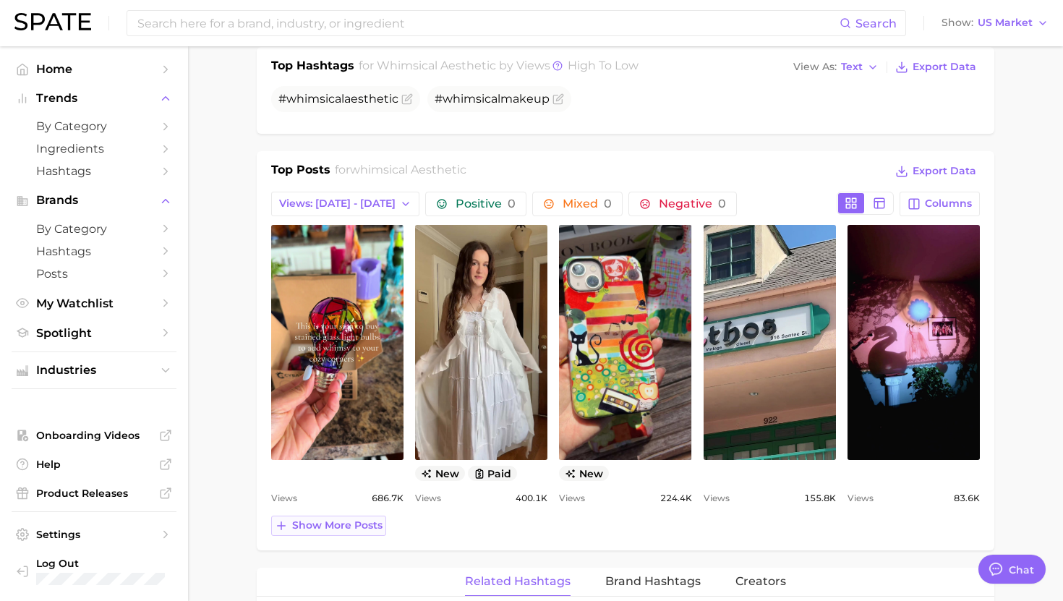
click at [348, 525] on span "Show more posts" at bounding box center [337, 525] width 90 height 12
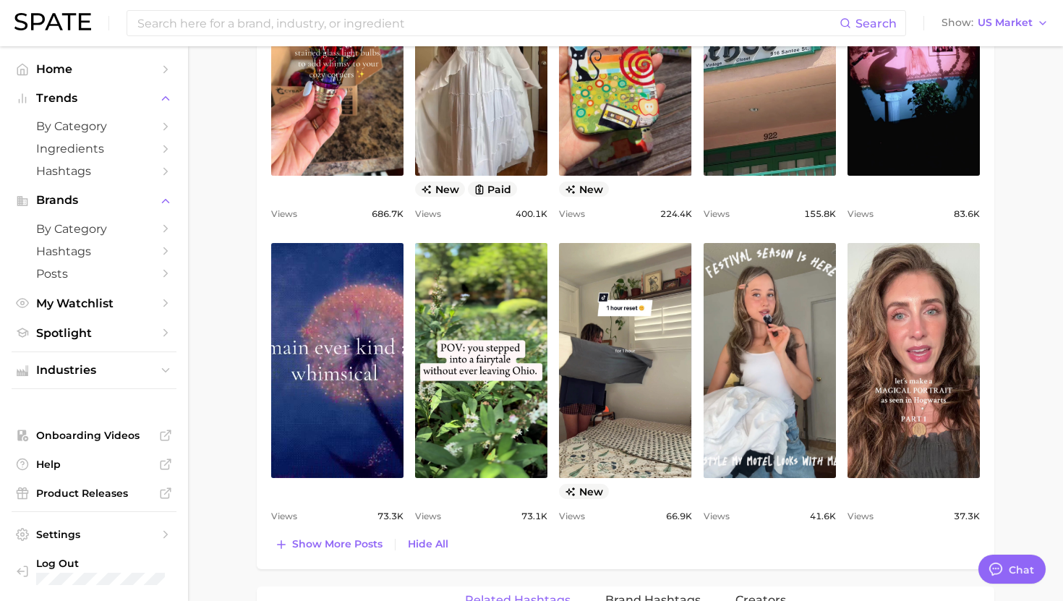
scroll to position [869, 0]
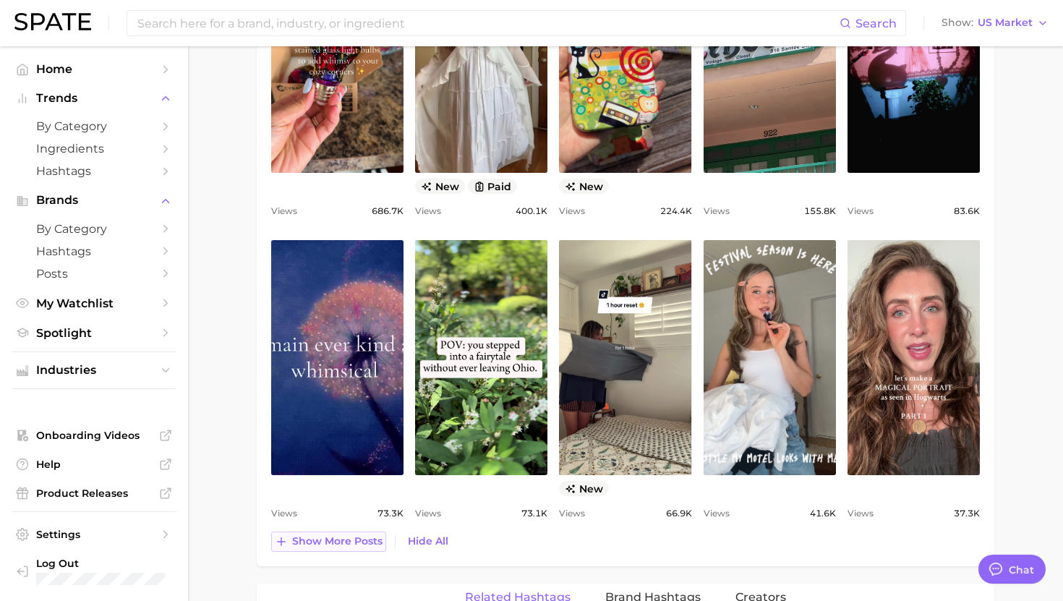
click at [336, 544] on span "Show more posts" at bounding box center [337, 541] width 90 height 12
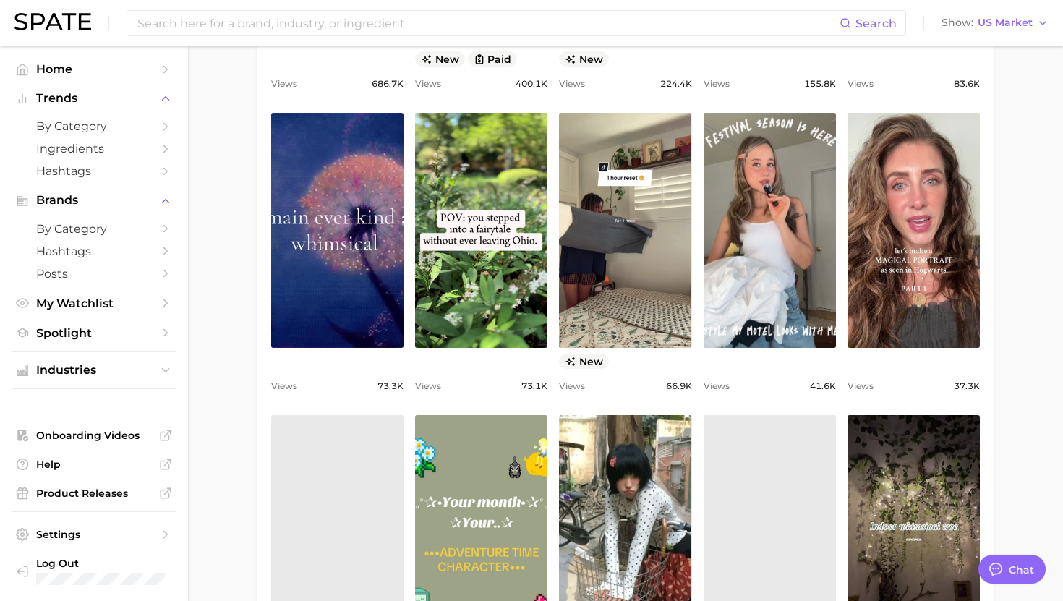
scroll to position [1086, 0]
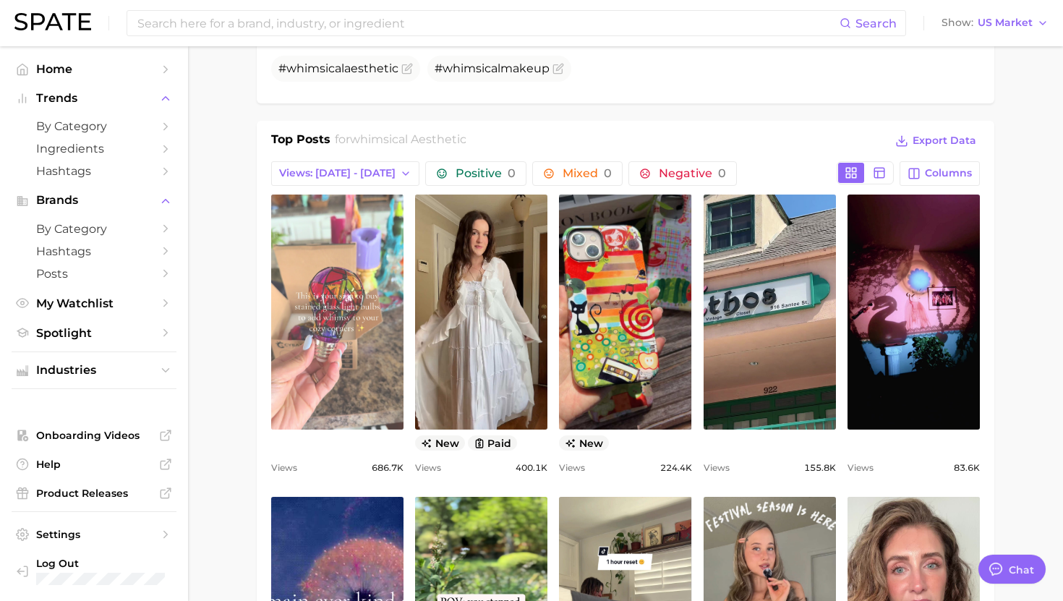
click at [373, 321] on link "view post on TikTok" at bounding box center [337, 312] width 132 height 235
click at [353, 286] on link "view post on TikTok" at bounding box center [337, 312] width 132 height 235
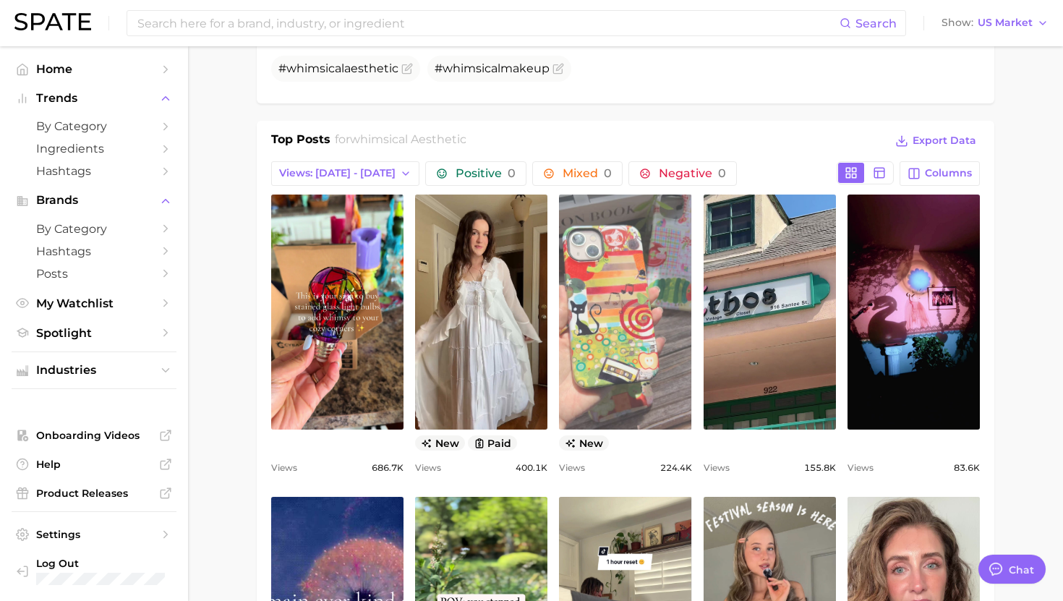
scroll to position [692, 0]
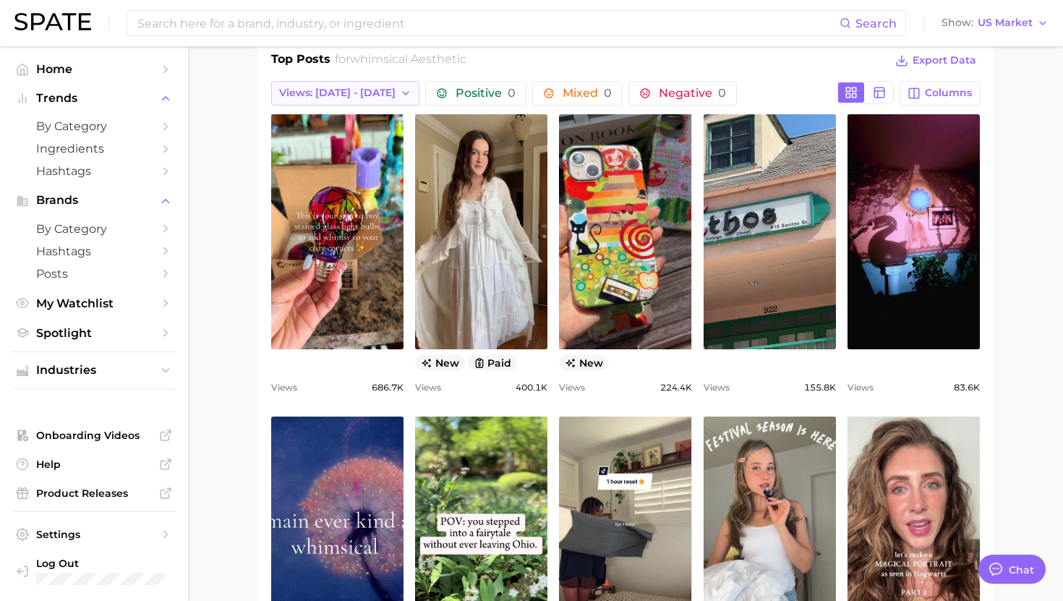
click at [346, 96] on span "Views: [DATE] - [DATE]" at bounding box center [337, 93] width 116 height 12
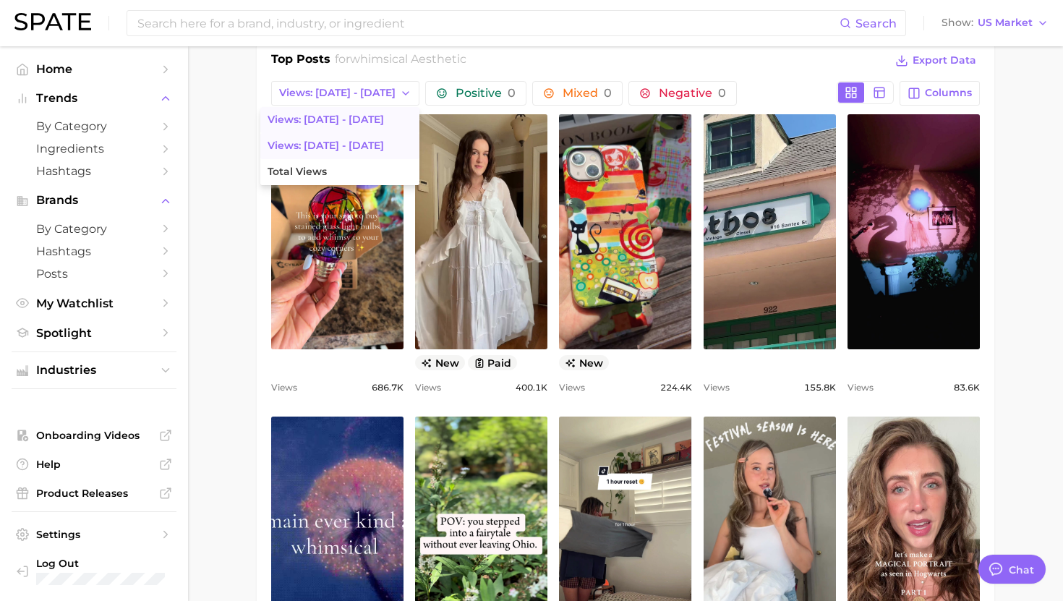
click at [336, 142] on button "Views: [DATE] - [DATE]" at bounding box center [339, 146] width 159 height 26
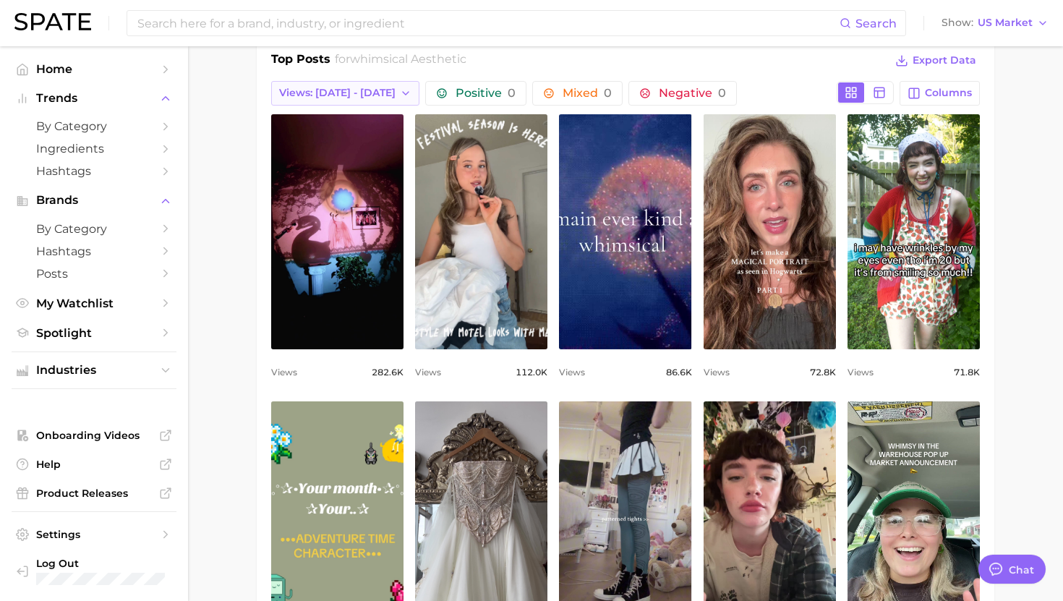
scroll to position [0, 0]
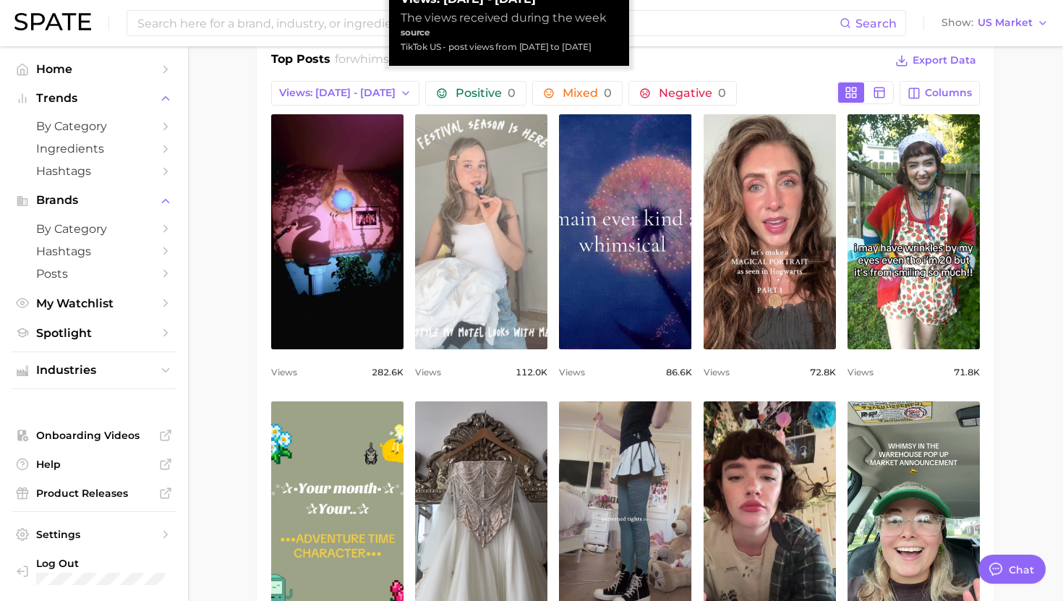
click at [469, 247] on link "view post on TikTok" at bounding box center [481, 231] width 132 height 235
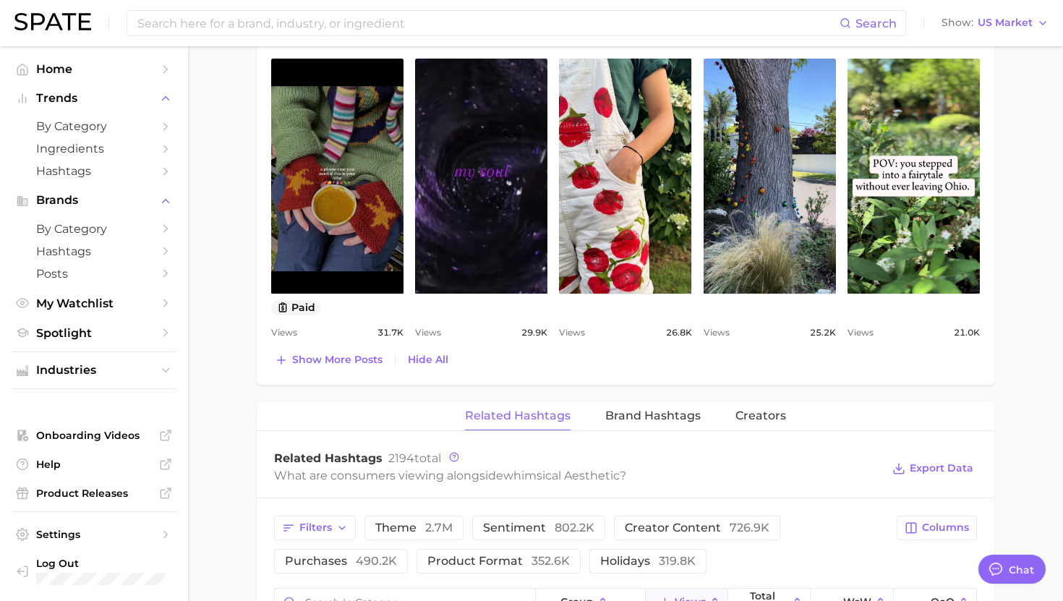
scroll to position [1375, 0]
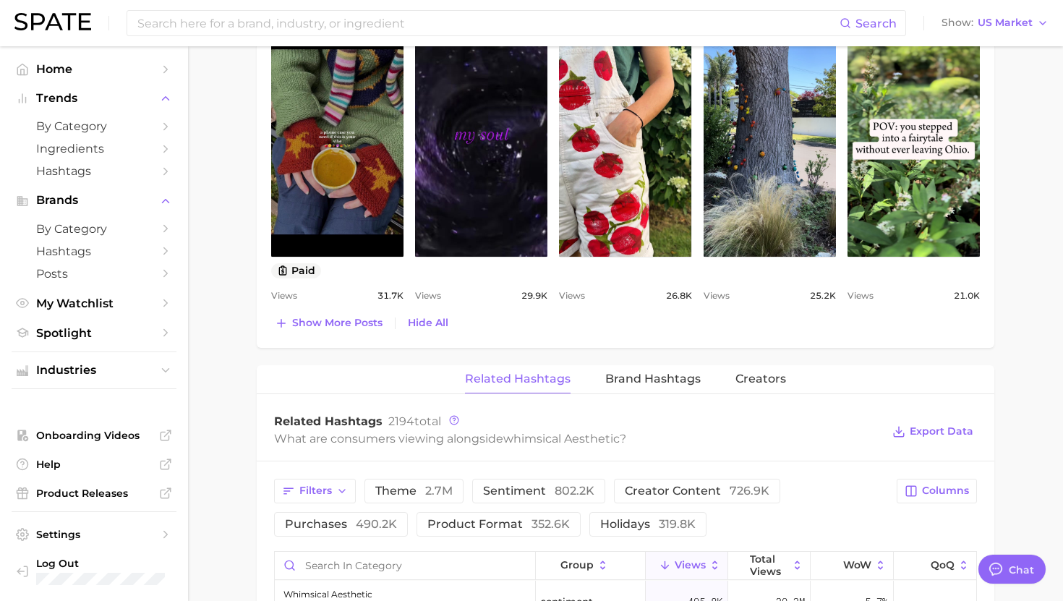
click at [354, 327] on span "Show more posts" at bounding box center [337, 323] width 90 height 12
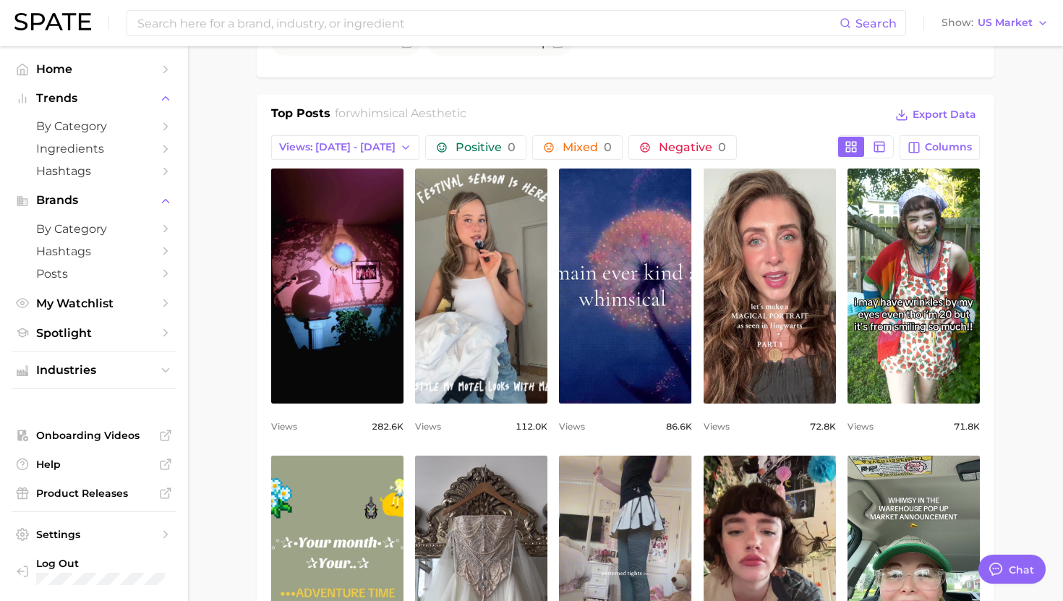
scroll to position [517, 0]
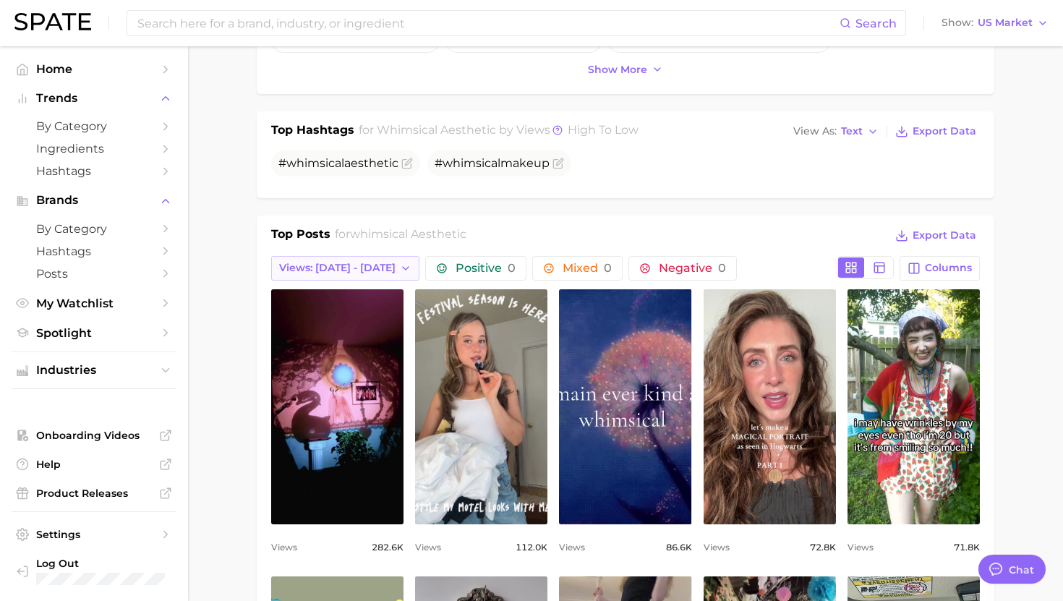
click at [331, 265] on span "Views: [DATE] - [DATE]" at bounding box center [337, 268] width 116 height 12
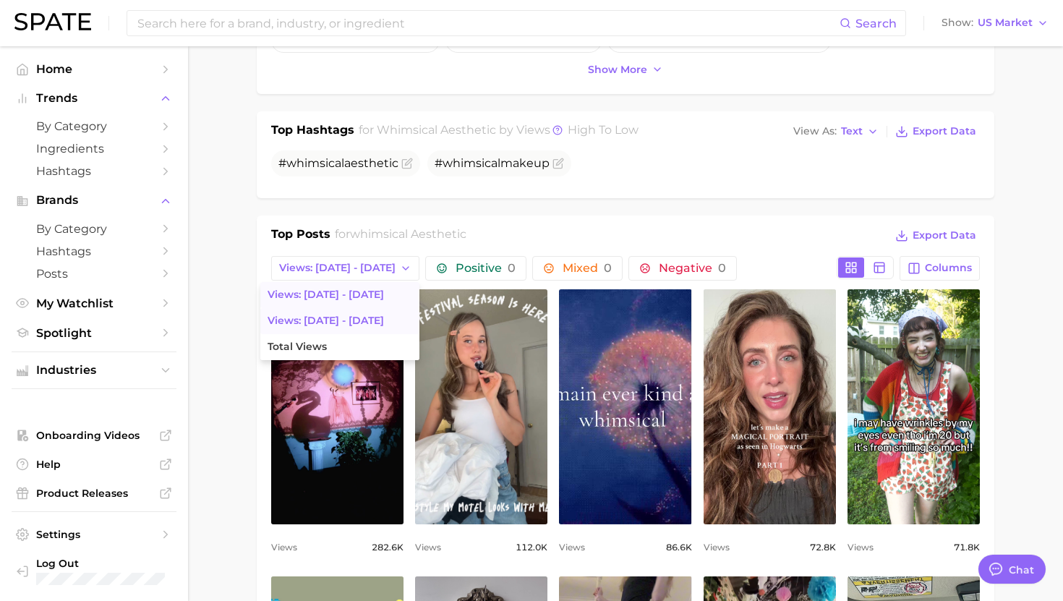
click at [323, 300] on span "Views: [DATE] - [DATE]" at bounding box center [326, 295] width 116 height 12
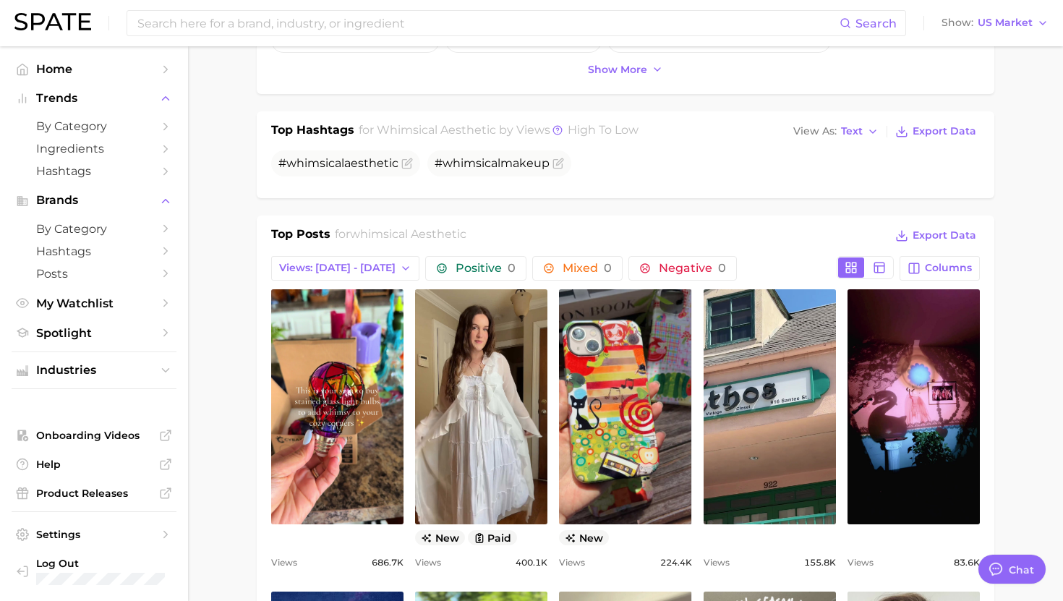
scroll to position [0, 0]
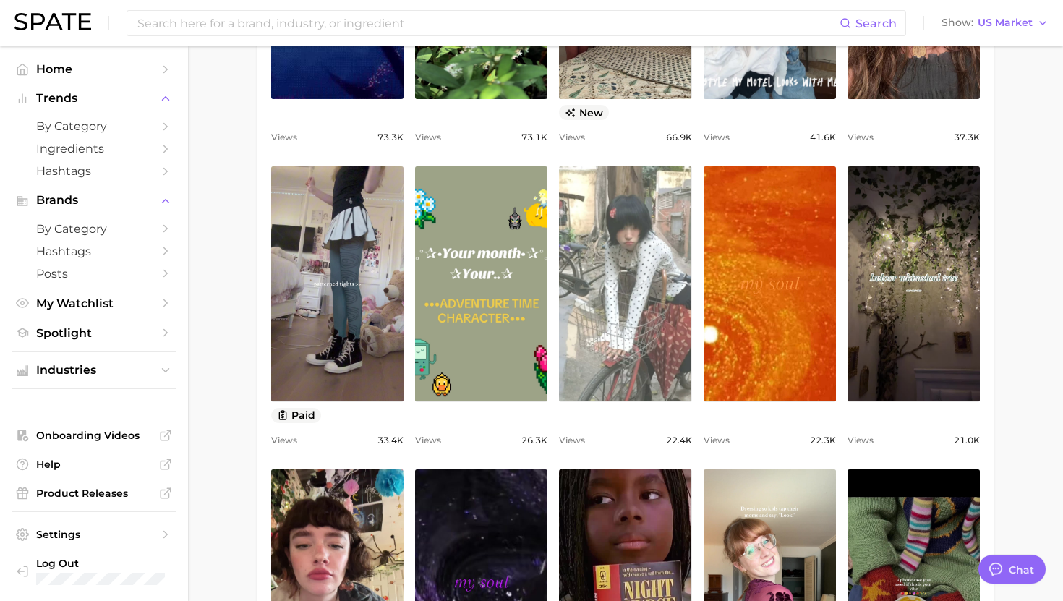
click at [653, 320] on link "view post on TikTok" at bounding box center [625, 283] width 132 height 235
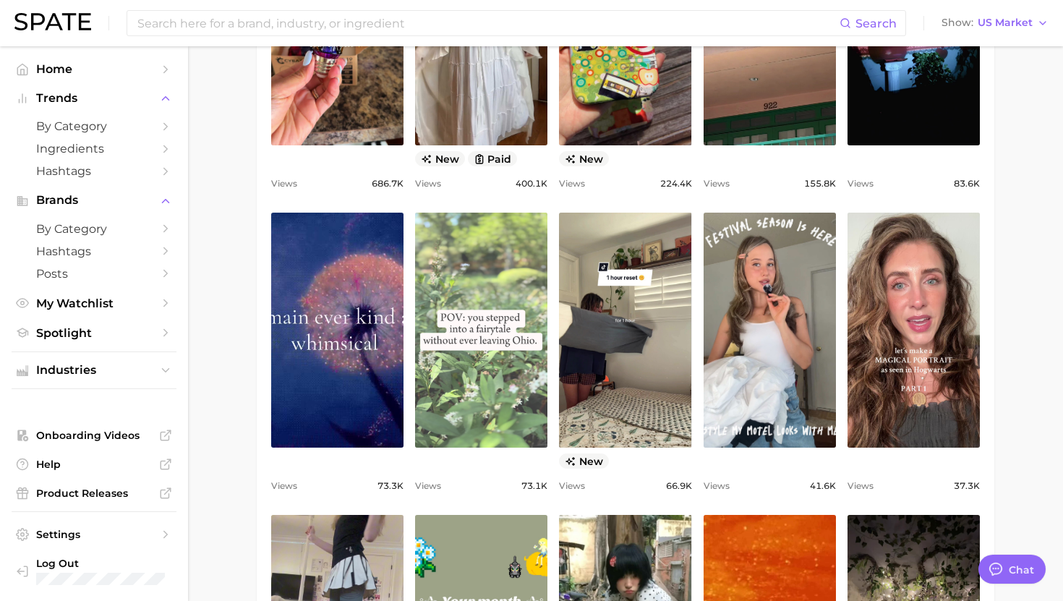
click at [497, 313] on link "view post on TikTok" at bounding box center [481, 330] width 132 height 235
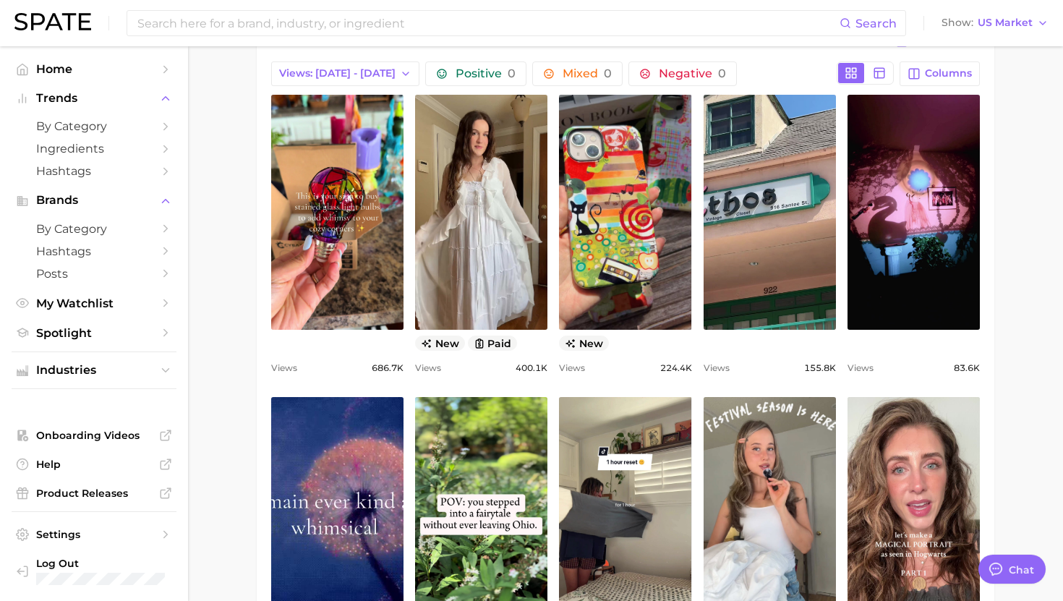
scroll to position [421, 0]
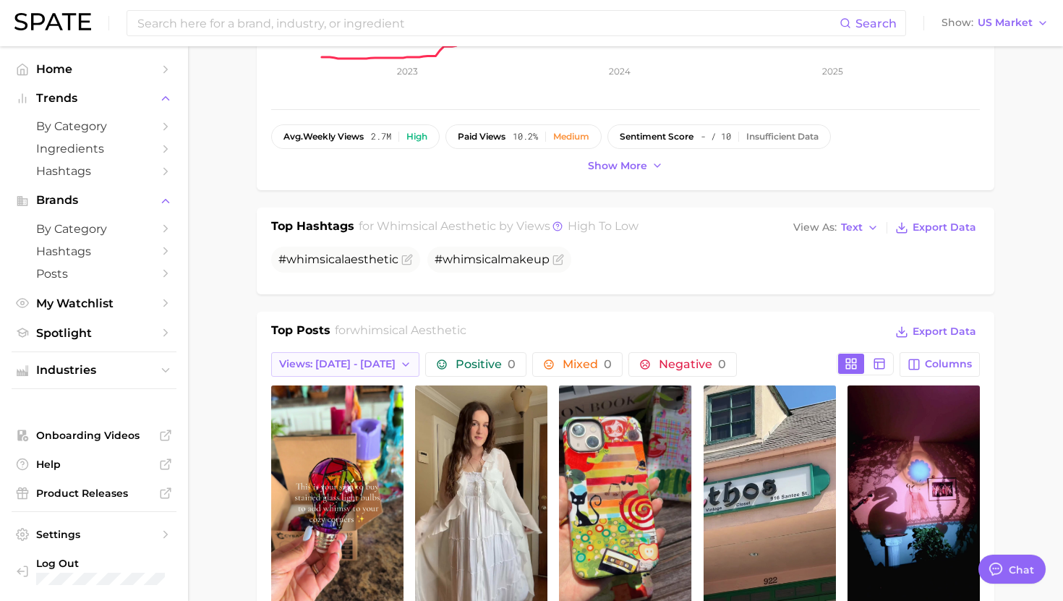
click at [311, 361] on span "Views: [DATE] - [DATE]" at bounding box center [337, 364] width 116 height 12
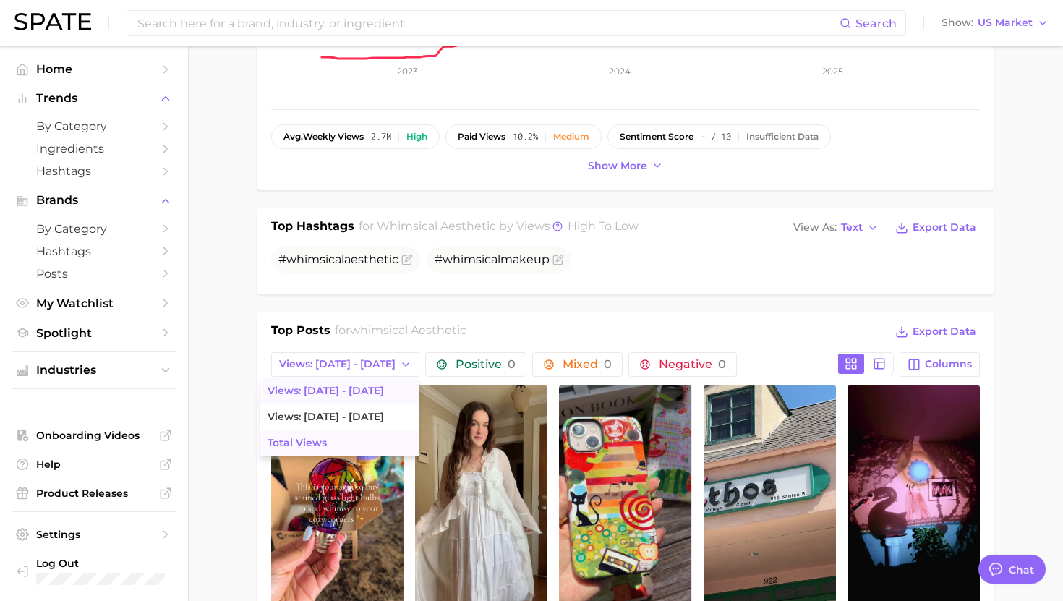
click at [290, 449] on button "Total Views" at bounding box center [339, 443] width 159 height 26
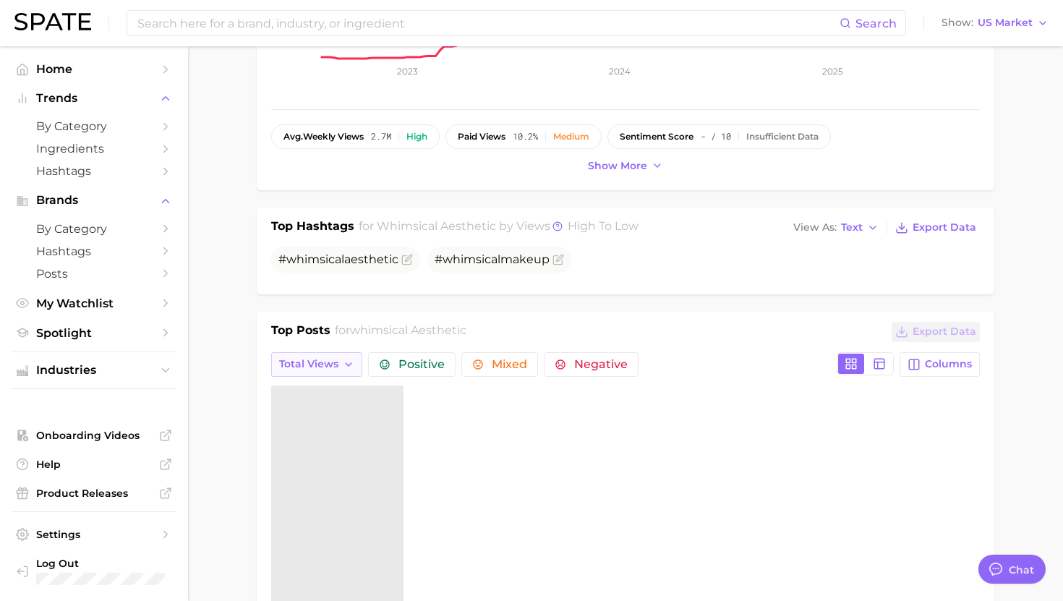
click at [314, 362] on span "Total Views" at bounding box center [308, 364] width 59 height 12
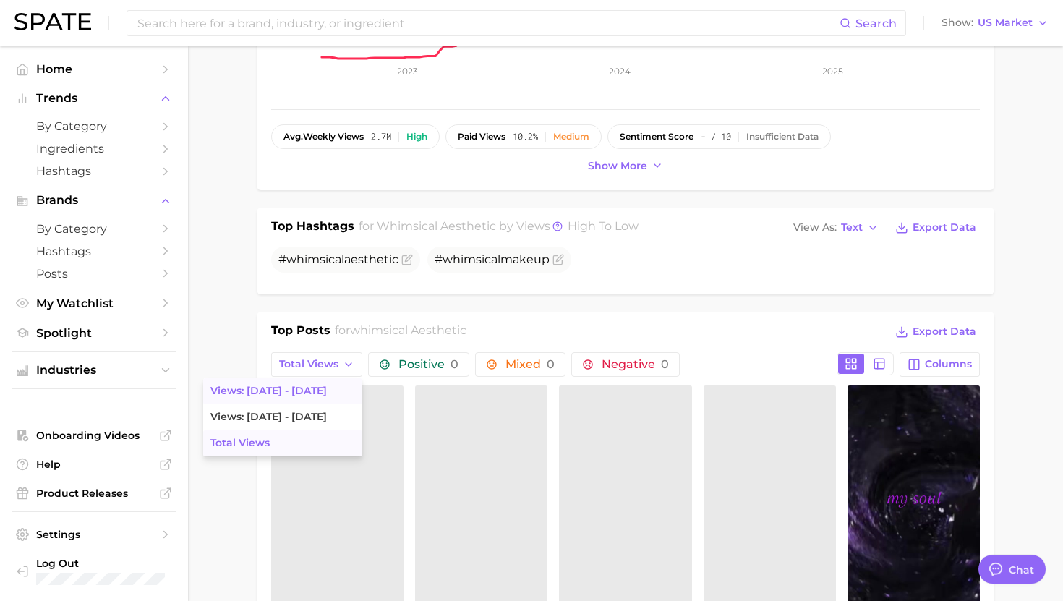
scroll to position [0, 0]
click at [308, 393] on button "Views: [DATE] - [DATE]" at bounding box center [282, 391] width 159 height 26
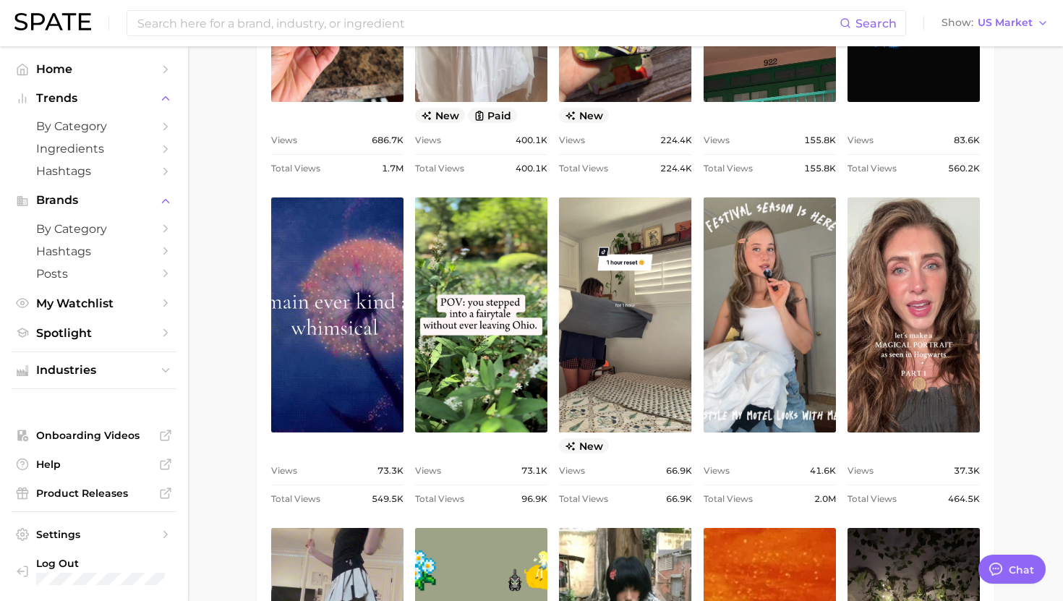
scroll to position [940, 0]
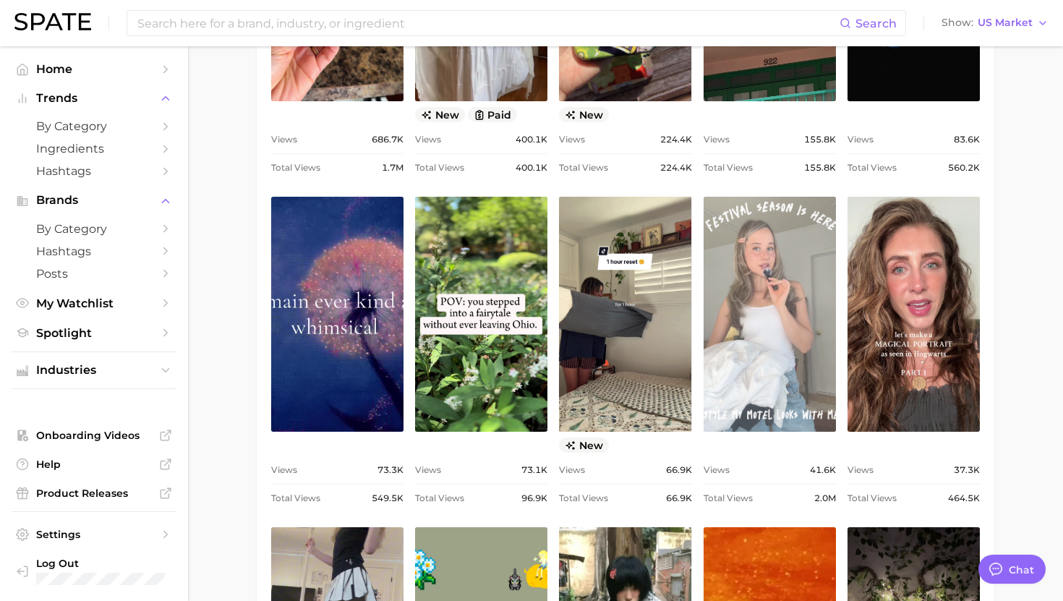
click at [791, 279] on link "view post on TikTok" at bounding box center [770, 314] width 132 height 235
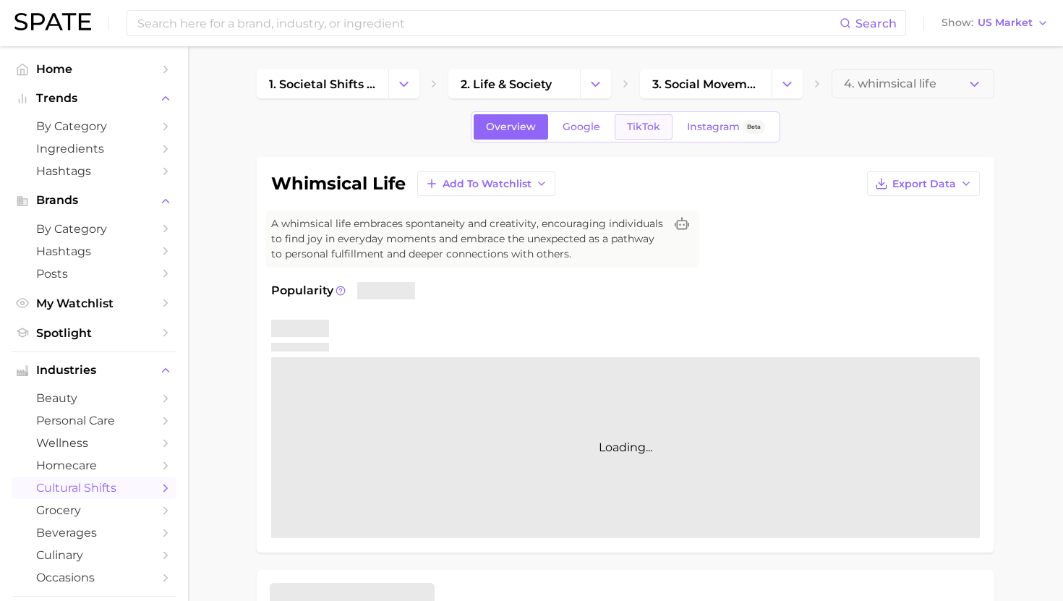
click at [655, 129] on span "TikTok" at bounding box center [643, 127] width 33 height 12
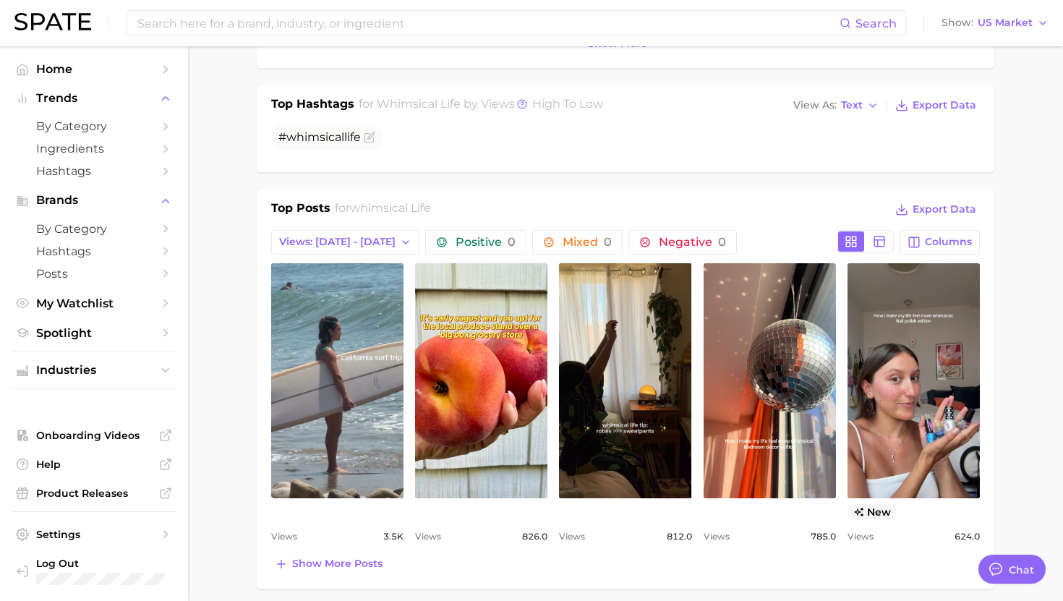
scroll to position [560, 0]
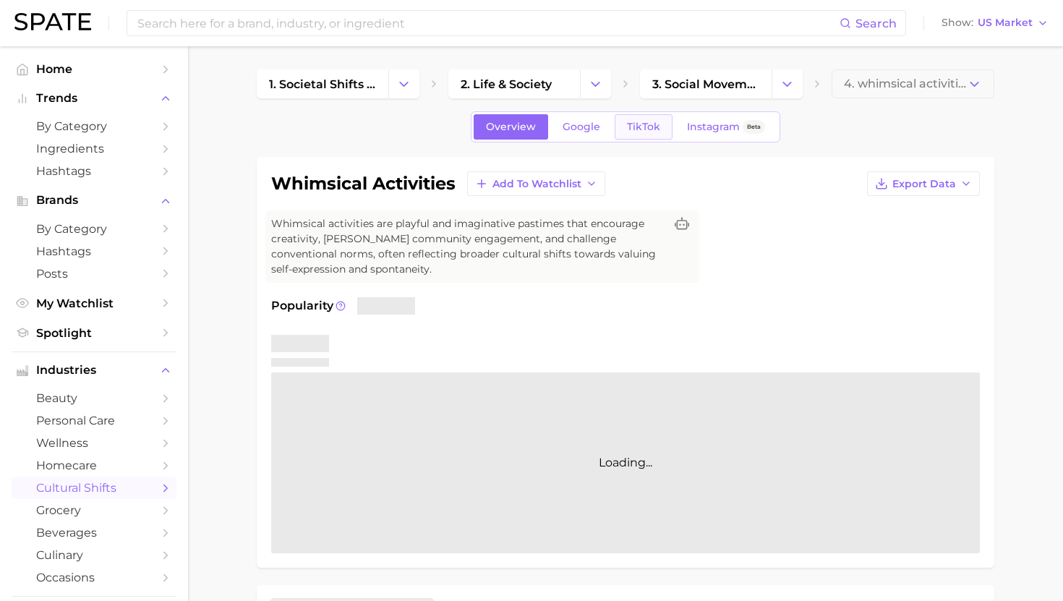
click at [650, 130] on span "TikTok" at bounding box center [643, 127] width 33 height 12
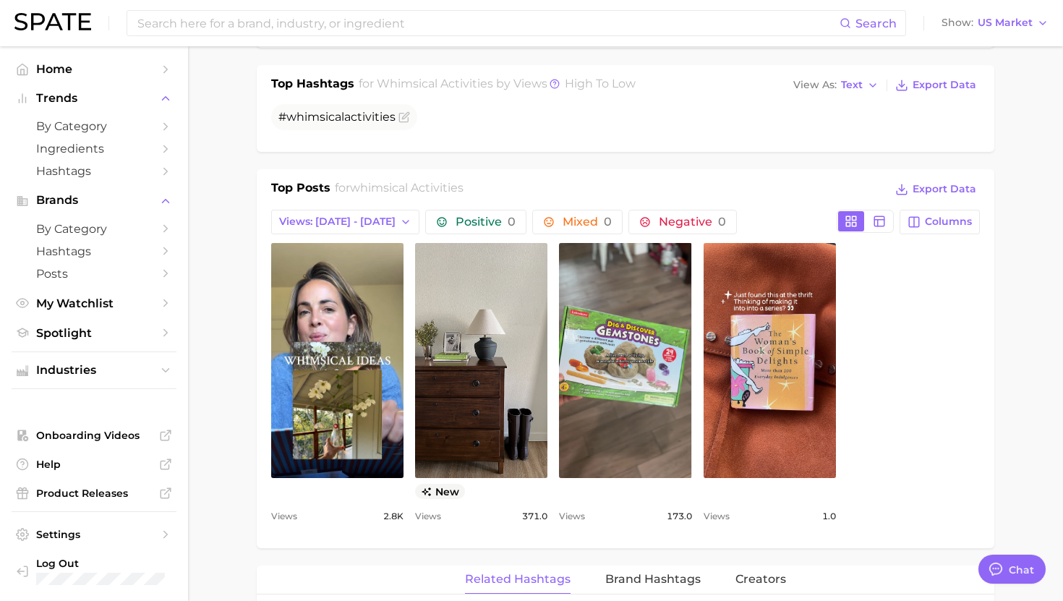
scroll to position [596, 0]
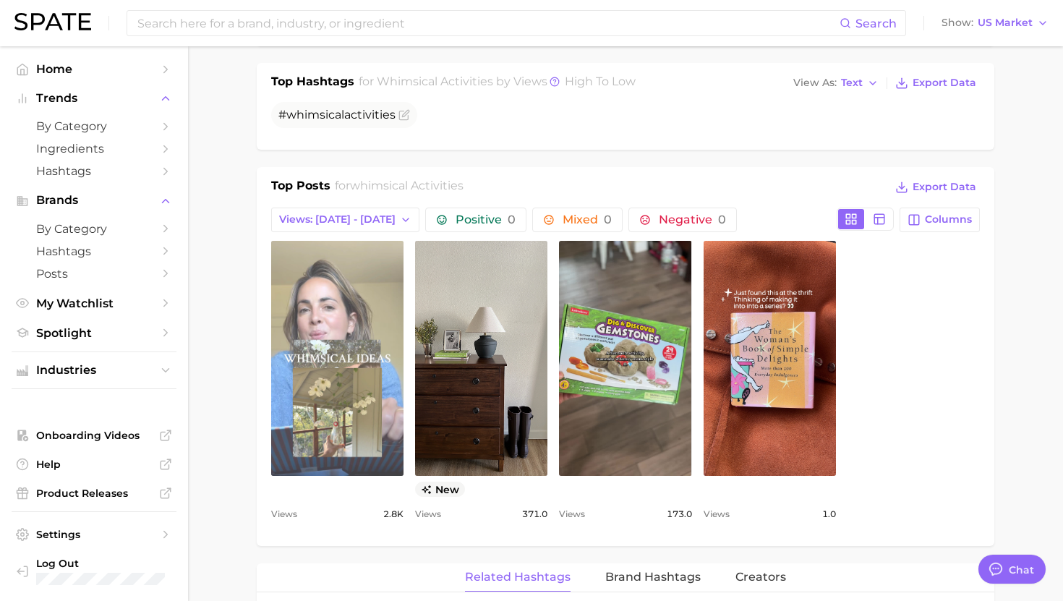
click at [347, 357] on link "view post on TikTok" at bounding box center [337, 358] width 132 height 235
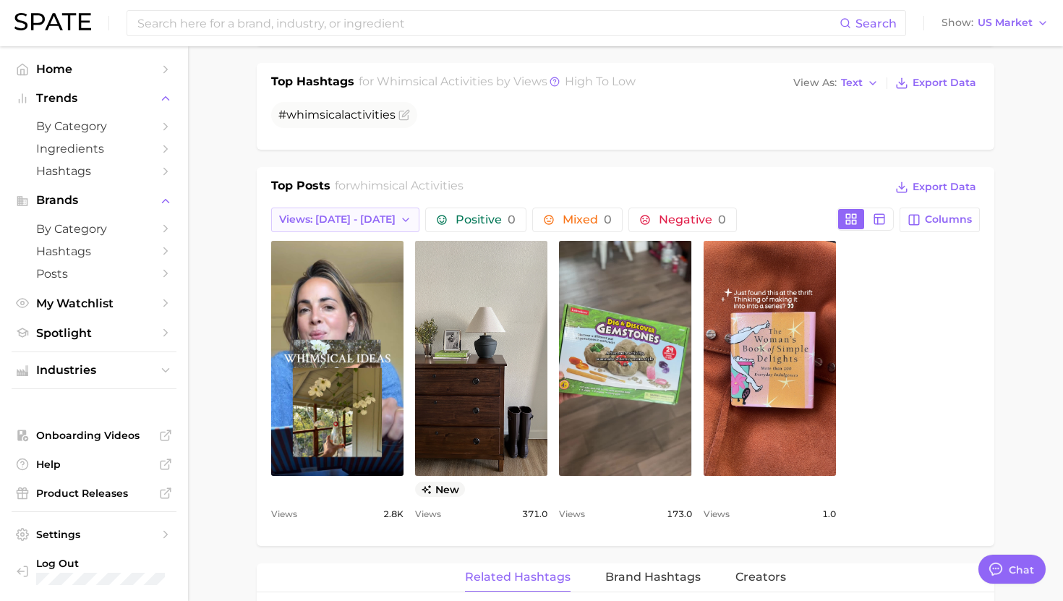
click at [342, 211] on button "Views: [DATE] - [DATE]" at bounding box center [345, 220] width 148 height 25
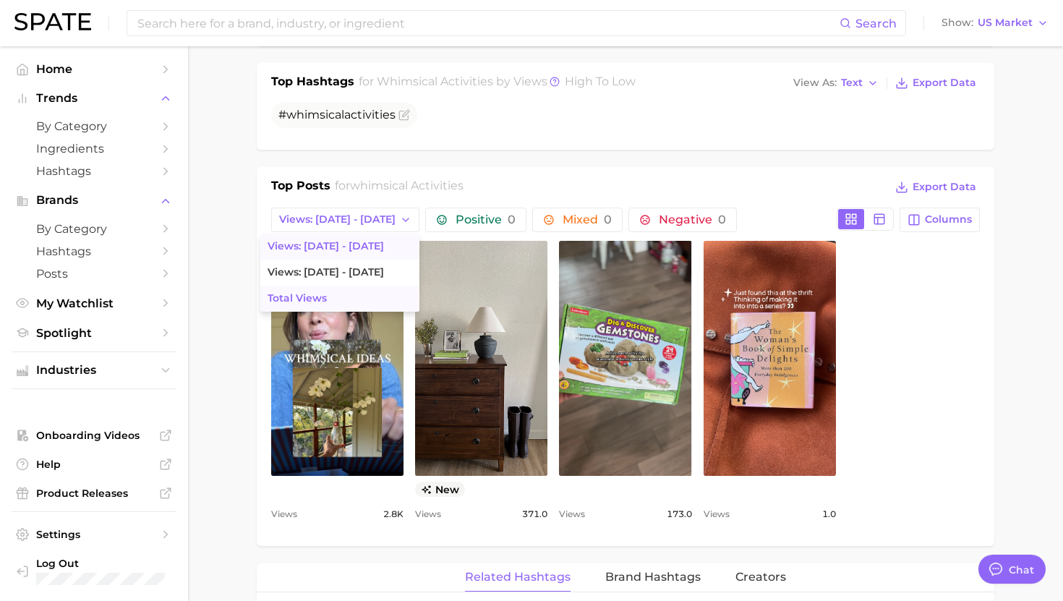
click at [296, 294] on span "Total Views" at bounding box center [297, 298] width 59 height 12
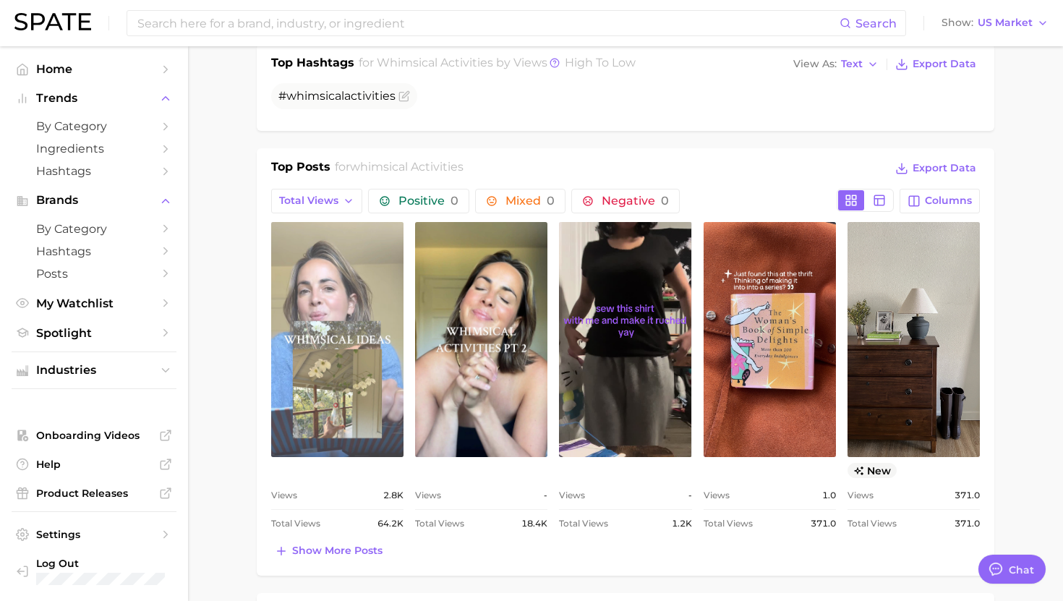
scroll to position [618, 0]
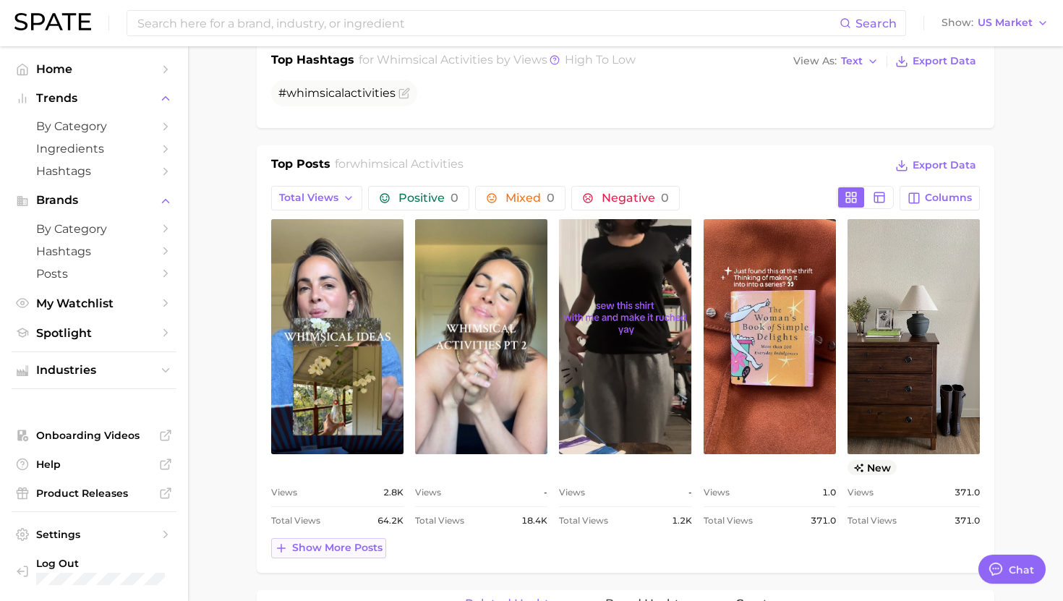
click at [284, 551] on icon at bounding box center [281, 548] width 13 height 13
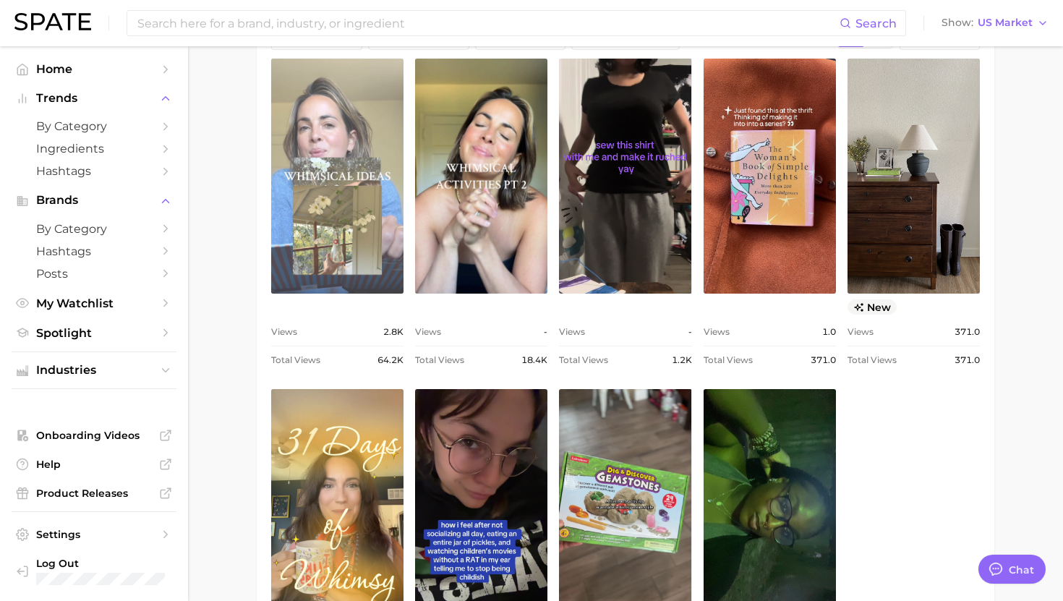
scroll to position [757, 0]
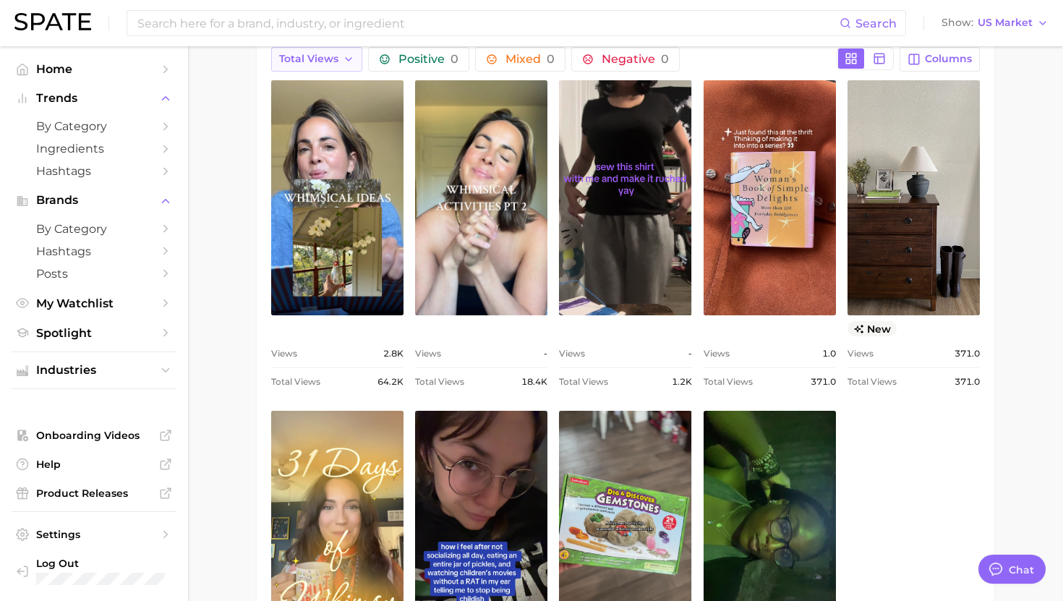
click at [321, 69] on button "Total Views" at bounding box center [316, 59] width 91 height 25
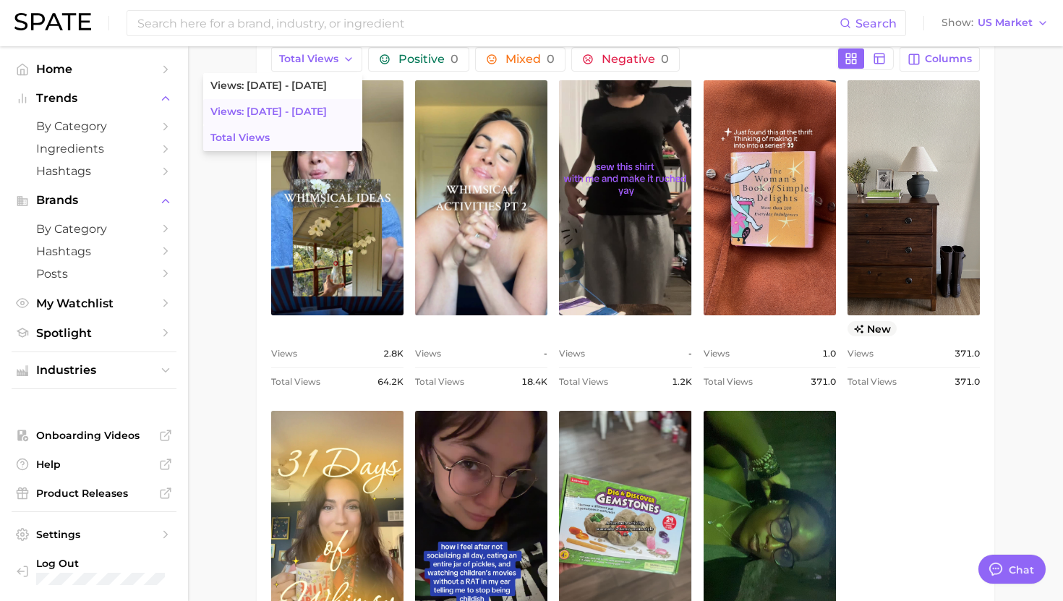
click at [313, 113] on button "Views: [DATE] - [DATE]" at bounding box center [282, 112] width 159 height 26
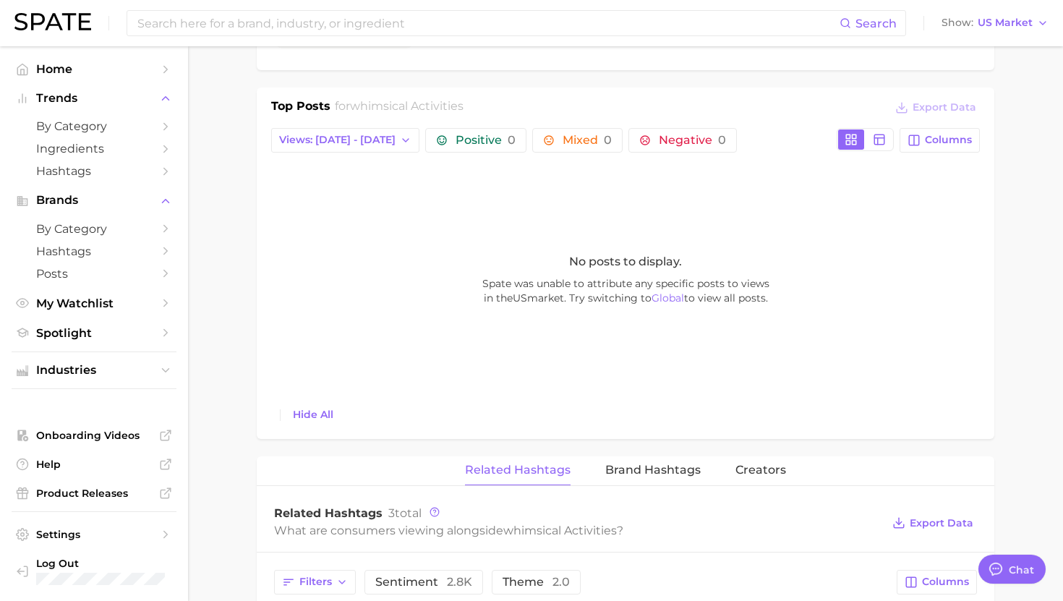
scroll to position [632, 0]
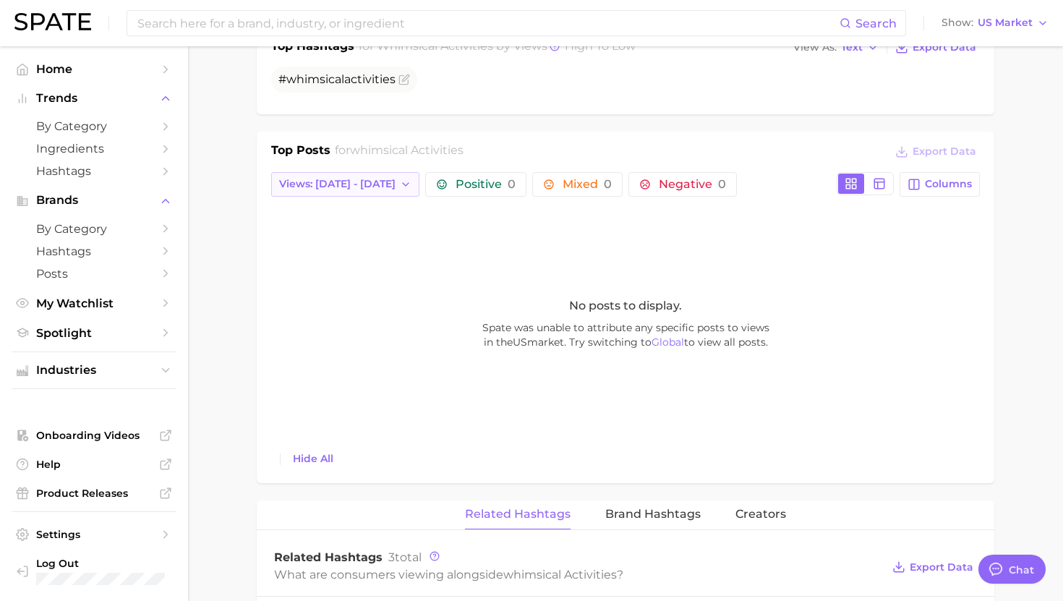
click at [308, 186] on span "Views: [DATE] - [DATE]" at bounding box center [337, 184] width 116 height 12
click at [310, 210] on span "Views: [DATE] - [DATE]" at bounding box center [326, 211] width 116 height 12
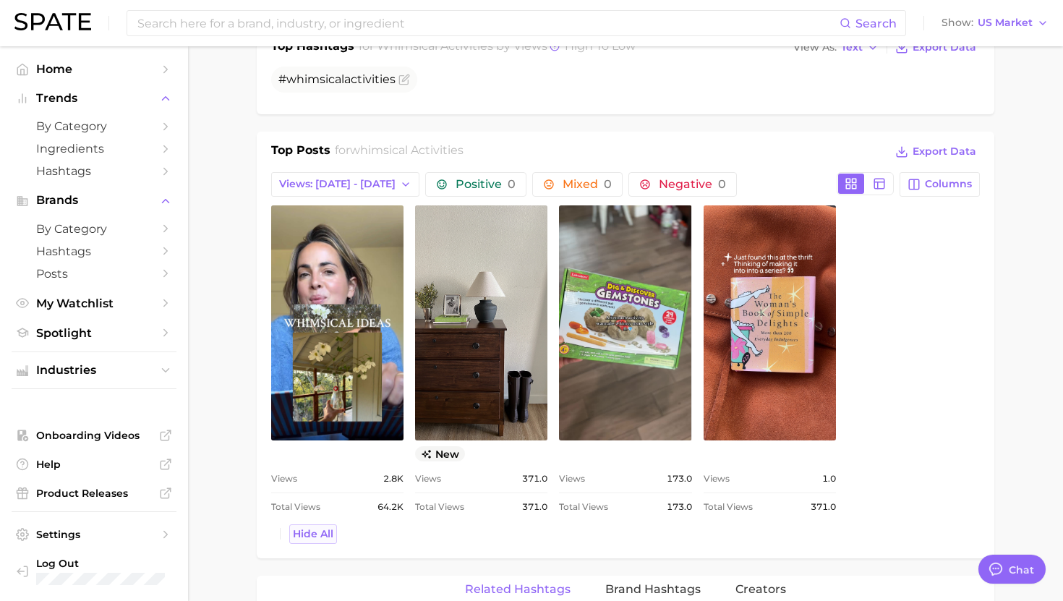
click at [318, 528] on span "Hide All" at bounding box center [313, 534] width 41 height 12
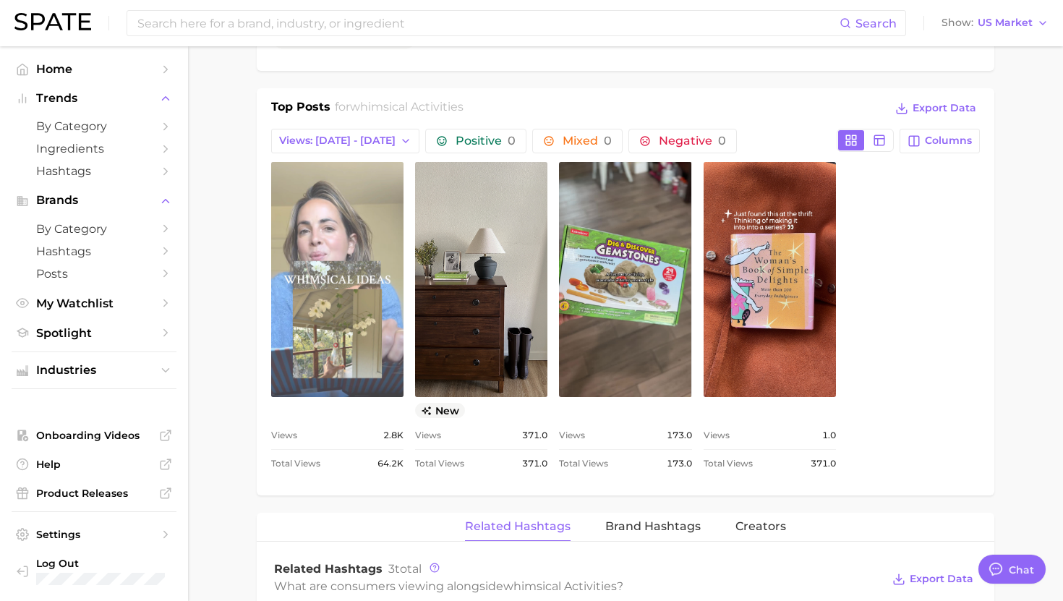
click at [345, 367] on link "view post on TikTok" at bounding box center [337, 279] width 132 height 235
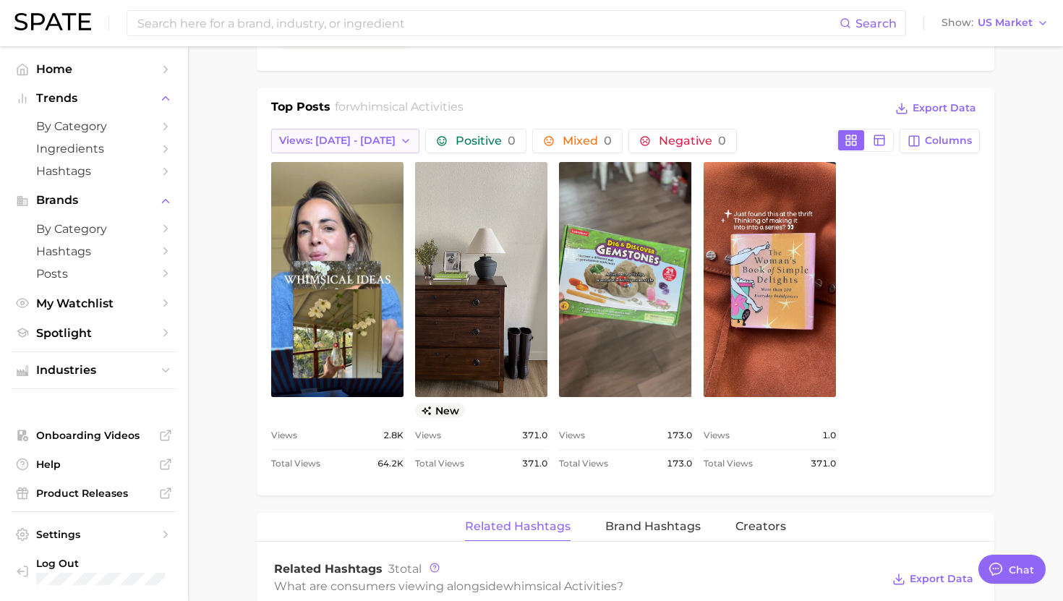
click at [400, 138] on icon "button" at bounding box center [406, 141] width 12 height 12
